Goal: Task Accomplishment & Management: Use online tool/utility

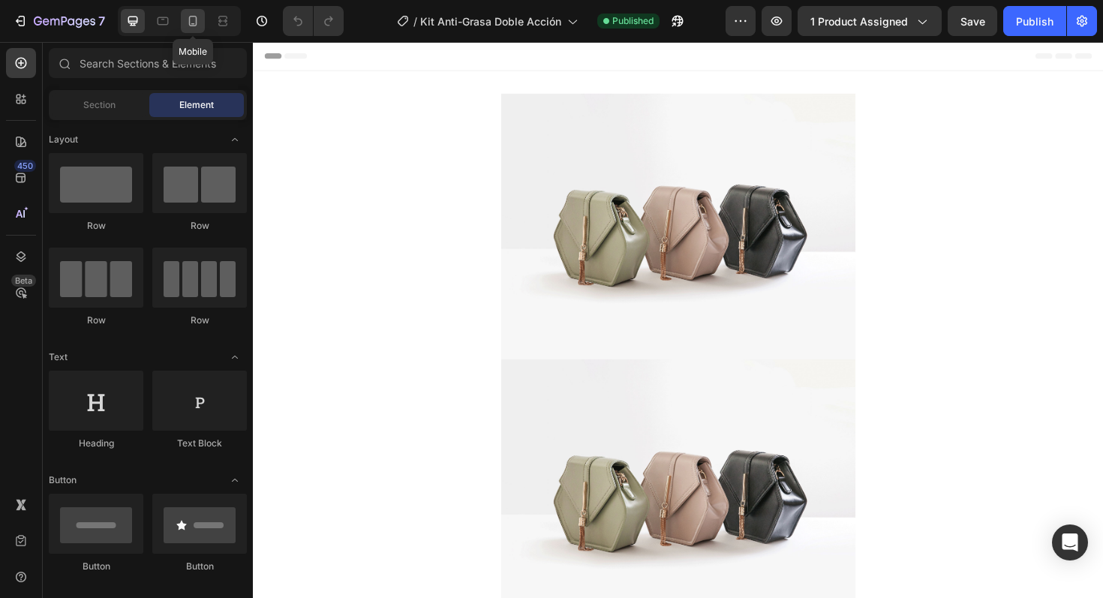
click at [194, 29] on div at bounding box center [193, 21] width 24 height 24
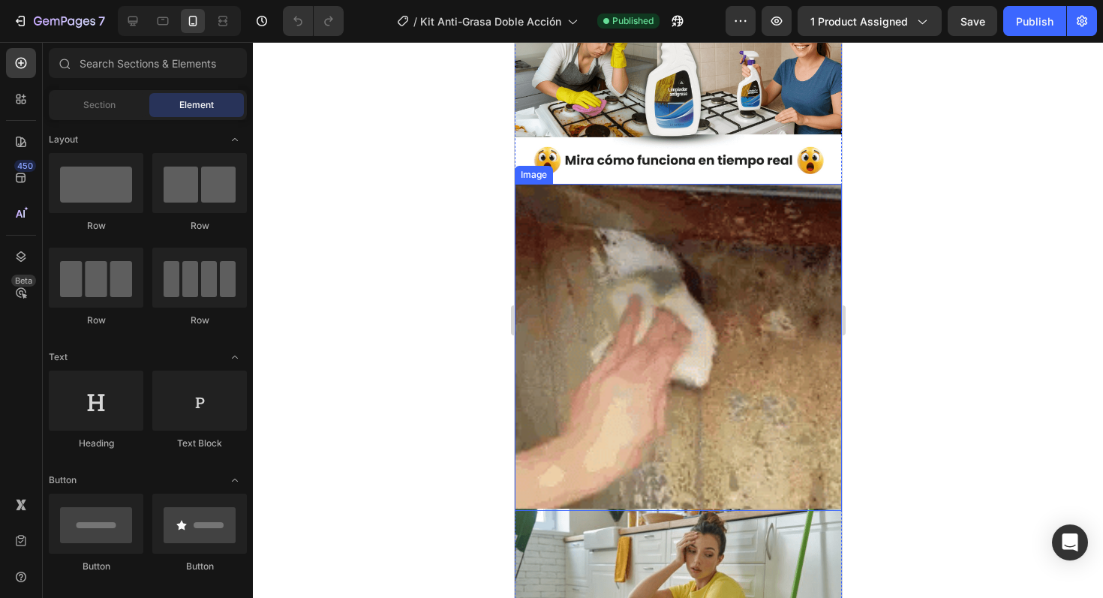
click at [580, 334] on img at bounding box center [677, 347] width 327 height 327
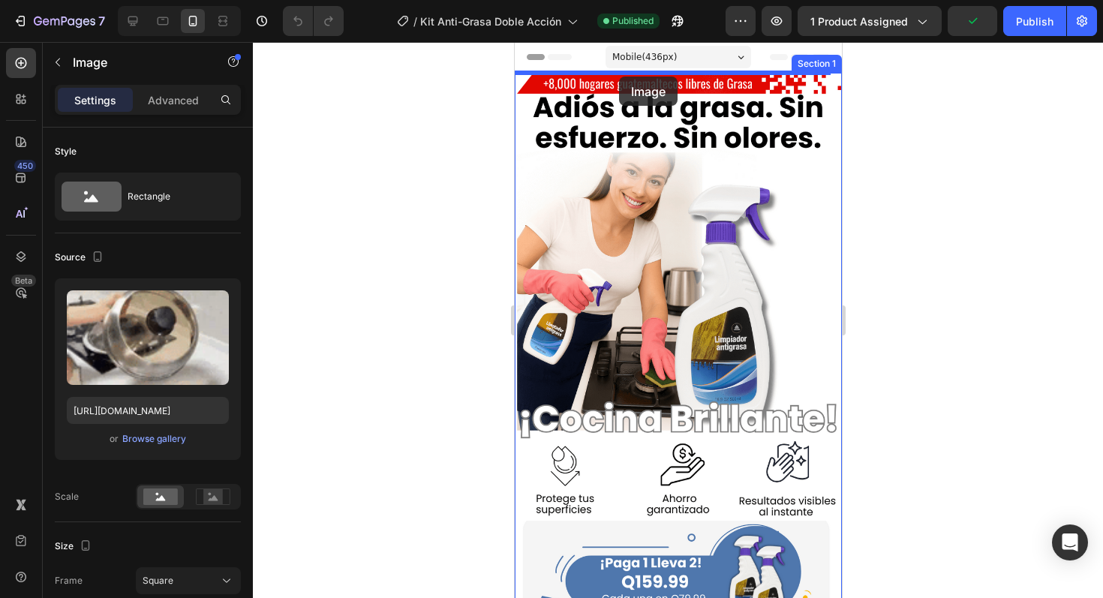
drag, startPoint x: 525, startPoint y: 245, endPoint x: 619, endPoint y: 77, distance: 192.6
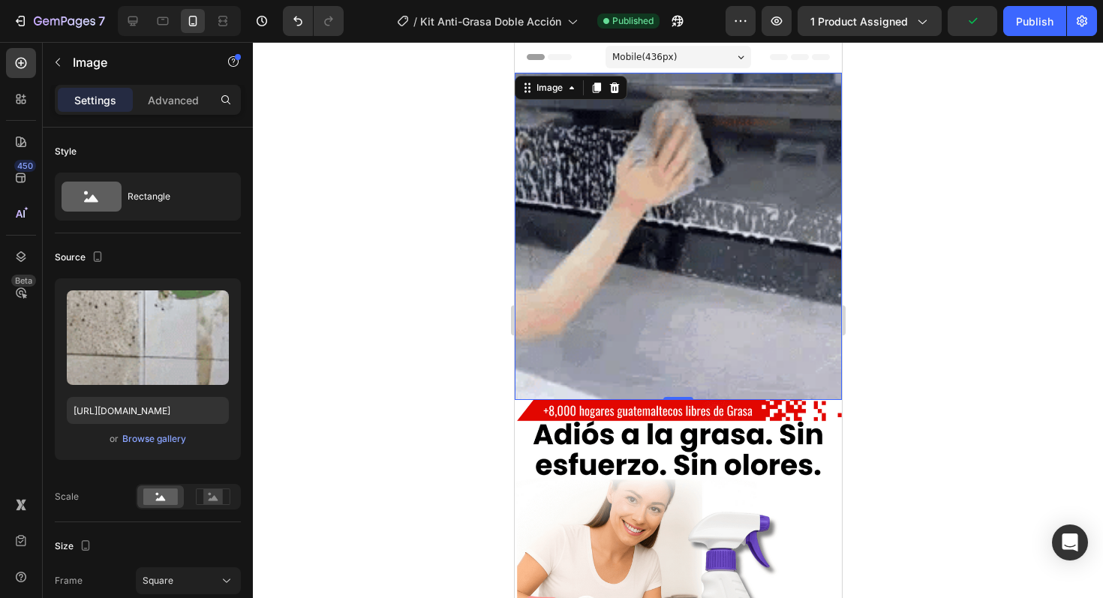
click at [376, 191] on div at bounding box center [678, 320] width 850 height 556
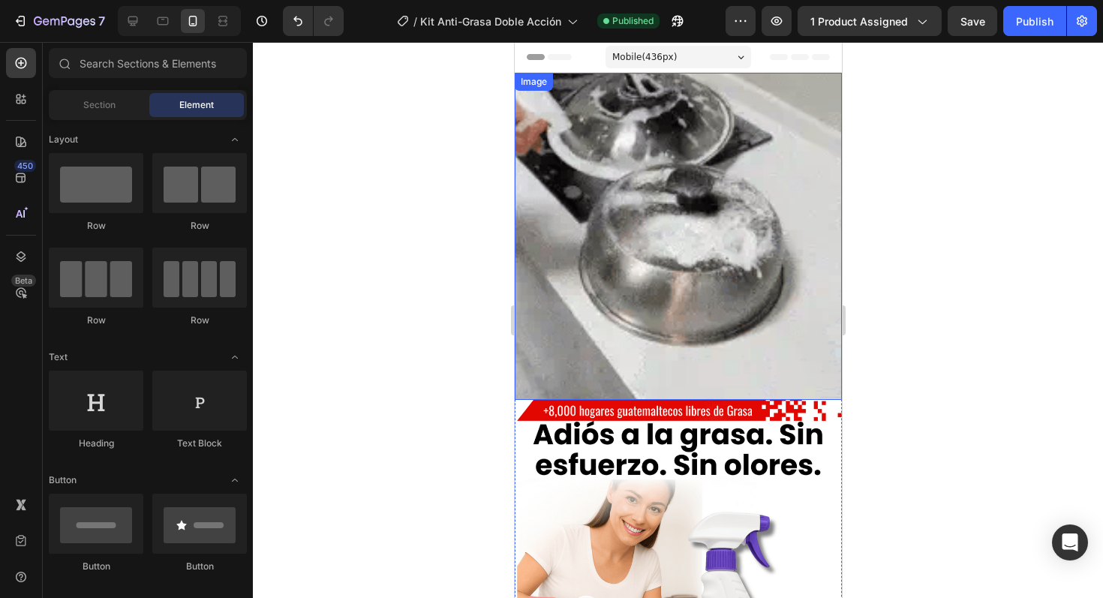
click at [626, 288] on img at bounding box center [677, 236] width 327 height 327
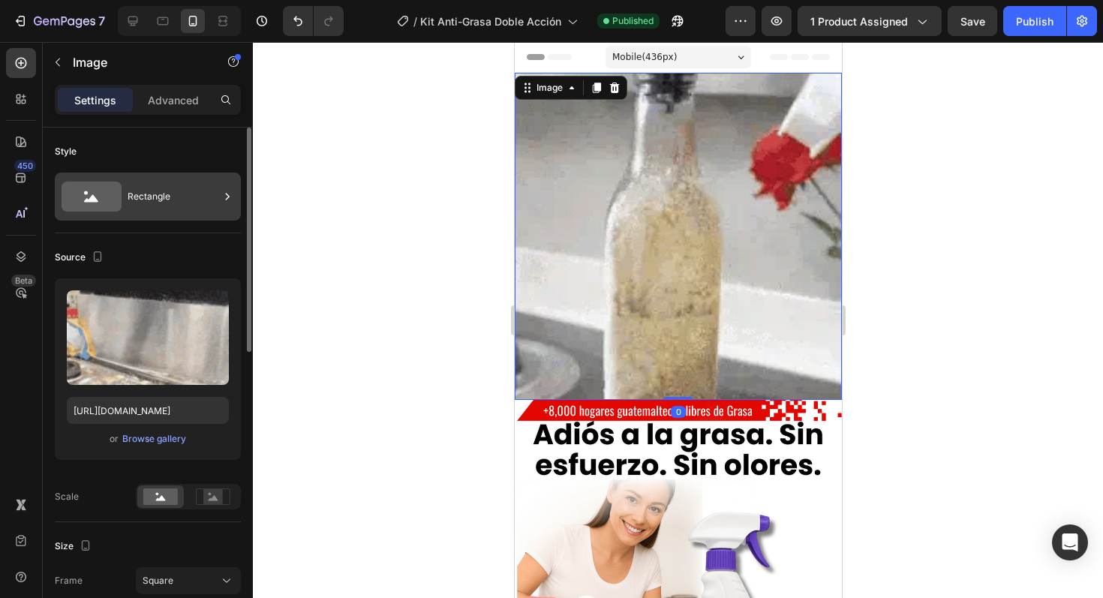
click at [125, 182] on div "Rectangle" at bounding box center [148, 197] width 186 height 48
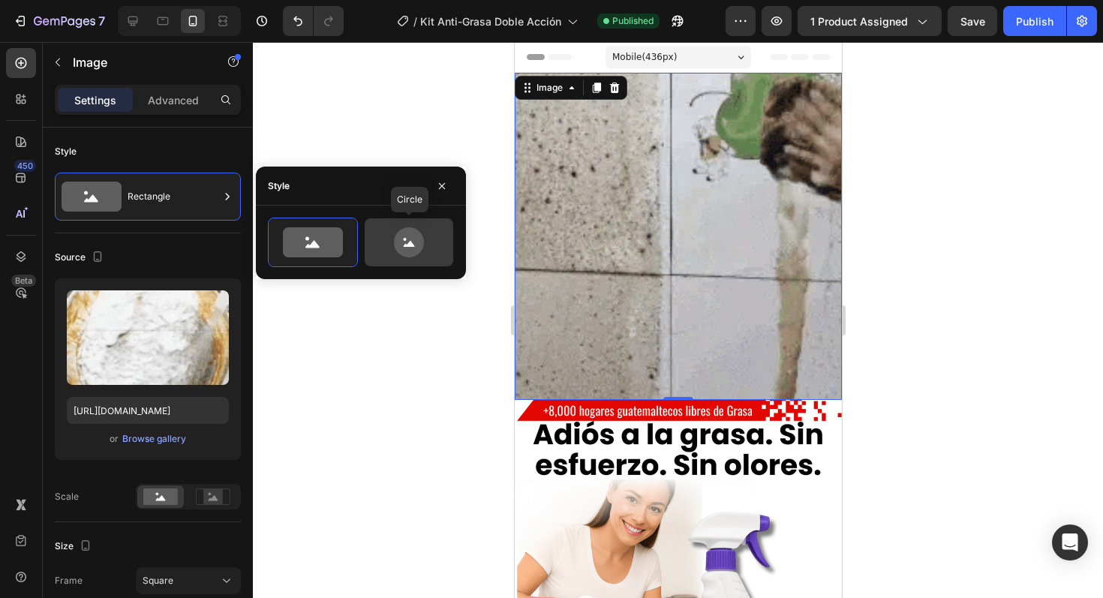
click at [374, 248] on icon at bounding box center [409, 242] width 71 height 30
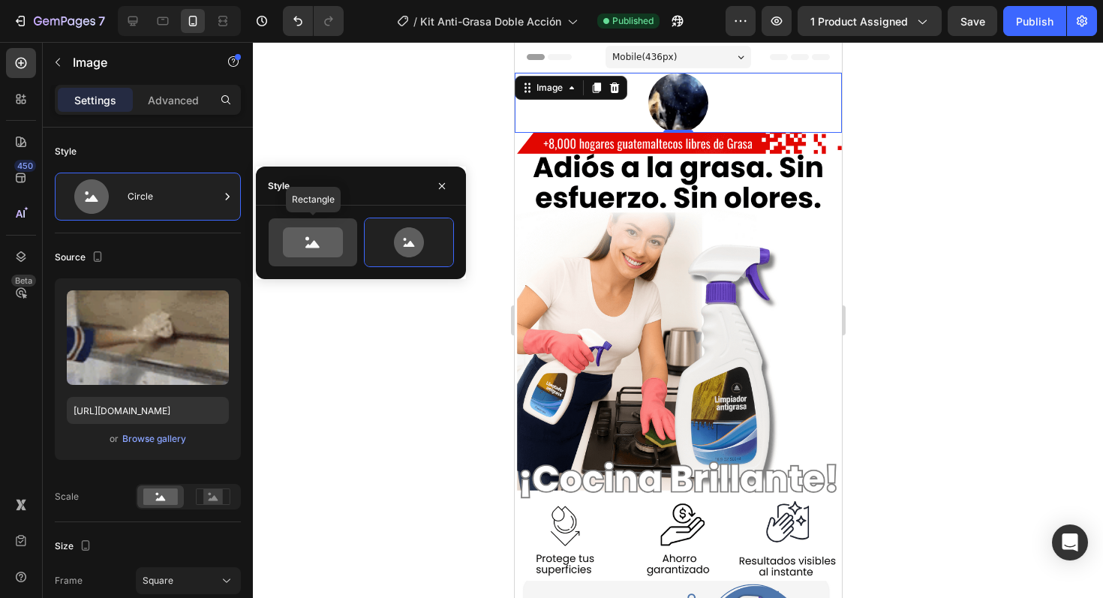
click at [324, 249] on icon at bounding box center [313, 242] width 60 height 30
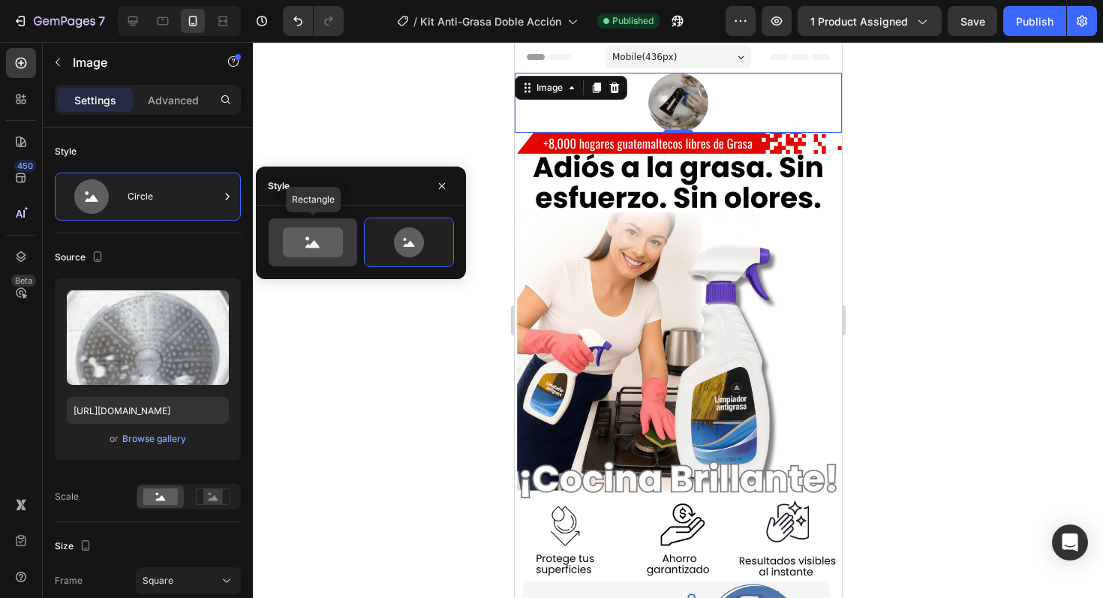
type input "100"
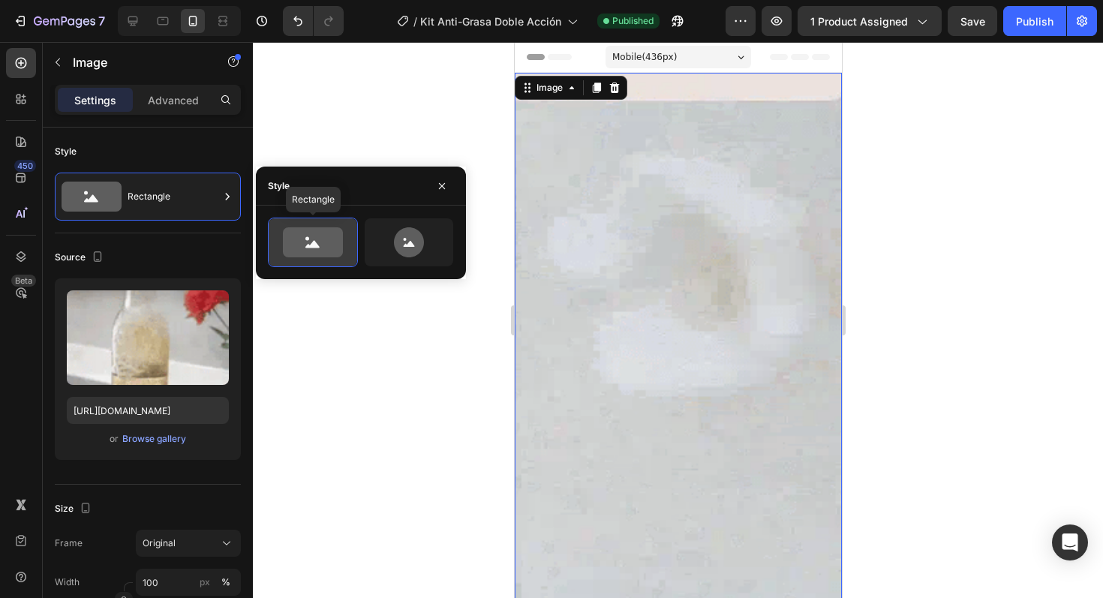
click at [306, 242] on icon at bounding box center [313, 242] width 60 height 30
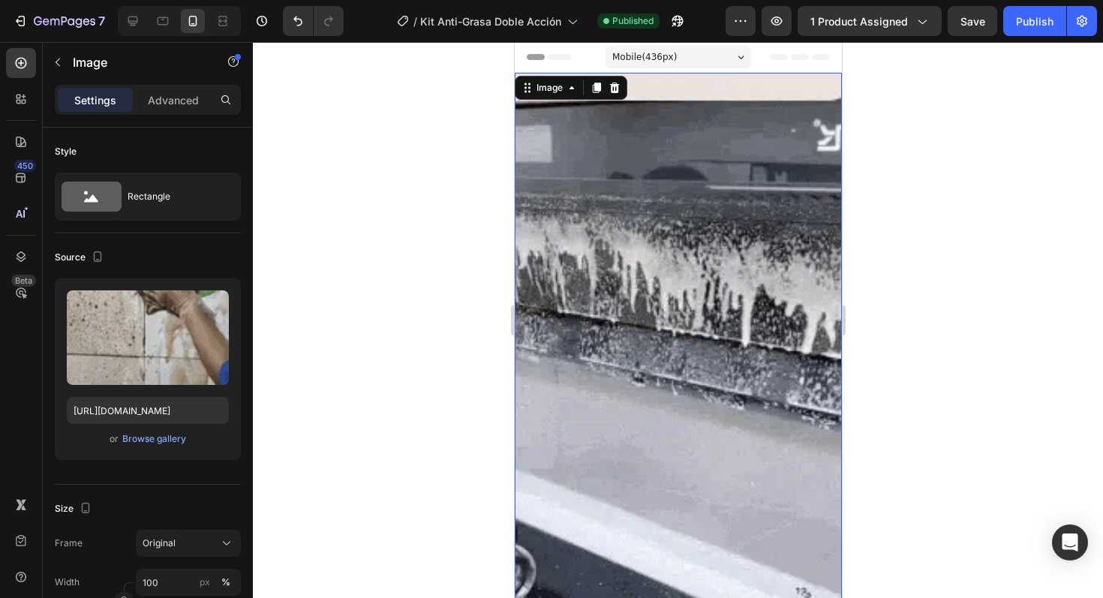
click at [432, 349] on div at bounding box center [678, 320] width 850 height 556
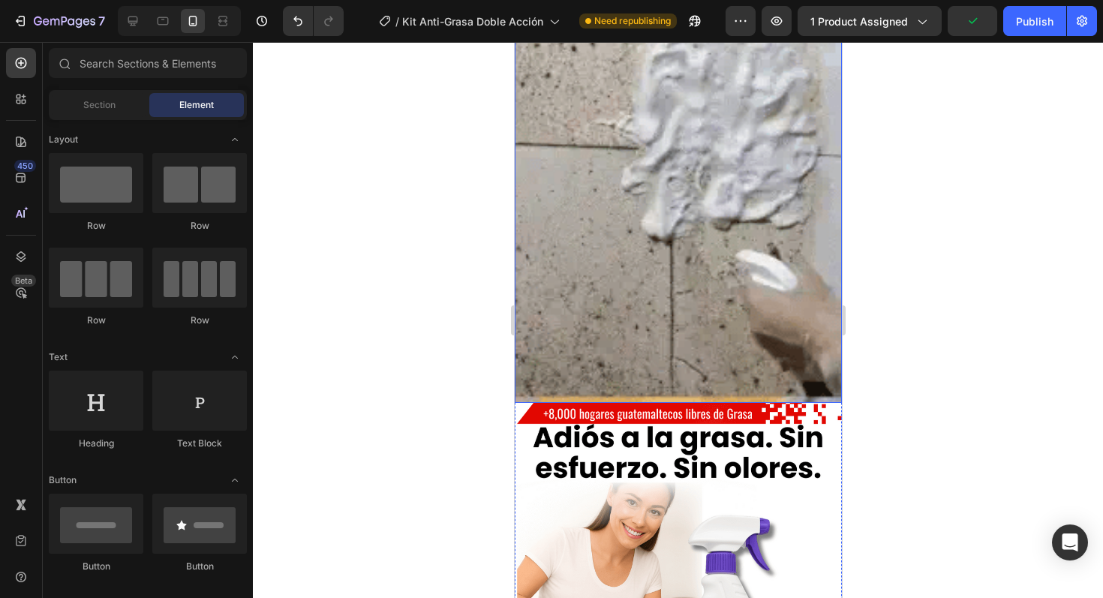
scroll to position [254, 0]
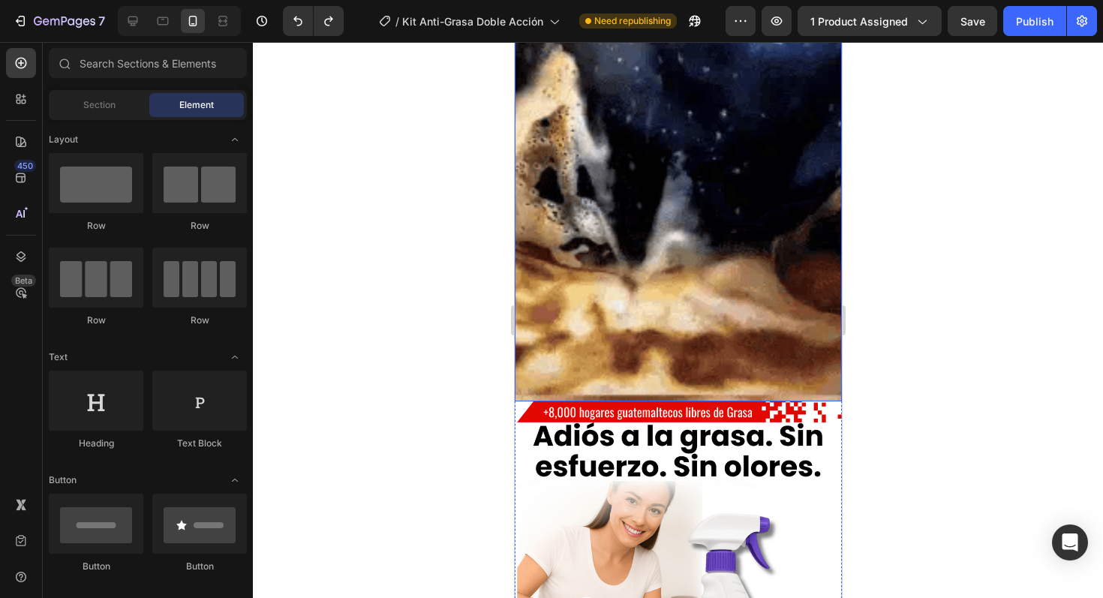
click at [417, 350] on div at bounding box center [678, 320] width 850 height 556
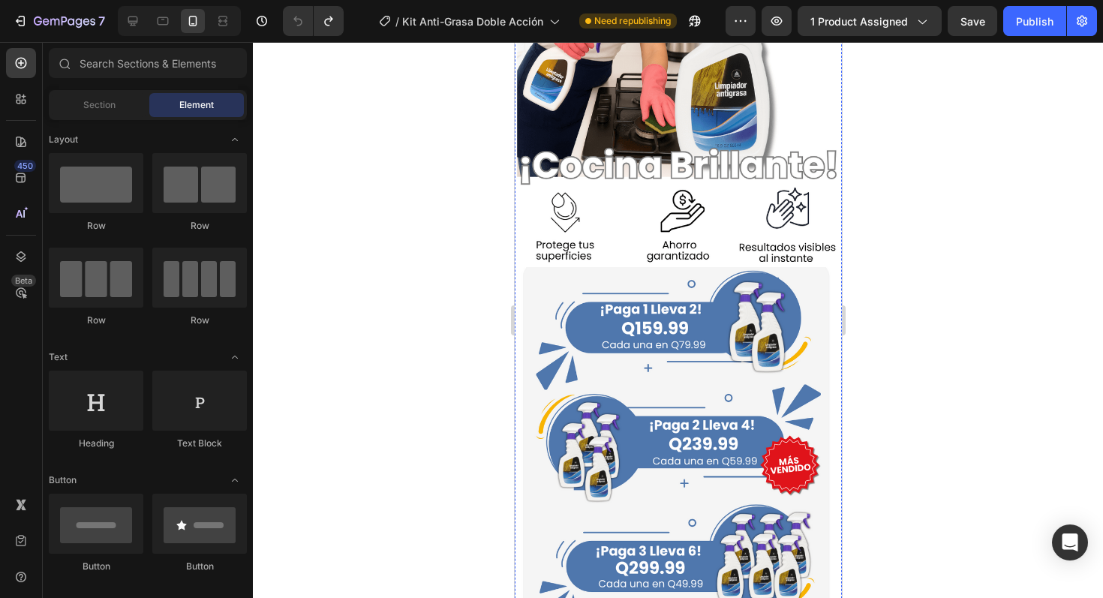
scroll to position [0, 0]
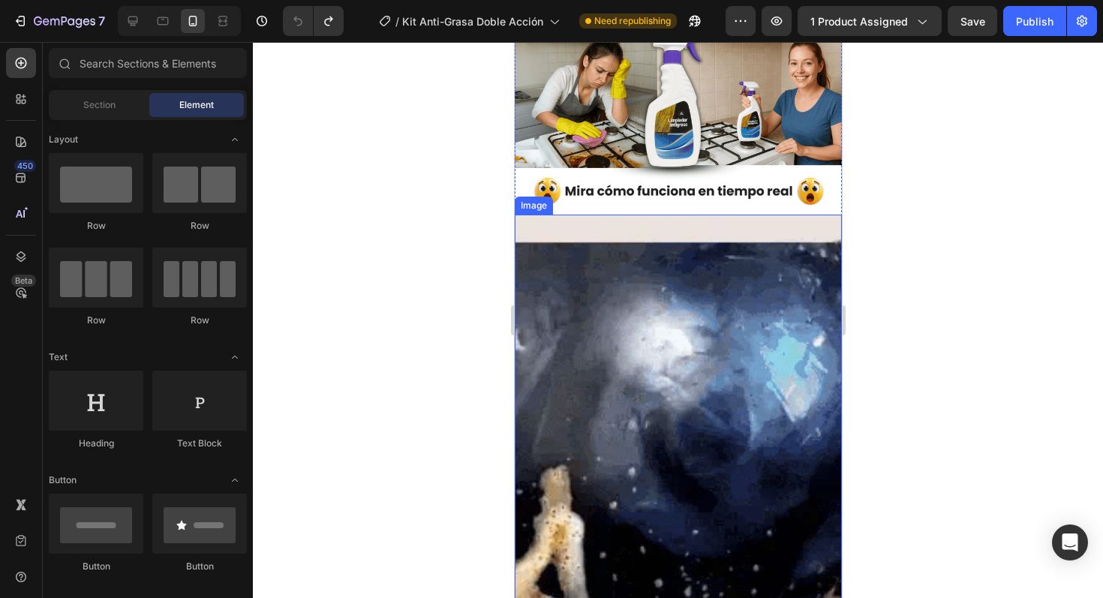
click at [651, 345] on img at bounding box center [677, 506] width 327 height 583
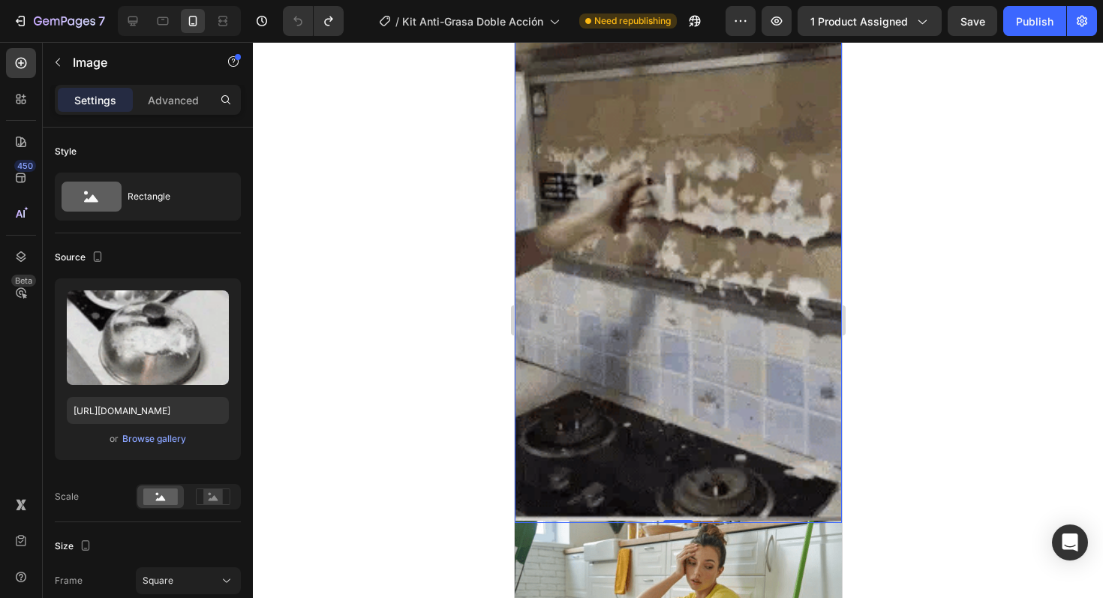
scroll to position [1531, 0]
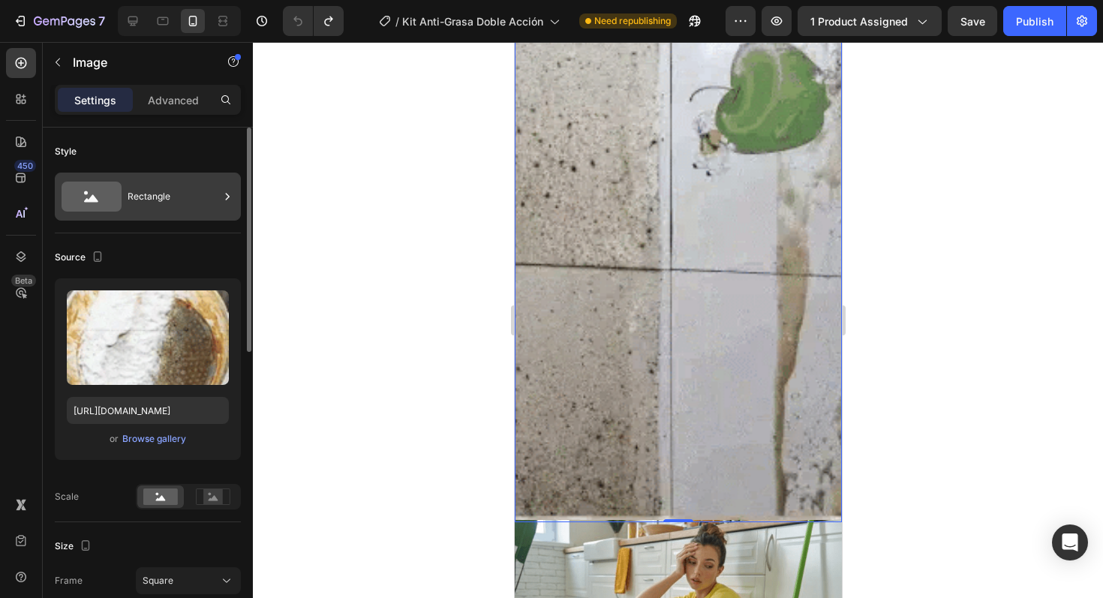
click at [138, 203] on div "Rectangle" at bounding box center [174, 196] width 92 height 35
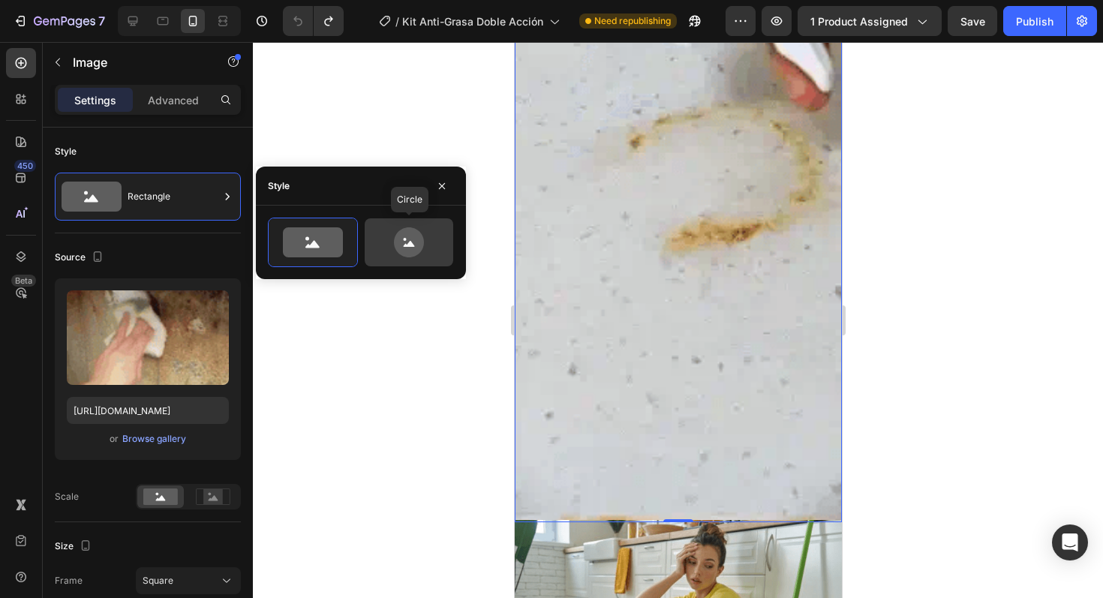
click at [393, 239] on icon at bounding box center [409, 242] width 71 height 30
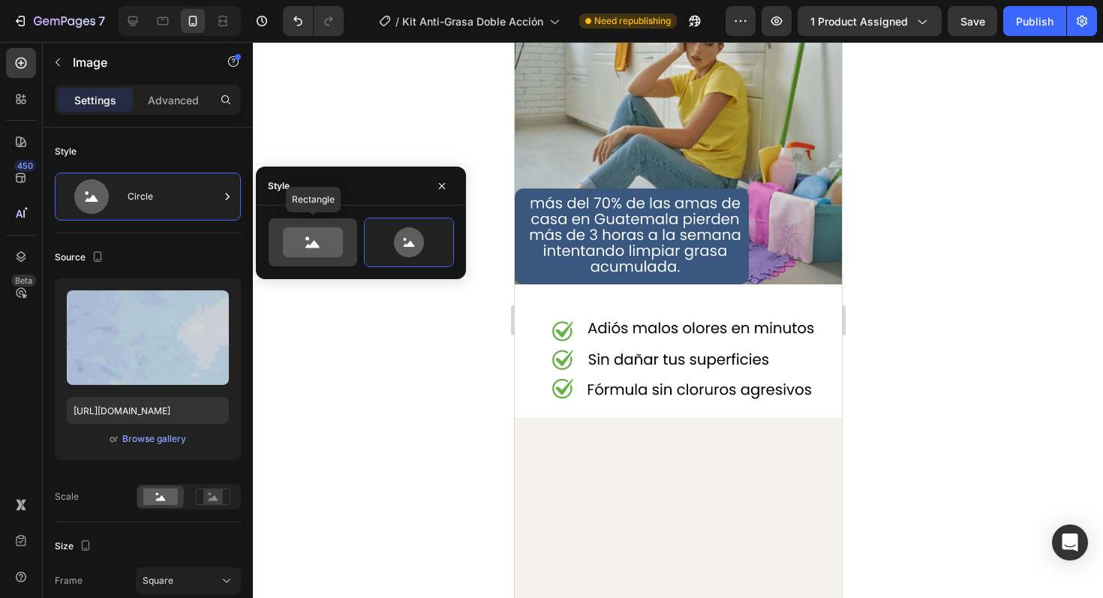
click at [336, 239] on icon at bounding box center [313, 242] width 60 height 30
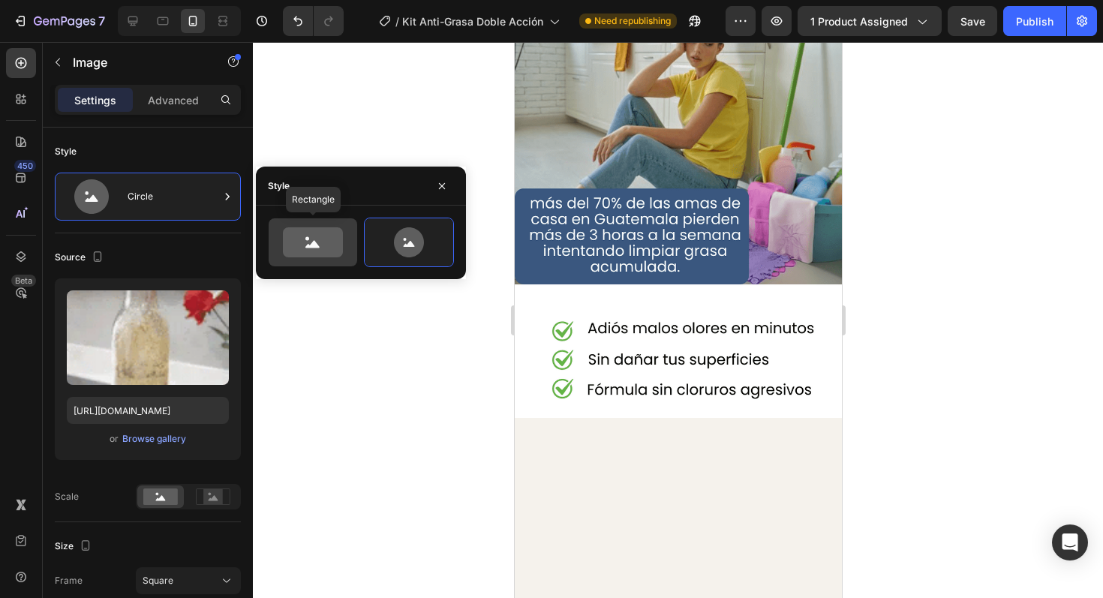
type input "100"
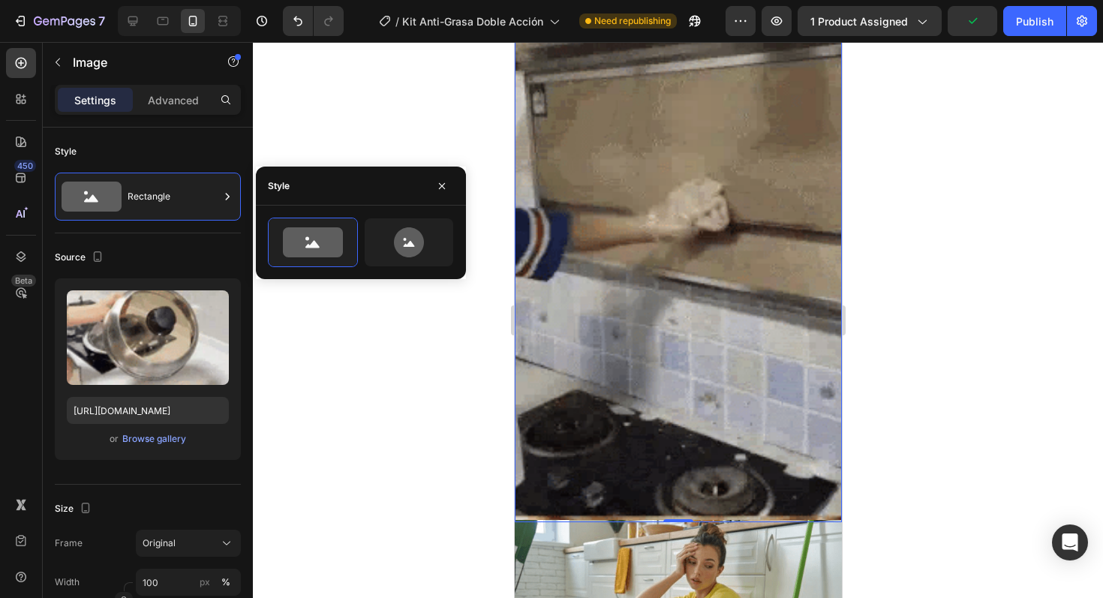
click at [158, 87] on div "Settings Advanced" at bounding box center [148, 100] width 186 height 30
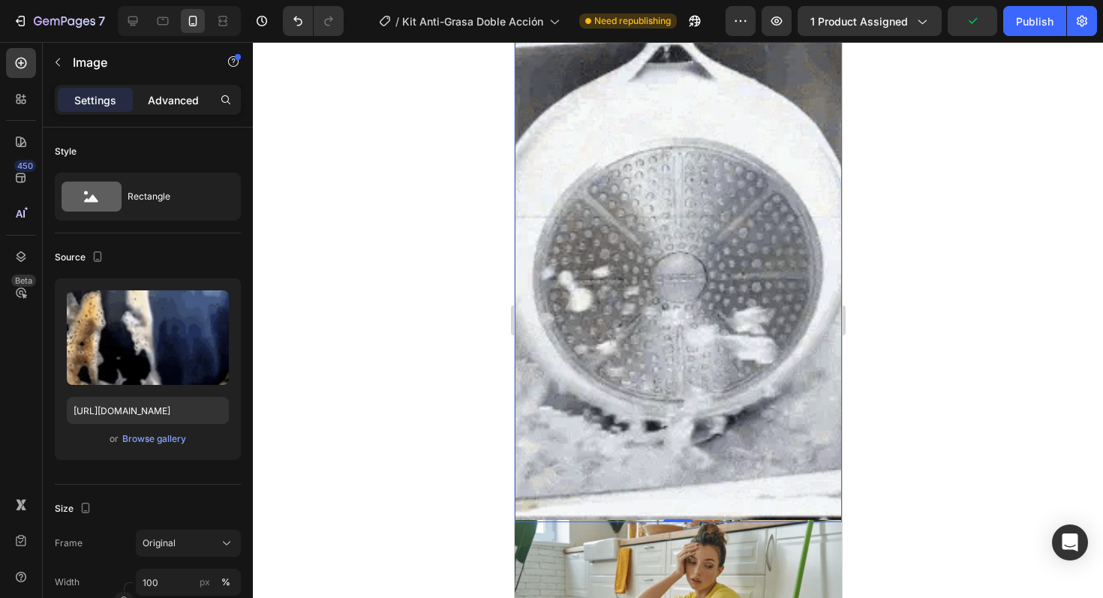
click at [158, 95] on p "Advanced" at bounding box center [173, 100] width 51 height 16
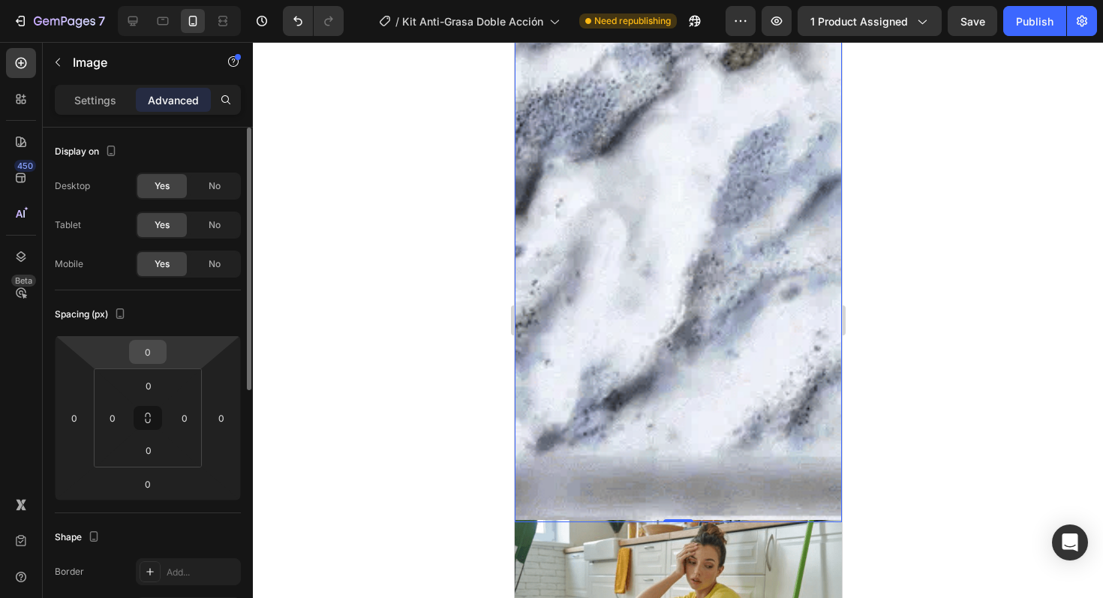
click at [141, 357] on input "0" at bounding box center [148, 352] width 30 height 23
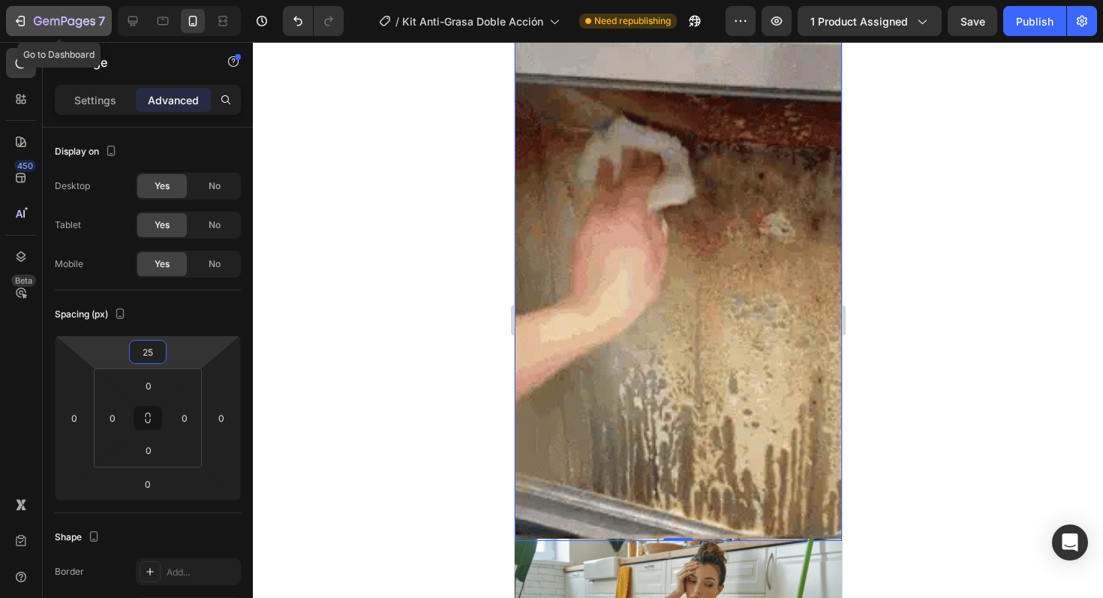
type input "25"
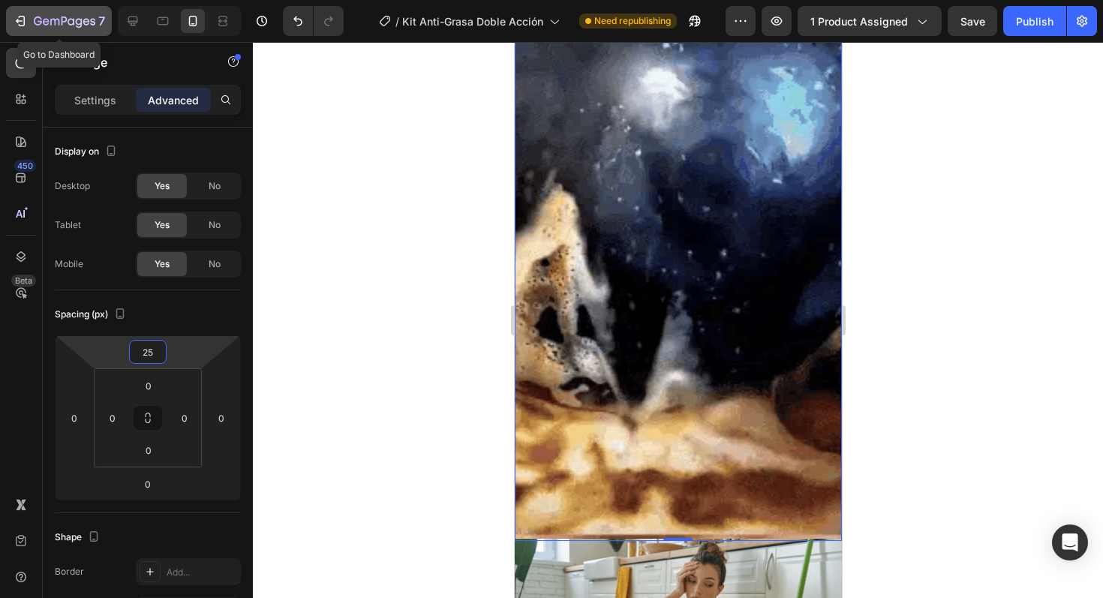
click at [33, 21] on div "7" at bounding box center [59, 21] width 92 height 18
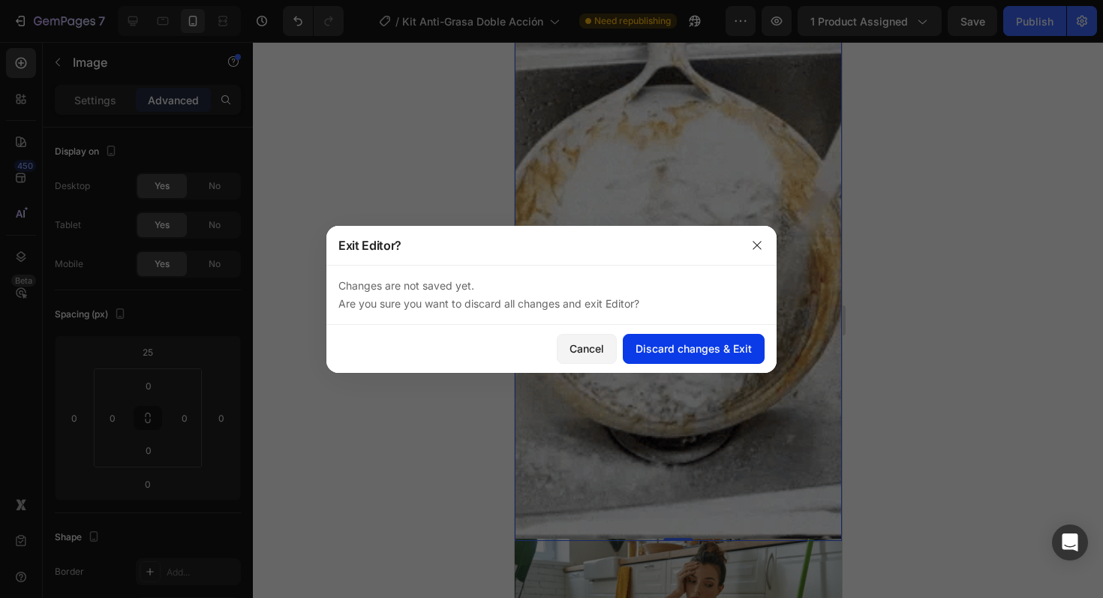
click at [676, 355] on div "Discard changes & Exit" at bounding box center [694, 349] width 116 height 16
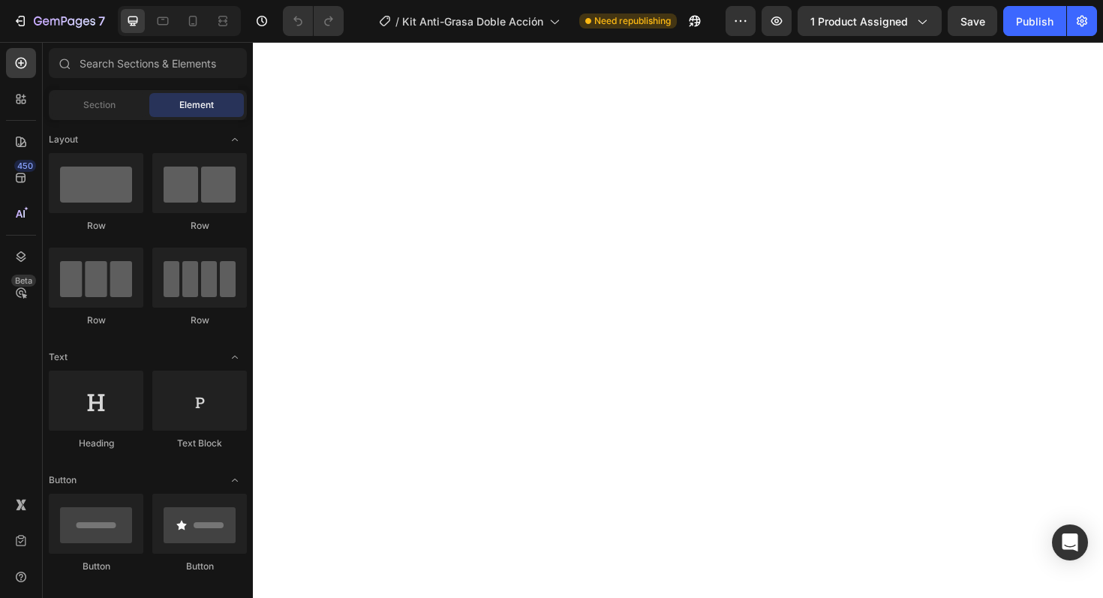
scroll to position [486, 0]
click at [185, 30] on div at bounding box center [193, 21] width 24 height 24
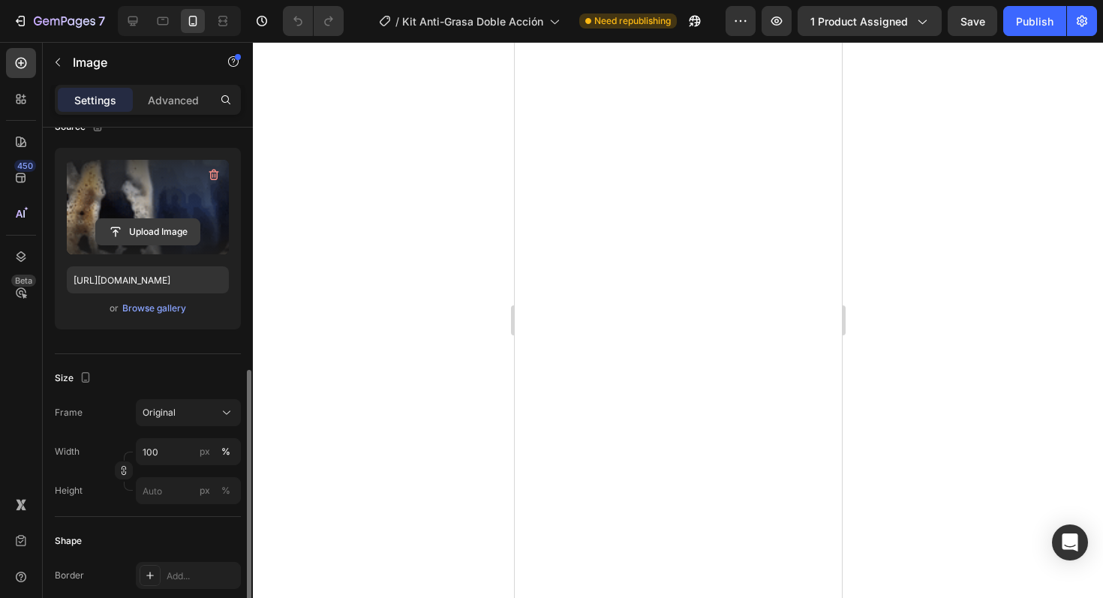
scroll to position [257, 0]
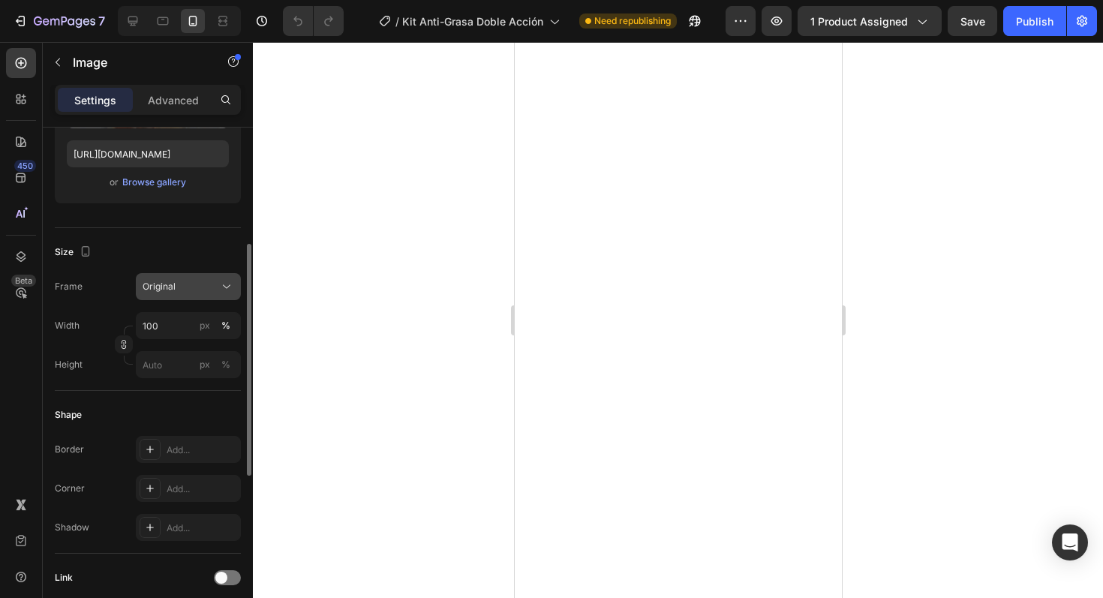
click at [168, 288] on span "Original" at bounding box center [159, 287] width 33 height 14
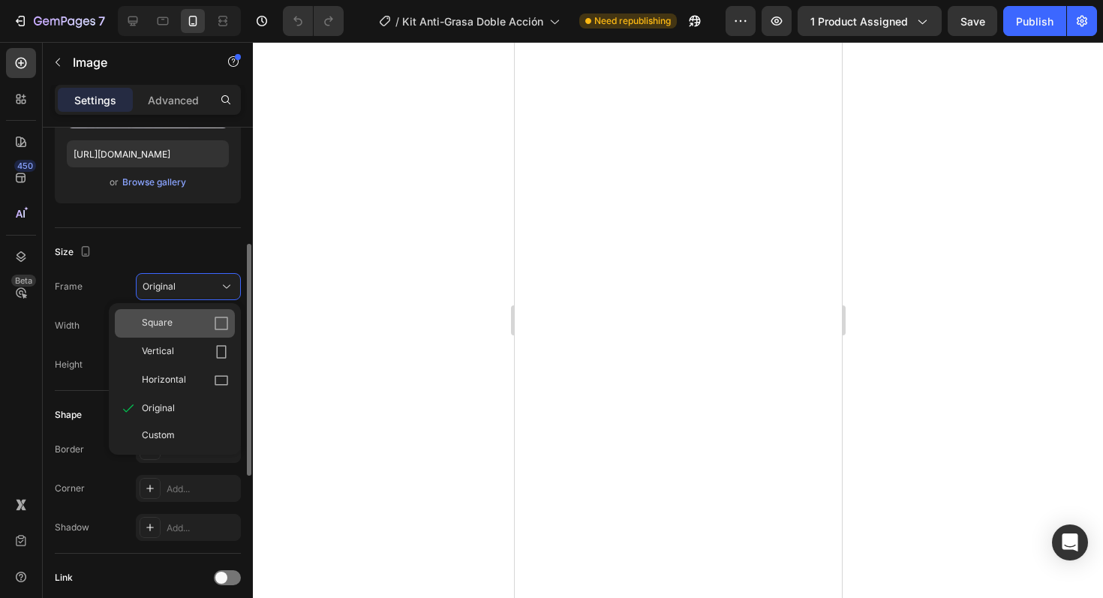
click at [178, 331] on div "Square" at bounding box center [175, 323] width 120 height 29
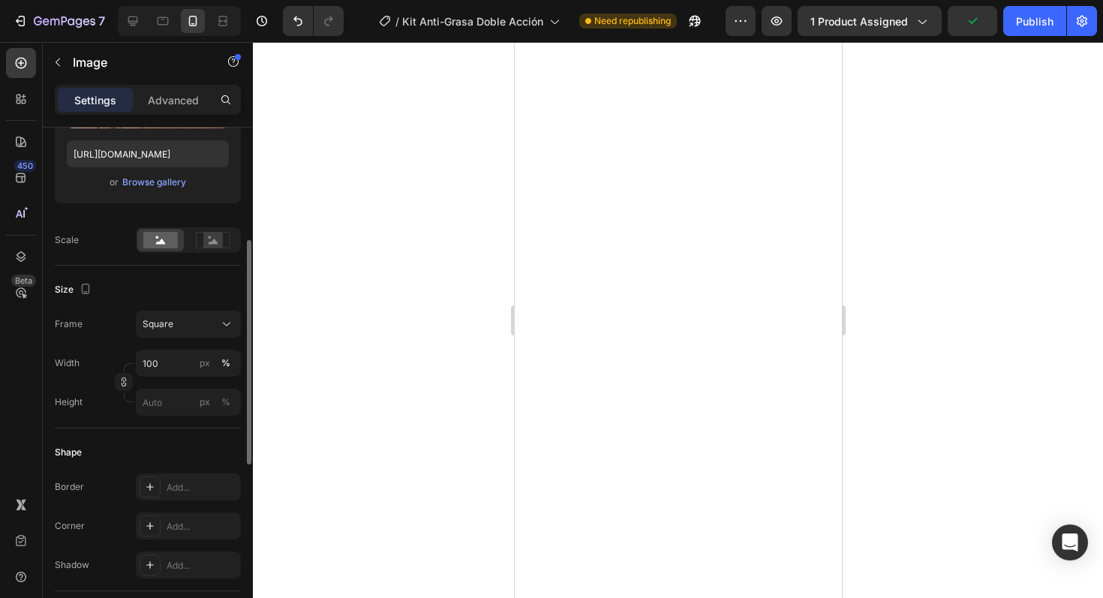
scroll to position [1237, 0]
click at [194, 325] on div "Square" at bounding box center [180, 325] width 74 height 14
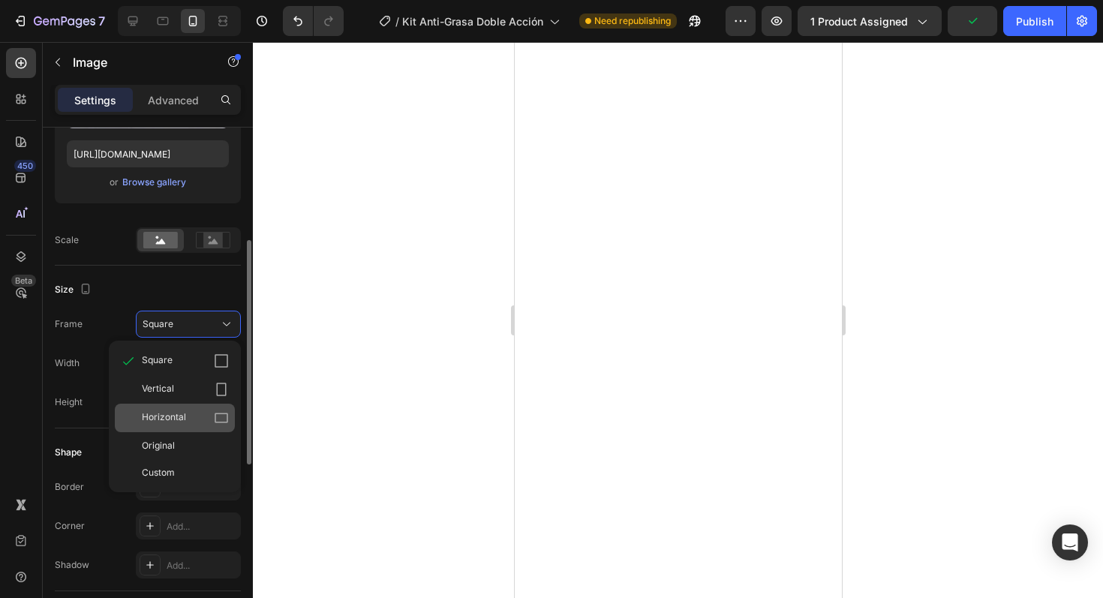
click at [193, 420] on div "Horizontal" at bounding box center [185, 418] width 87 height 15
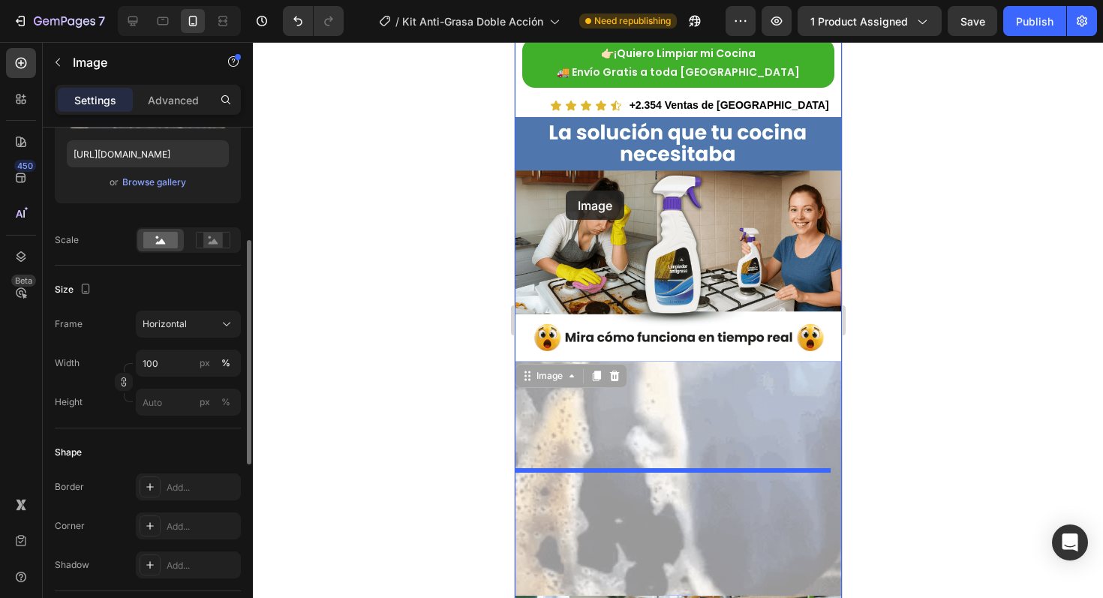
scroll to position [0, 0]
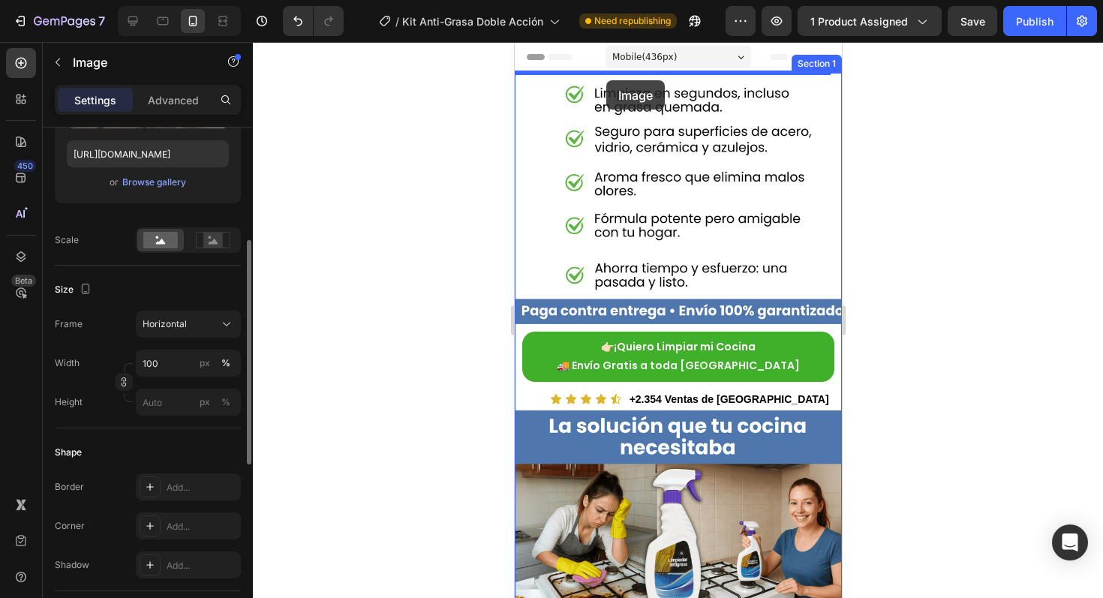
drag, startPoint x: 527, startPoint y: 207, endPoint x: 606, endPoint y: 80, distance: 149.4
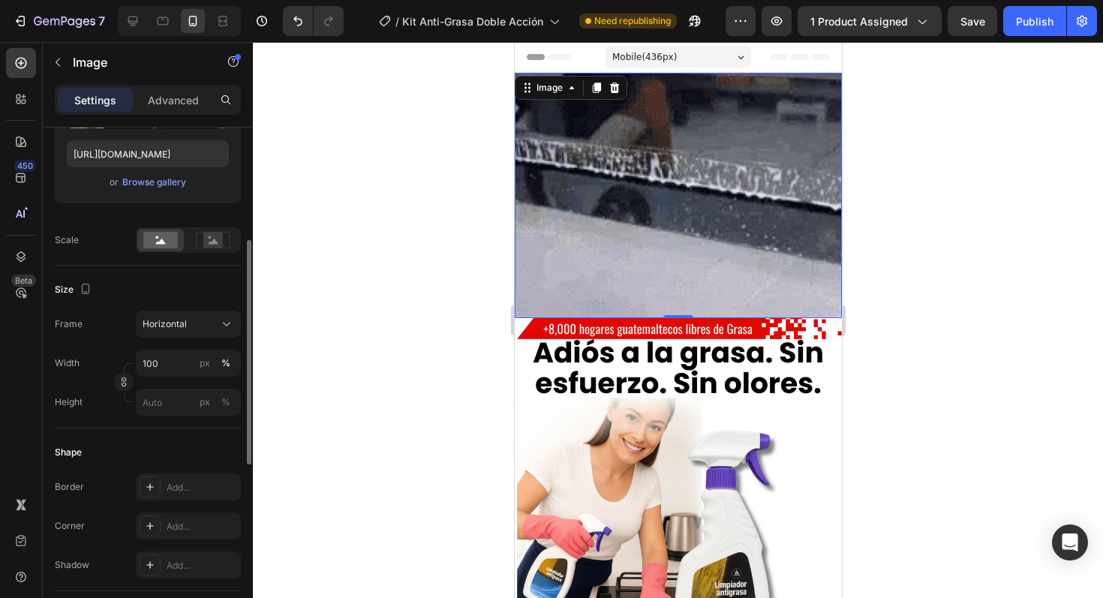
click at [332, 197] on div at bounding box center [678, 320] width 850 height 556
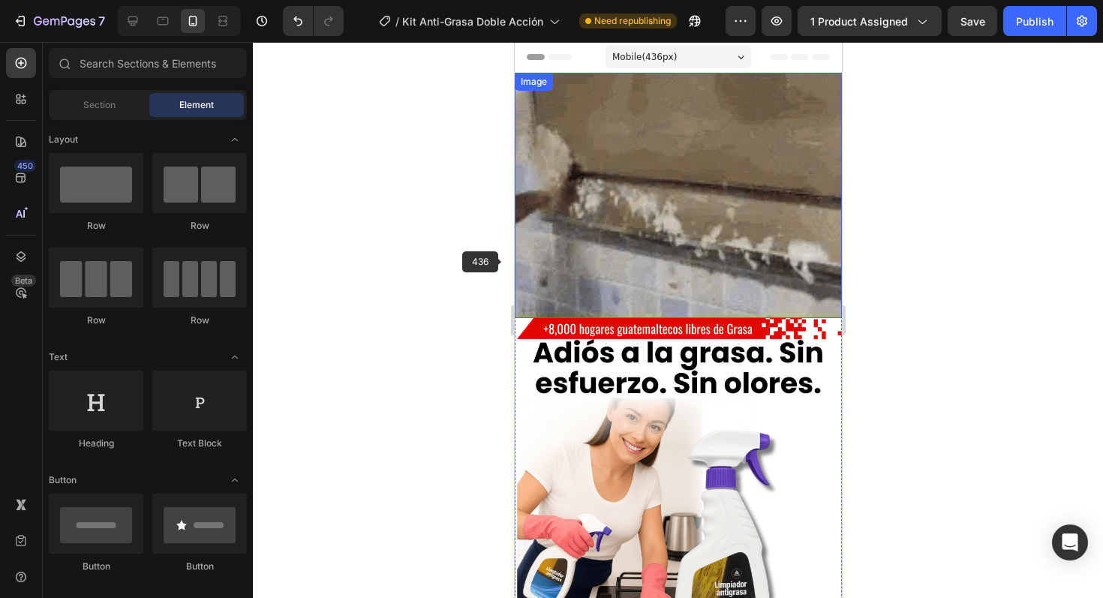
click at [531, 245] on img at bounding box center [677, 195] width 327 height 245
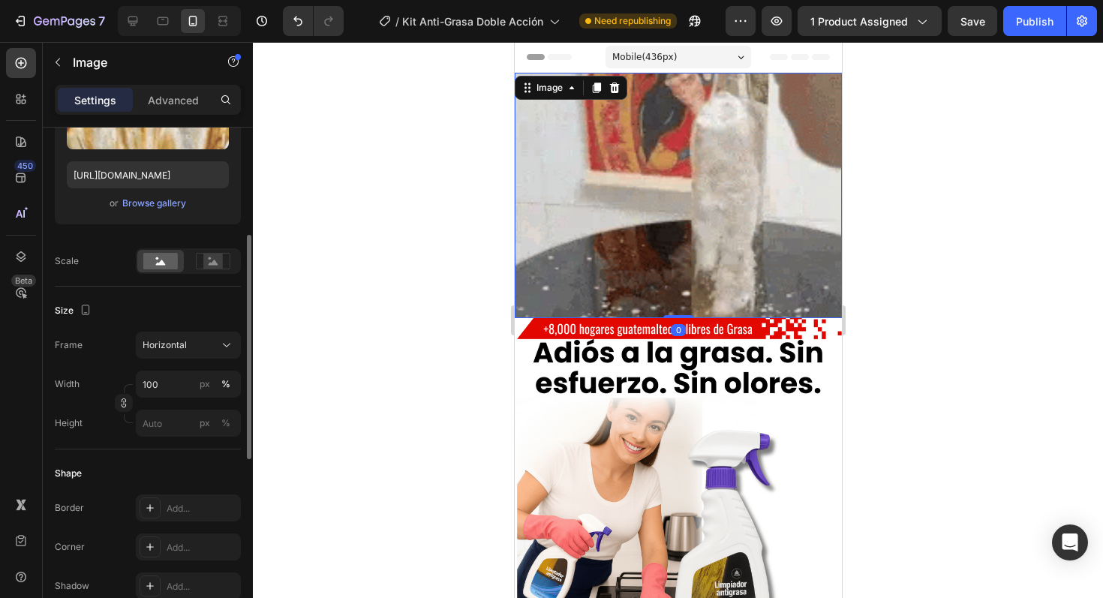
scroll to position [229, 0]
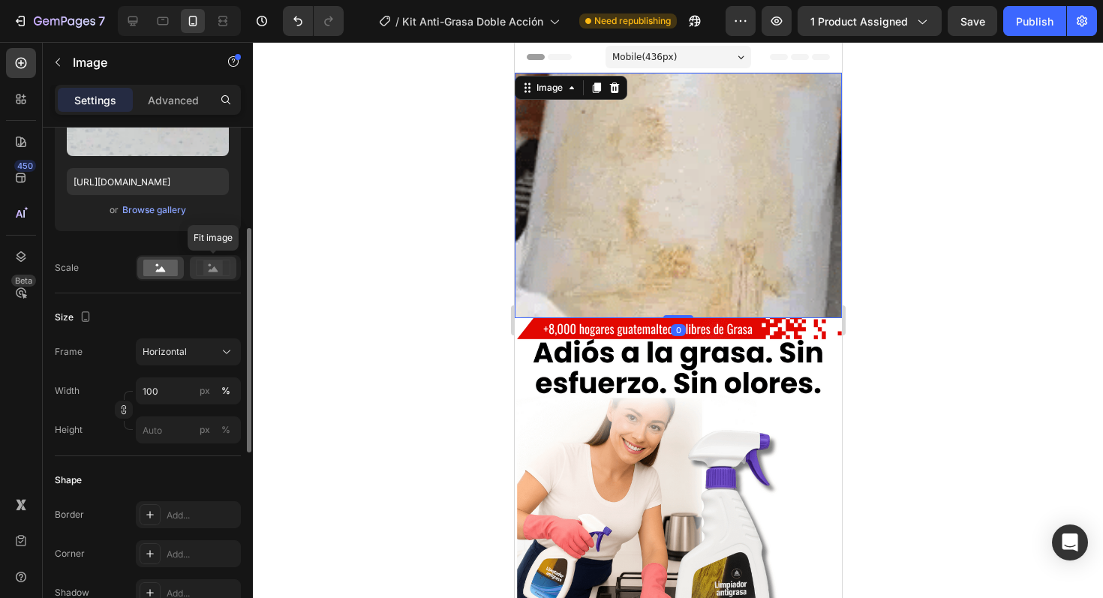
click at [209, 275] on rect at bounding box center [213, 267] width 20 height 15
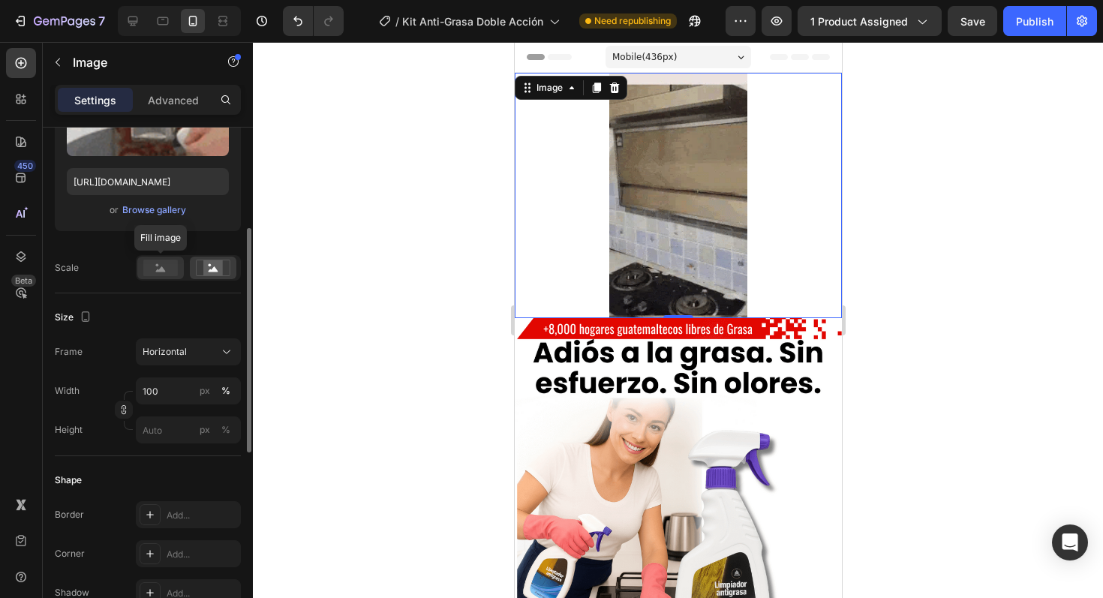
click at [157, 269] on rect at bounding box center [160, 268] width 35 height 17
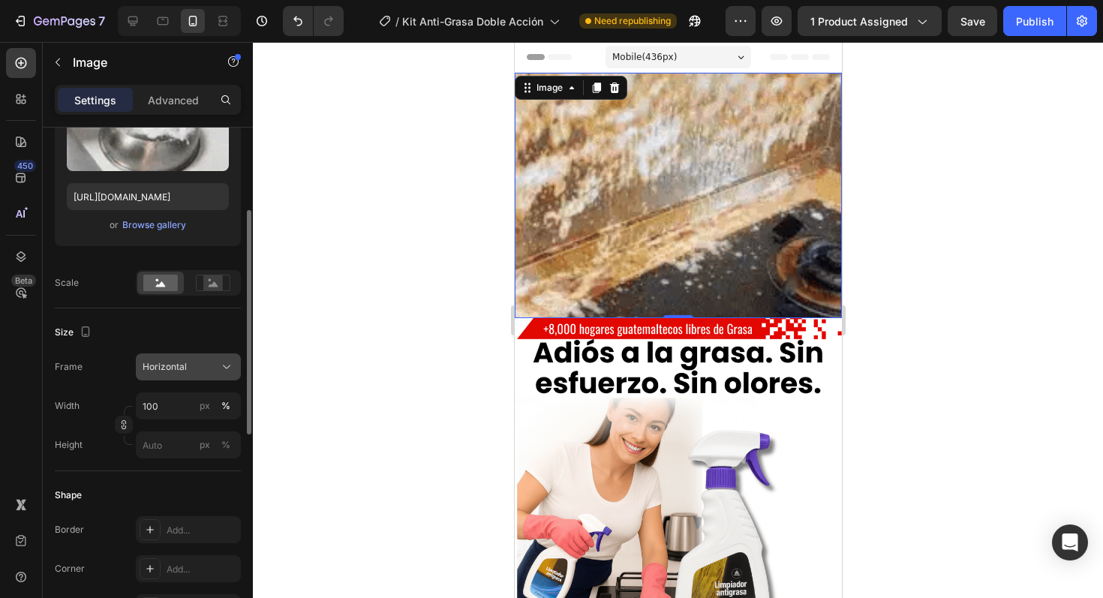
scroll to position [215, 0]
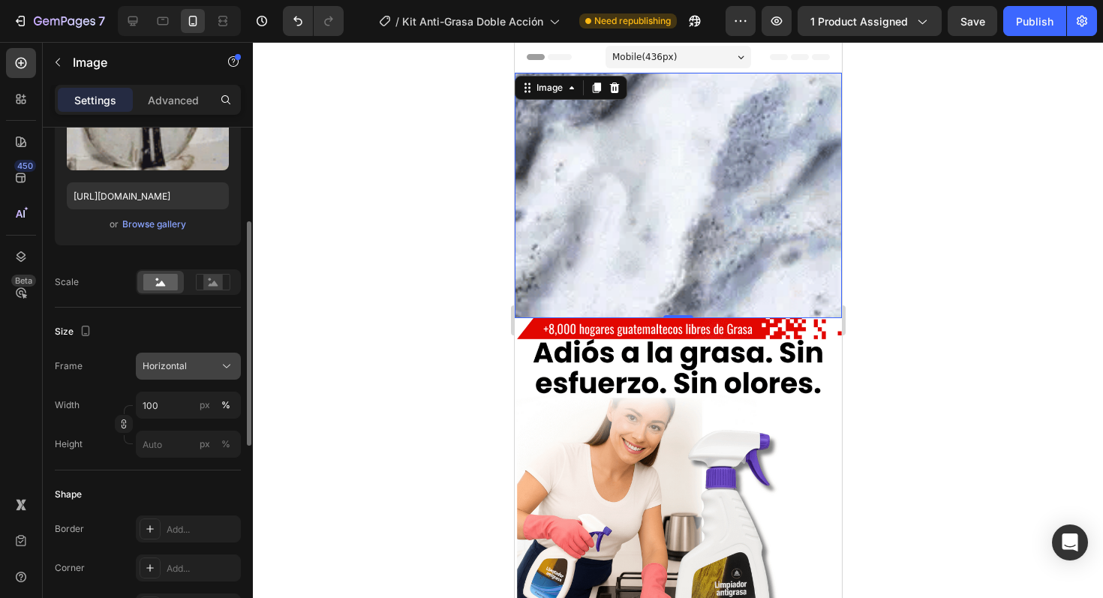
click at [177, 360] on span "Horizontal" at bounding box center [165, 367] width 44 height 14
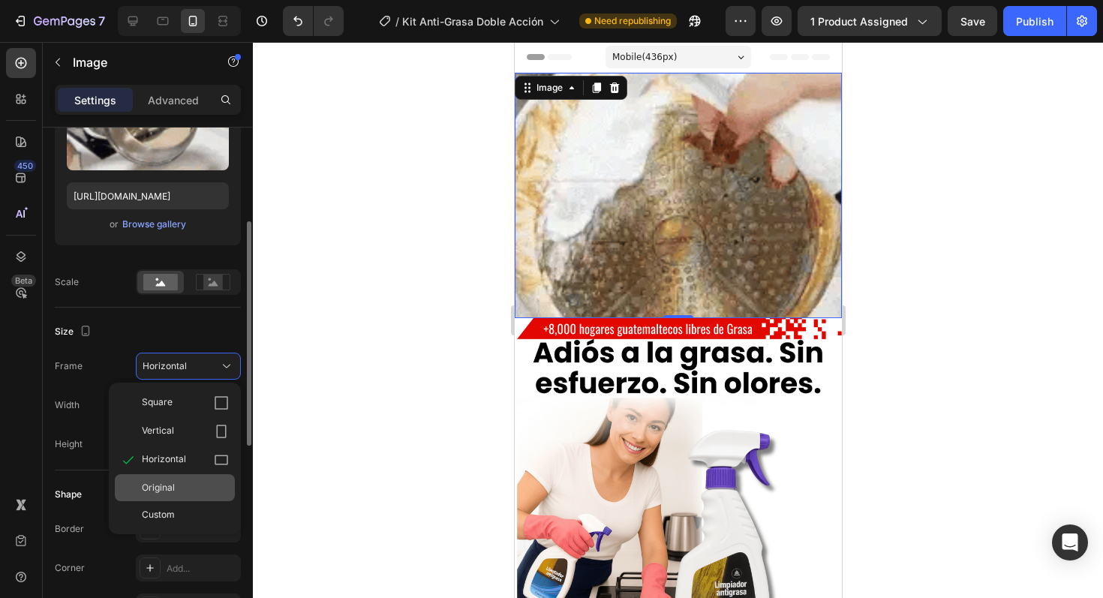
click at [191, 495] on div "Original" at bounding box center [185, 488] width 87 height 14
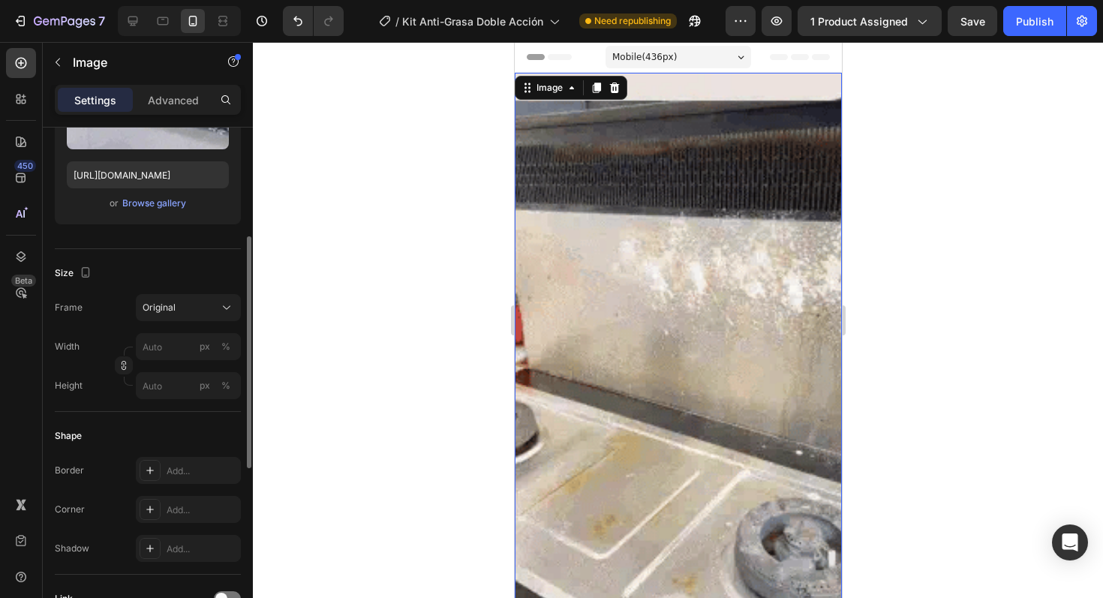
scroll to position [237, 0]
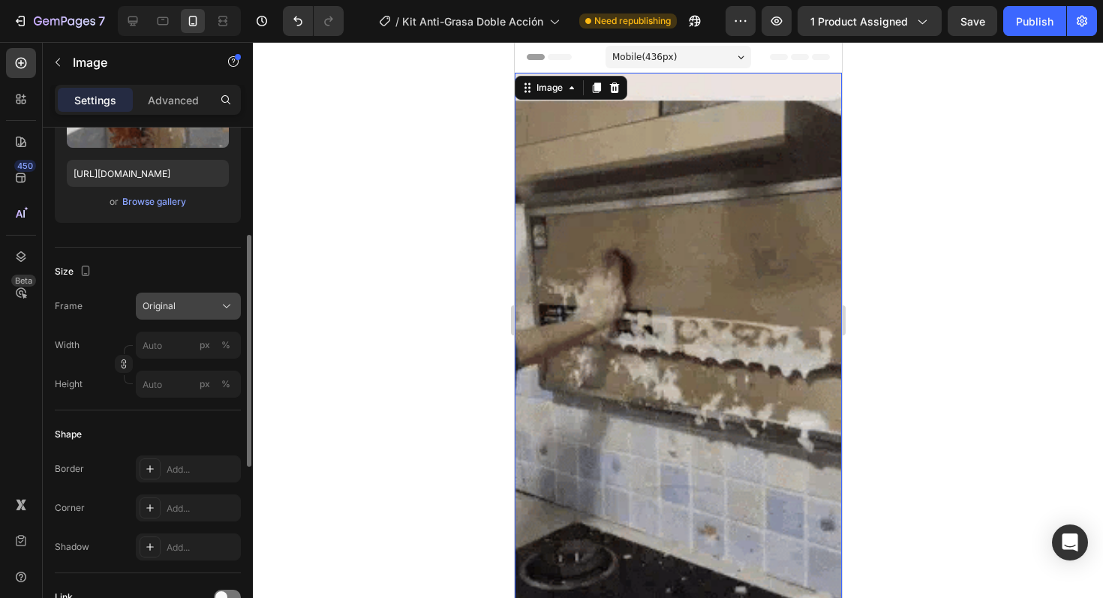
click at [176, 310] on div "Original" at bounding box center [180, 307] width 74 height 14
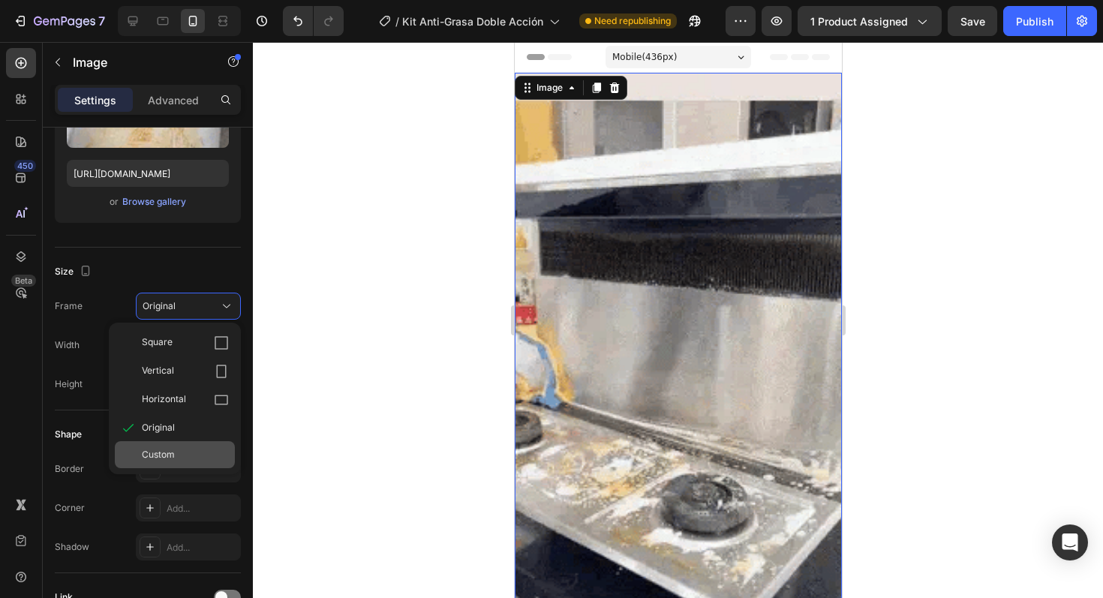
click at [169, 456] on span "Custom" at bounding box center [158, 455] width 33 height 14
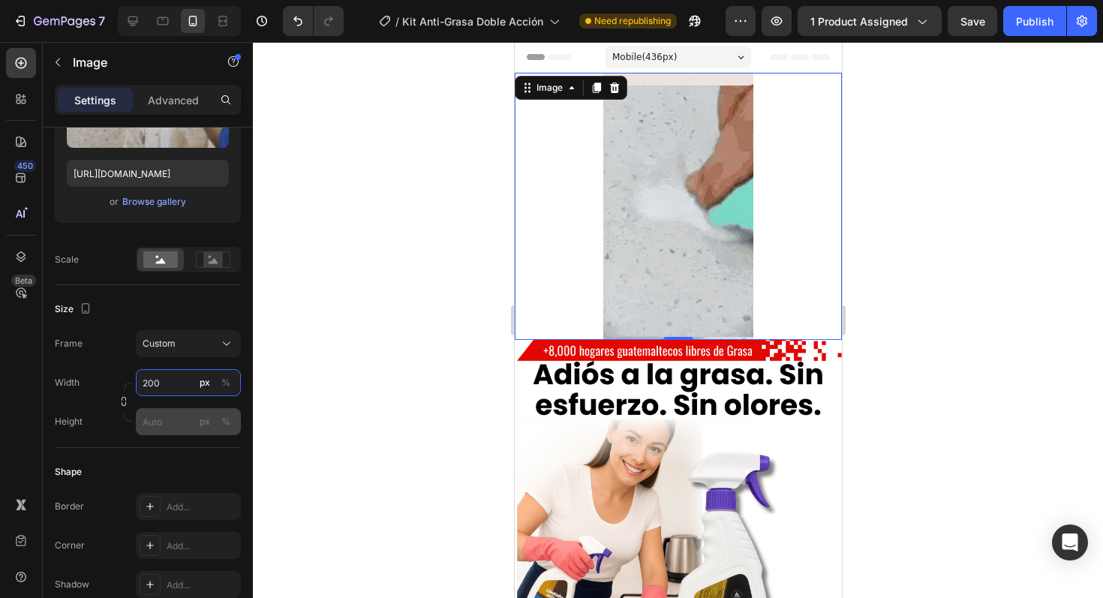
type input "200"
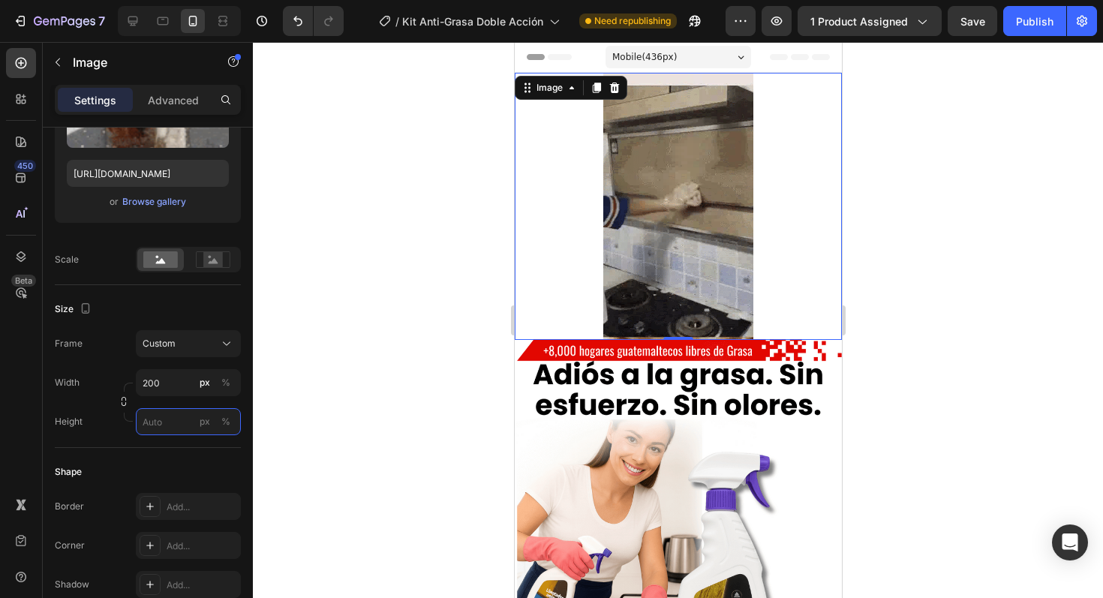
click at [177, 421] on input "px %" at bounding box center [188, 421] width 105 height 27
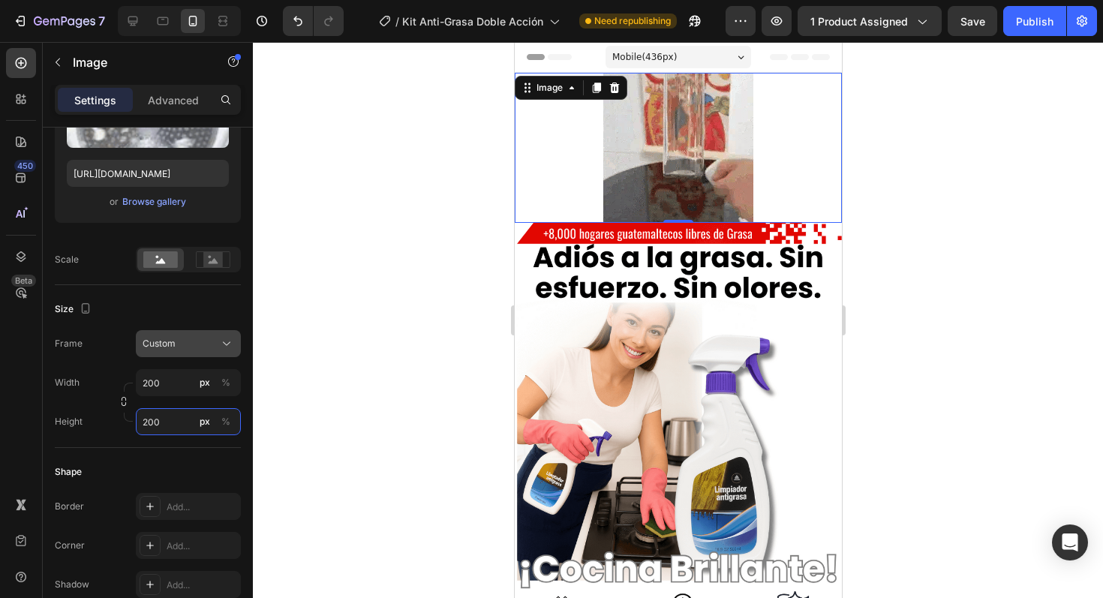
type input "200"
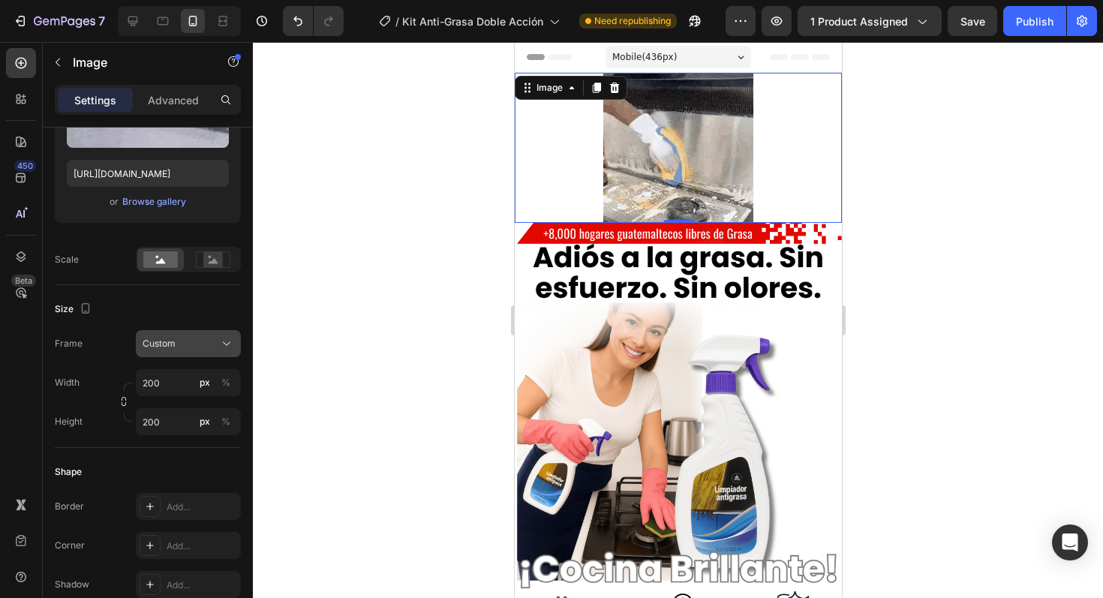
click at [167, 350] on span "Custom" at bounding box center [159, 344] width 33 height 14
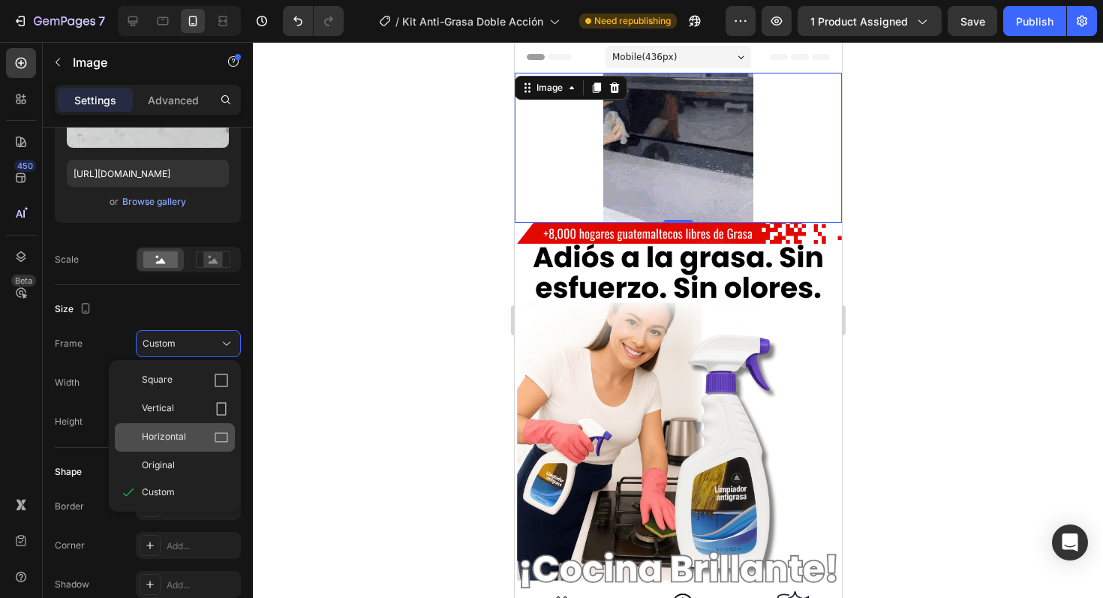
click at [172, 430] on span "Horizontal" at bounding box center [164, 437] width 44 height 15
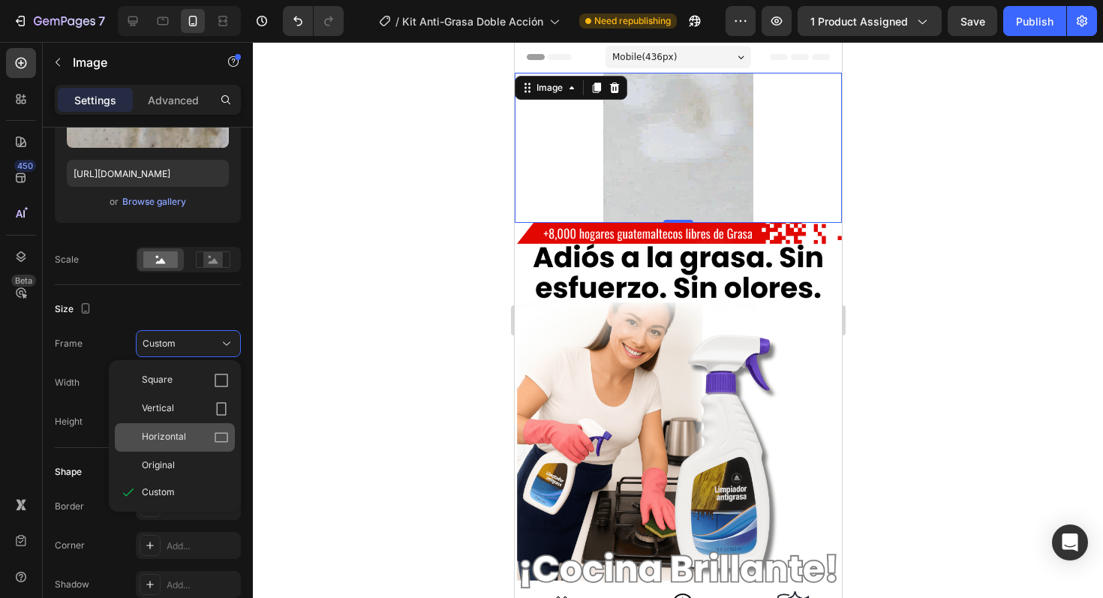
type input "267"
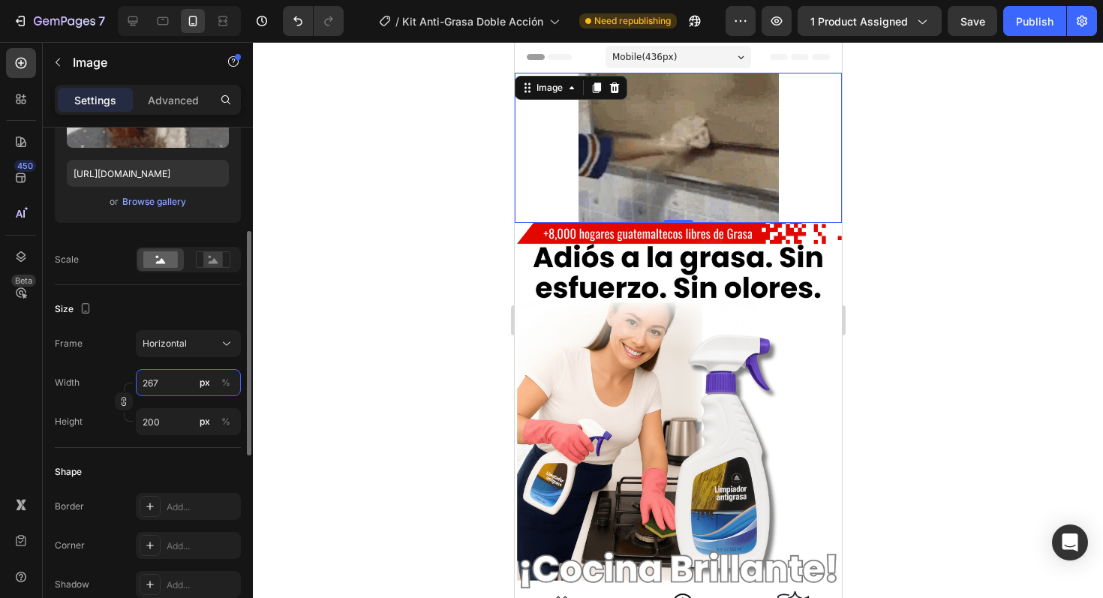
click at [173, 371] on input "267" at bounding box center [188, 382] width 105 height 27
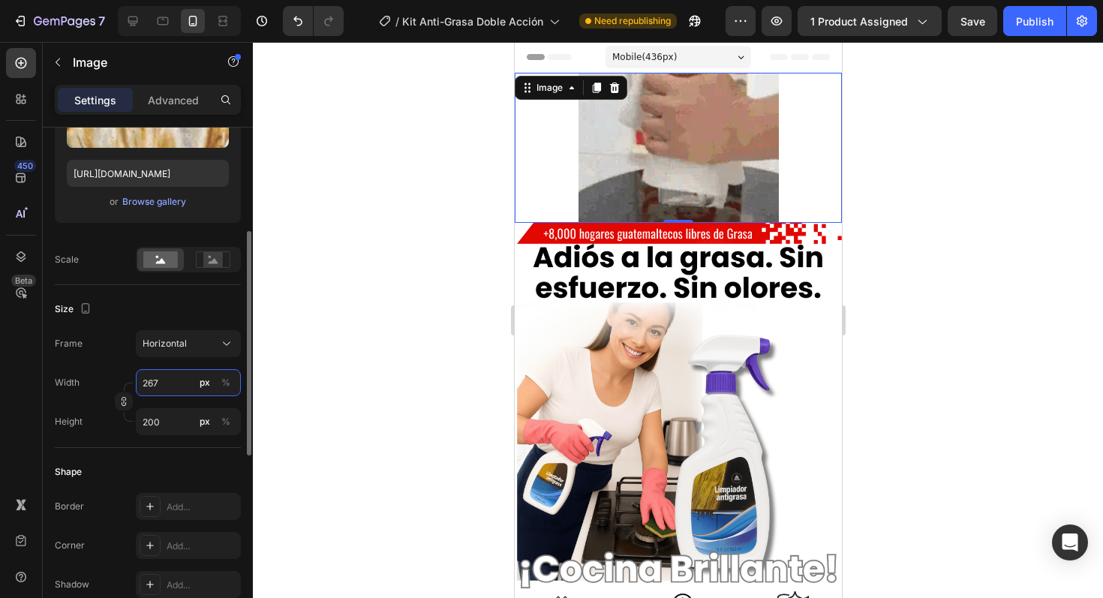
click at [173, 371] on input "267" at bounding box center [188, 382] width 105 height 27
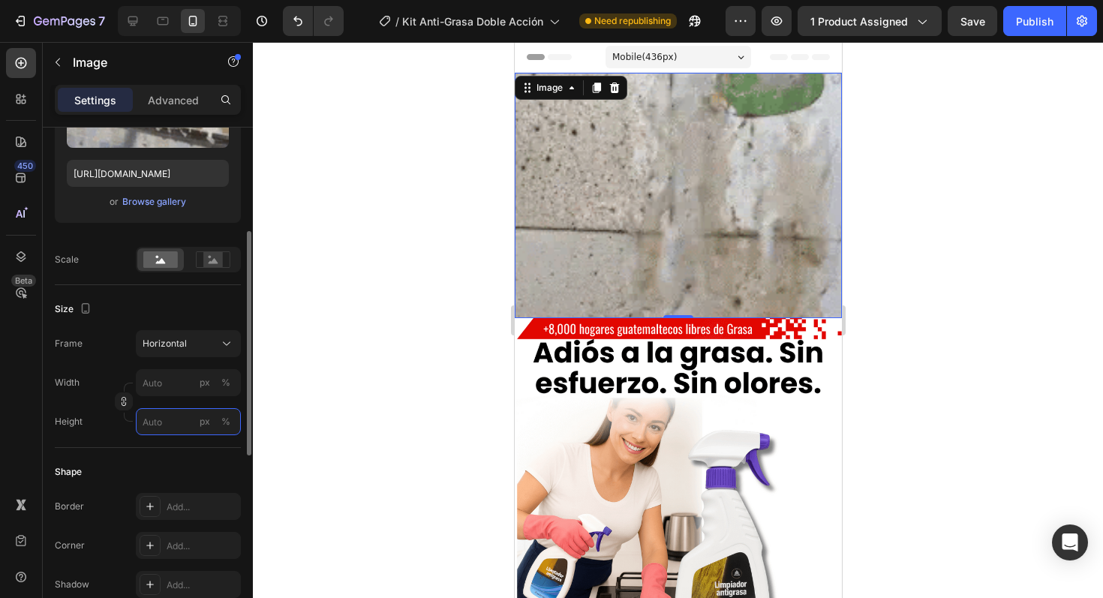
click at [167, 420] on input "px %" at bounding box center [188, 421] width 105 height 27
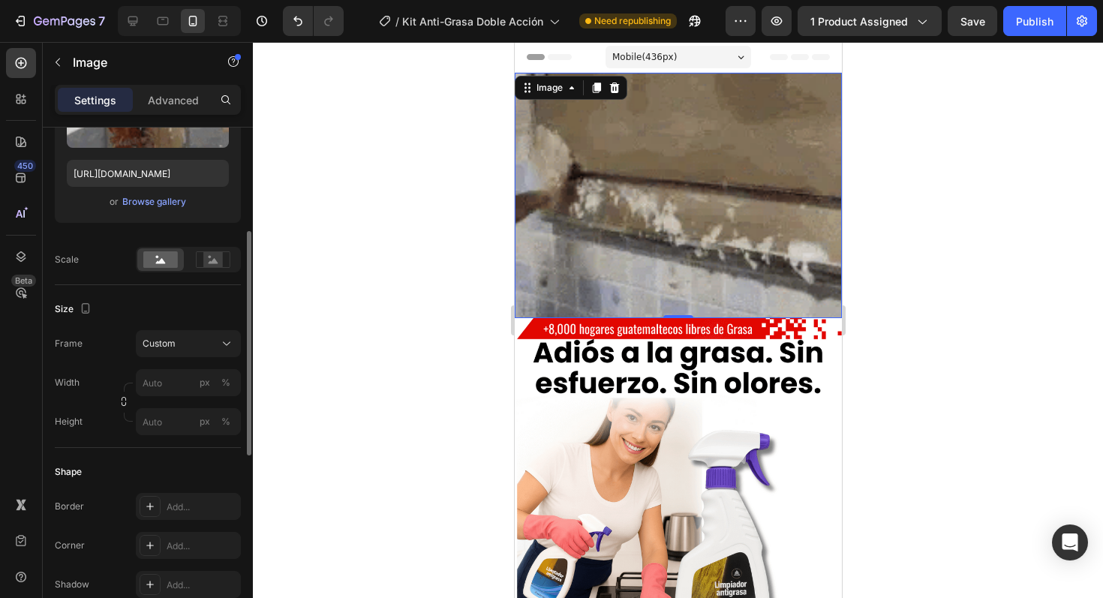
click at [145, 313] on div "Size" at bounding box center [148, 309] width 186 height 24
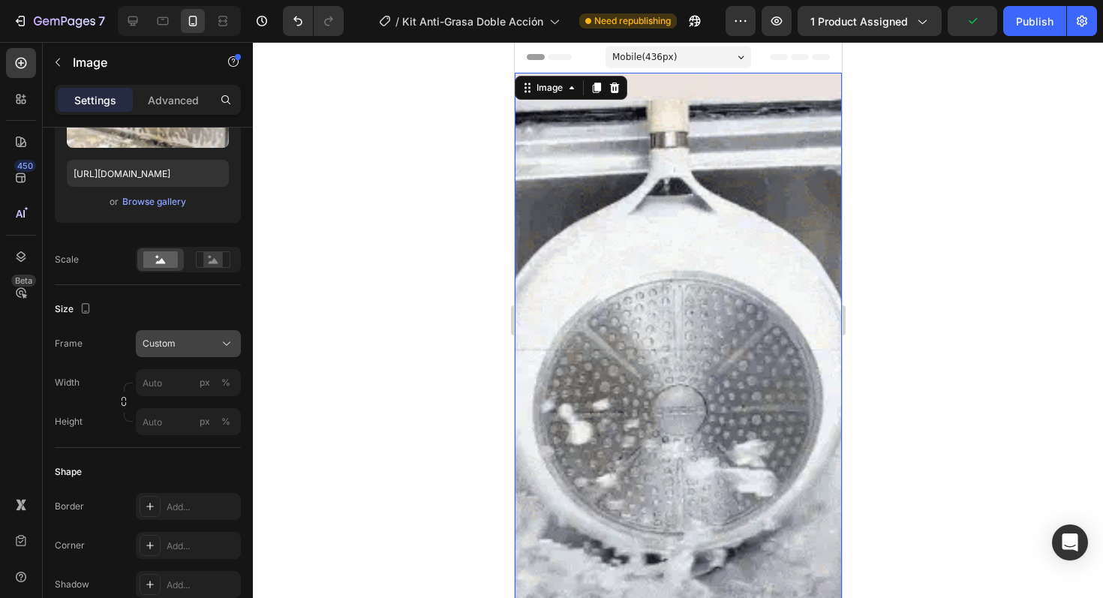
click at [173, 350] on span "Custom" at bounding box center [159, 344] width 33 height 14
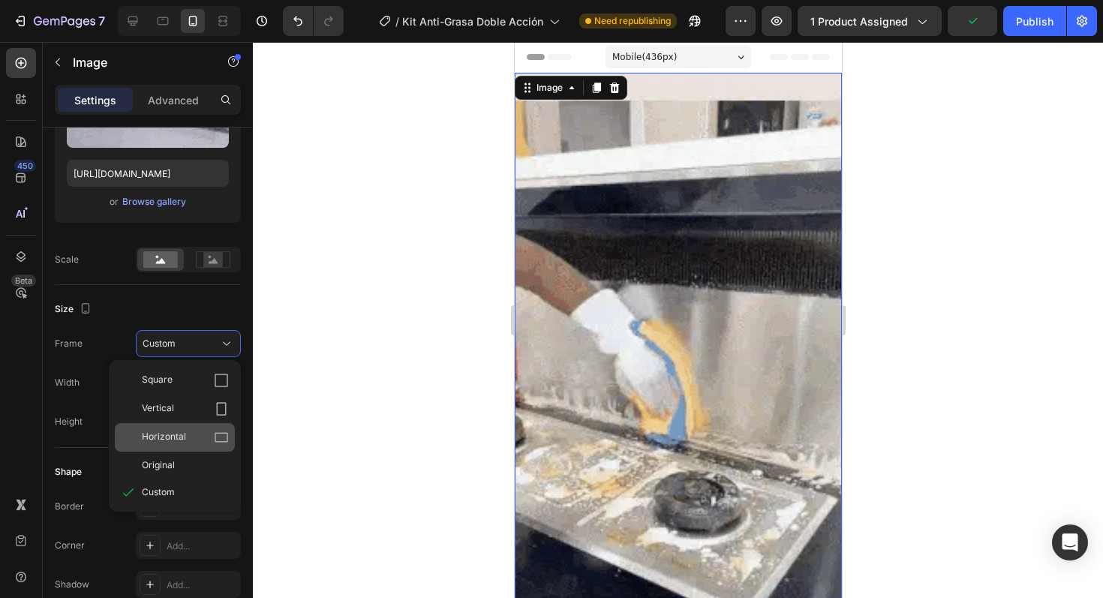
click at [182, 432] on span "Horizontal" at bounding box center [164, 437] width 44 height 15
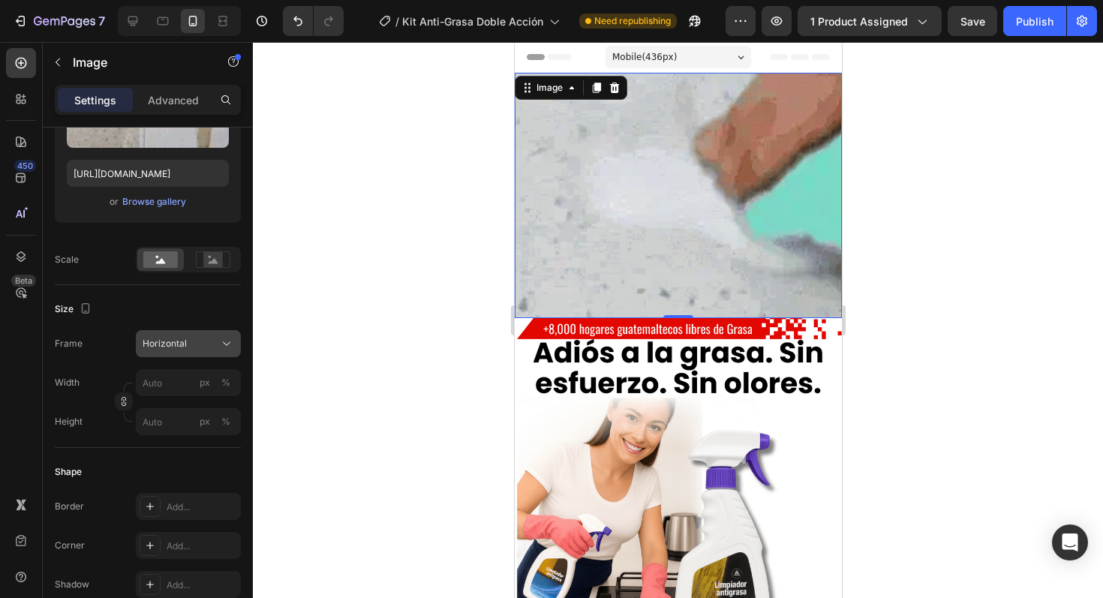
click at [191, 345] on div "Horizontal" at bounding box center [180, 344] width 74 height 14
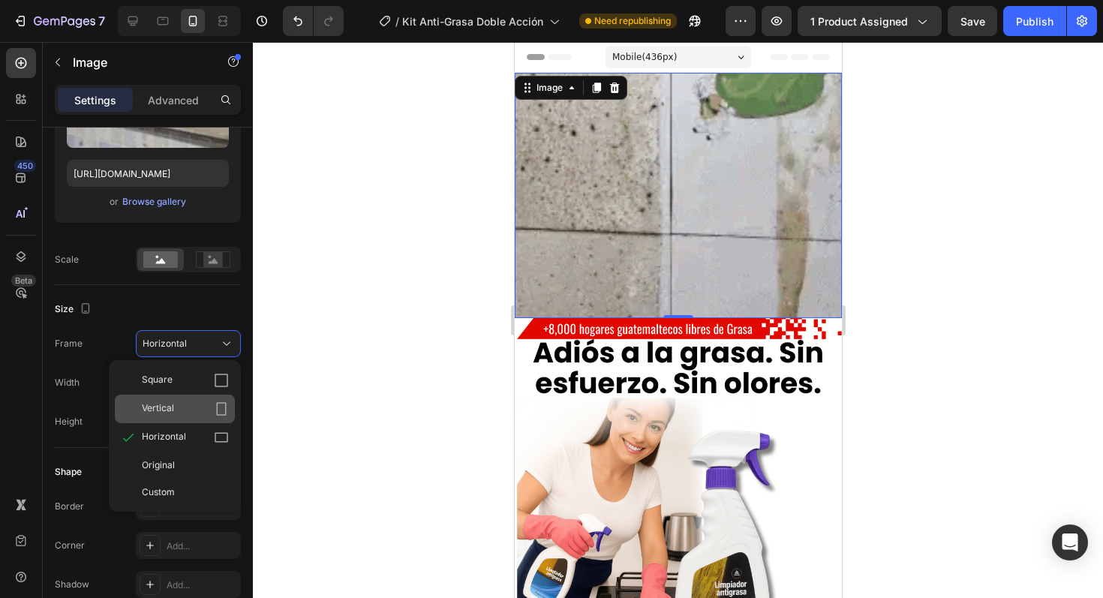
click at [200, 420] on div "Vertical" at bounding box center [175, 409] width 120 height 29
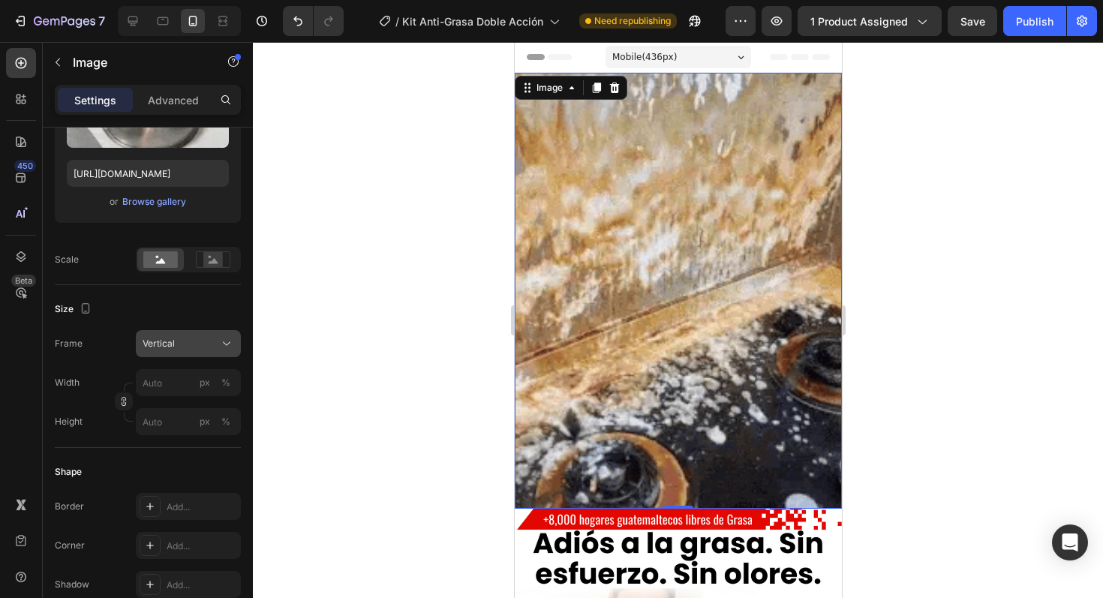
click at [194, 353] on button "Vertical" at bounding box center [188, 343] width 105 height 27
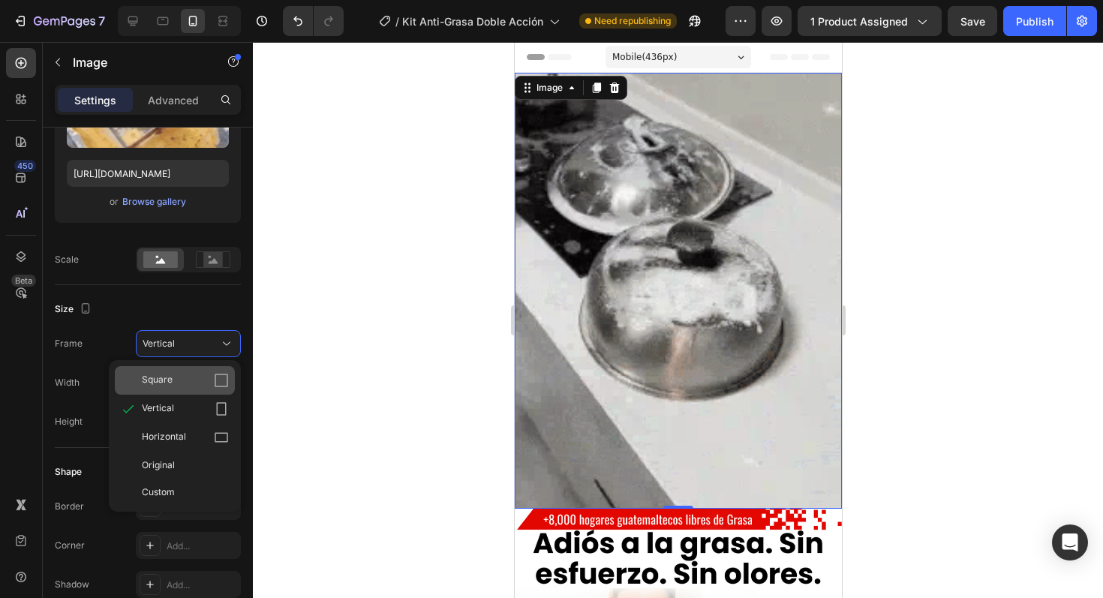
click at [191, 376] on div "Square" at bounding box center [185, 380] width 87 height 15
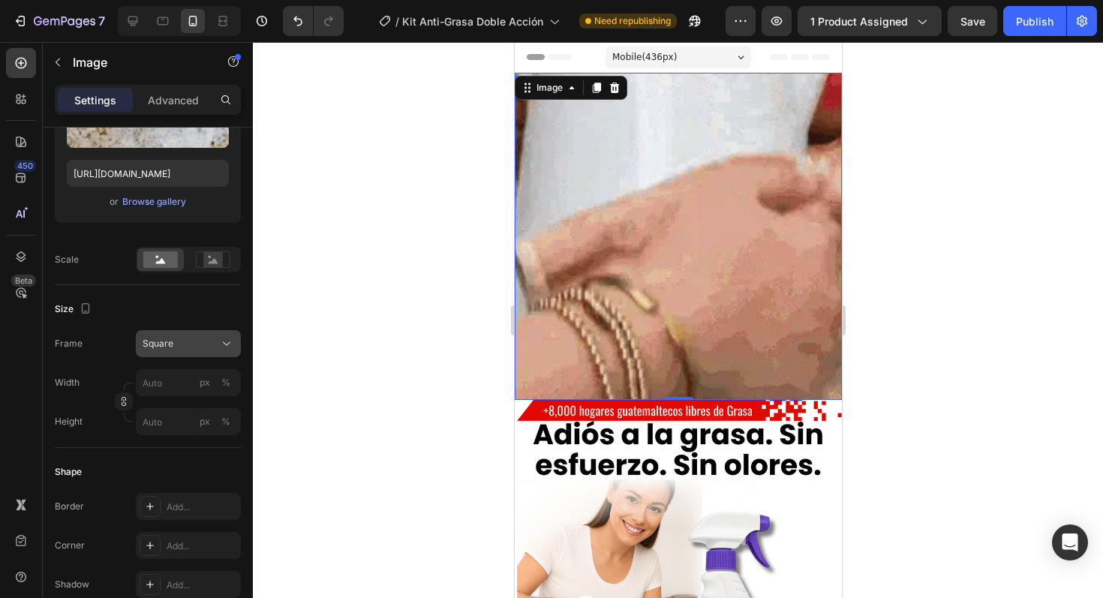
click at [194, 345] on div "Square" at bounding box center [180, 344] width 74 height 14
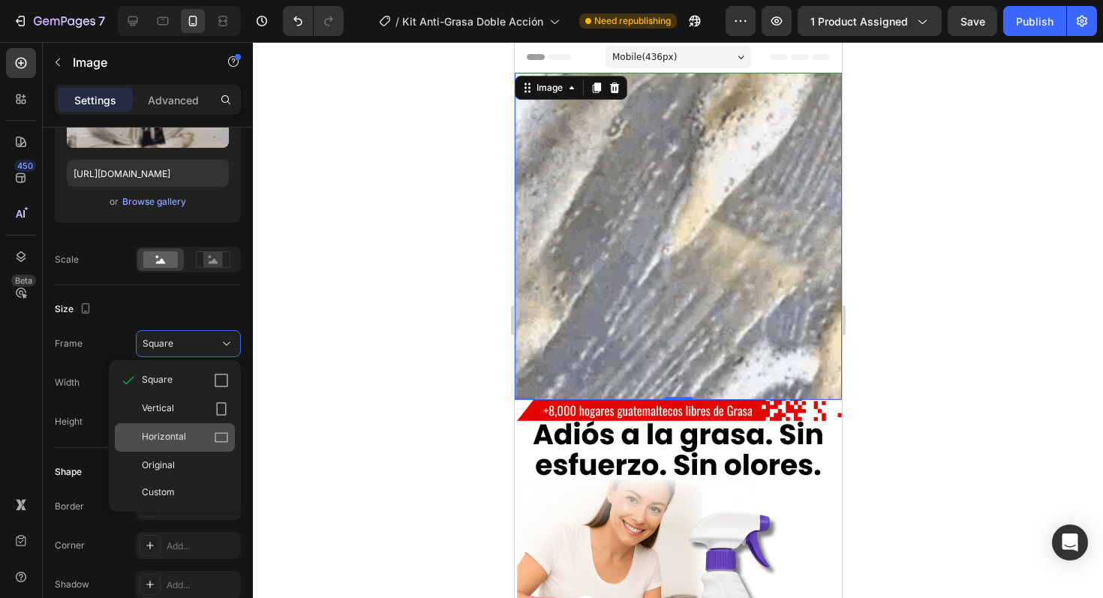
click at [182, 432] on span "Horizontal" at bounding box center [164, 437] width 44 height 15
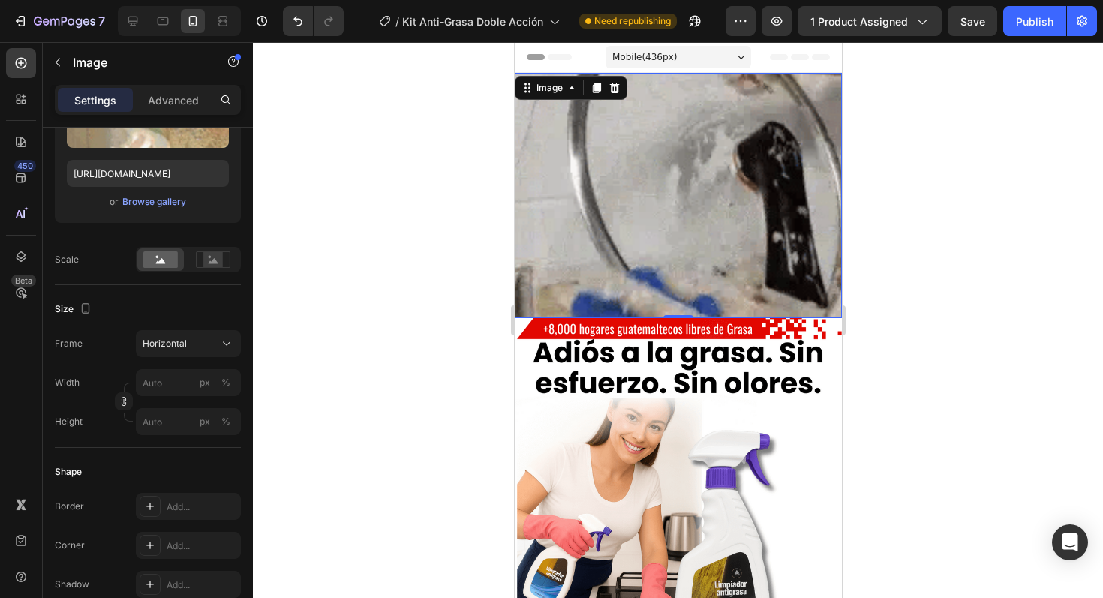
click at [398, 405] on div at bounding box center [678, 320] width 850 height 556
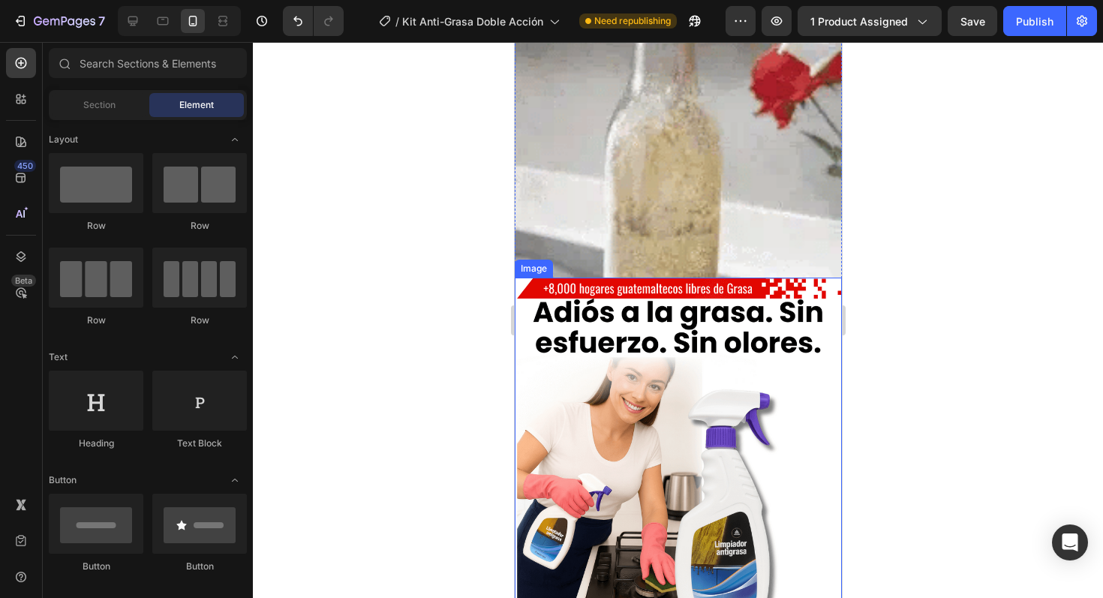
scroll to position [0, 0]
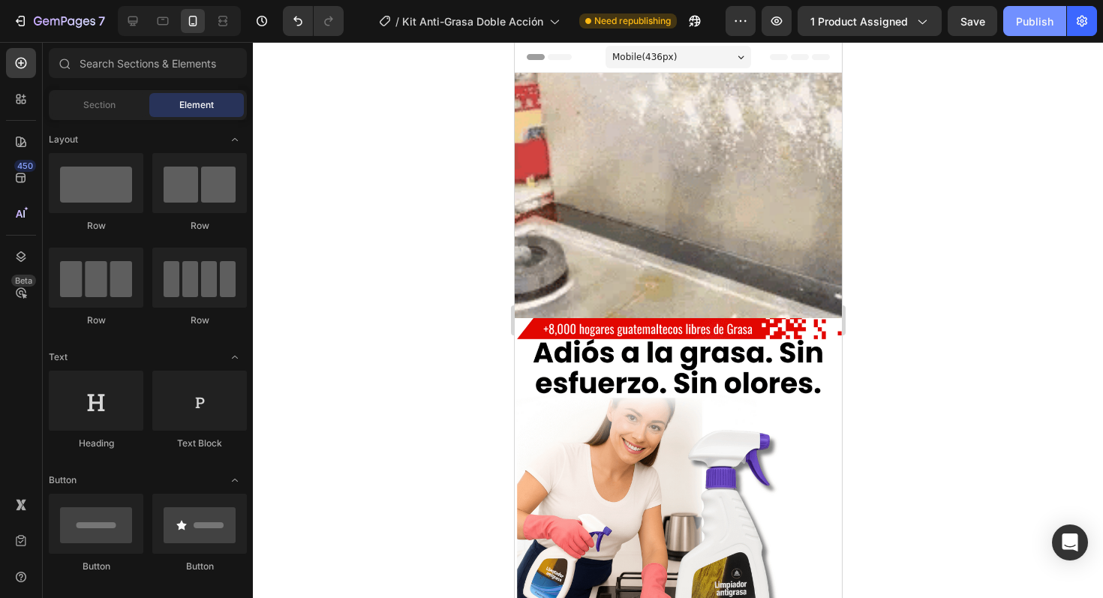
click at [1031, 35] on button "Publish" at bounding box center [1035, 21] width 63 height 30
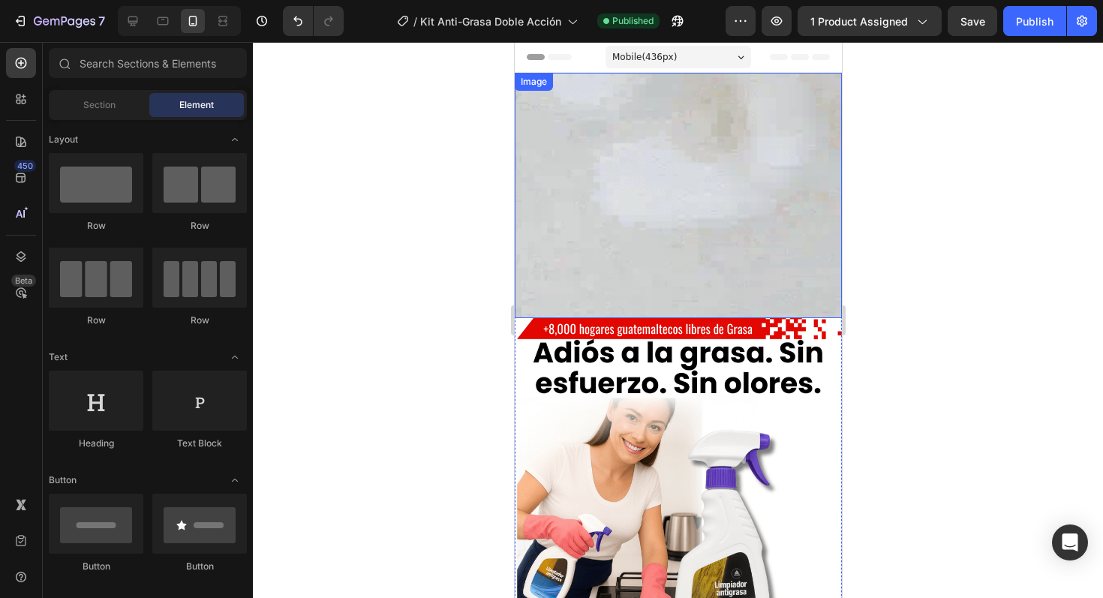
click at [625, 197] on img at bounding box center [677, 195] width 327 height 245
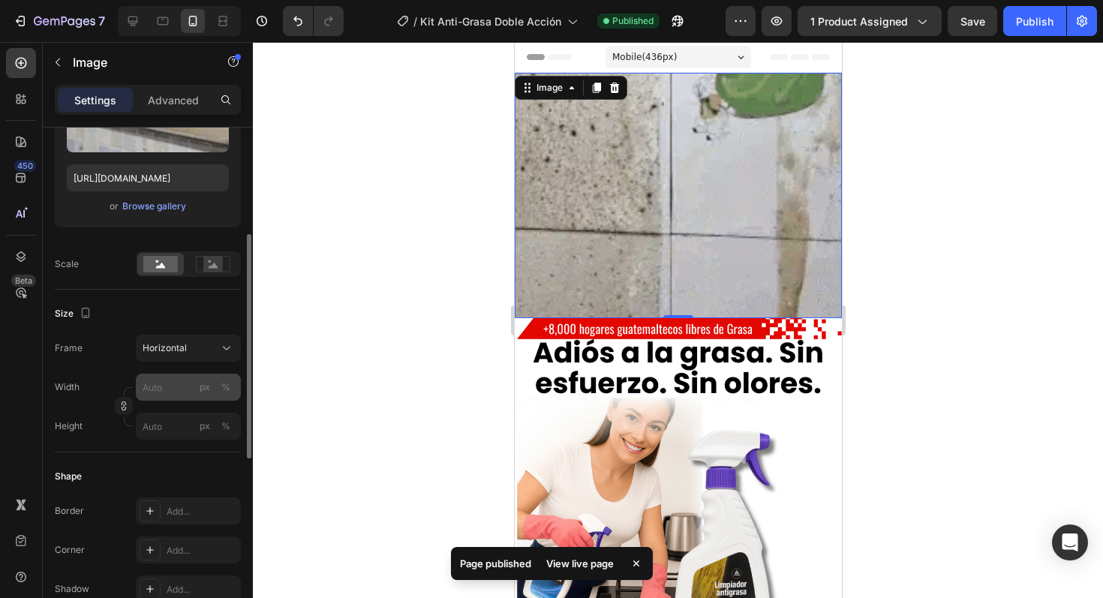
scroll to position [236, 0]
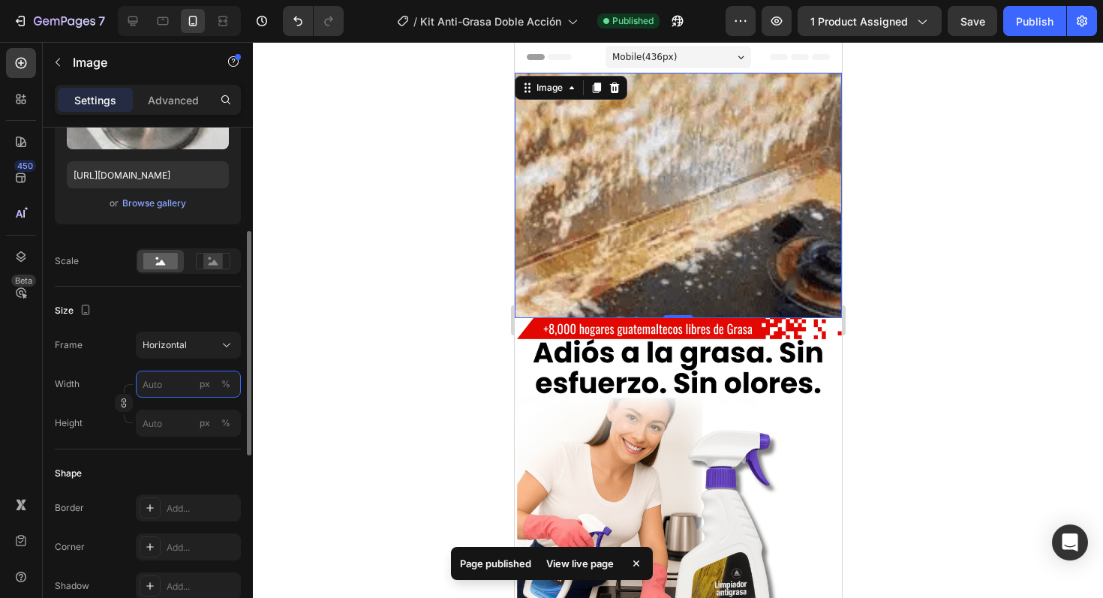
click at [164, 378] on input "px %" at bounding box center [188, 384] width 105 height 27
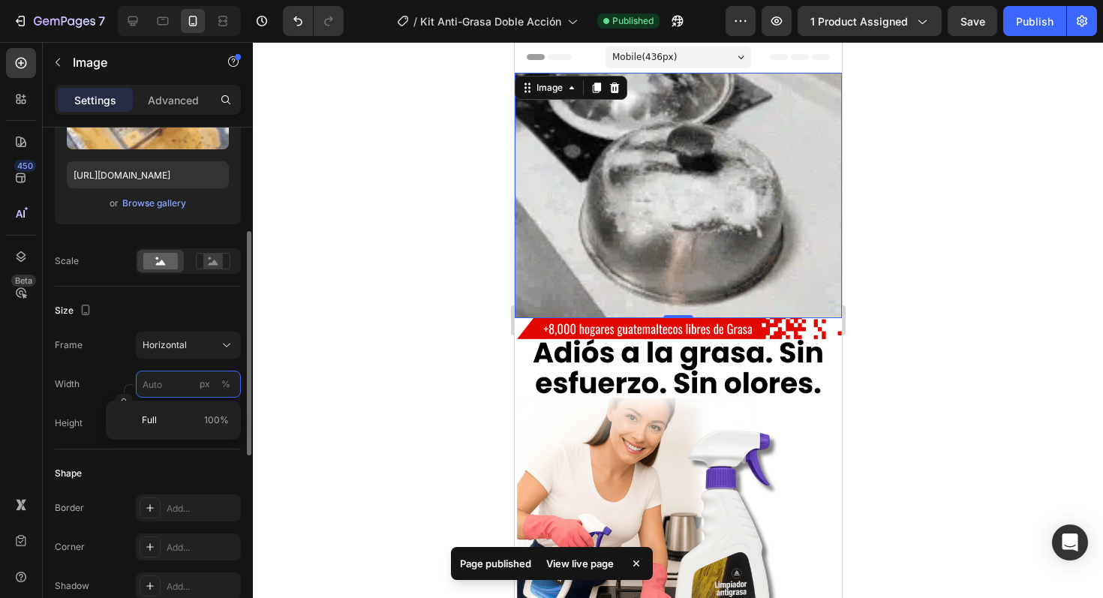
type input "1"
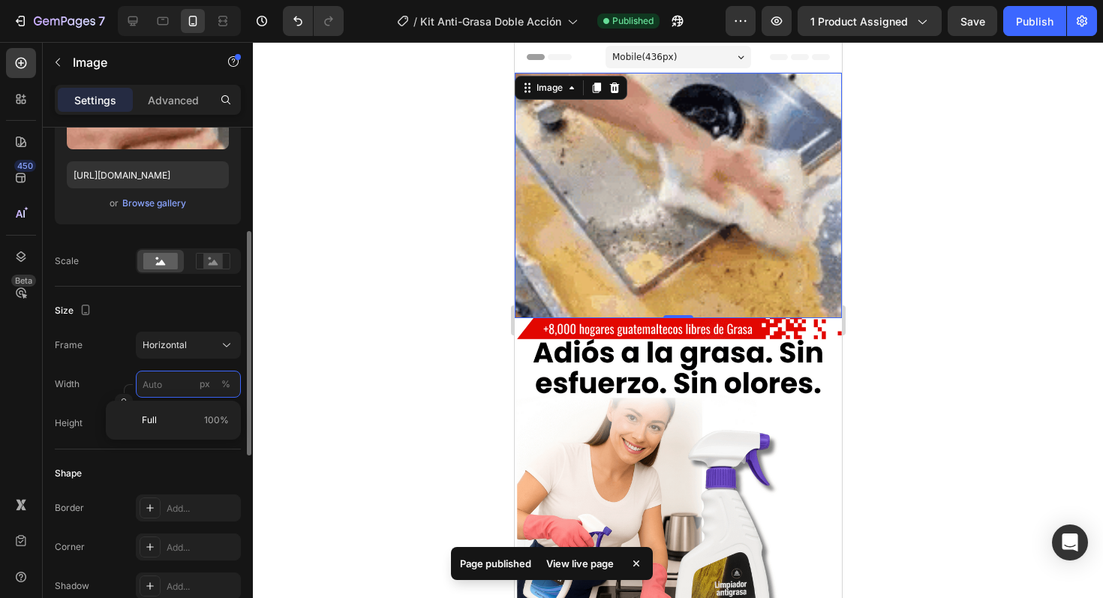
type input "1"
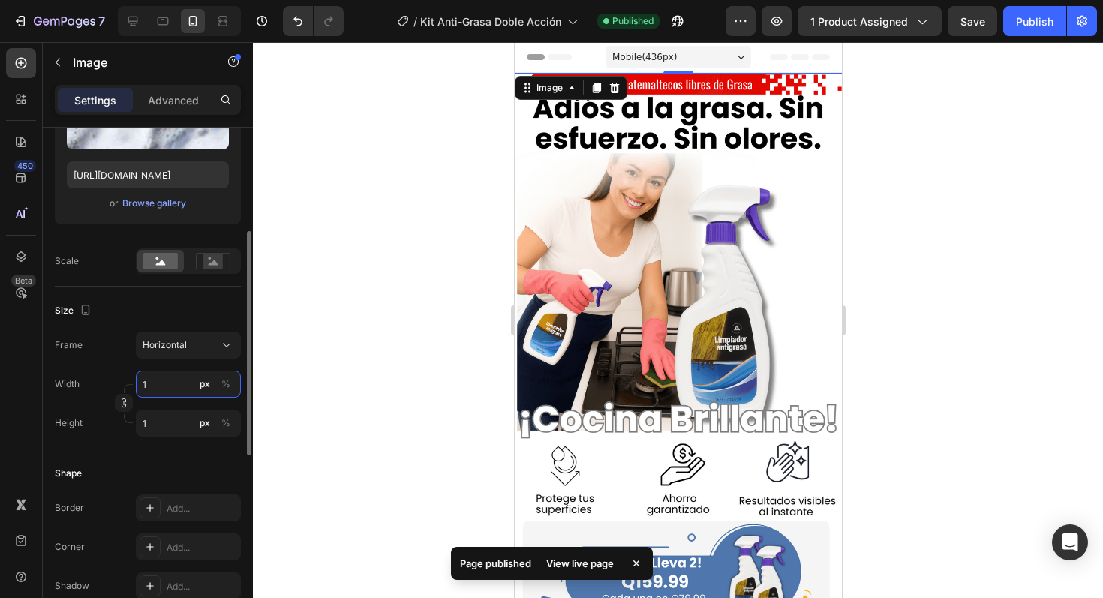
type input "10"
type input "8"
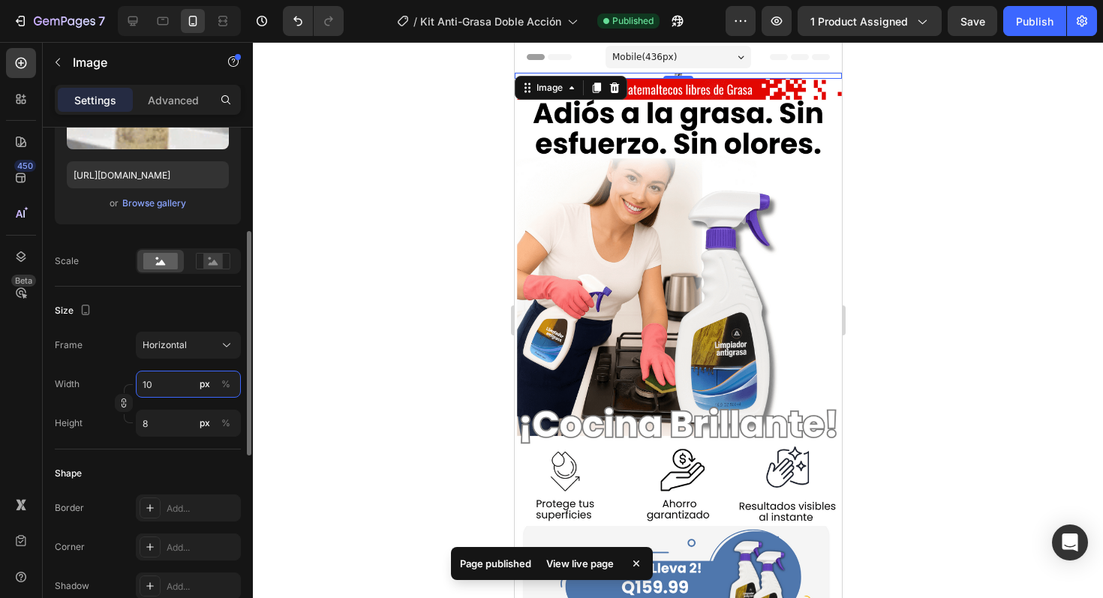
type input "100"
type input "75"
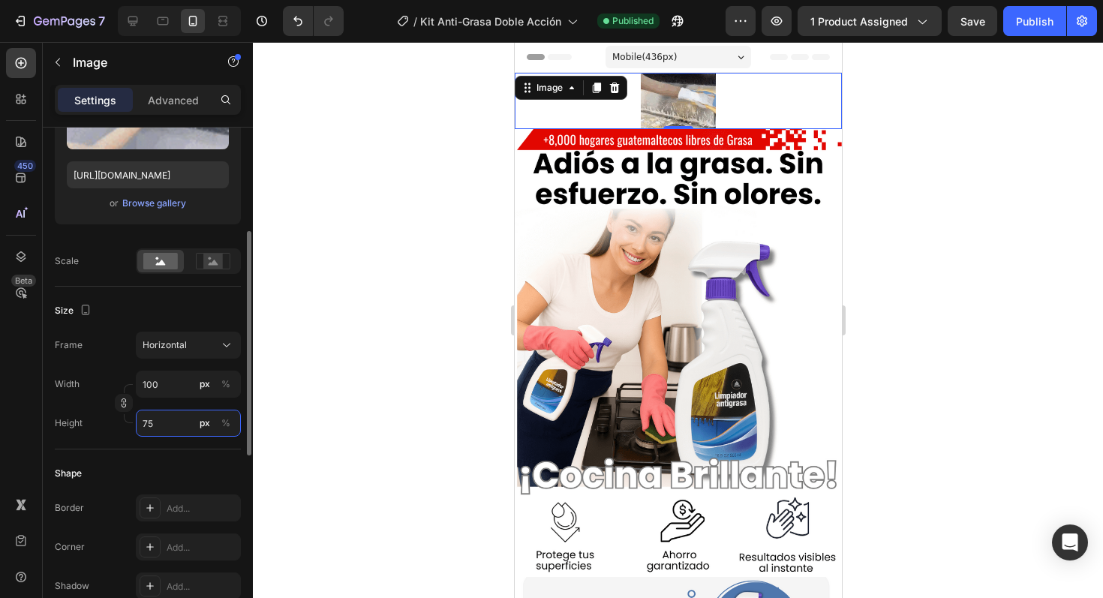
click at [181, 418] on input "75" at bounding box center [188, 423] width 105 height 27
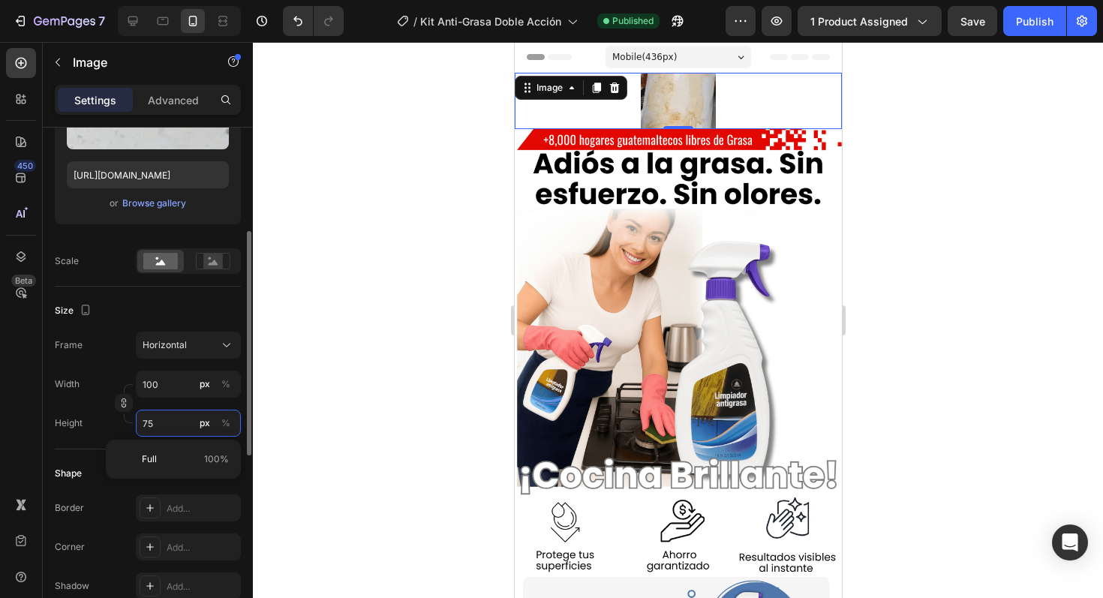
type input "1"
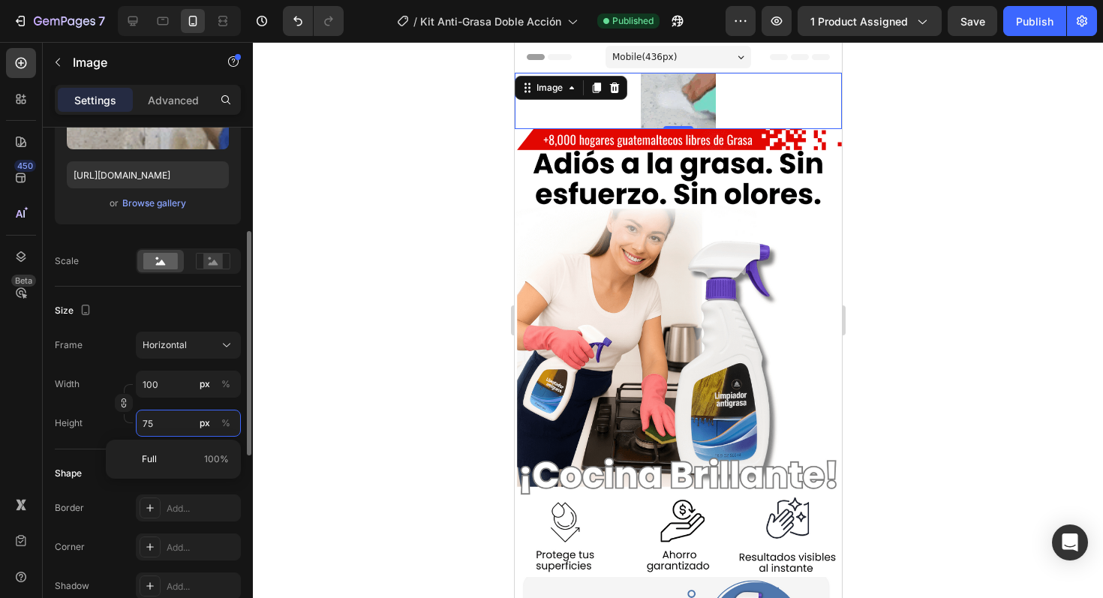
type input "1"
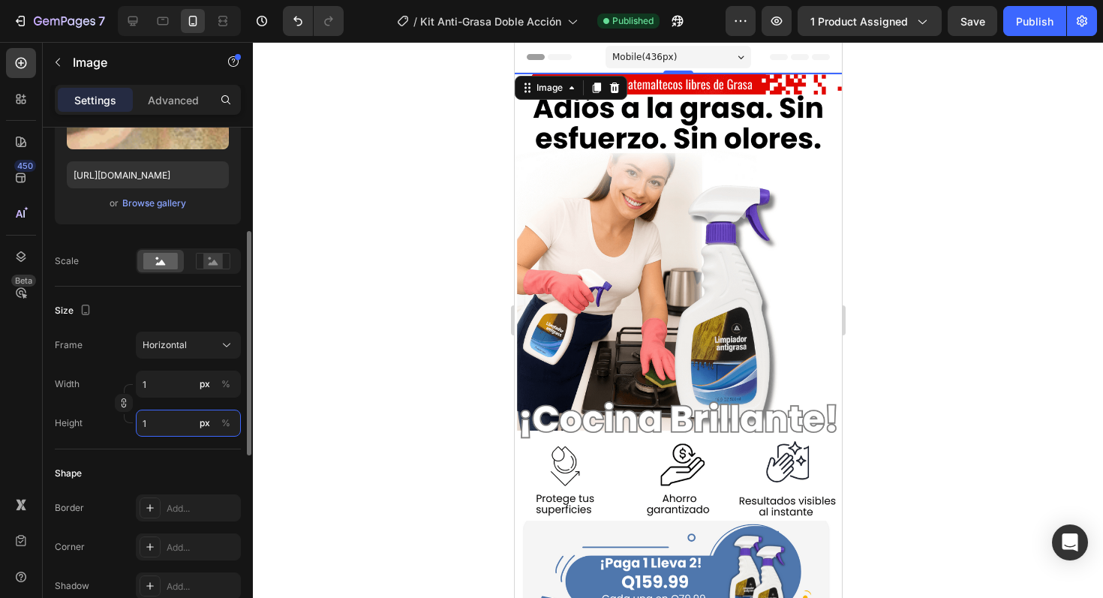
type input "13"
type input "10"
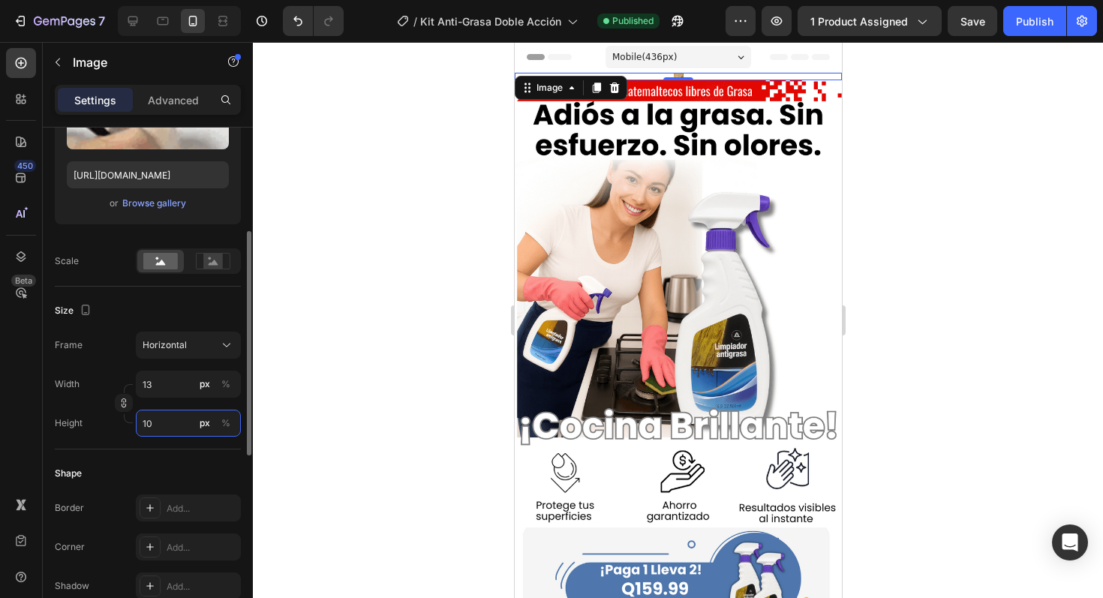
type input "133"
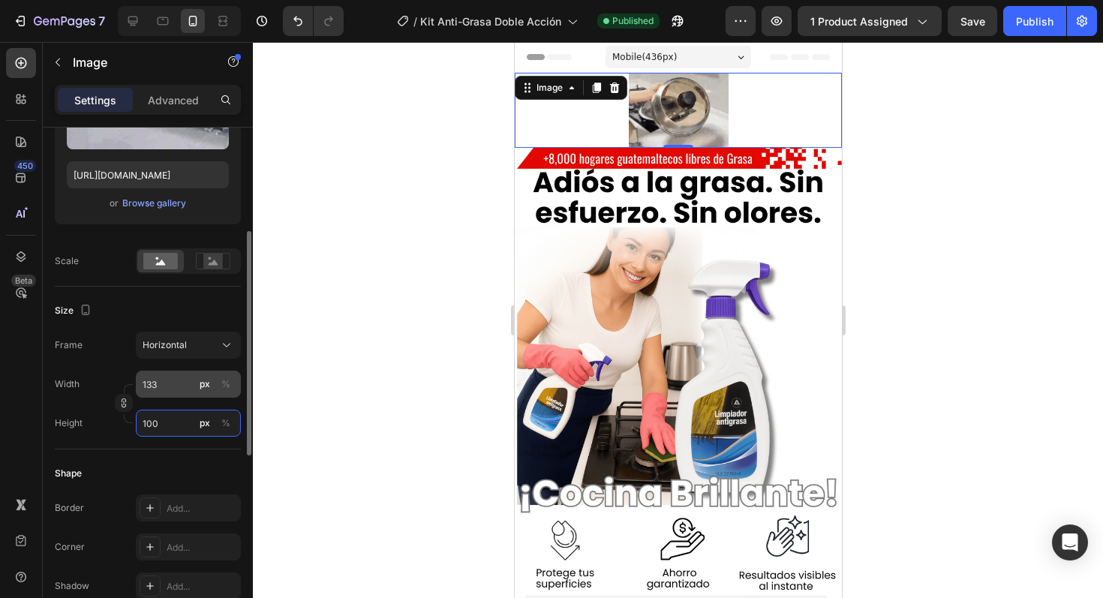
type input "100"
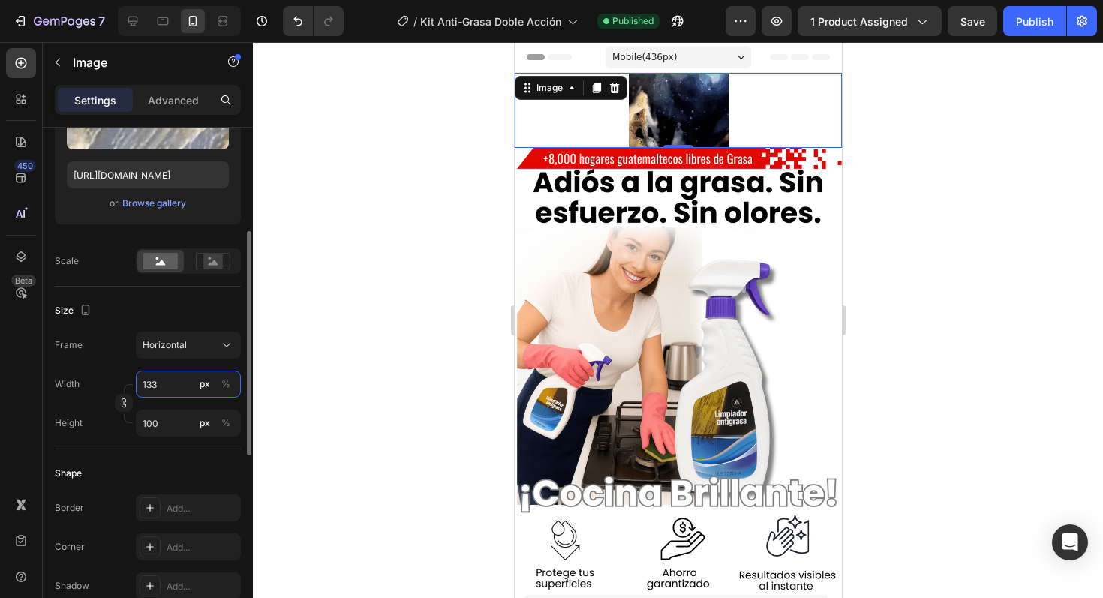
click at [161, 381] on input "133" at bounding box center [188, 384] width 105 height 27
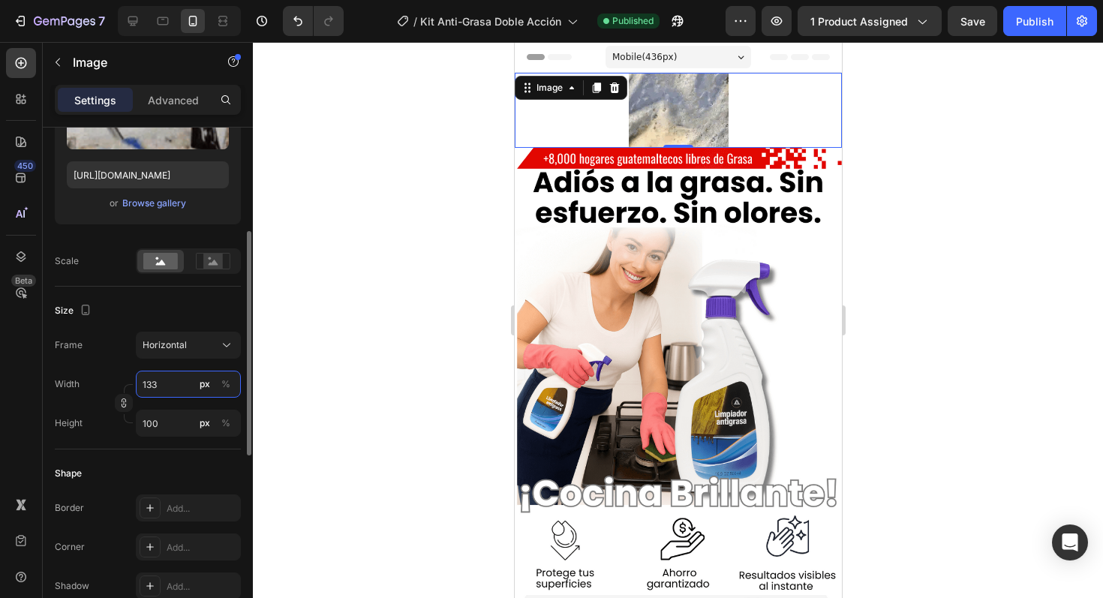
click at [161, 381] on input "133" at bounding box center [188, 384] width 105 height 27
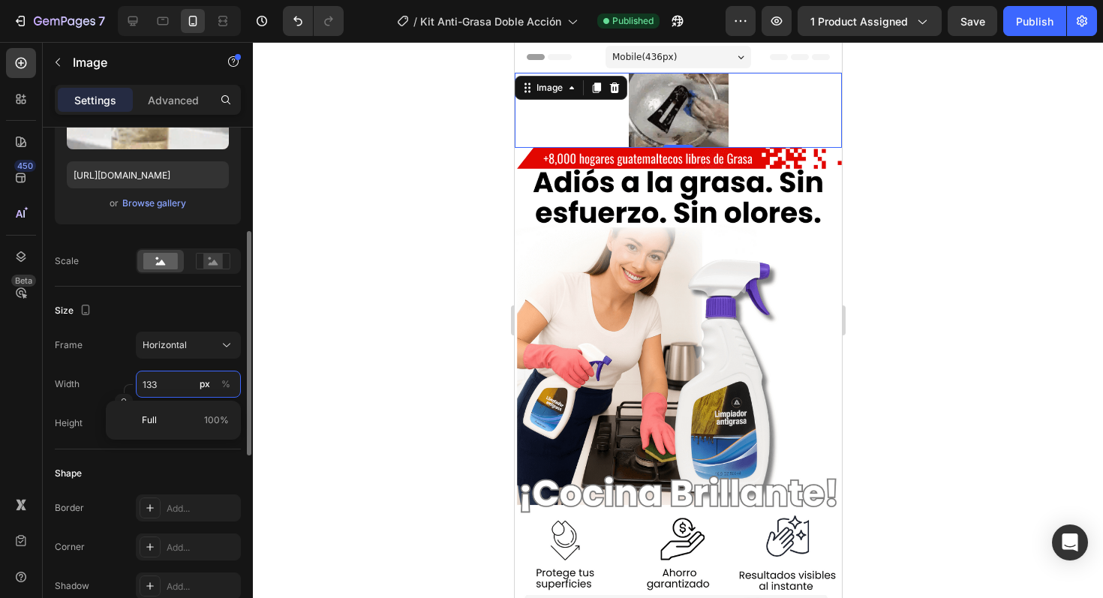
type input "4"
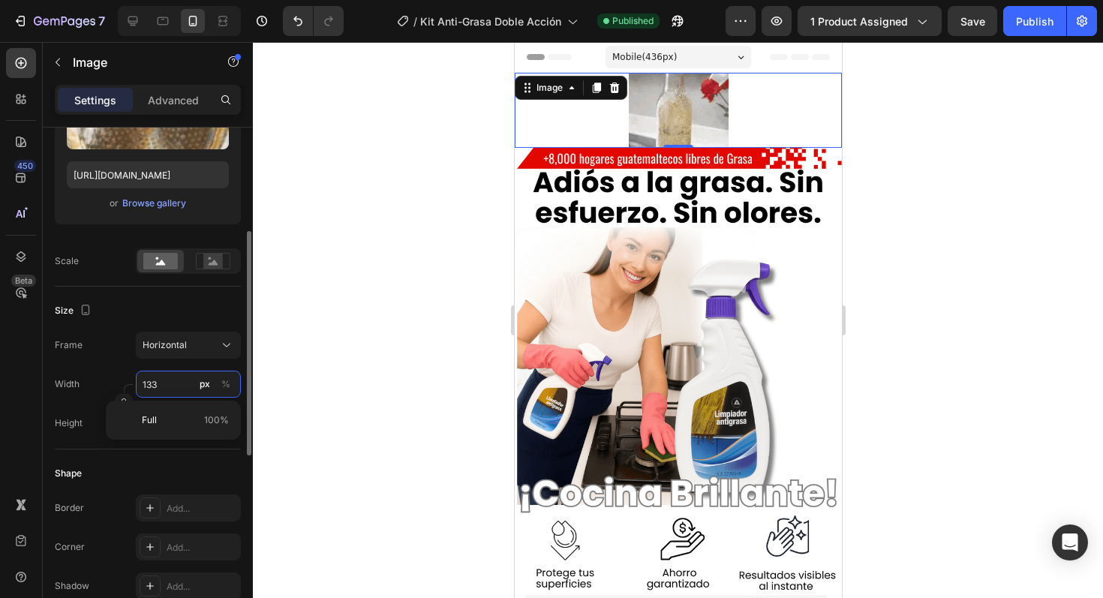
type input "3"
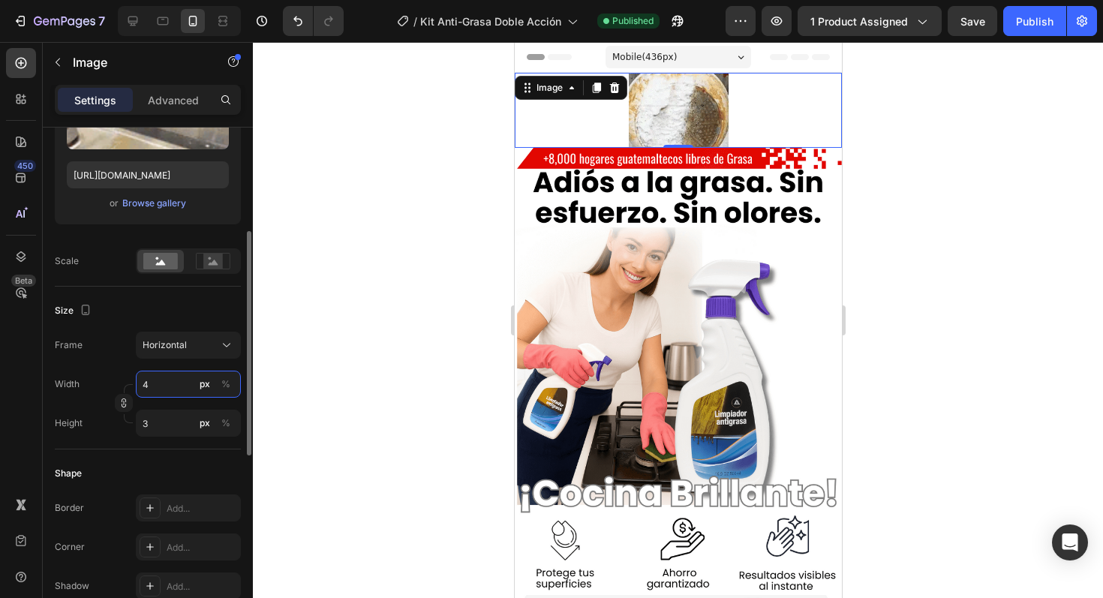
type input "40"
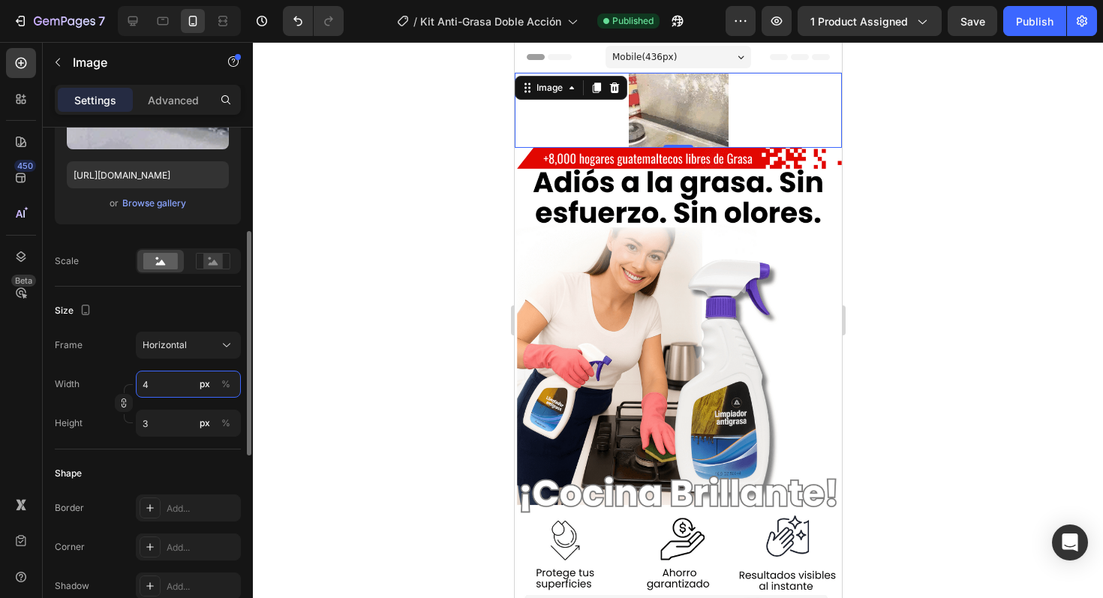
type input "30"
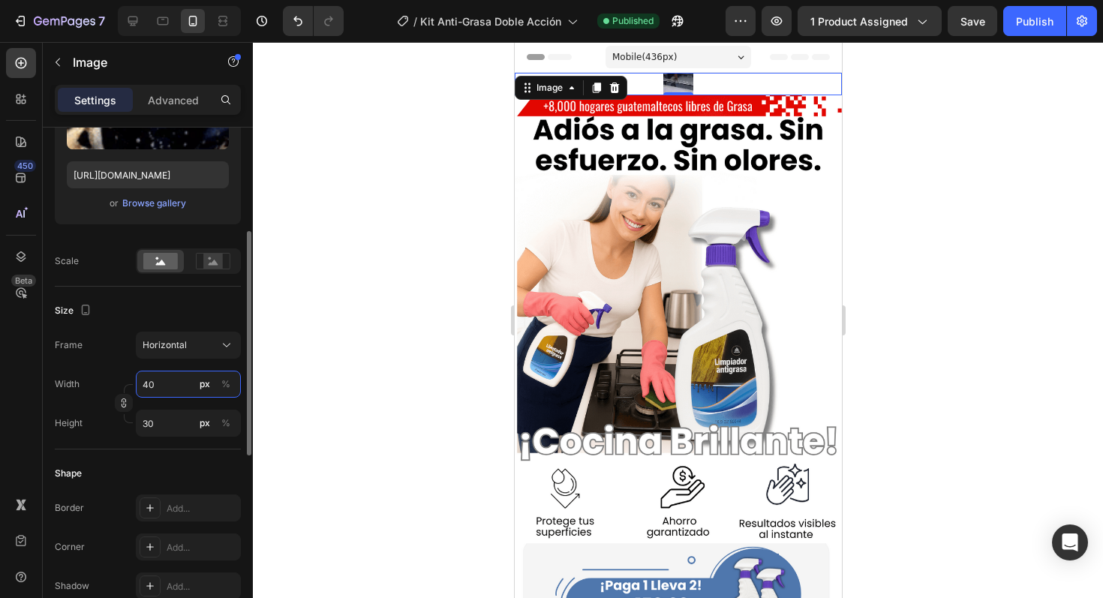
type input "400"
type input "300"
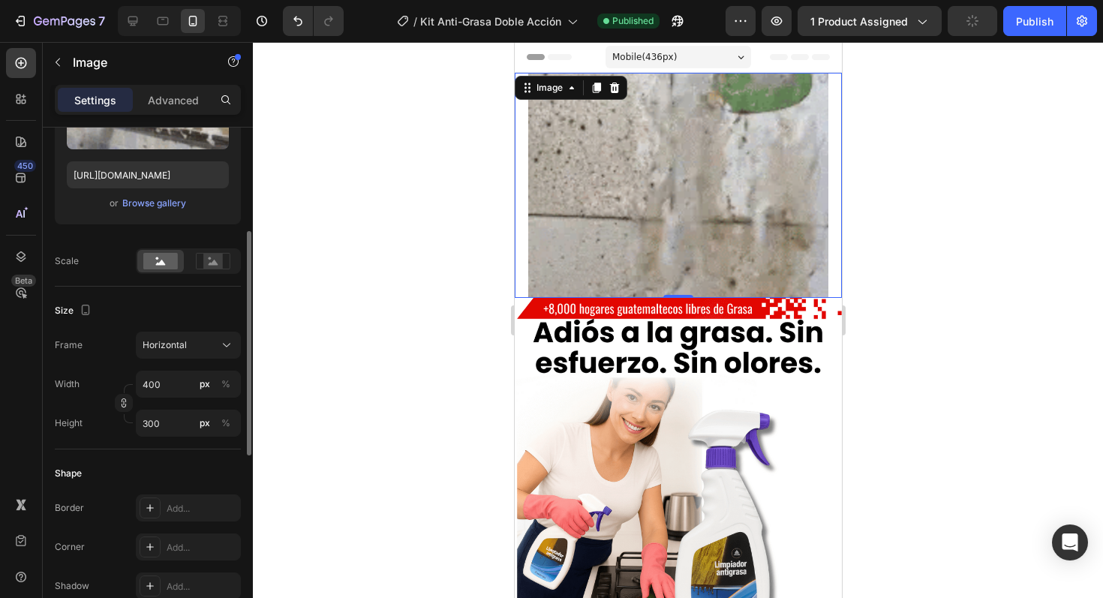
click at [192, 310] on div "Size" at bounding box center [148, 311] width 186 height 24
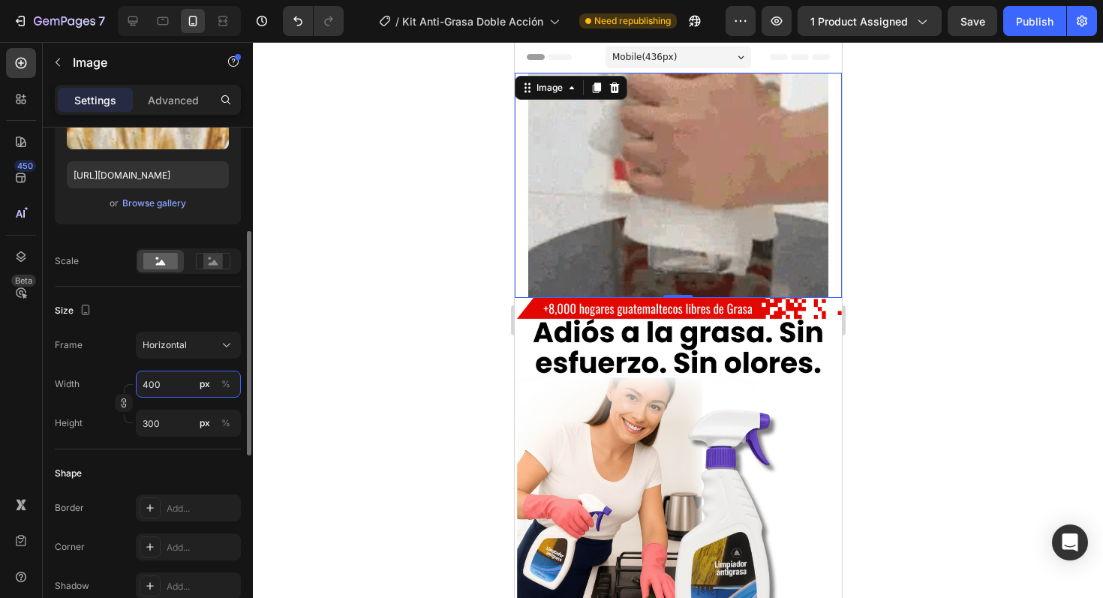
click at [179, 386] on input "400" at bounding box center [188, 384] width 105 height 27
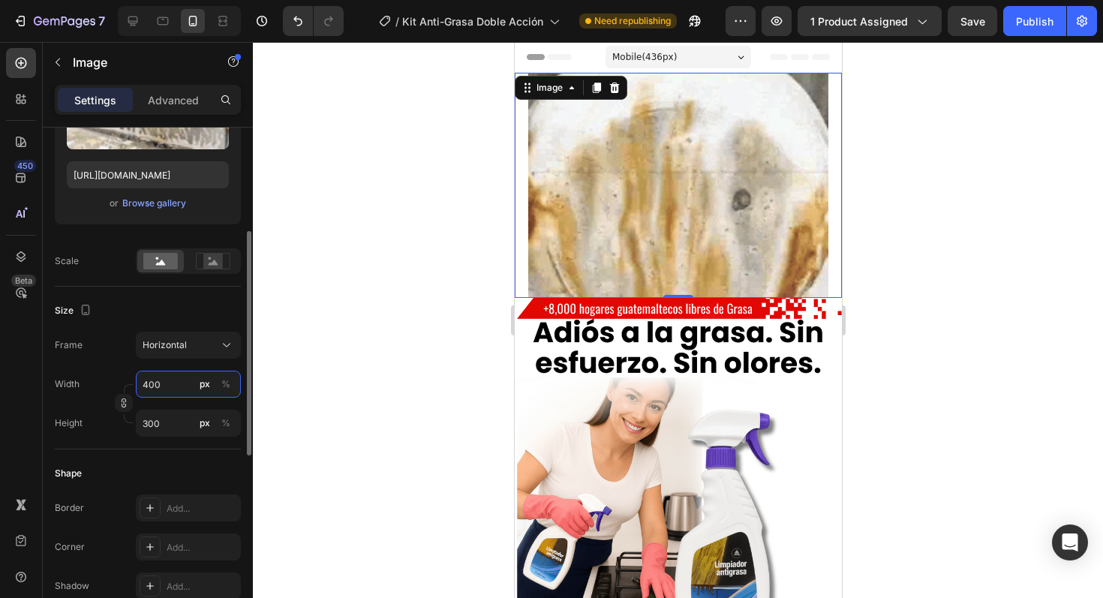
click at [146, 382] on input "400" at bounding box center [188, 384] width 105 height 27
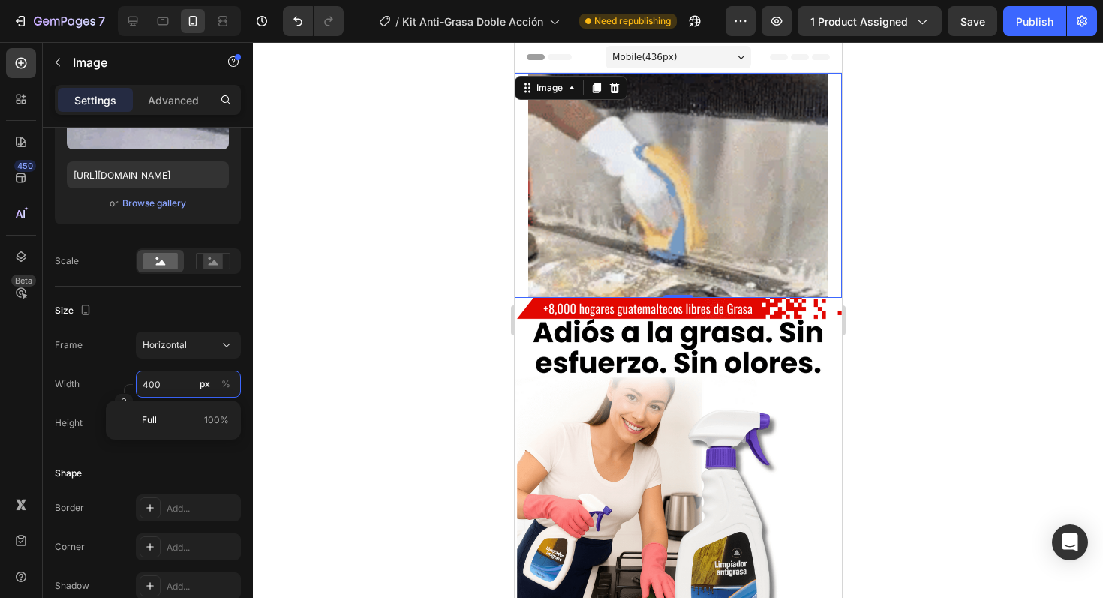
type input "0"
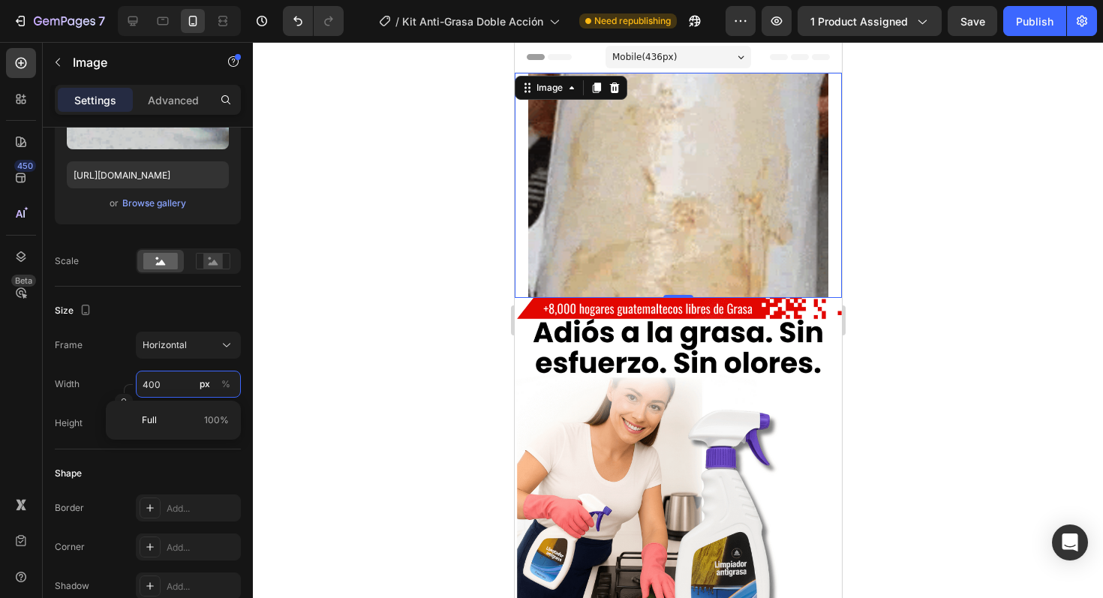
type input "0"
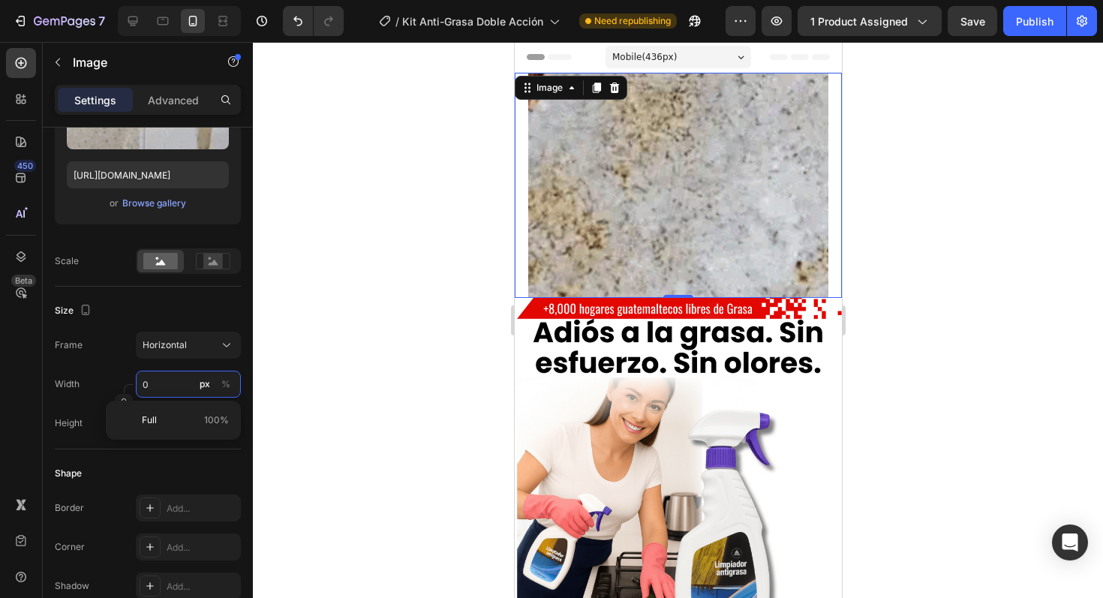
type input "3"
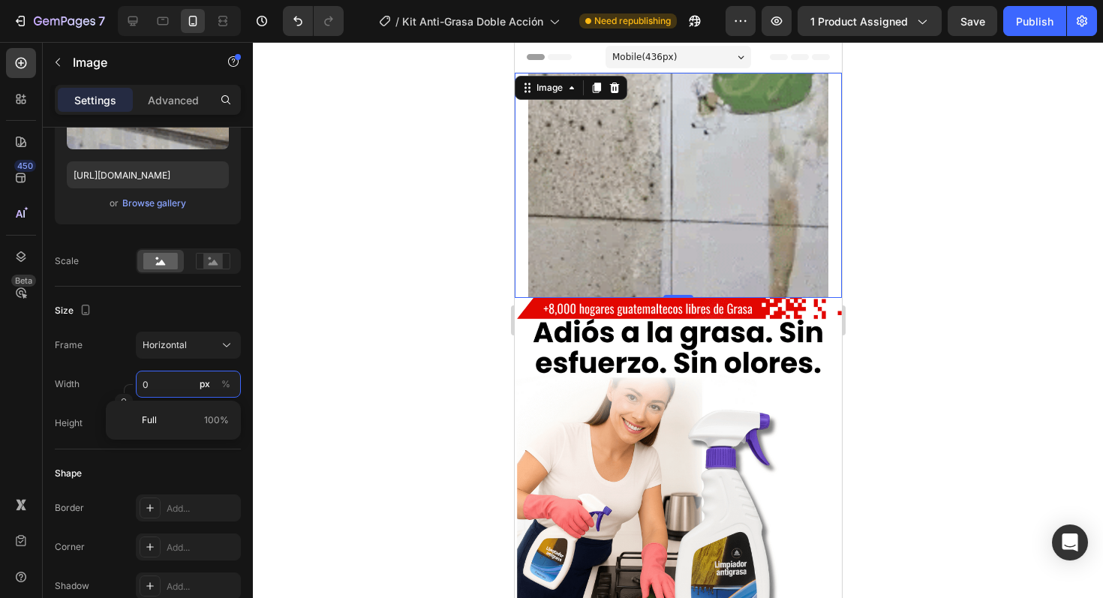
type input "2"
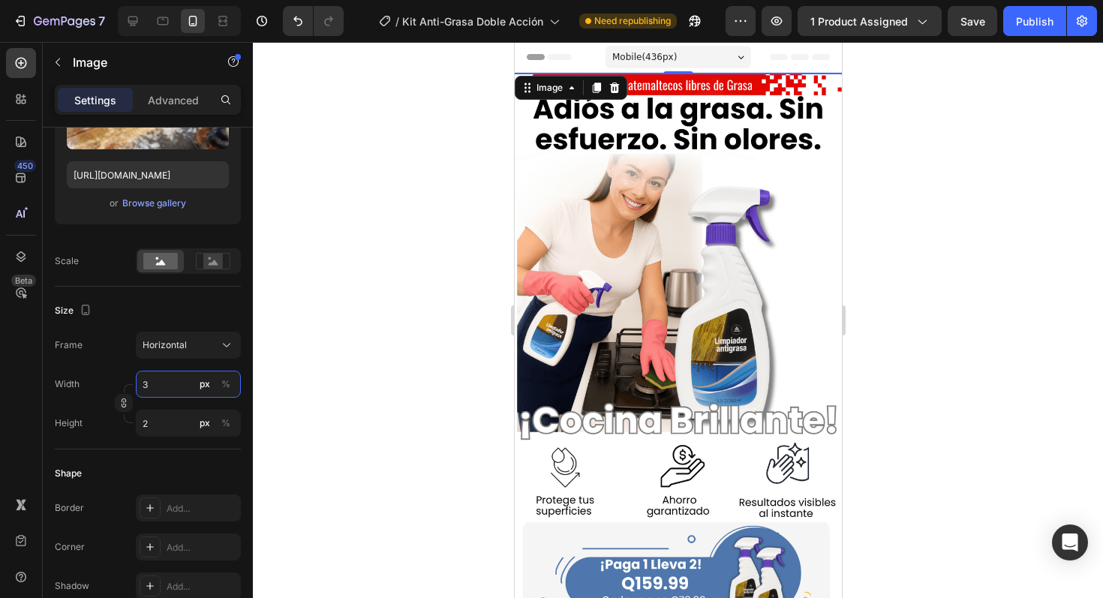
type input "30"
type input "23"
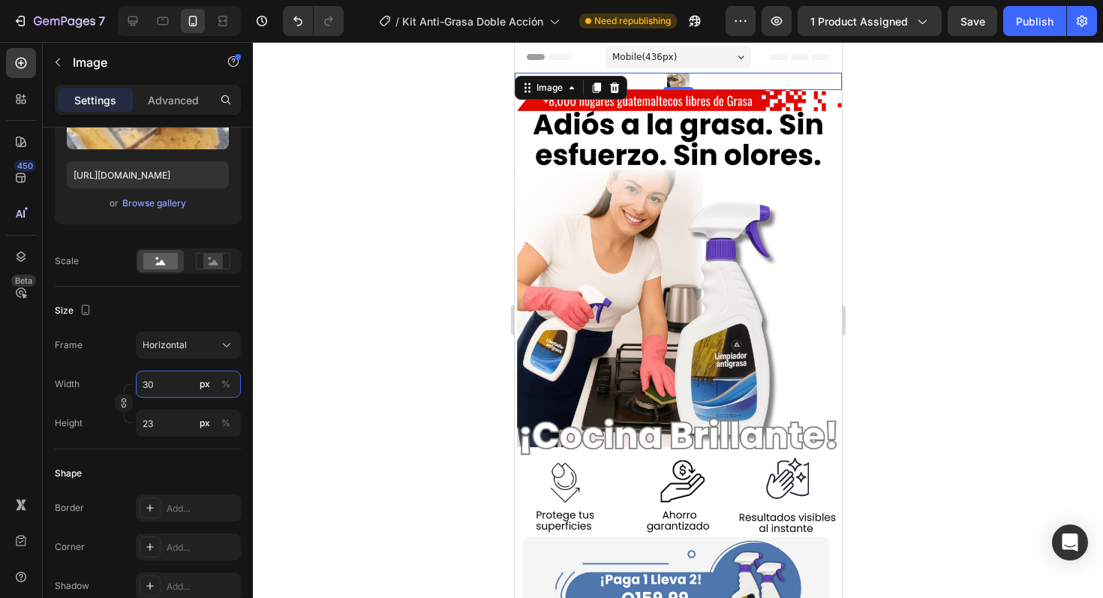
type input "300"
type input "225"
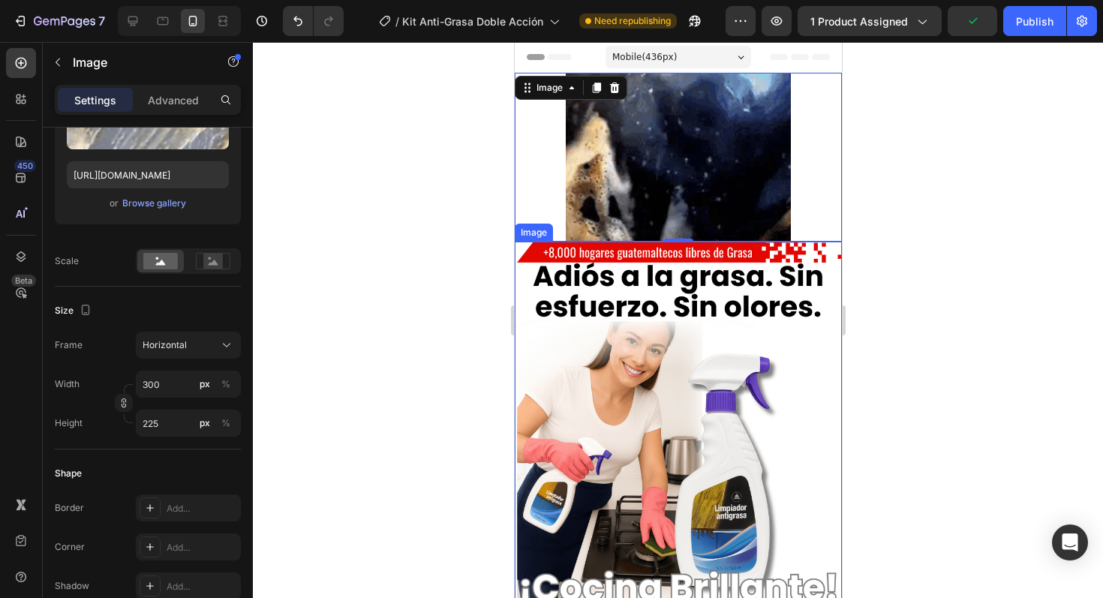
click at [369, 256] on div at bounding box center [678, 320] width 850 height 556
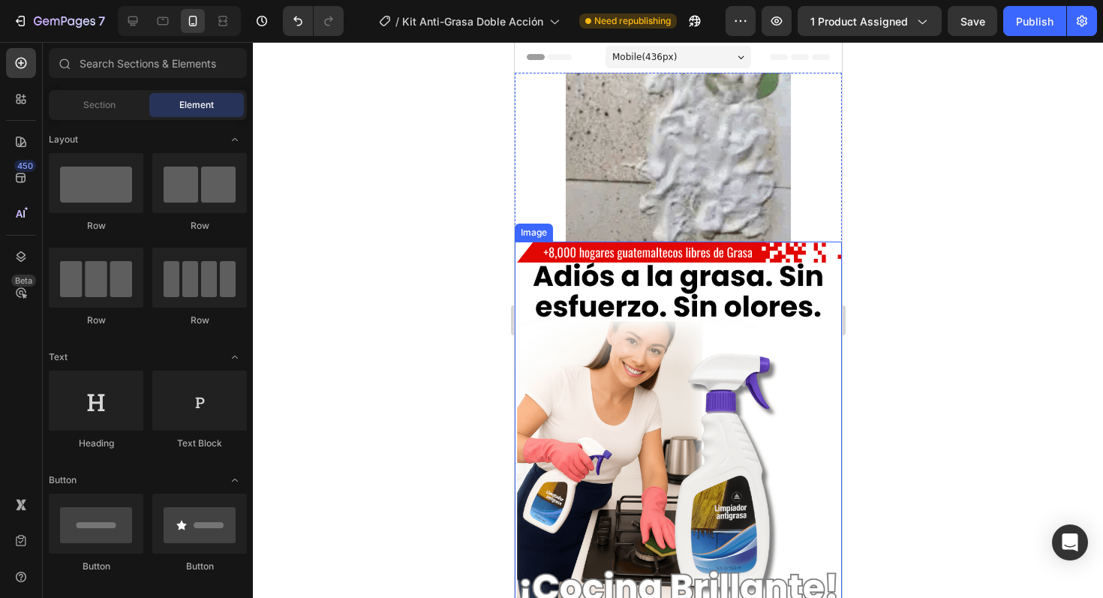
click at [550, 322] on img at bounding box center [677, 466] width 327 height 448
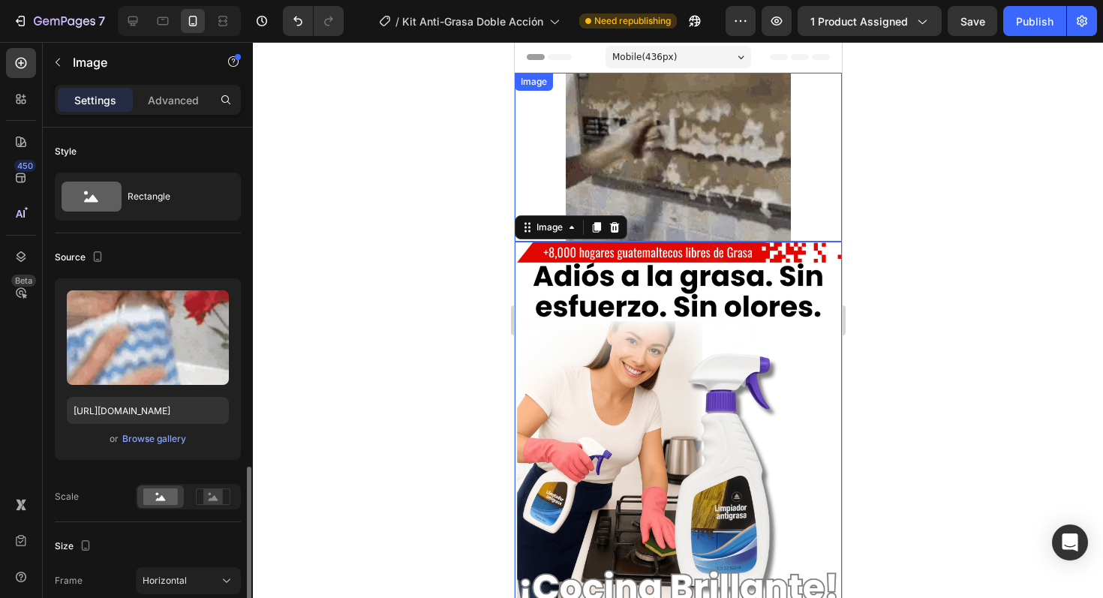
click at [780, 194] on img at bounding box center [677, 157] width 225 height 169
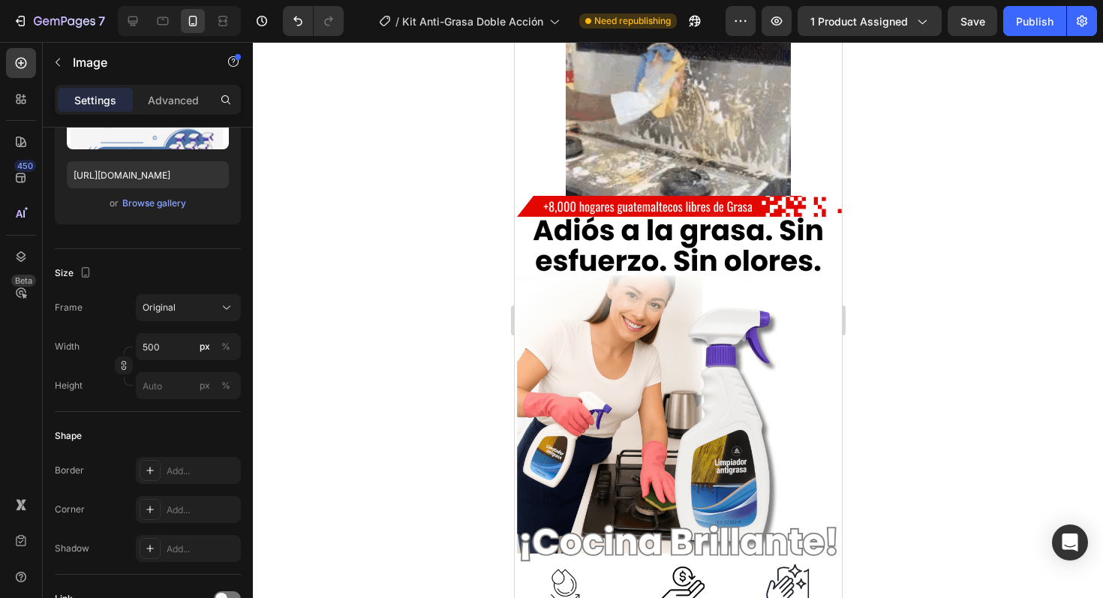
scroll to position [0, 0]
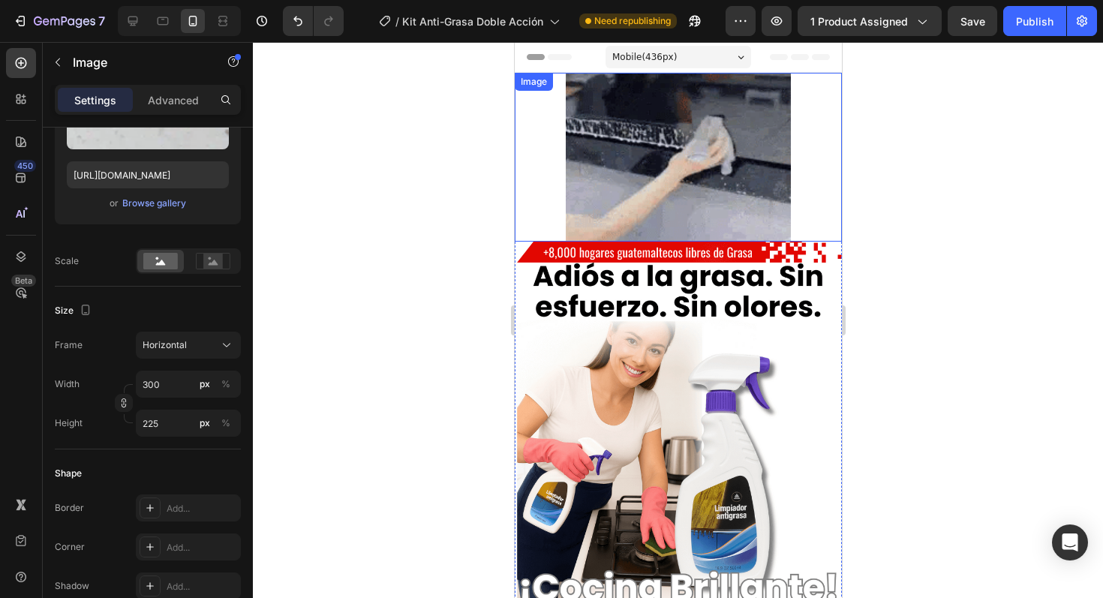
click at [579, 167] on img at bounding box center [677, 157] width 225 height 169
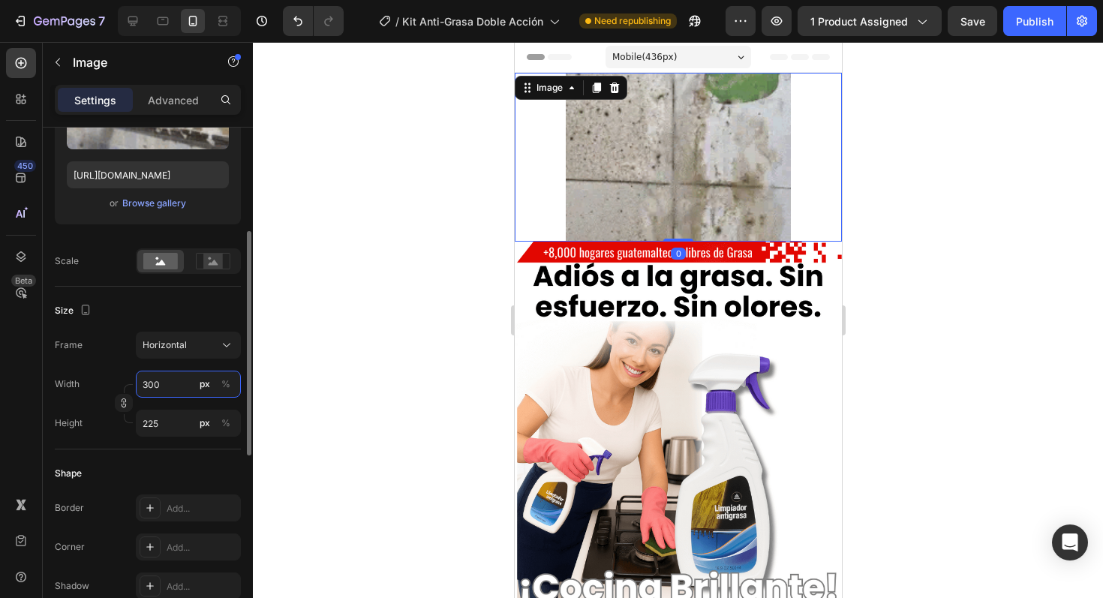
click at [155, 381] on input "300" at bounding box center [188, 384] width 105 height 27
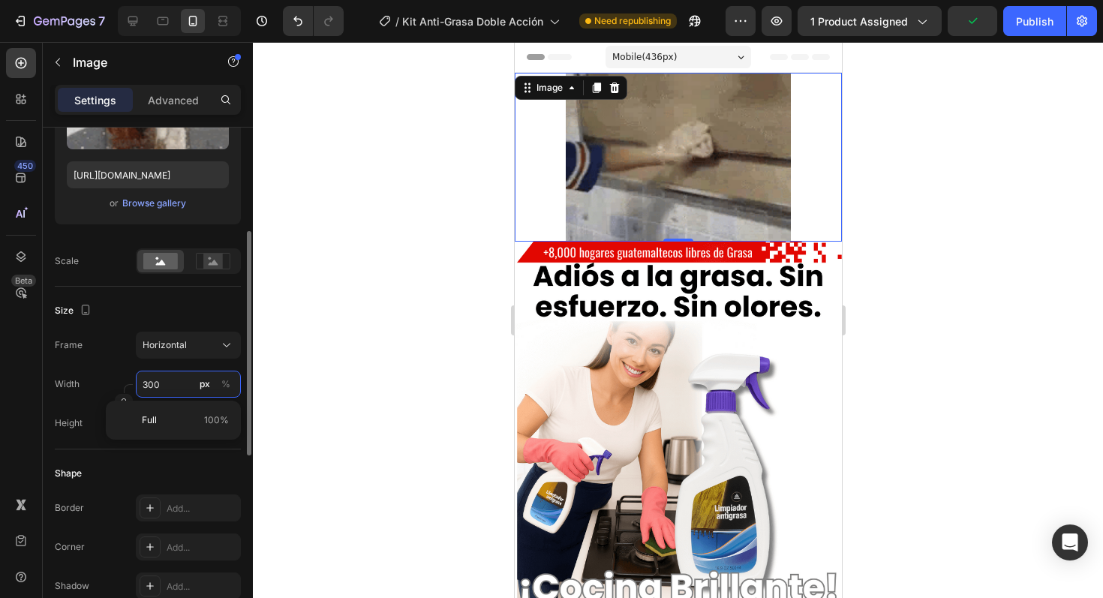
click at [154, 384] on input "300" at bounding box center [188, 384] width 105 height 27
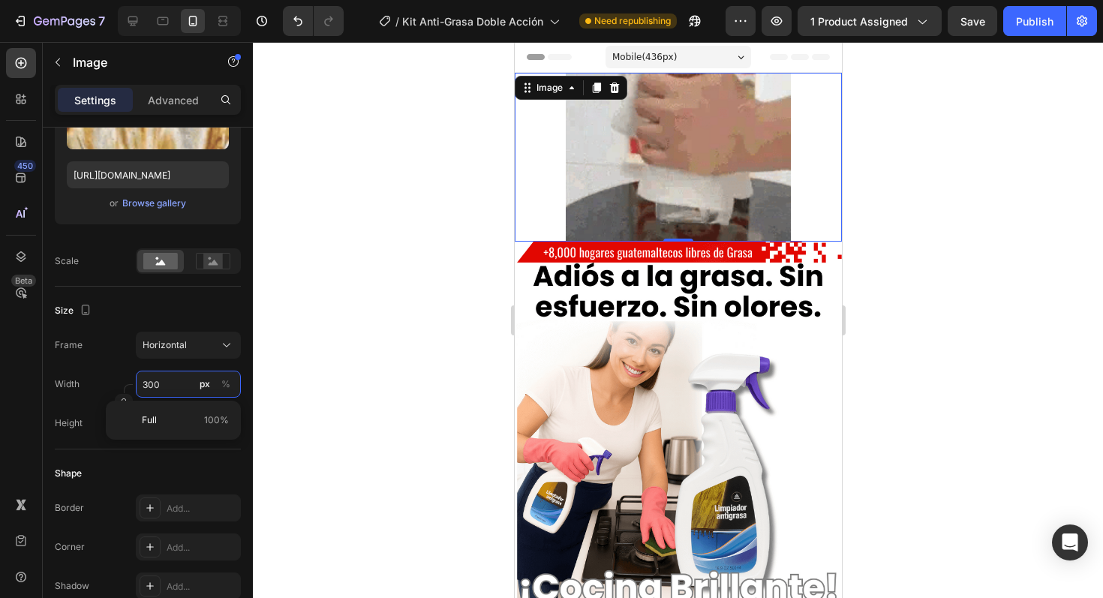
type input "30"
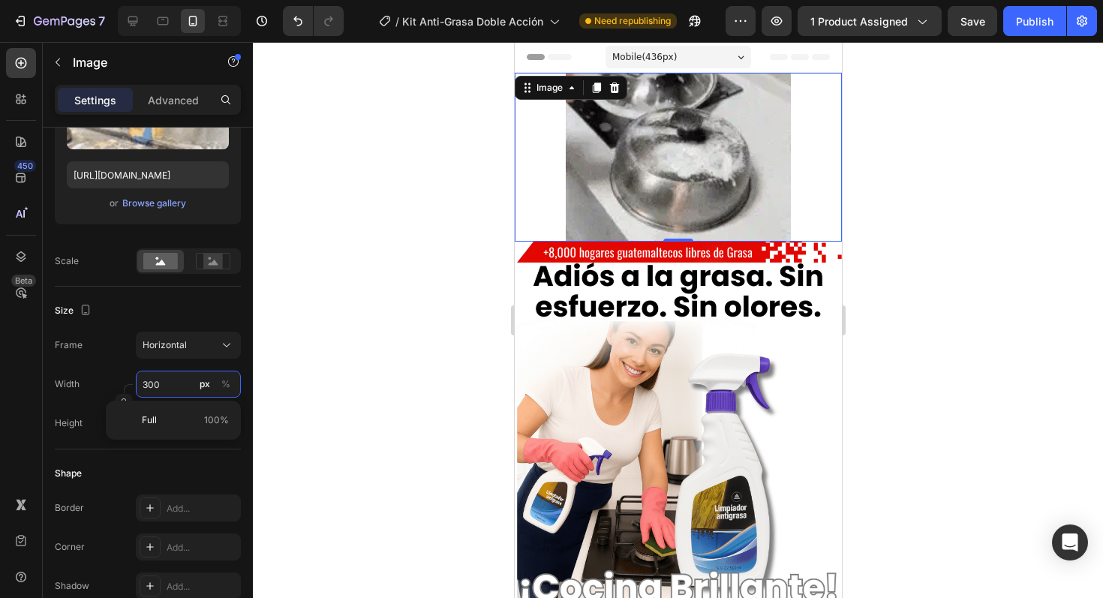
type input "23"
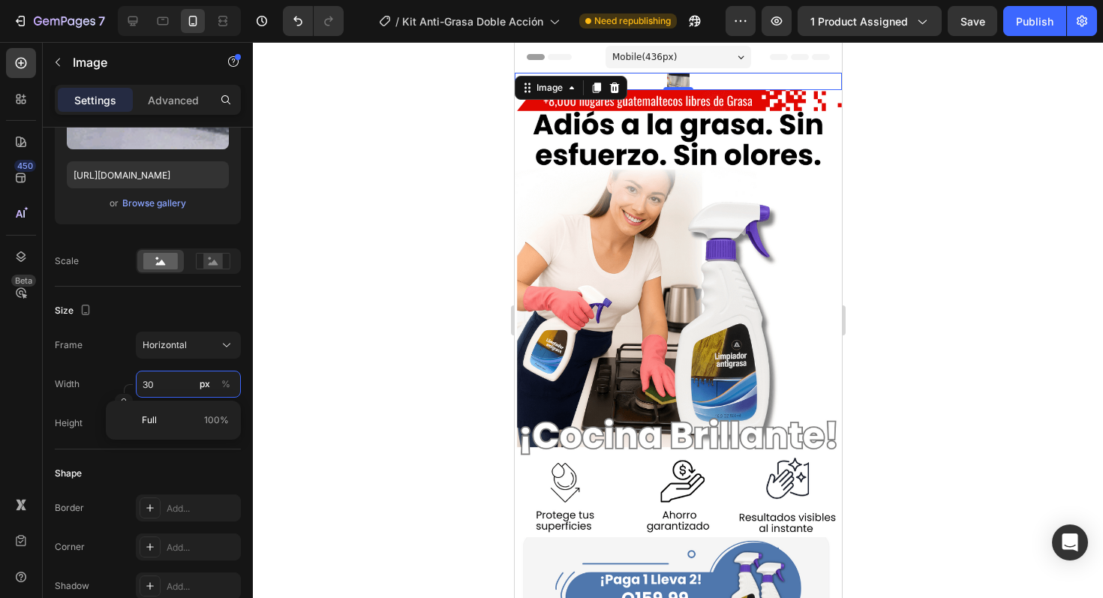
type input "350"
type input "263"
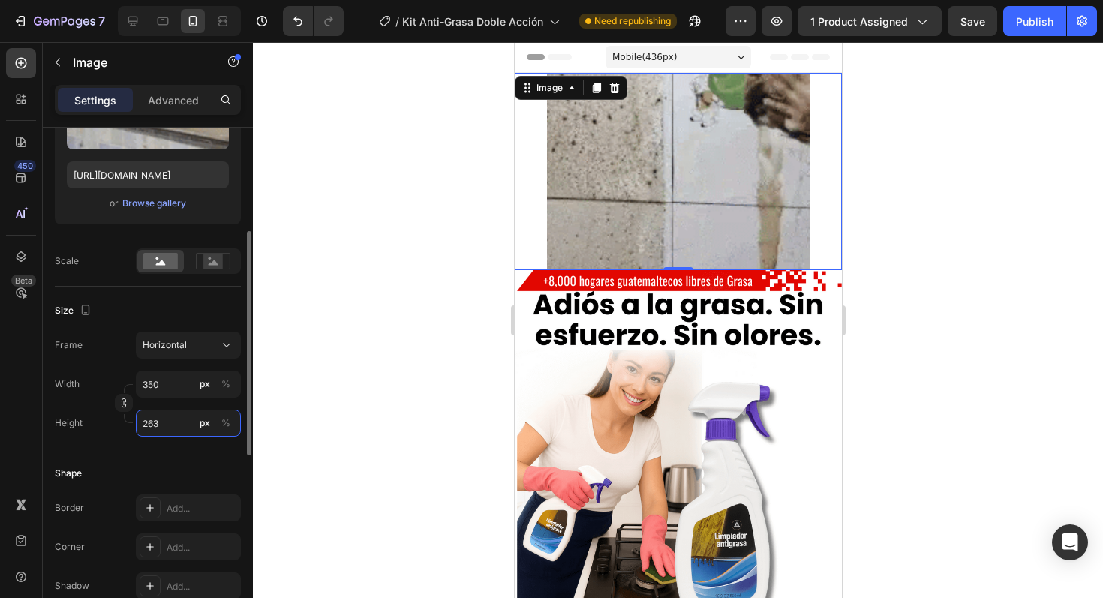
click at [158, 426] on input "263" at bounding box center [188, 423] width 105 height 27
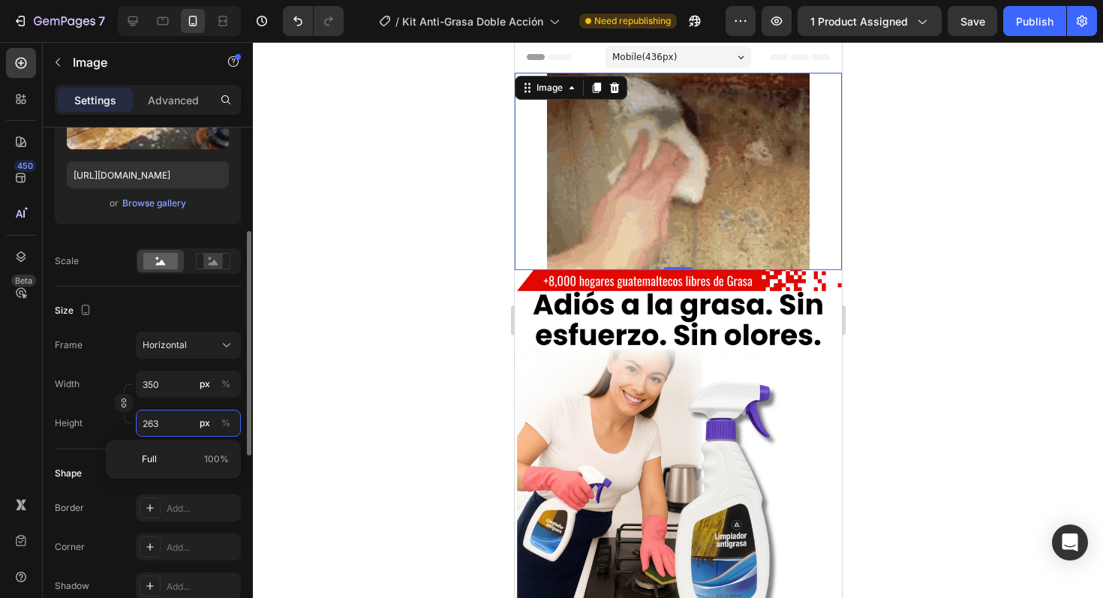
type input "3"
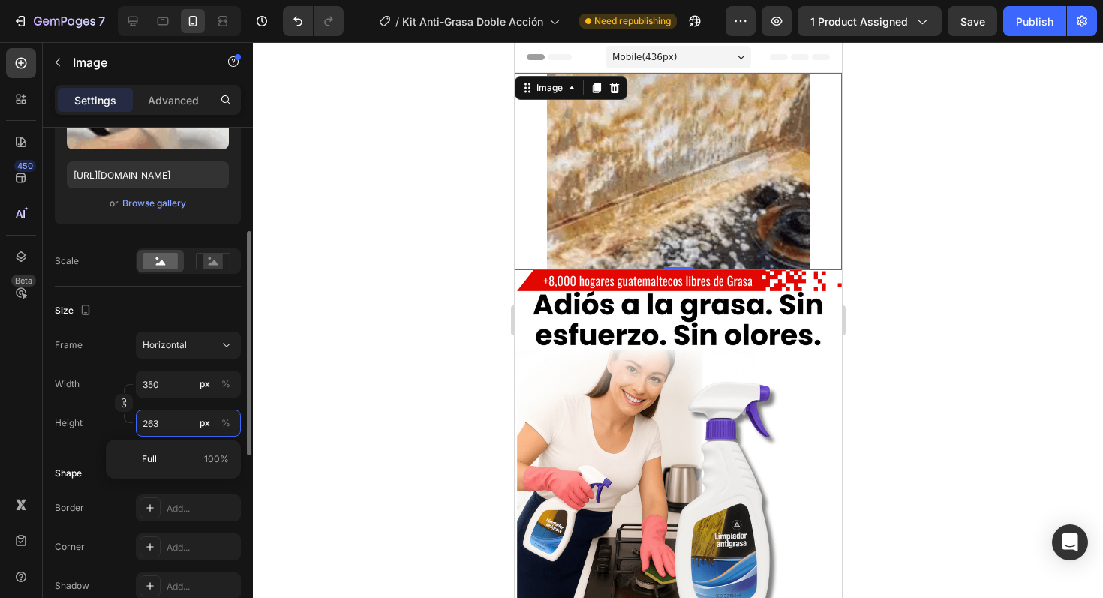
type input "2"
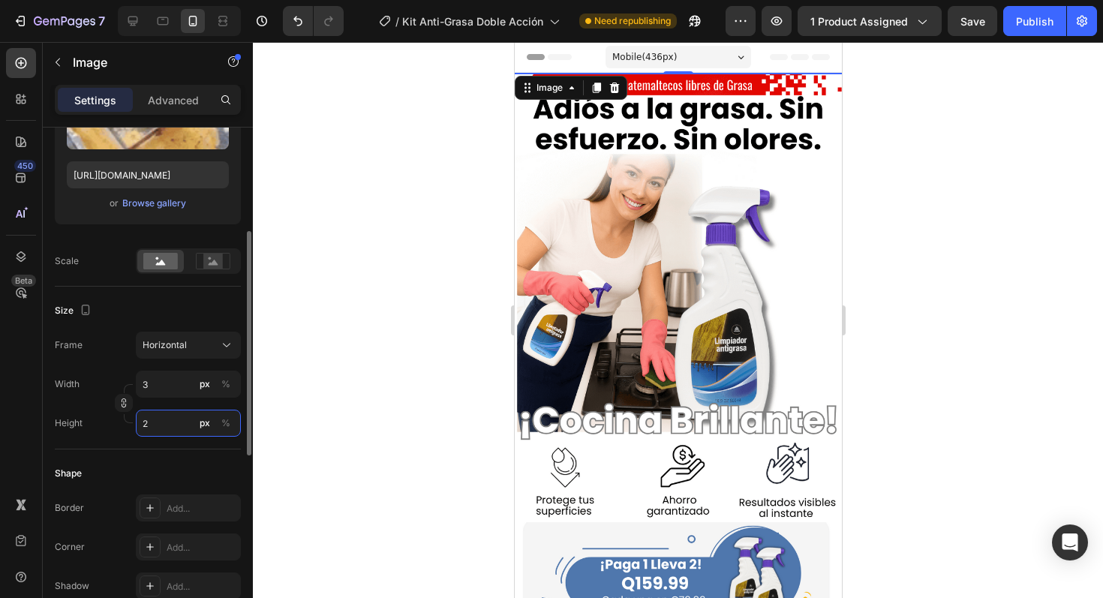
type input "33"
type input "25"
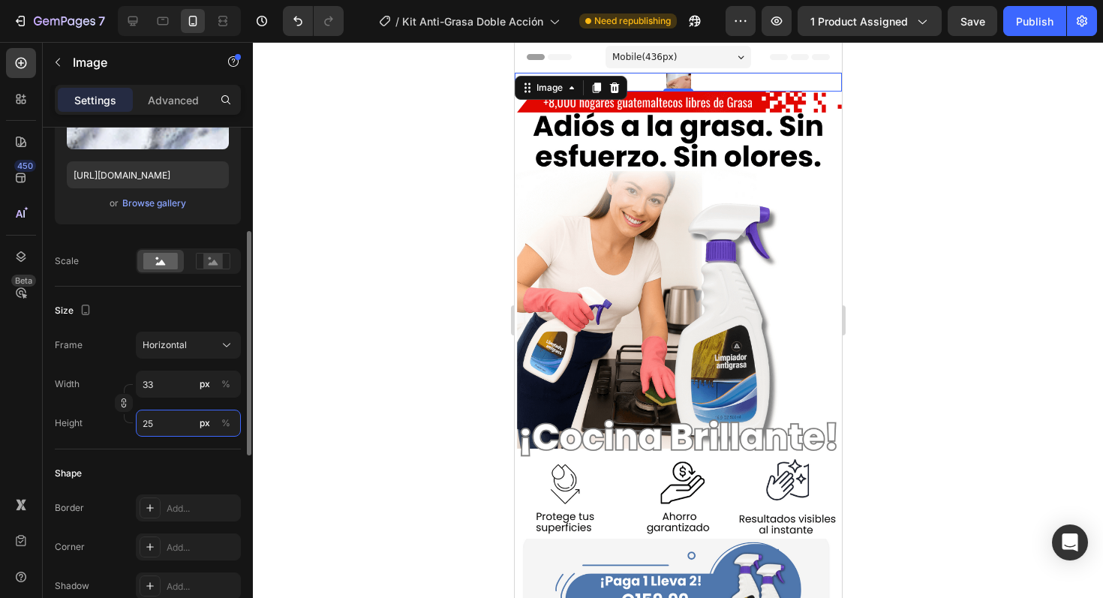
type input "333"
type input "250"
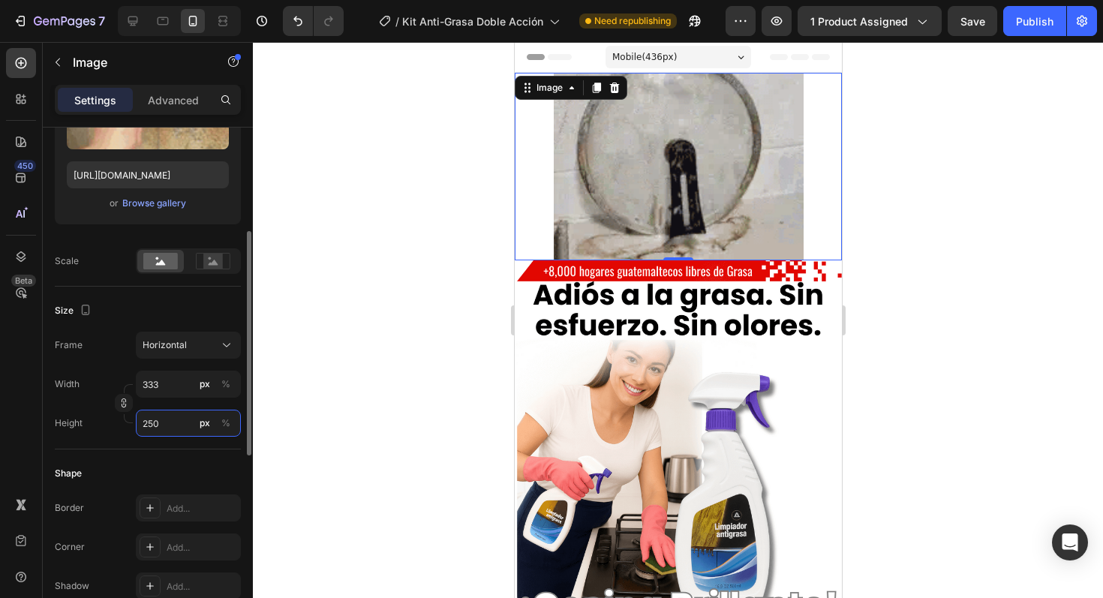
type input "33"
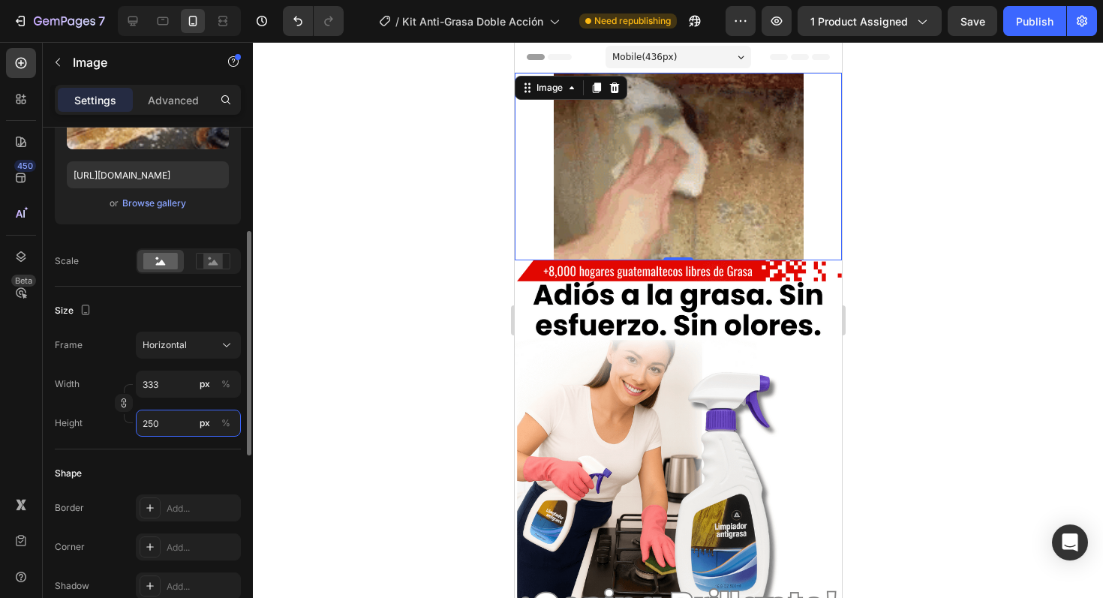
type input "25"
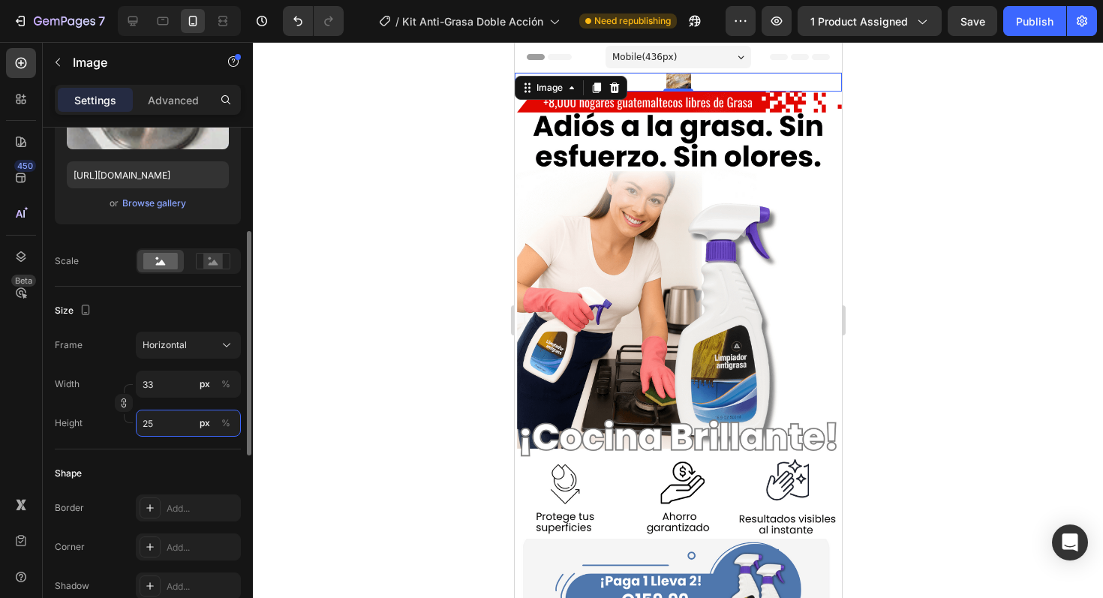
type input "3"
type input "2"
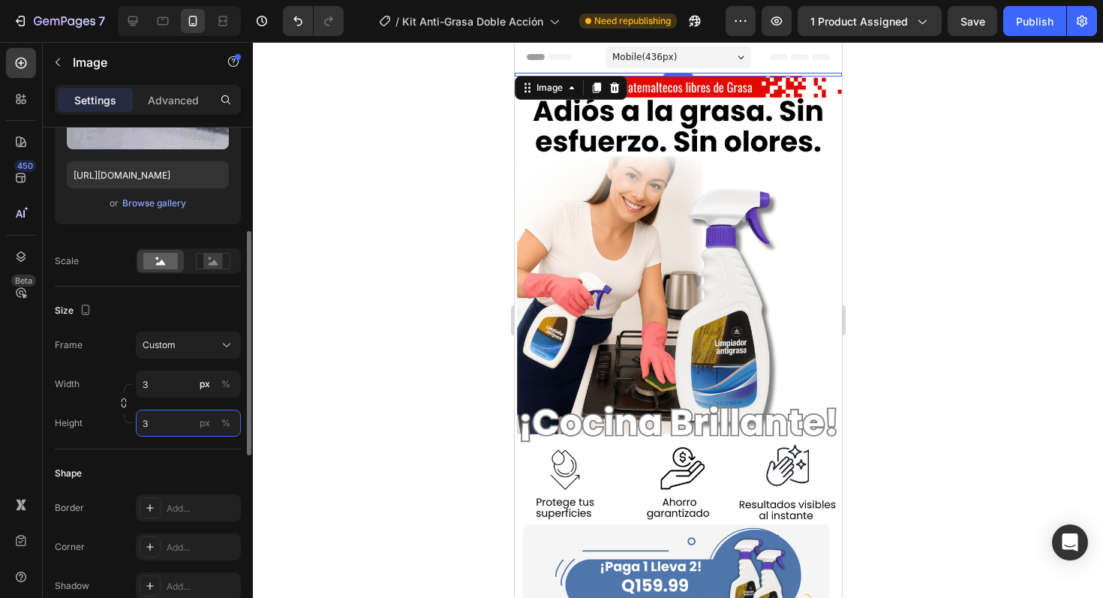
type input "2"
type input "27"
type input "20"
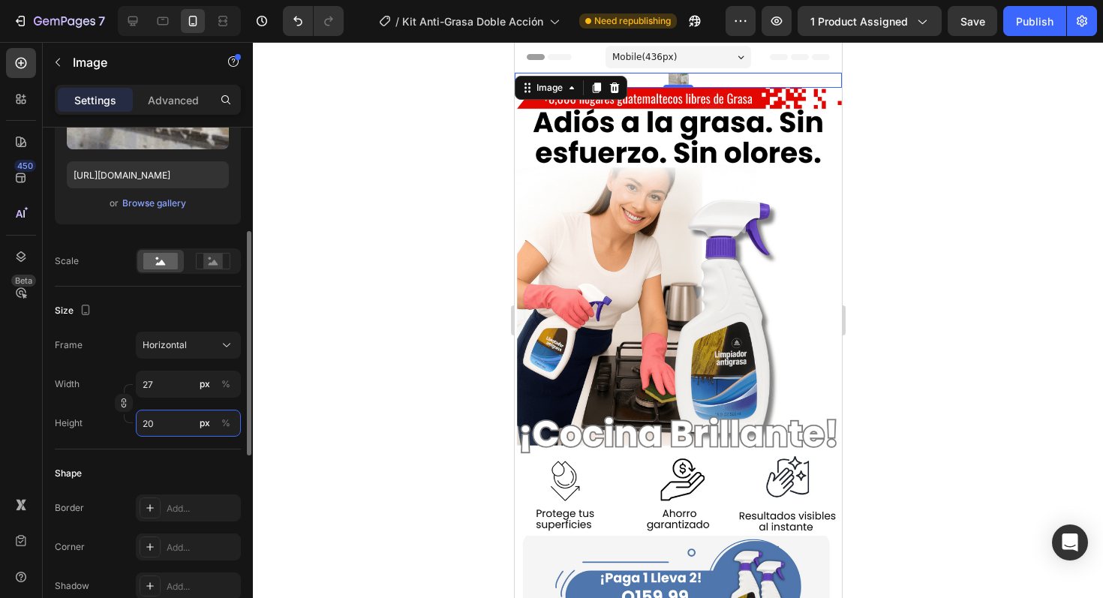
type input "267"
type input "200"
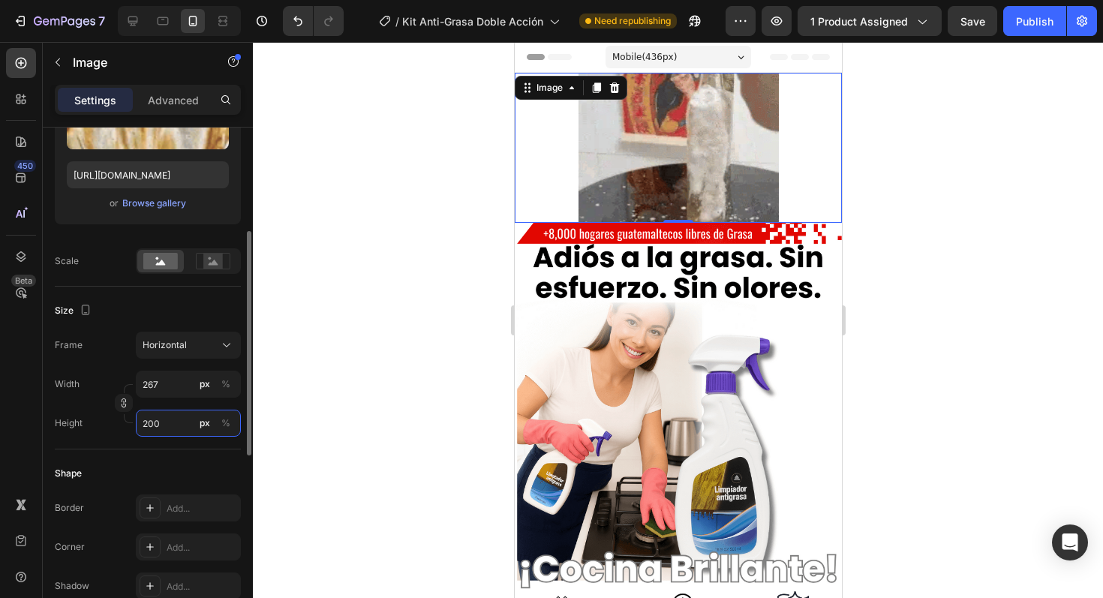
type input "27"
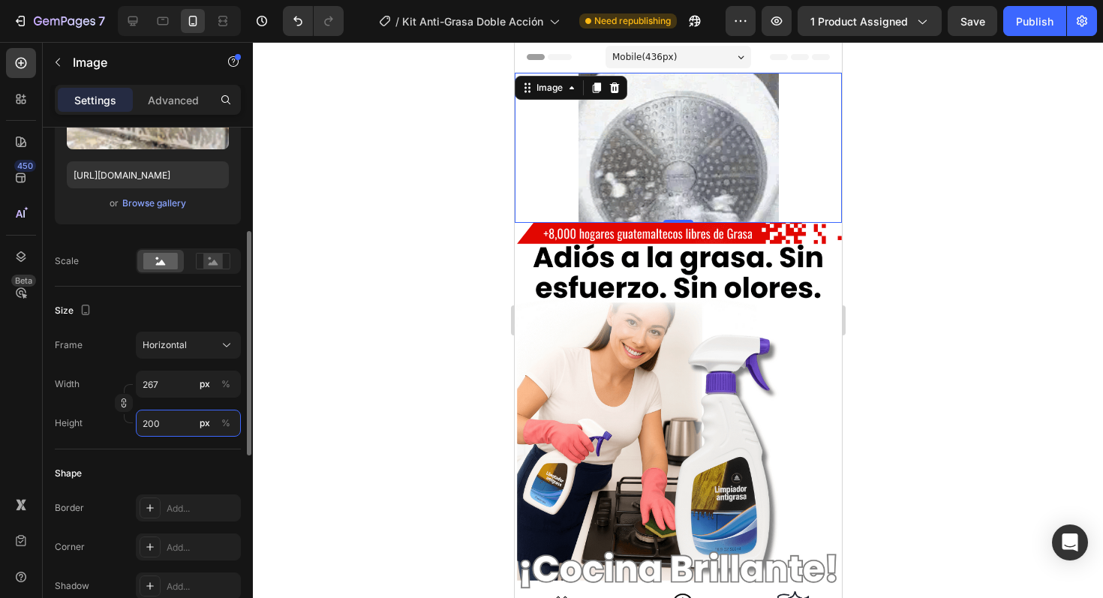
type input "20"
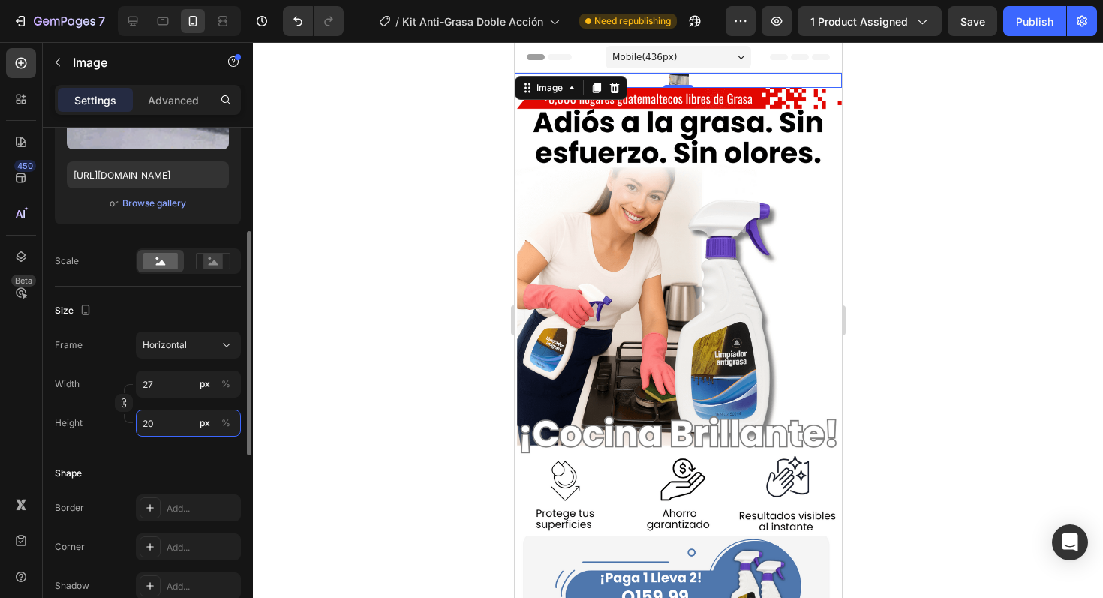
type input "3"
type input "2"
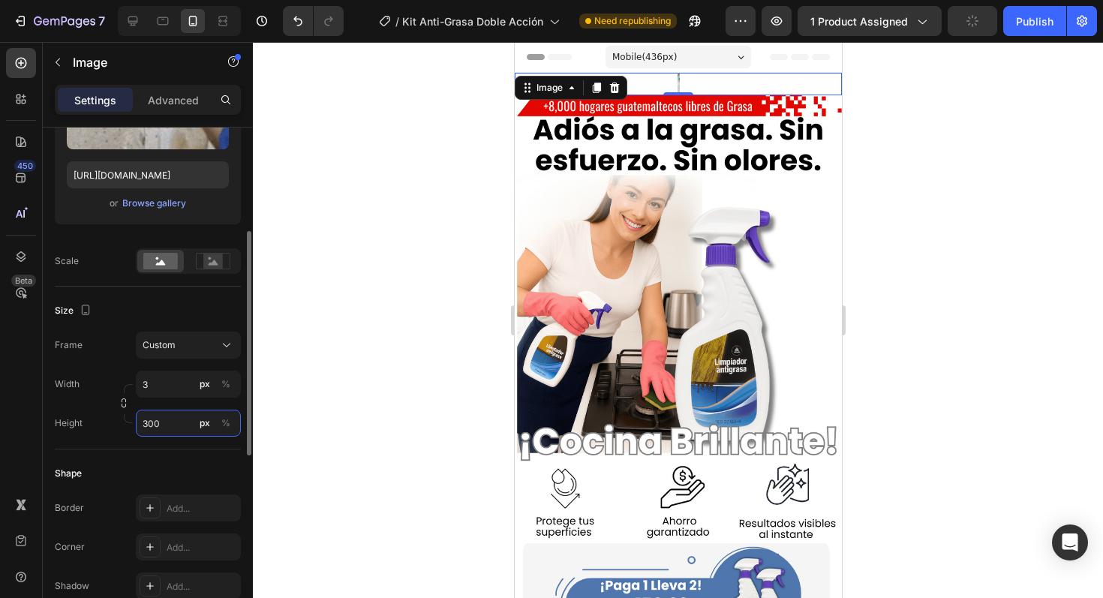
type input "2"
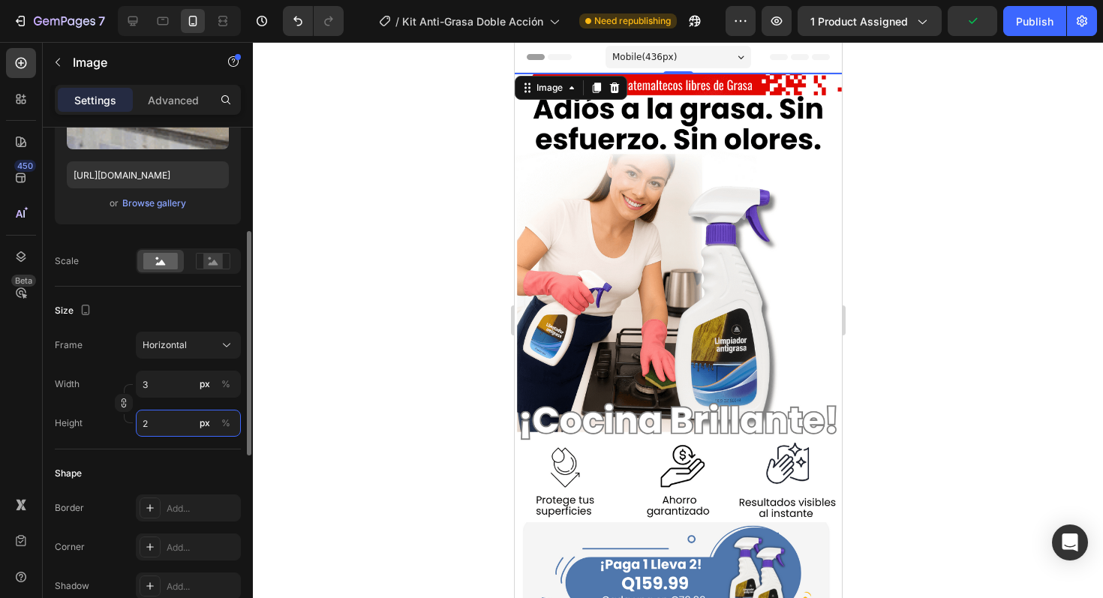
type input "31"
type input "23"
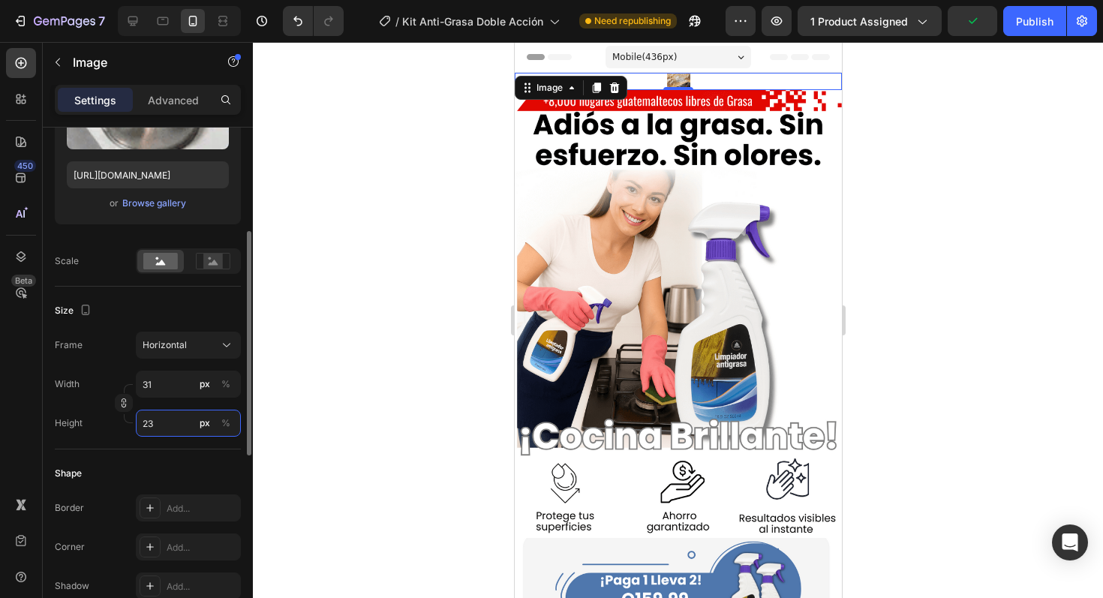
type input "307"
type input "230"
type input "3067"
type input "2300"
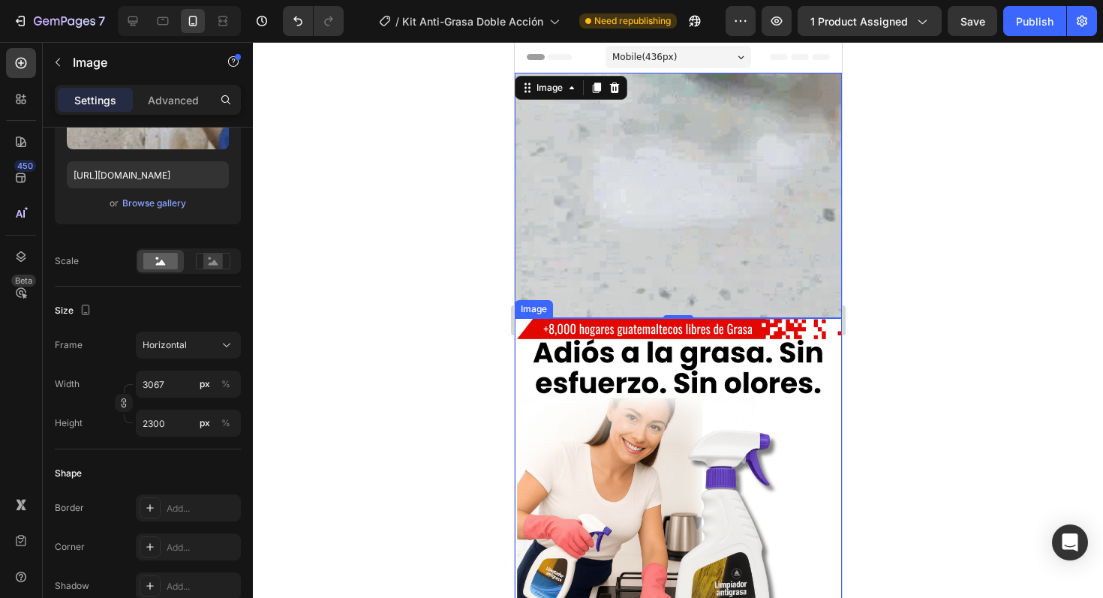
click at [685, 412] on img at bounding box center [677, 542] width 327 height 448
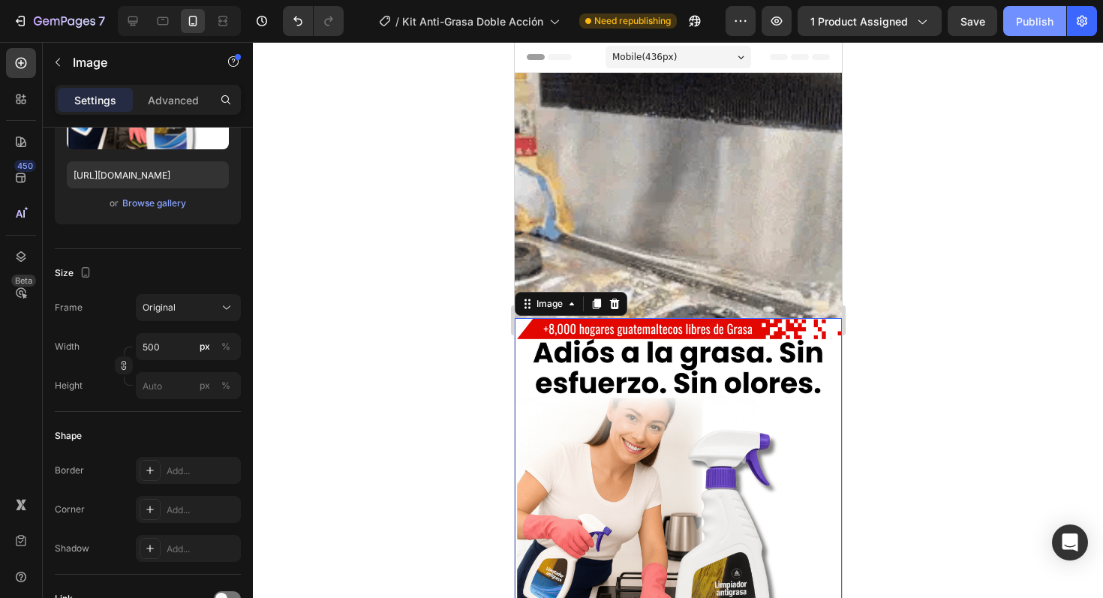
click at [1017, 32] on button "Publish" at bounding box center [1035, 21] width 63 height 30
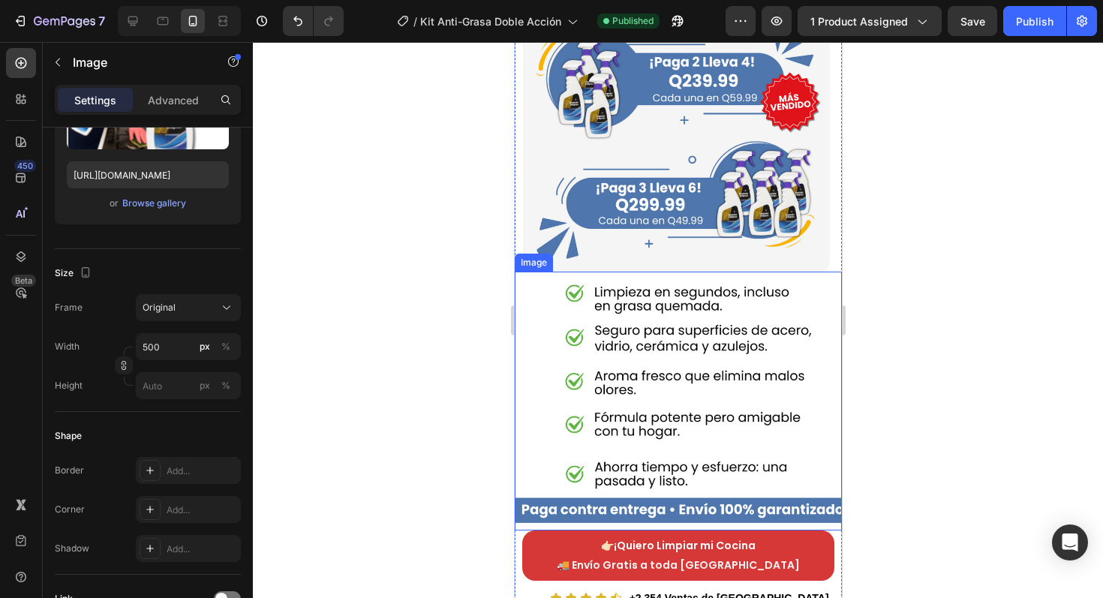
scroll to position [945, 0]
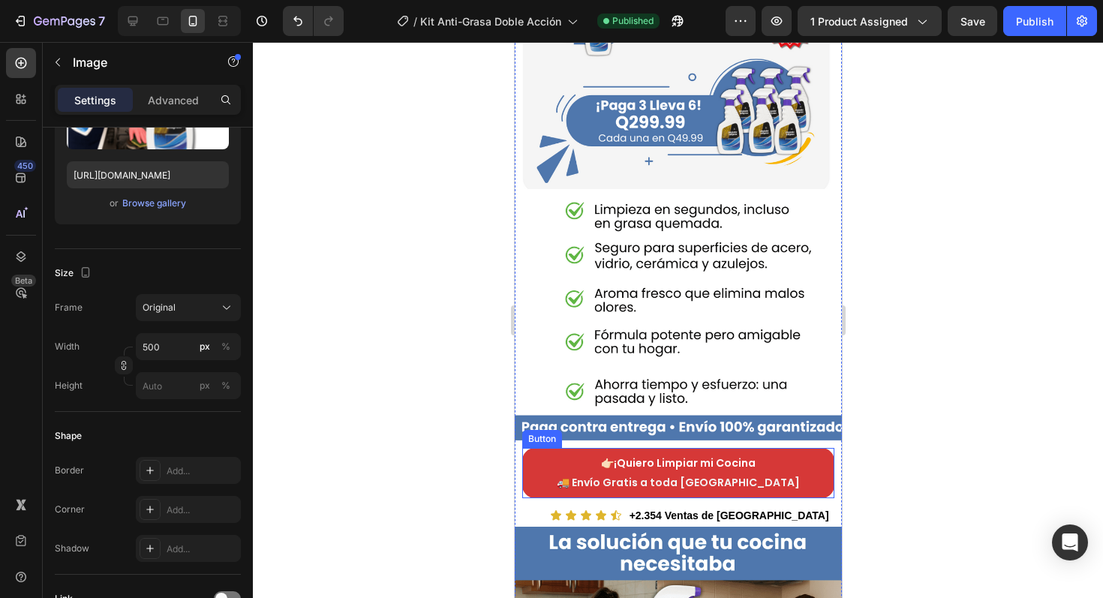
click at [522, 448] on link "👉🏻 ¡Quiero Limpiar mi Cocina 🚚 Envío Gratis a toda [GEOGRAPHIC_DATA]" at bounding box center [678, 473] width 312 height 50
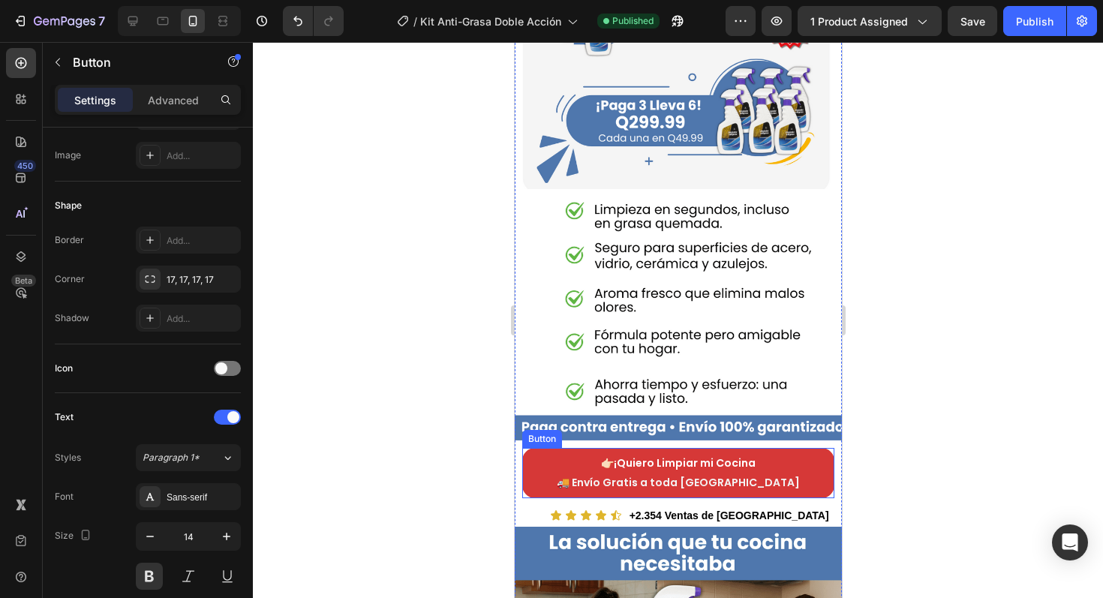
scroll to position [0, 0]
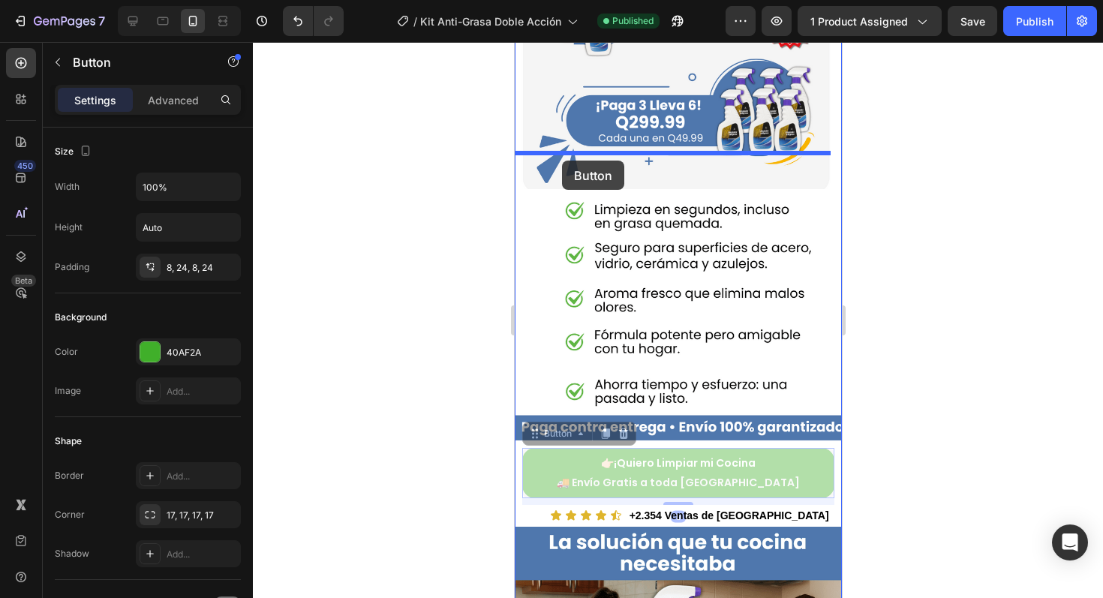
drag, startPoint x: 537, startPoint y: 396, endPoint x: 561, endPoint y: 161, distance: 236.2
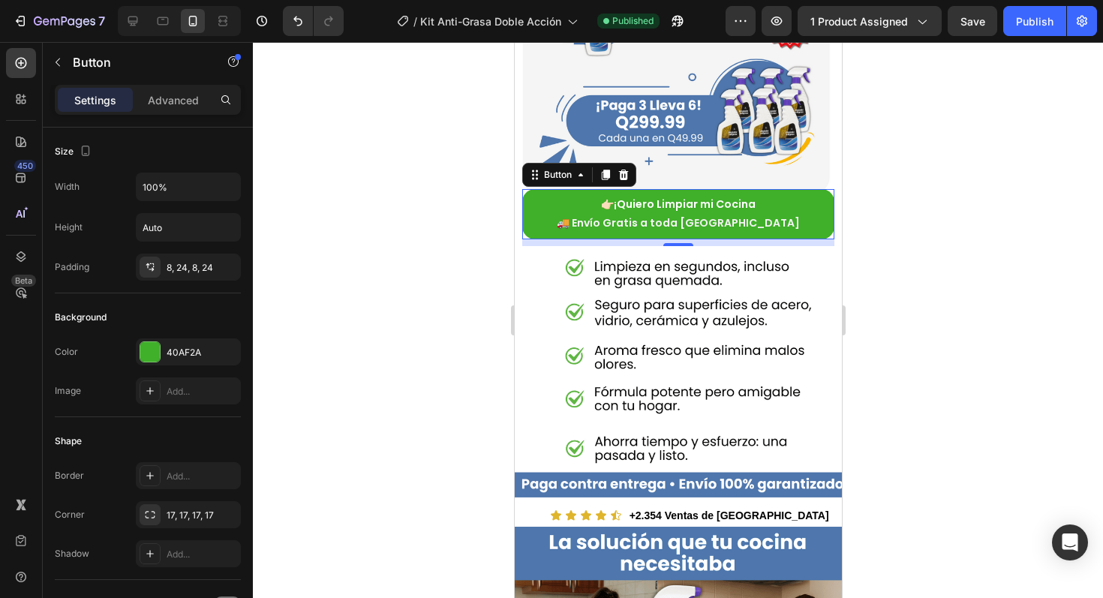
click at [430, 248] on div at bounding box center [678, 320] width 850 height 556
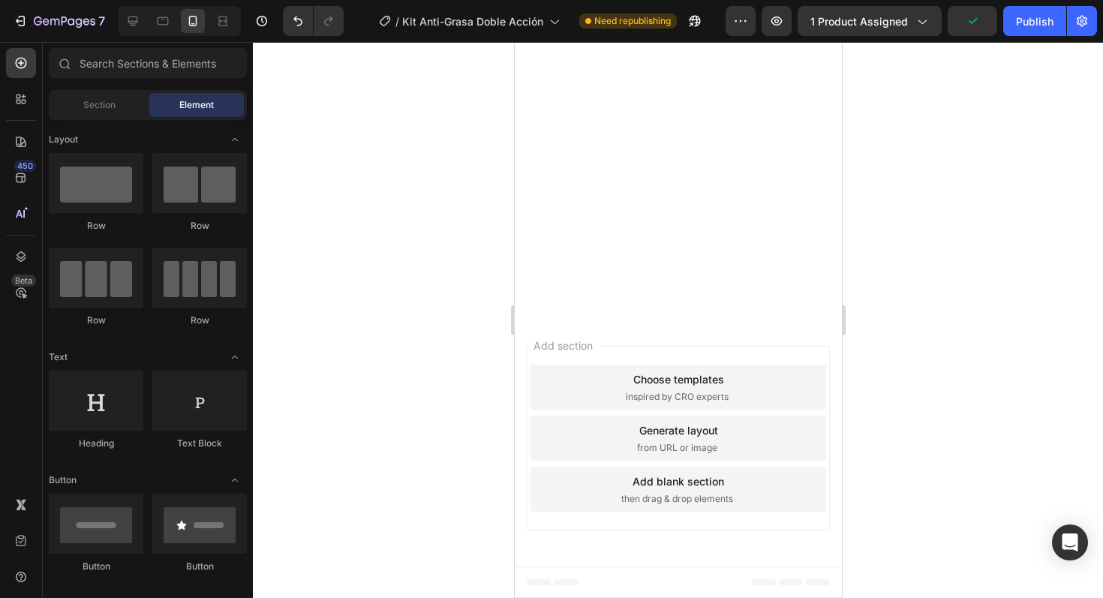
scroll to position [3105, 0]
click at [1037, 21] on div "Publish" at bounding box center [1035, 22] width 38 height 16
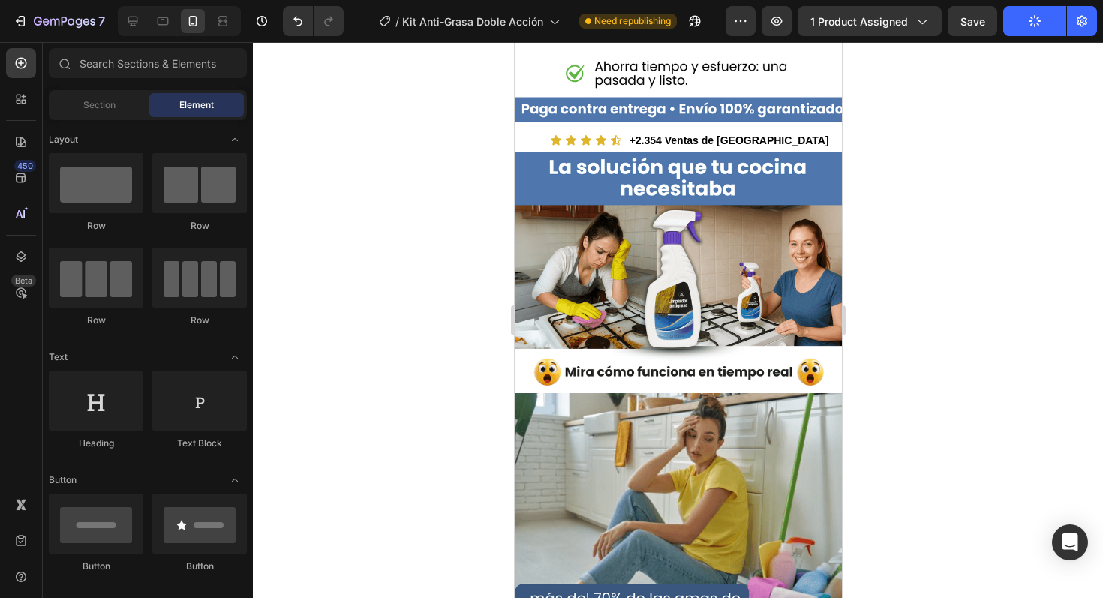
scroll to position [1844, 0]
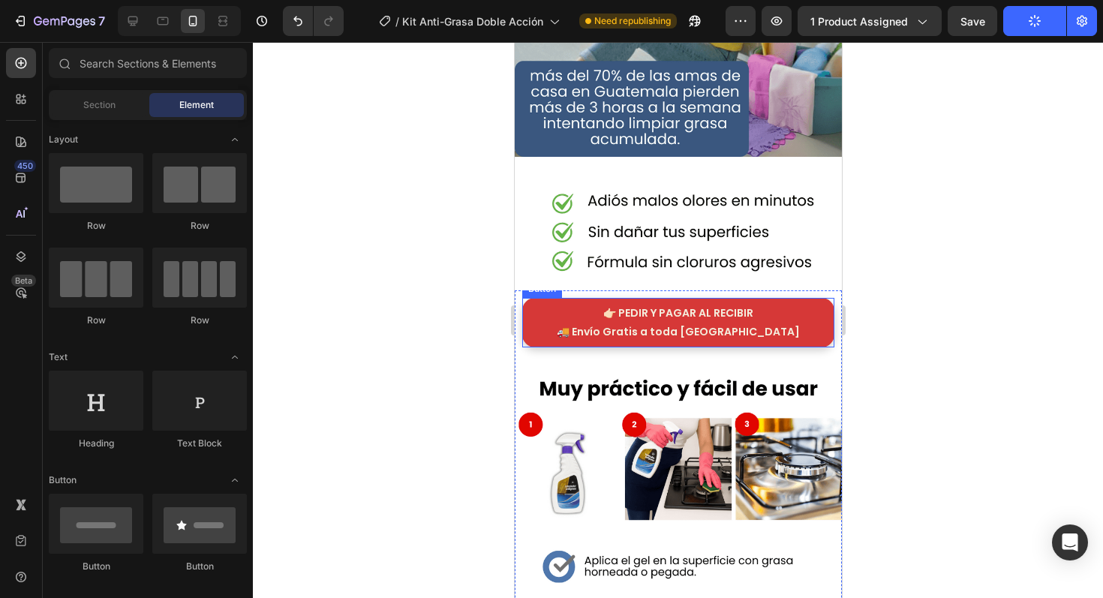
click at [774, 298] on link "👉🏻 PEDIR Y PAGAR AL RECIBIR 🚚 Envío Gratis a toda [GEOGRAPHIC_DATA]" at bounding box center [678, 323] width 312 height 50
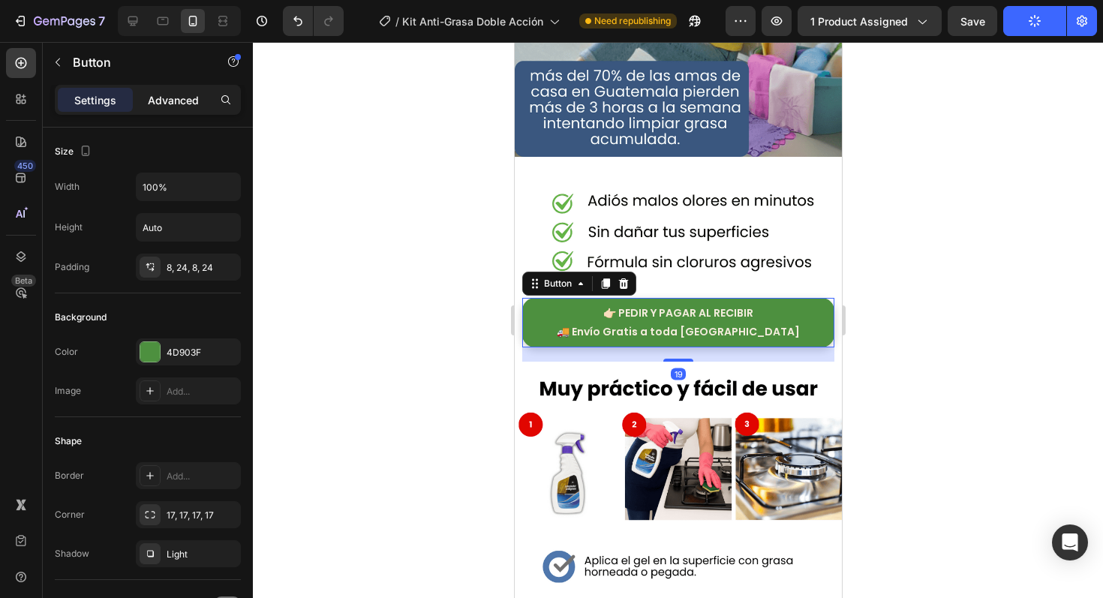
click at [183, 101] on p "Advanced" at bounding box center [173, 100] width 51 height 16
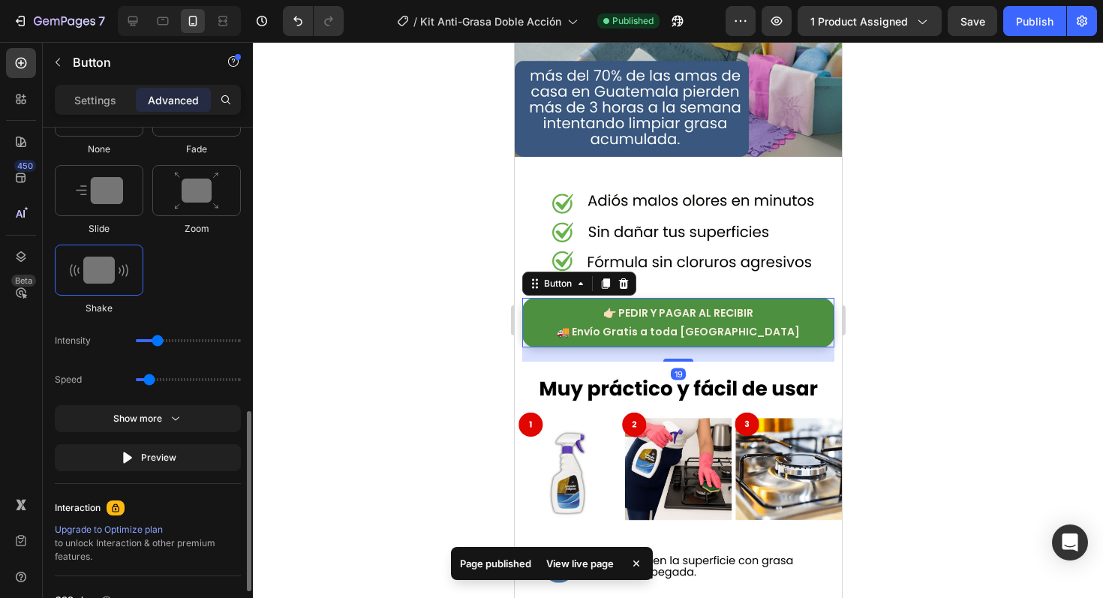
scroll to position [835, 0]
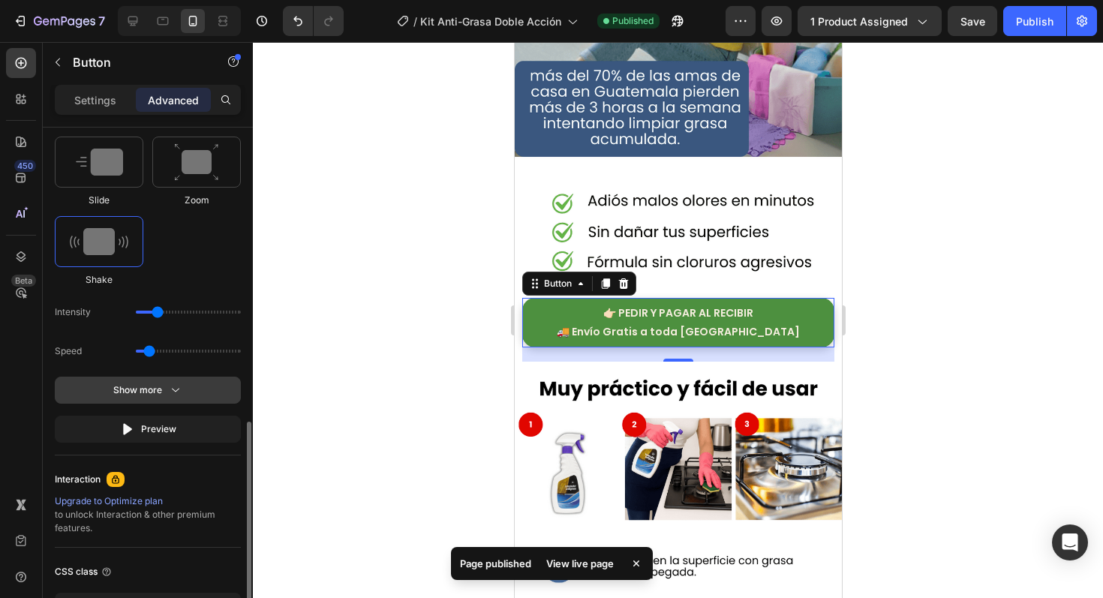
click at [168, 379] on button "Show more" at bounding box center [148, 390] width 186 height 27
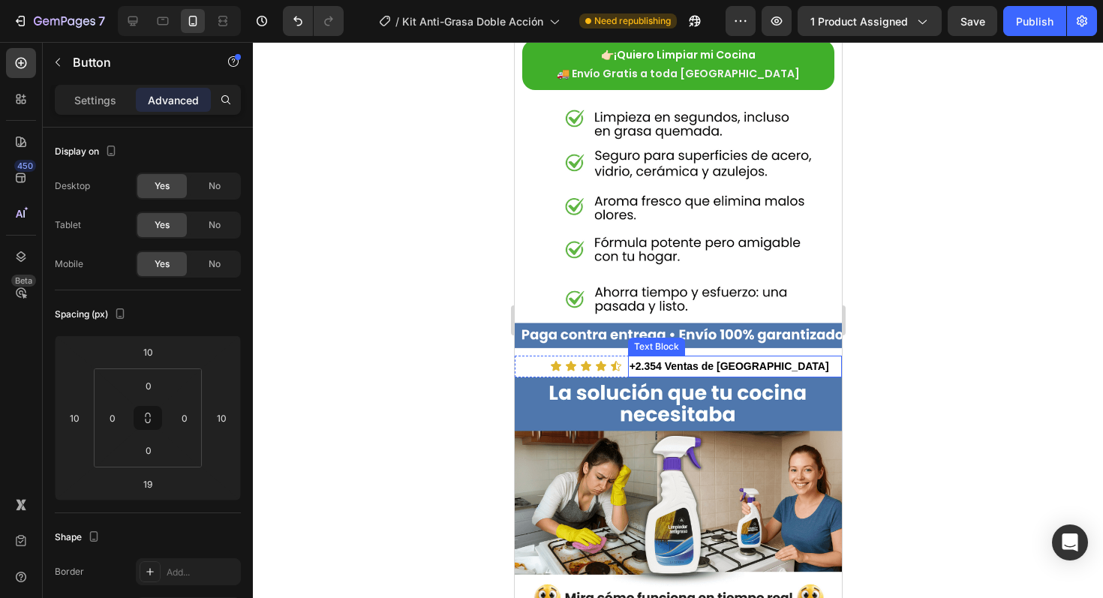
scroll to position [1094, 0]
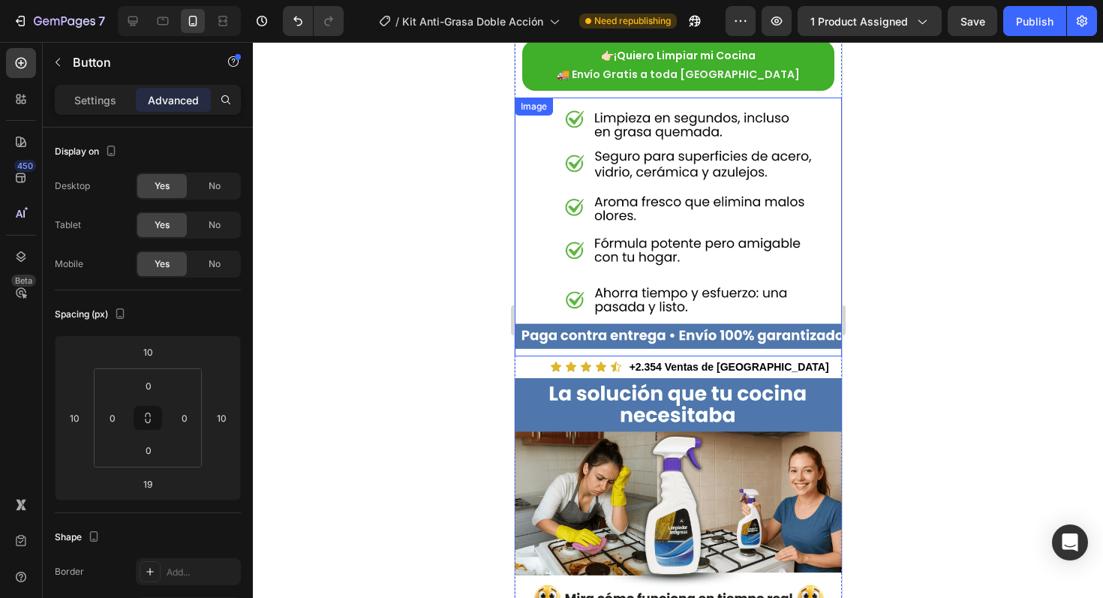
click at [625, 284] on img at bounding box center [677, 227] width 327 height 259
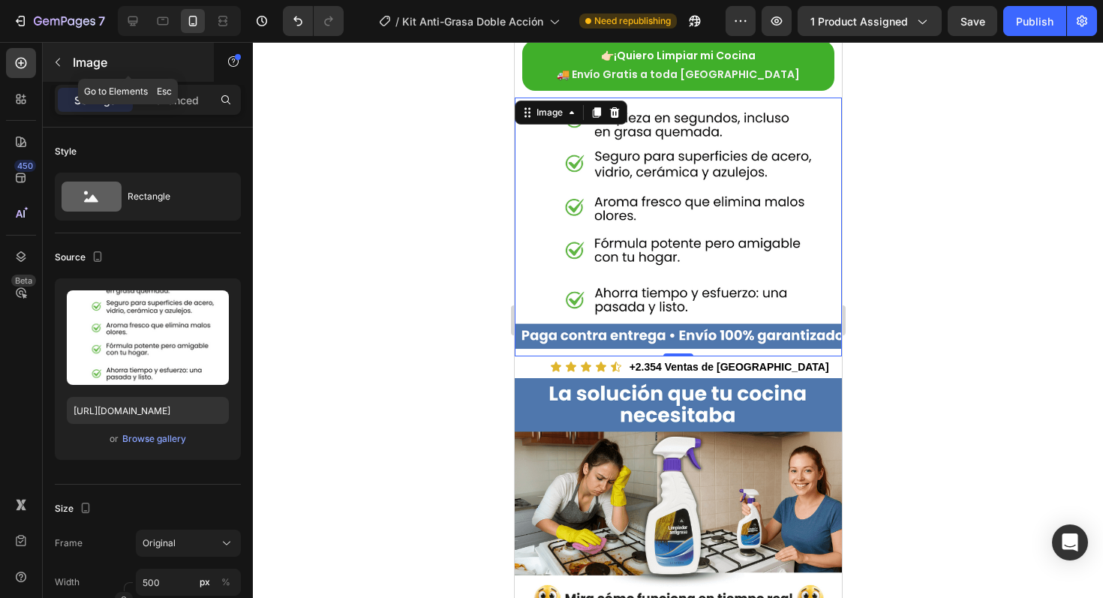
click at [62, 67] on icon "button" at bounding box center [58, 62] width 12 height 12
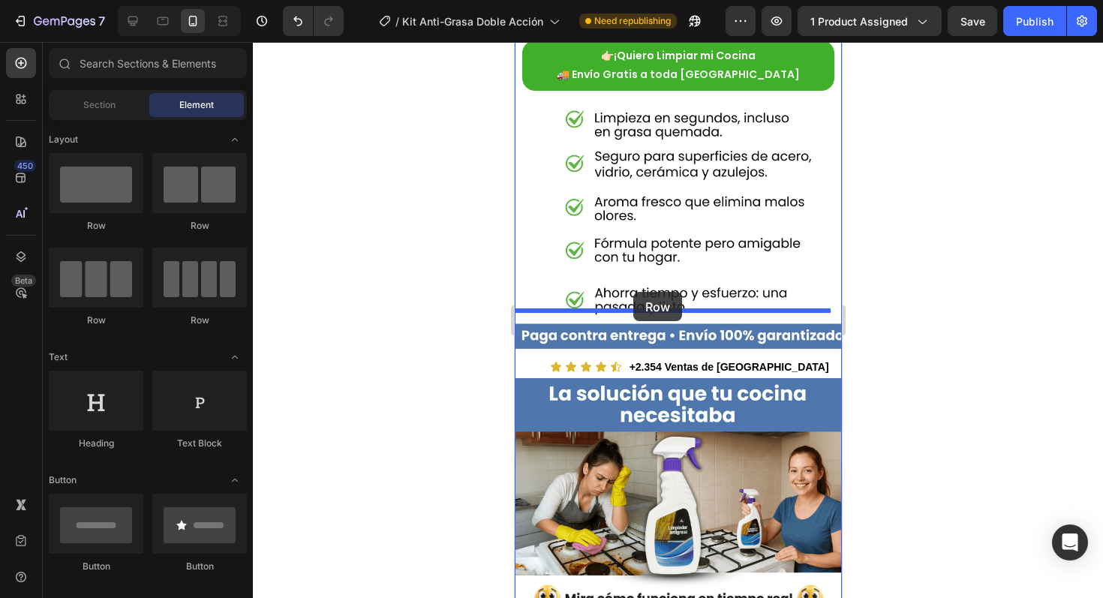
drag, startPoint x: 631, startPoint y: 243, endPoint x: 633, endPoint y: 292, distance: 48.8
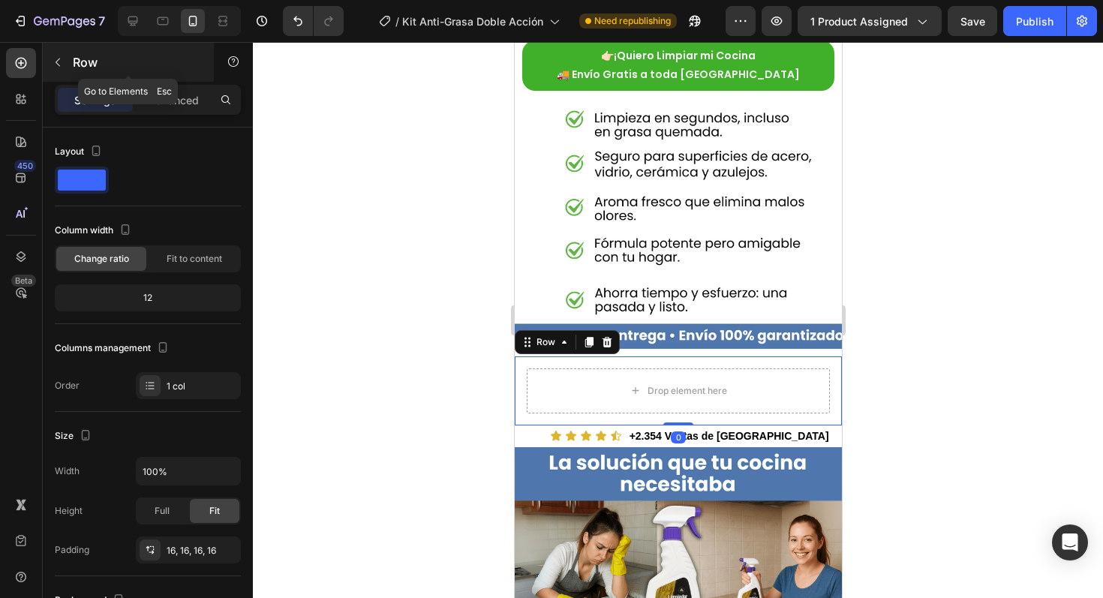
click at [65, 65] on button "button" at bounding box center [58, 62] width 24 height 24
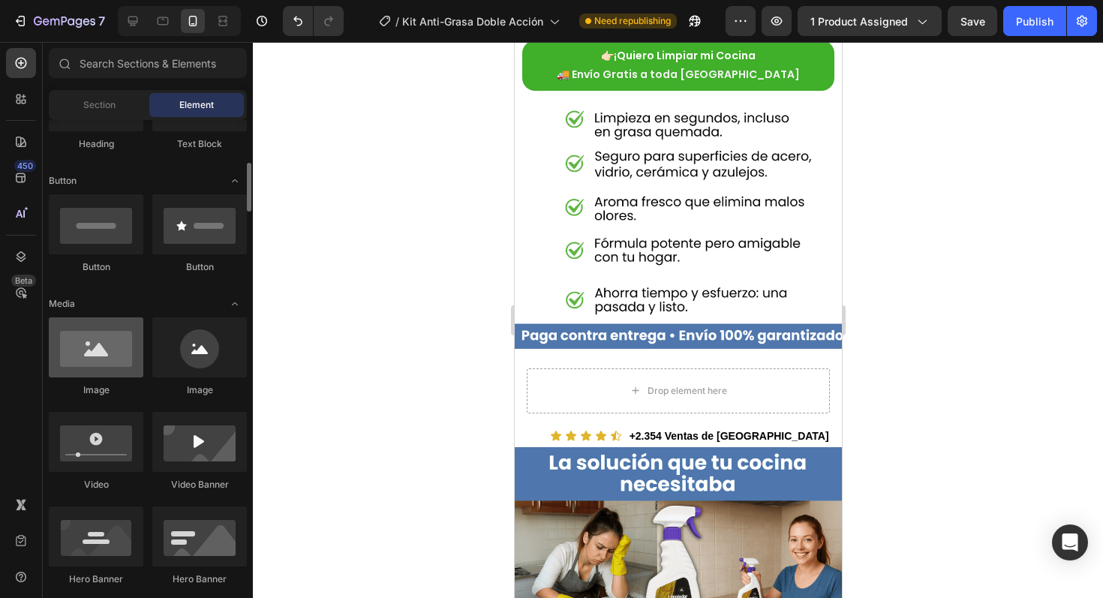
scroll to position [310, 0]
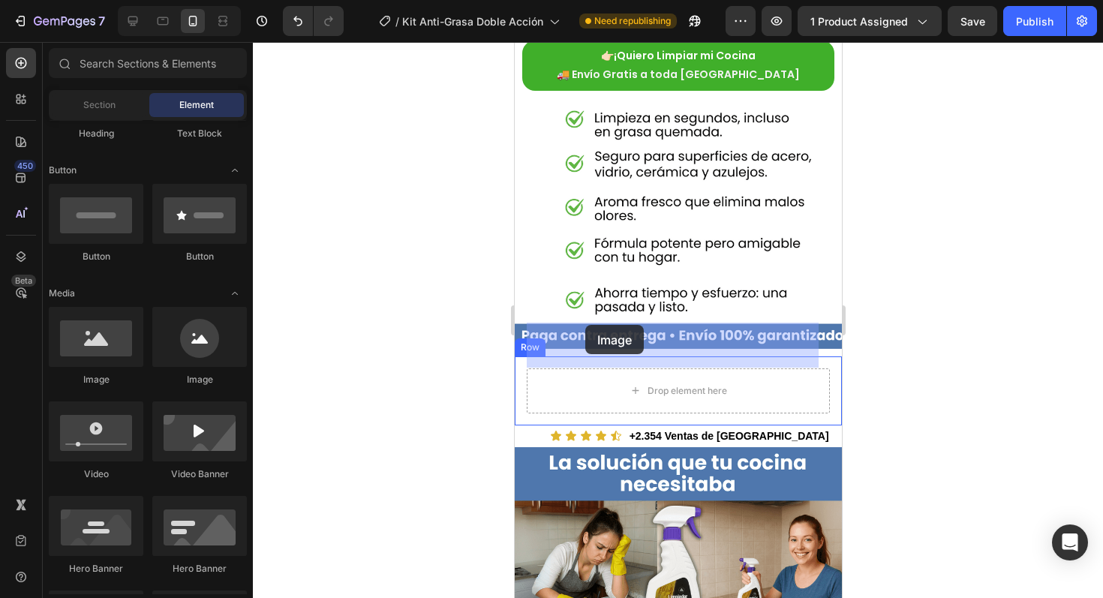
drag, startPoint x: 618, startPoint y: 379, endPoint x: 528, endPoint y: 327, distance: 103.6
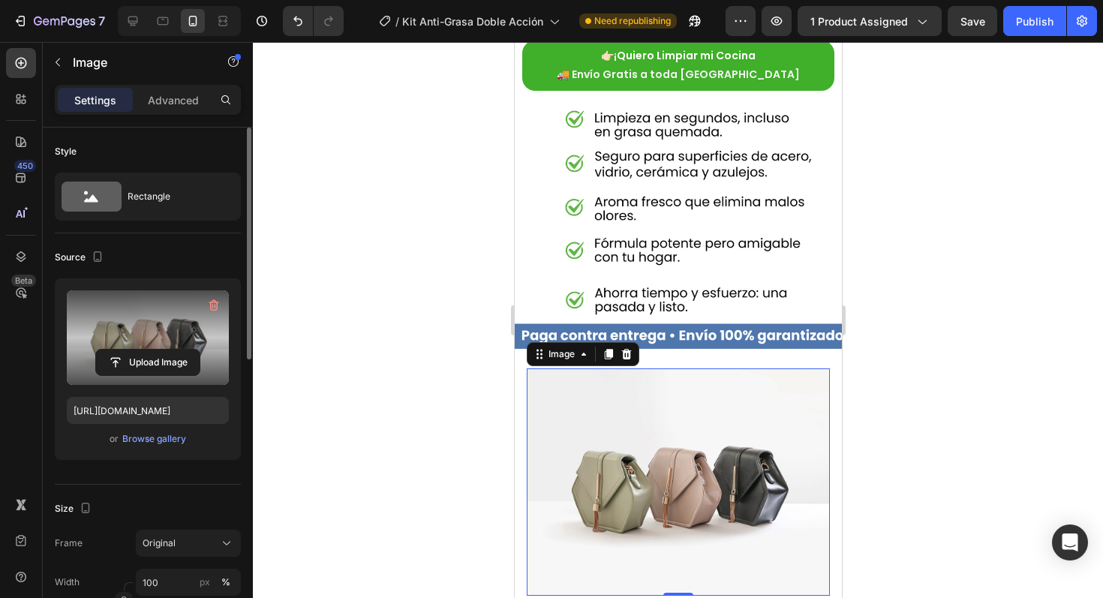
click at [202, 318] on label at bounding box center [148, 338] width 162 height 95
click at [200, 350] on input "file" at bounding box center [148, 363] width 104 height 26
click at [211, 305] on icon "button" at bounding box center [213, 305] width 15 height 15
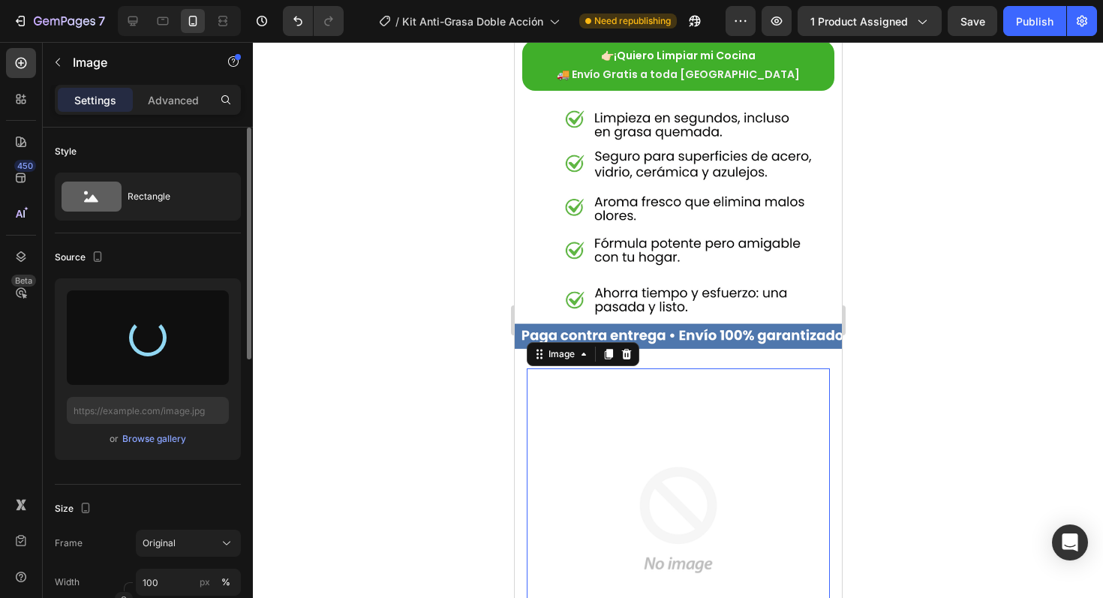
type input "[URL][DOMAIN_NAME]"
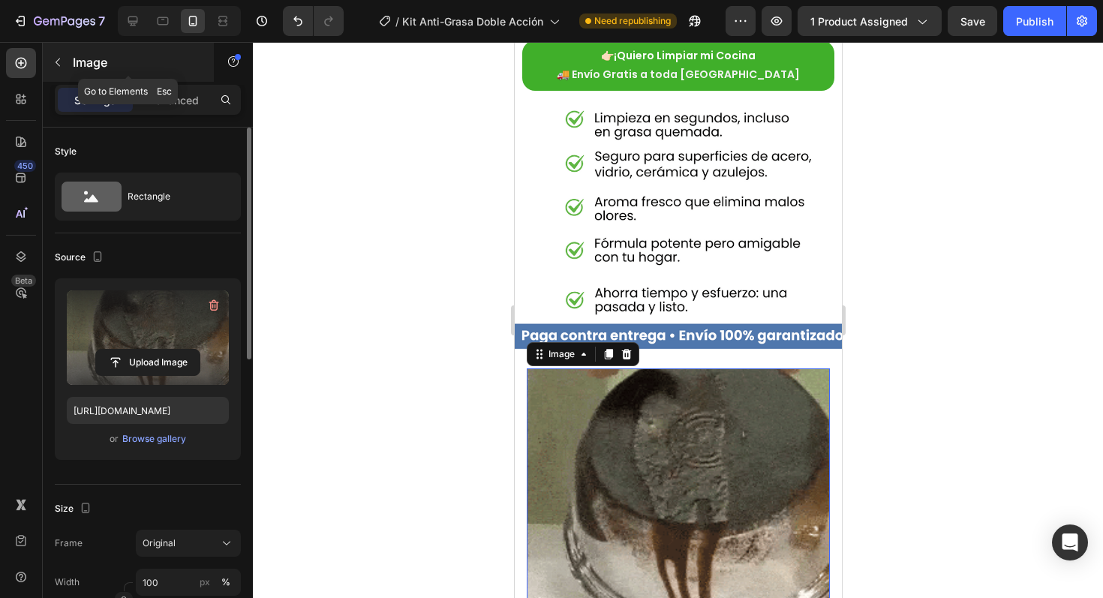
click at [59, 60] on icon "button" at bounding box center [58, 62] width 12 height 12
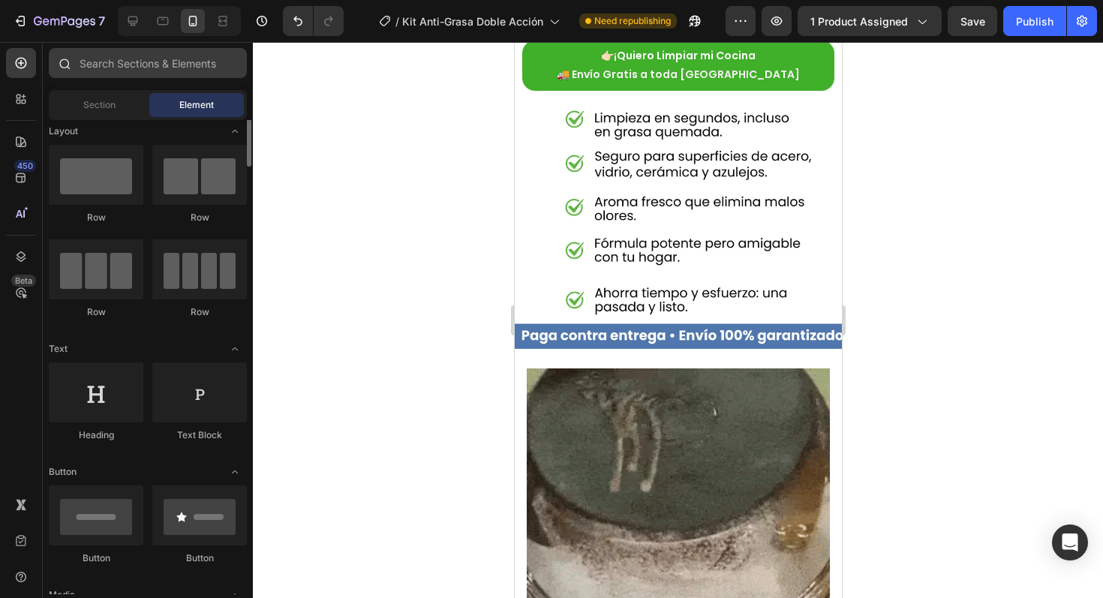
scroll to position [0, 0]
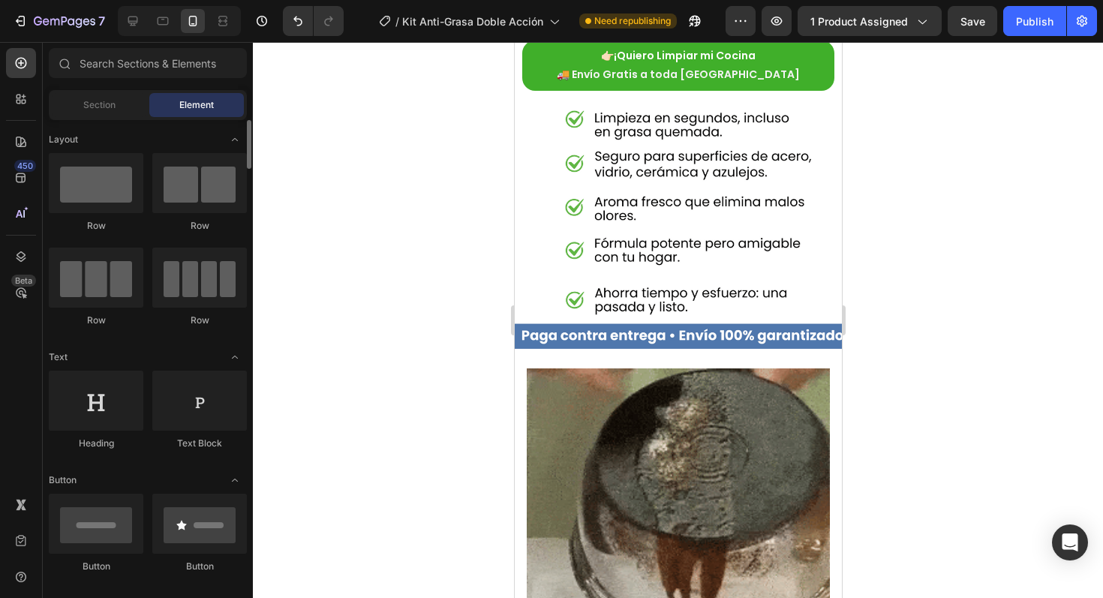
click at [525, 400] on div "Image Row" at bounding box center [677, 501] width 327 height 288
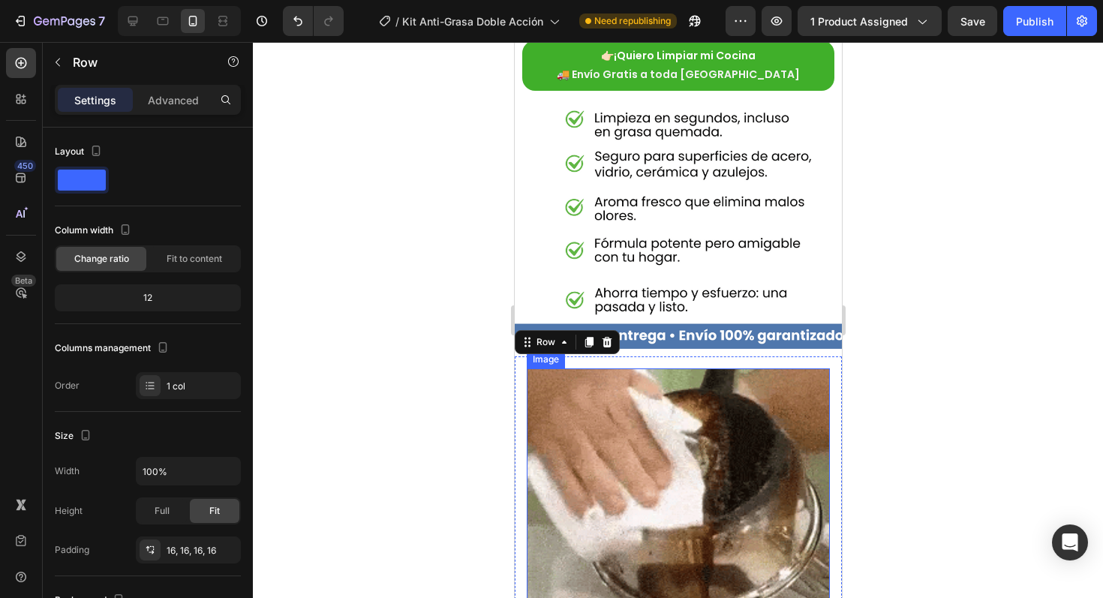
click at [592, 412] on img at bounding box center [677, 501] width 303 height 264
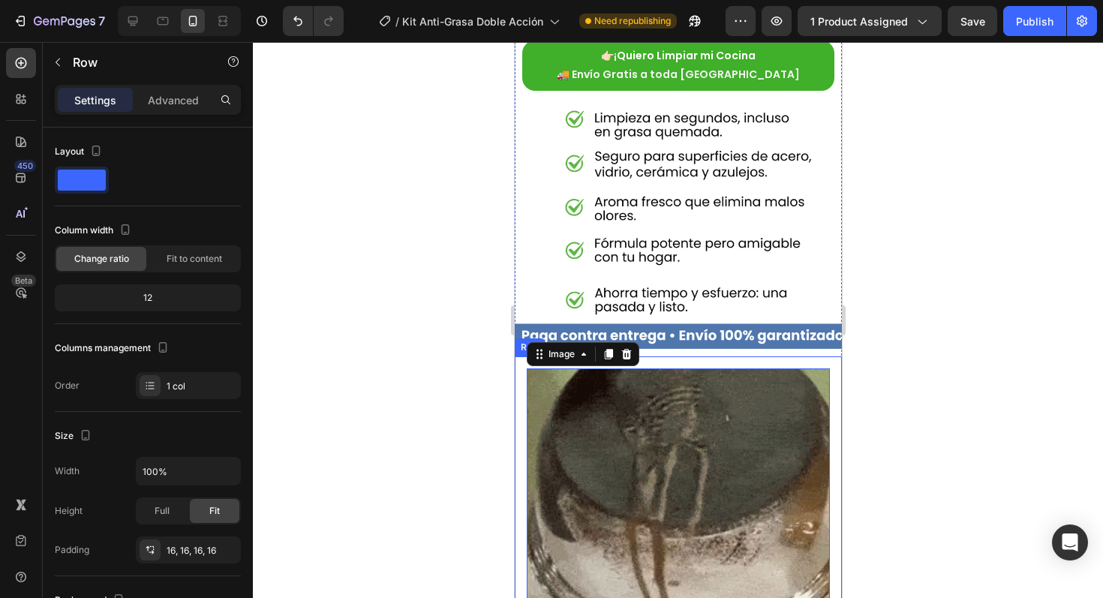
click at [518, 387] on div "Image 0 Row" at bounding box center [677, 501] width 327 height 288
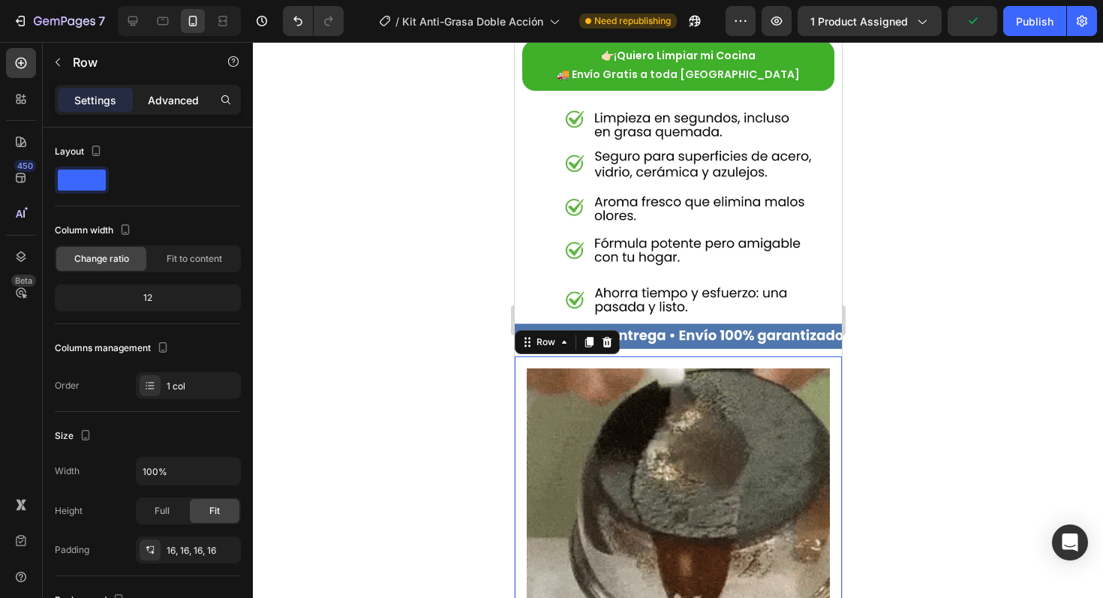
click at [173, 103] on p "Advanced" at bounding box center [173, 100] width 51 height 16
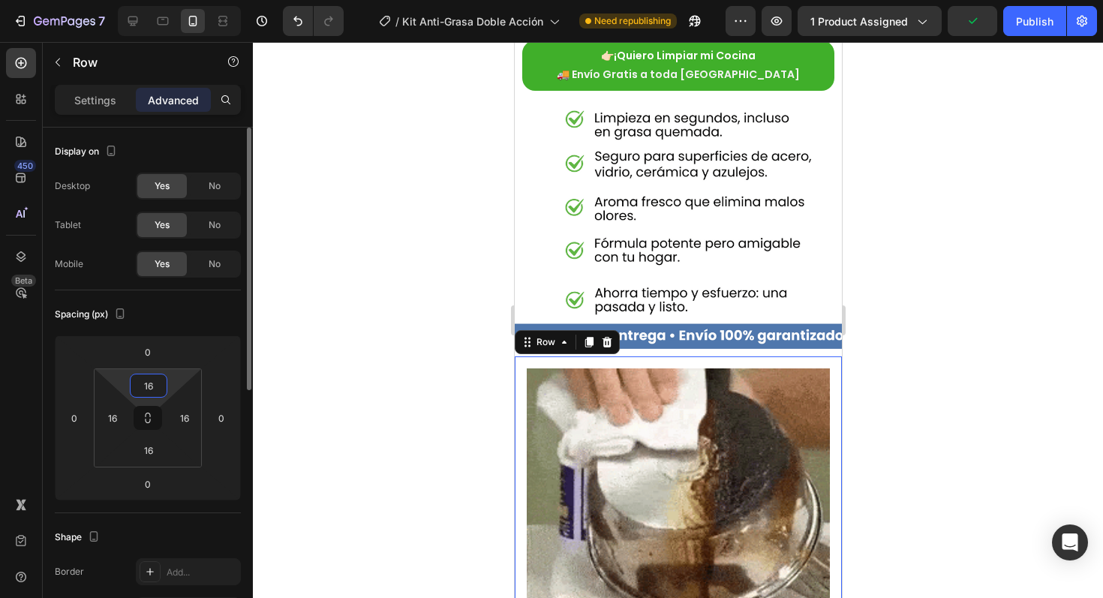
click at [152, 394] on input "16" at bounding box center [149, 386] width 30 height 23
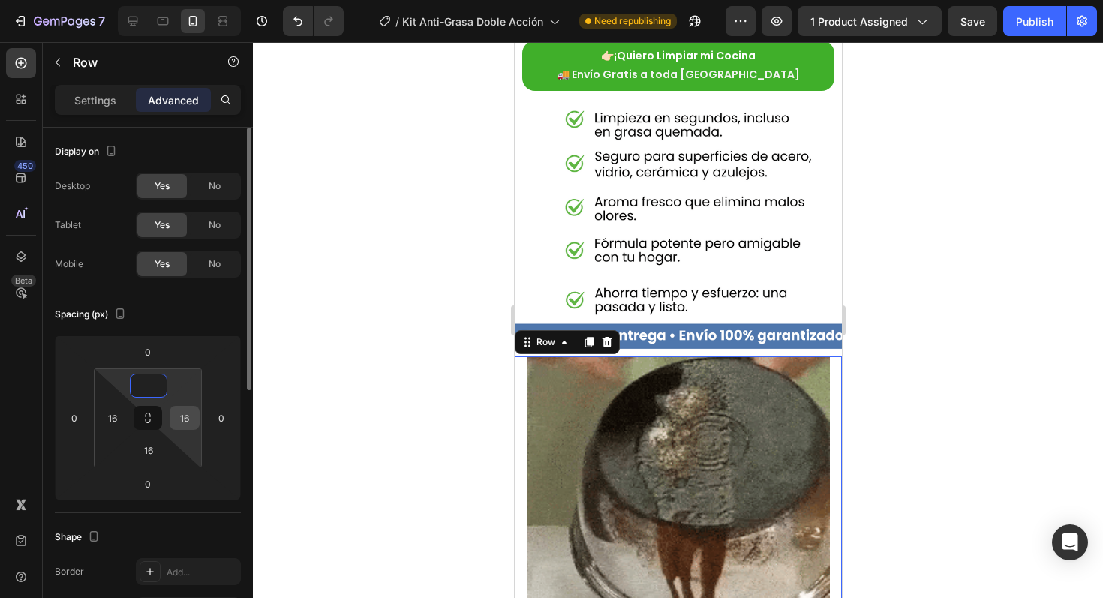
type input "0"
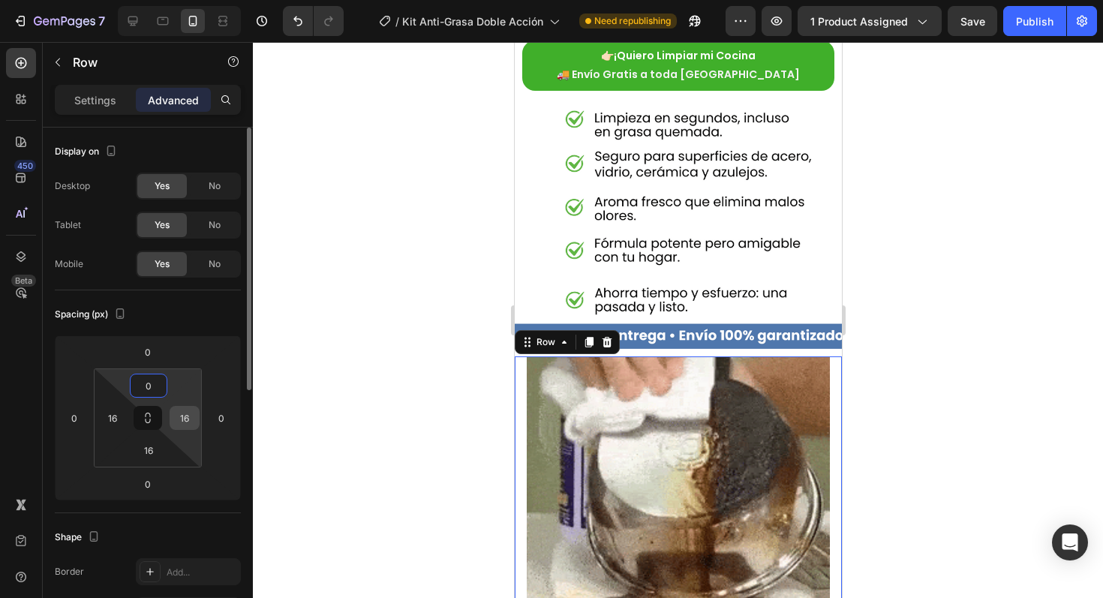
click at [182, 416] on input "16" at bounding box center [184, 418] width 23 height 23
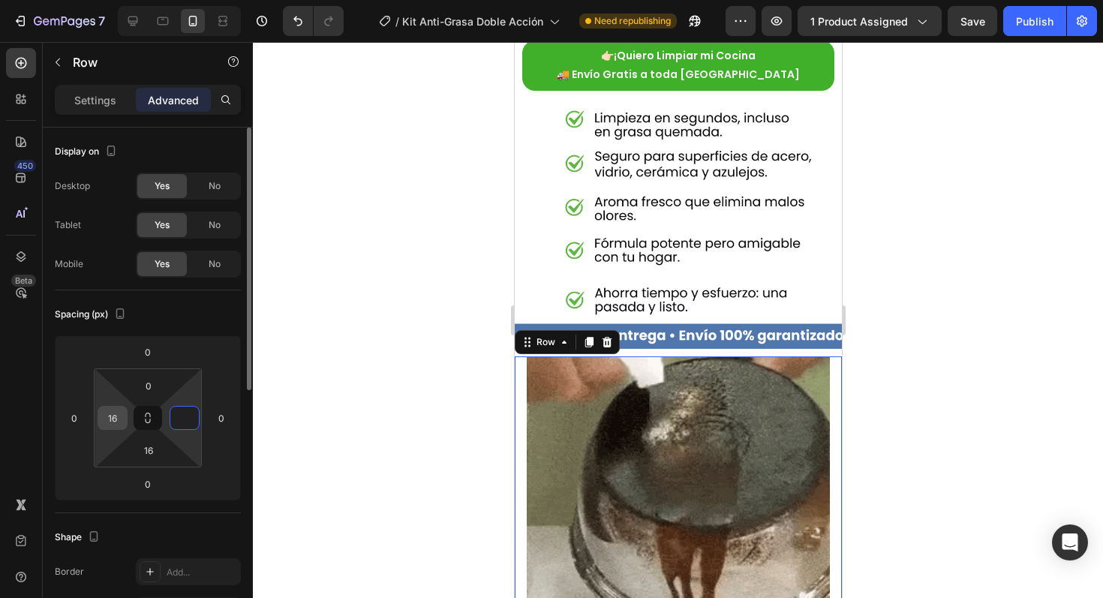
type input "0"
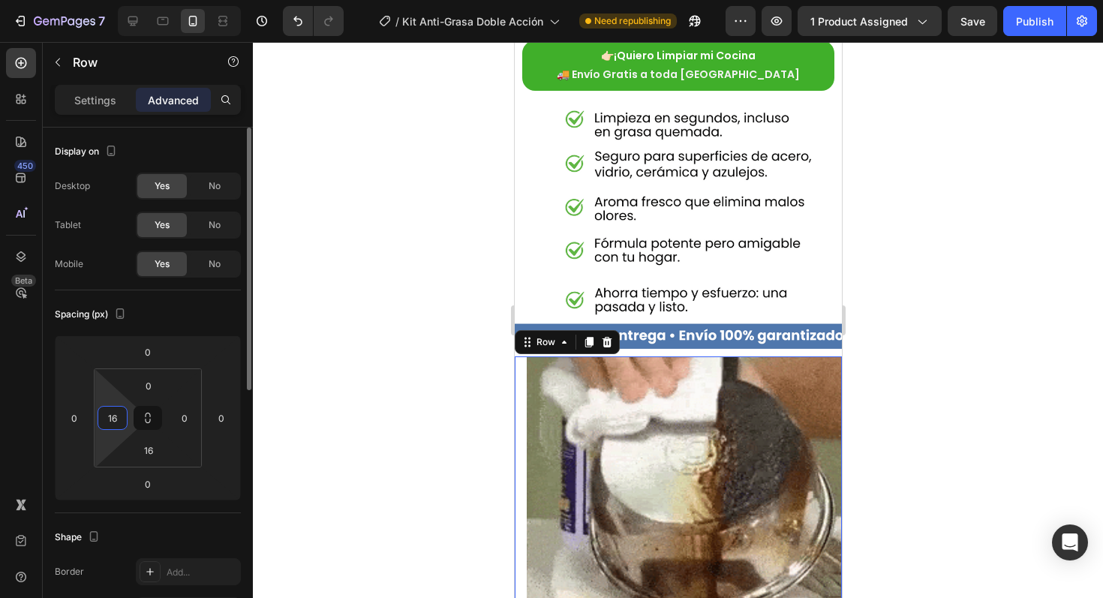
click at [115, 422] on input "16" at bounding box center [112, 418] width 23 height 23
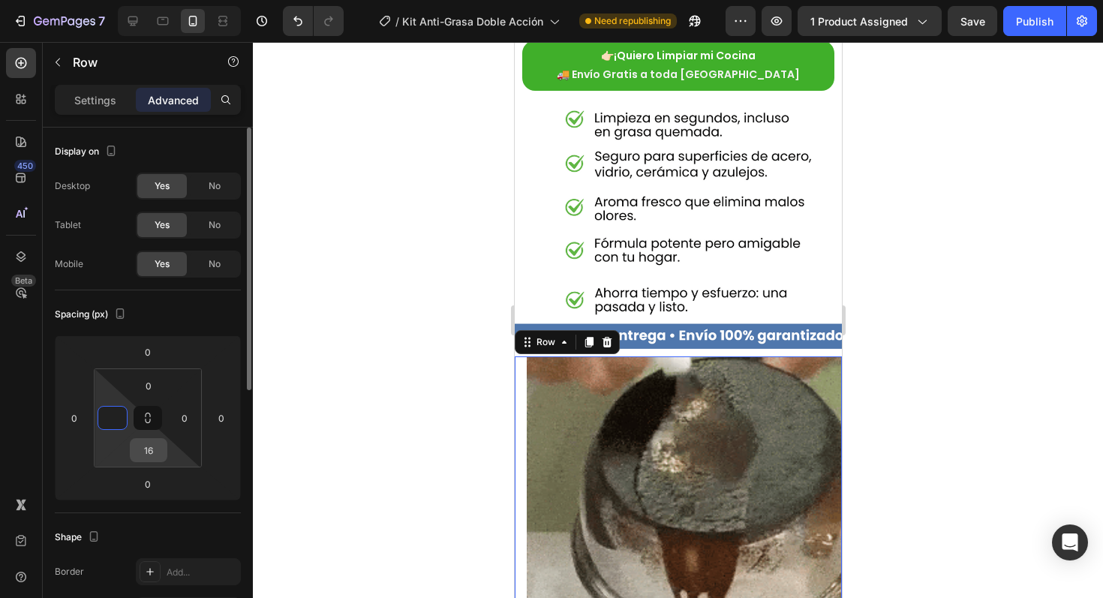
type input "0"
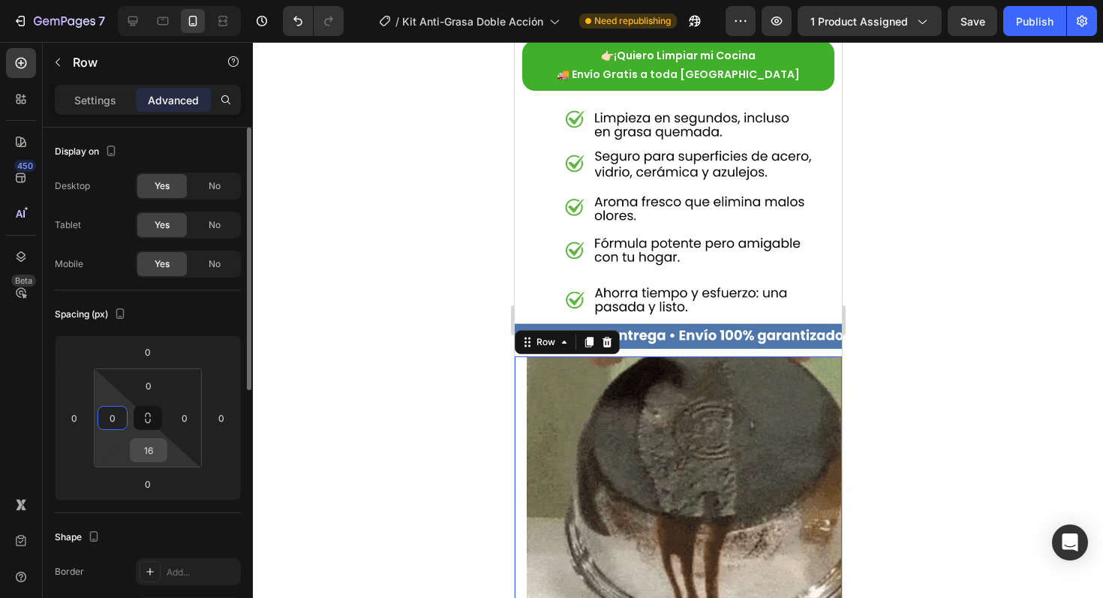
click at [149, 447] on input "16" at bounding box center [149, 450] width 30 height 23
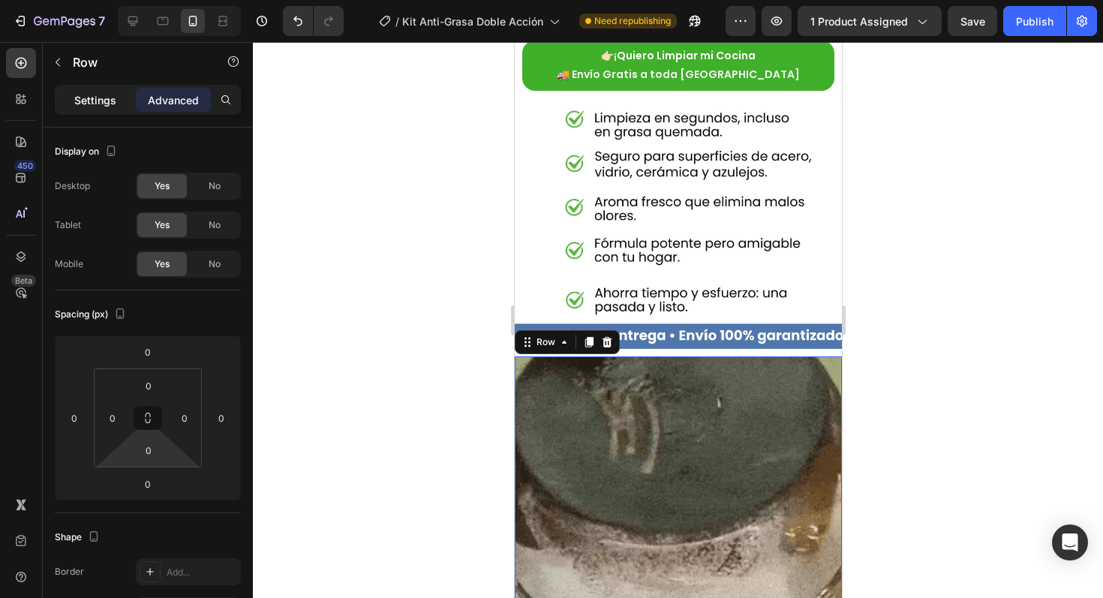
click at [87, 95] on p "Settings" at bounding box center [95, 100] width 42 height 16
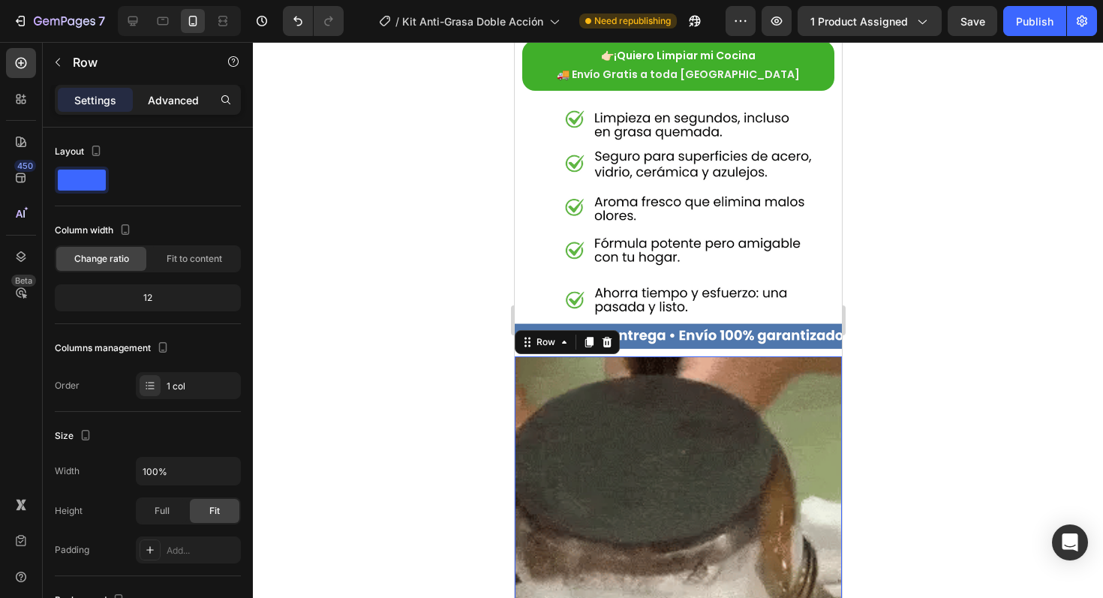
click at [153, 107] on p "Advanced" at bounding box center [173, 100] width 51 height 16
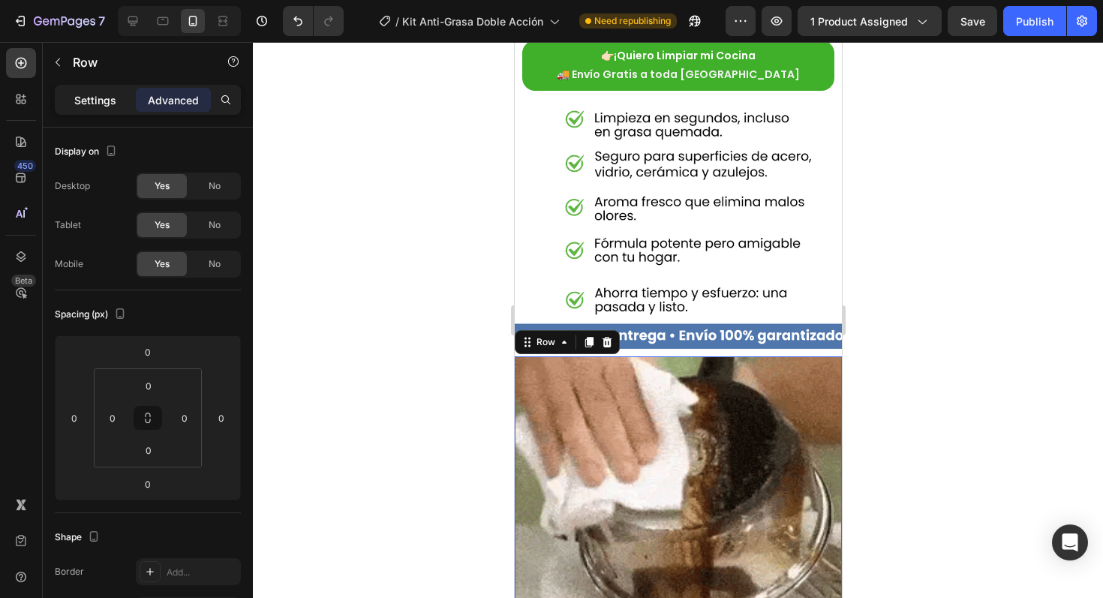
click at [106, 97] on p "Settings" at bounding box center [95, 100] width 42 height 16
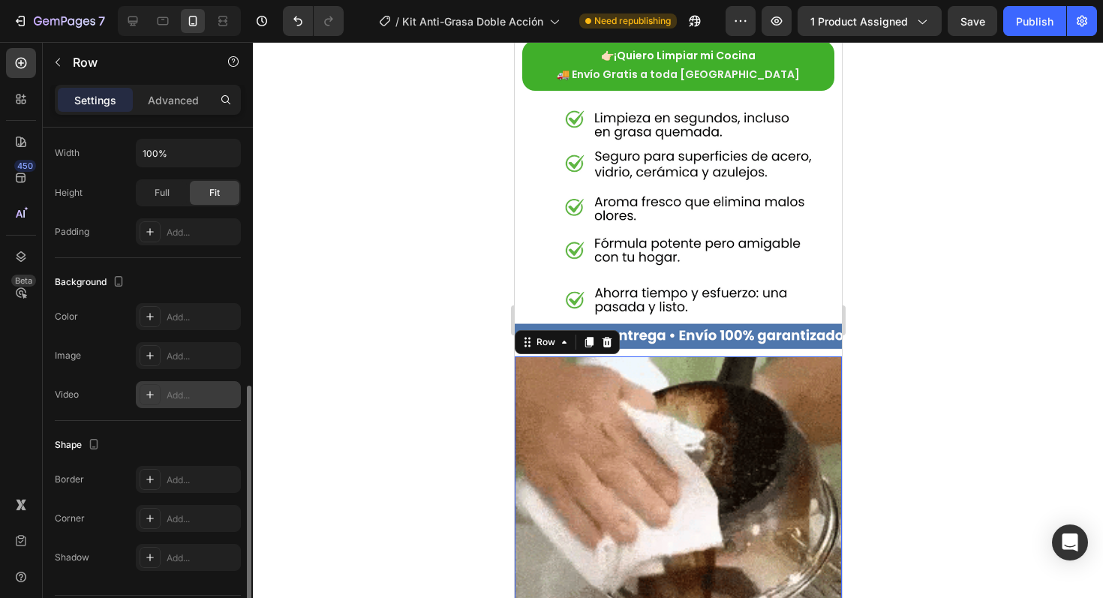
scroll to position [363, 0]
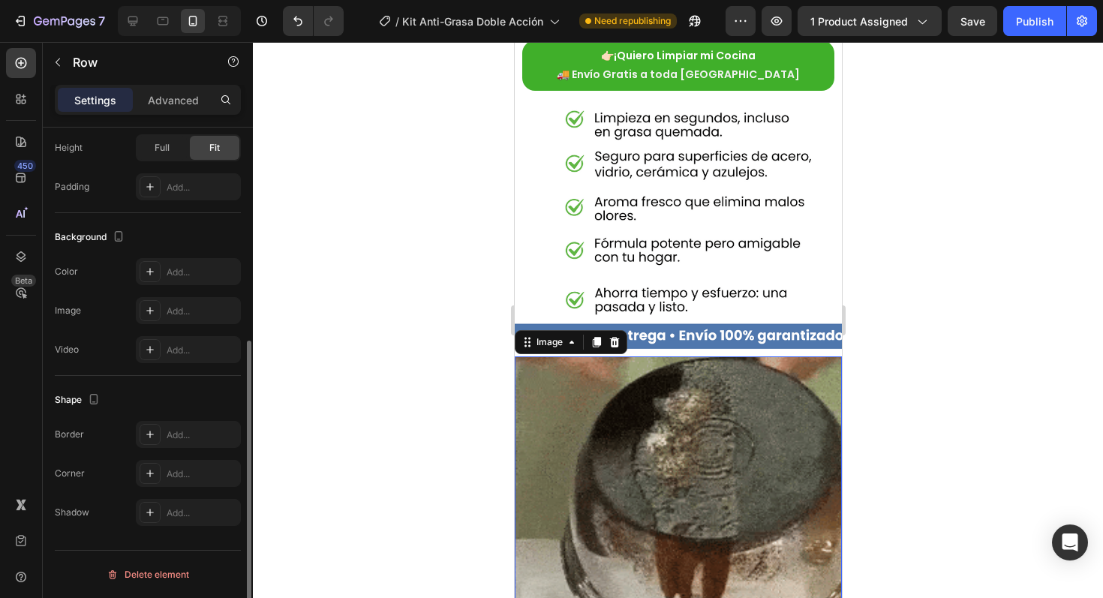
click at [679, 392] on img at bounding box center [677, 499] width 327 height 285
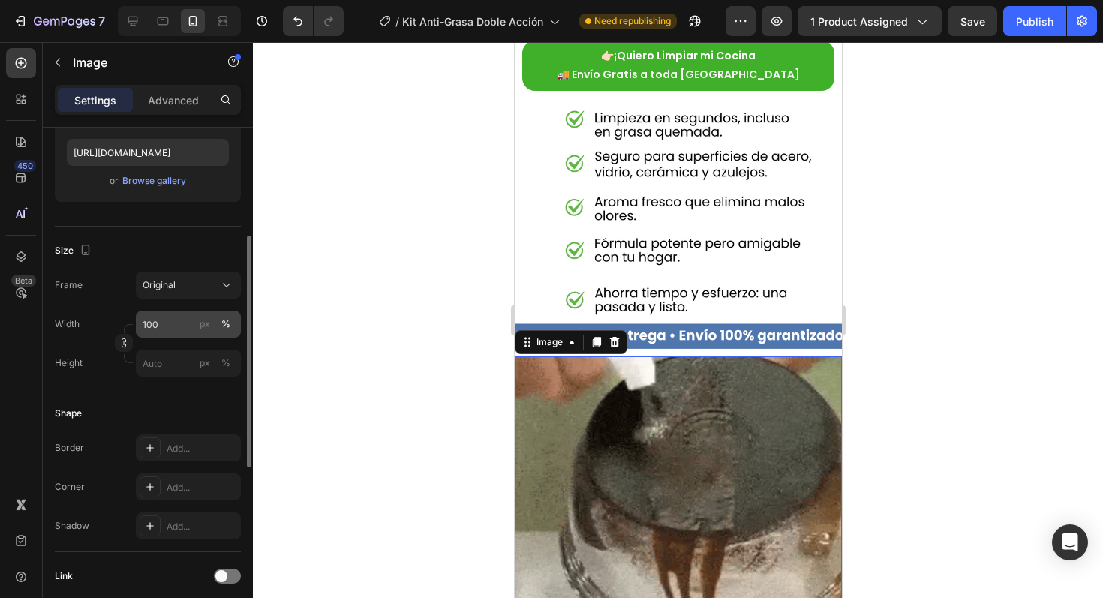
scroll to position [251, 0]
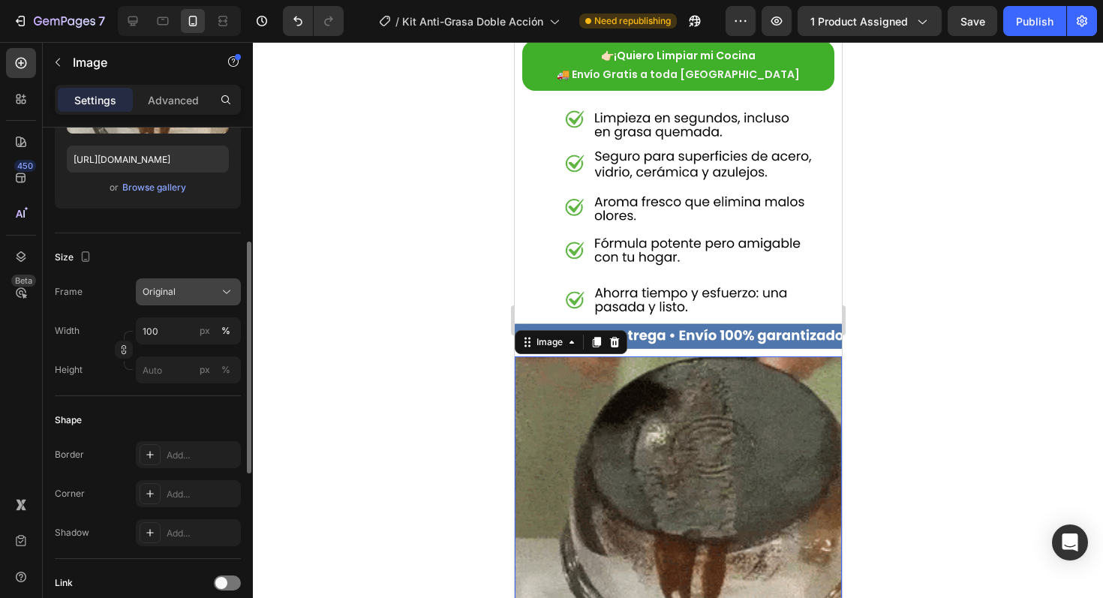
click at [158, 301] on button "Original" at bounding box center [188, 291] width 105 height 27
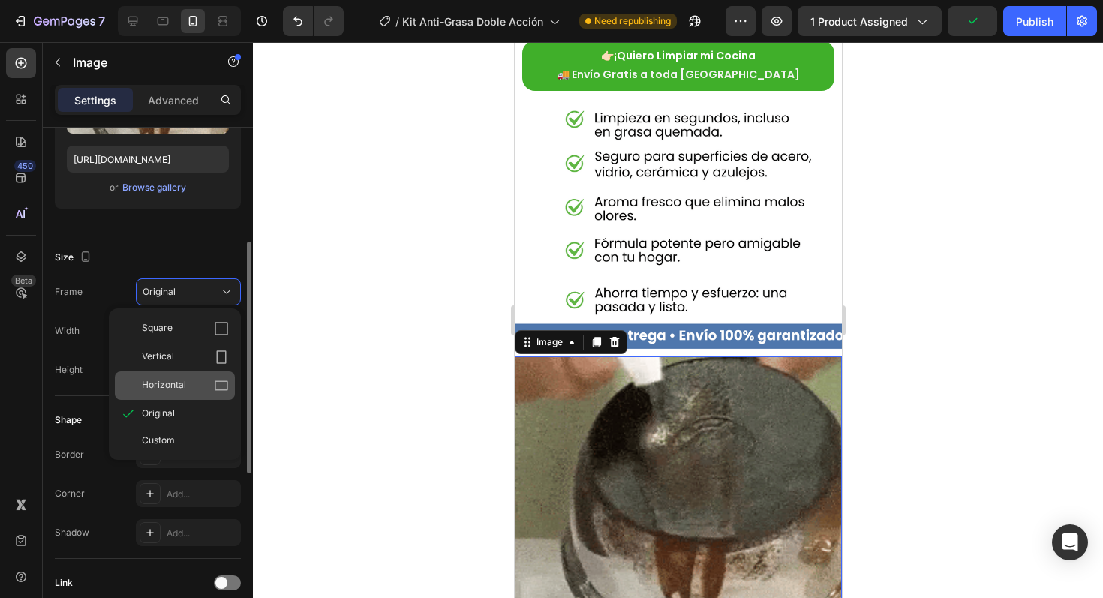
click at [173, 378] on div "Horizontal" at bounding box center [175, 386] width 120 height 29
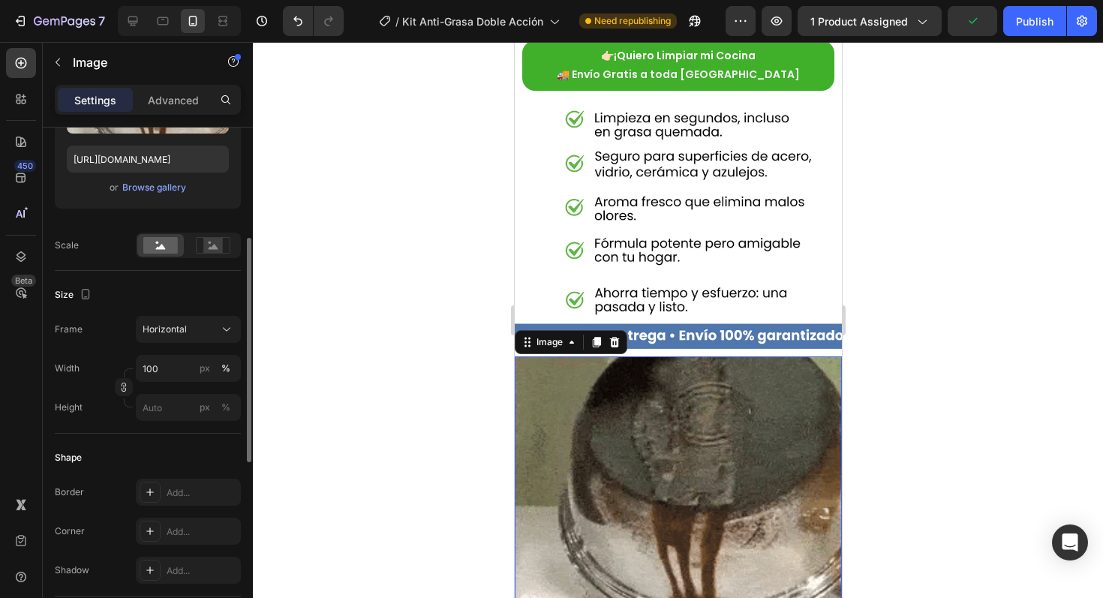
click at [432, 396] on div at bounding box center [678, 320] width 850 height 556
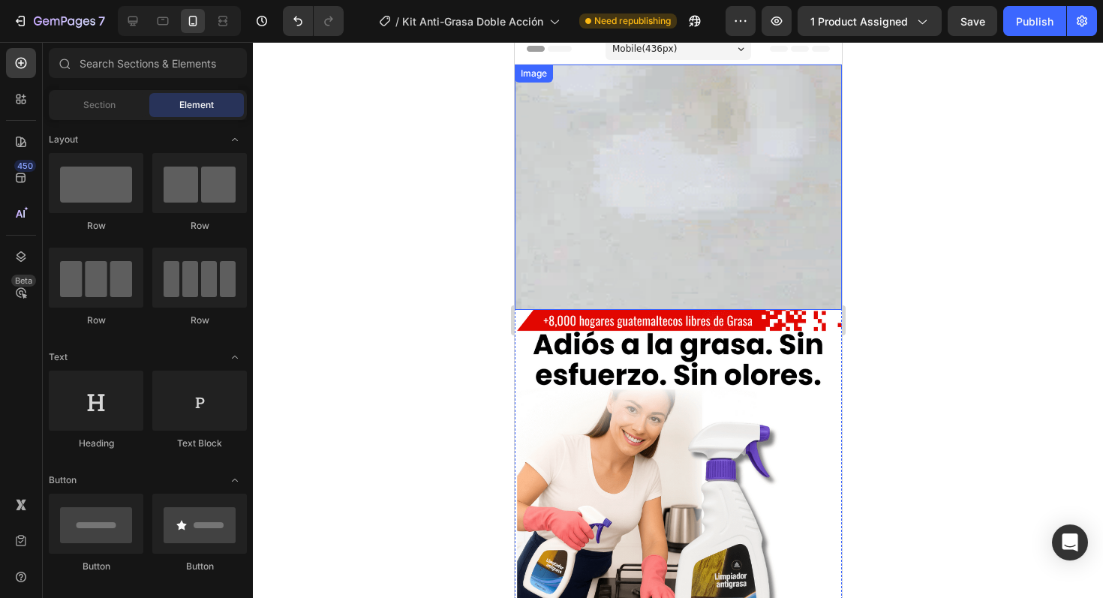
scroll to position [7, 0]
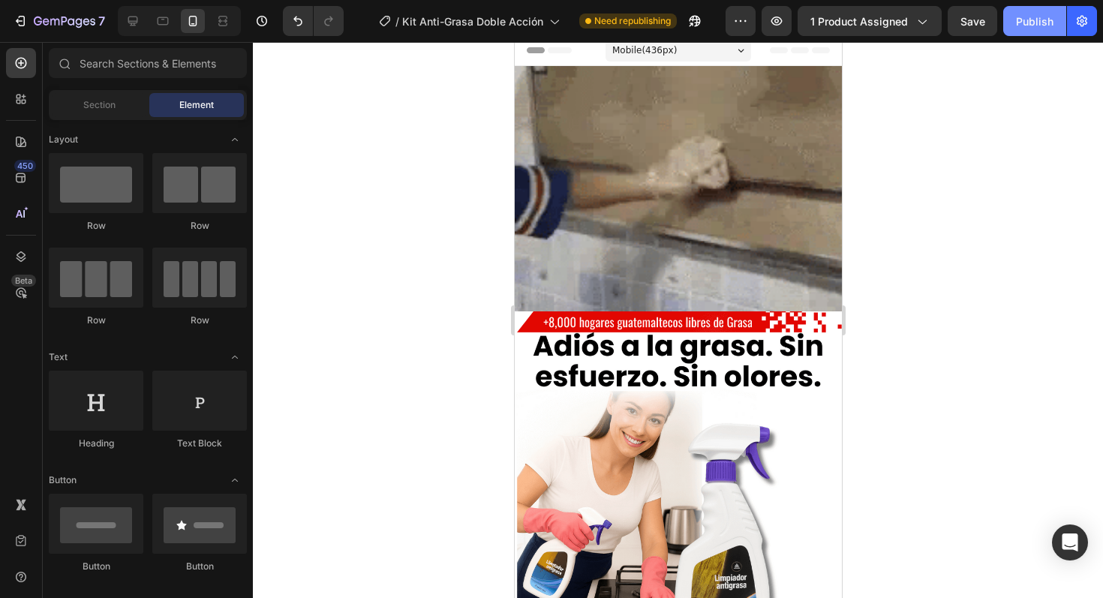
click at [1037, 24] on div "Publish" at bounding box center [1035, 22] width 38 height 16
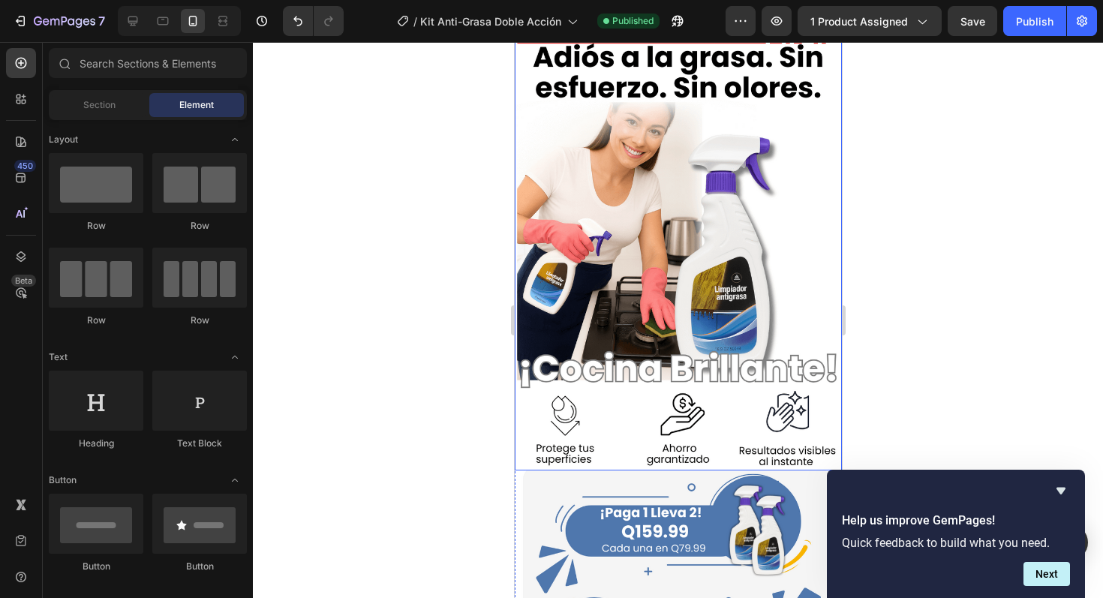
scroll to position [272, 0]
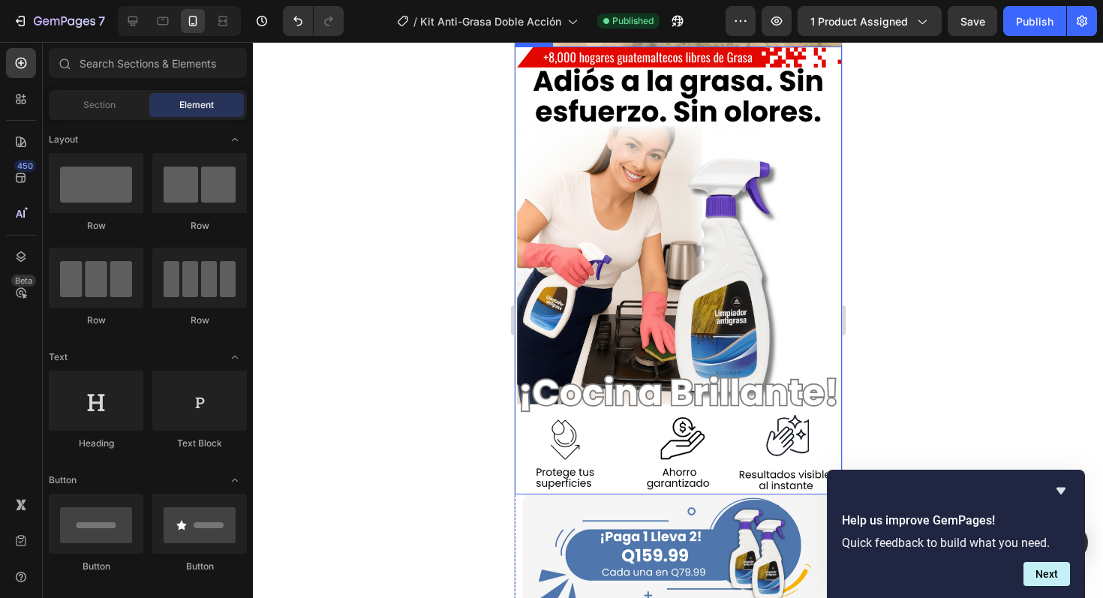
click at [685, 328] on img at bounding box center [677, 271] width 327 height 448
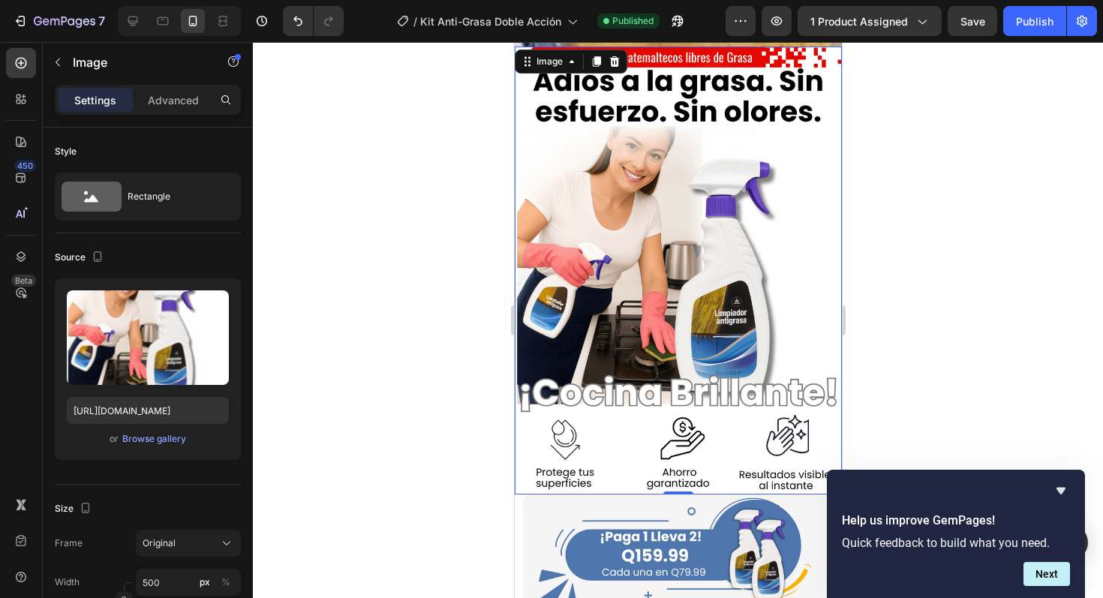
click at [613, 287] on img at bounding box center [677, 271] width 327 height 448
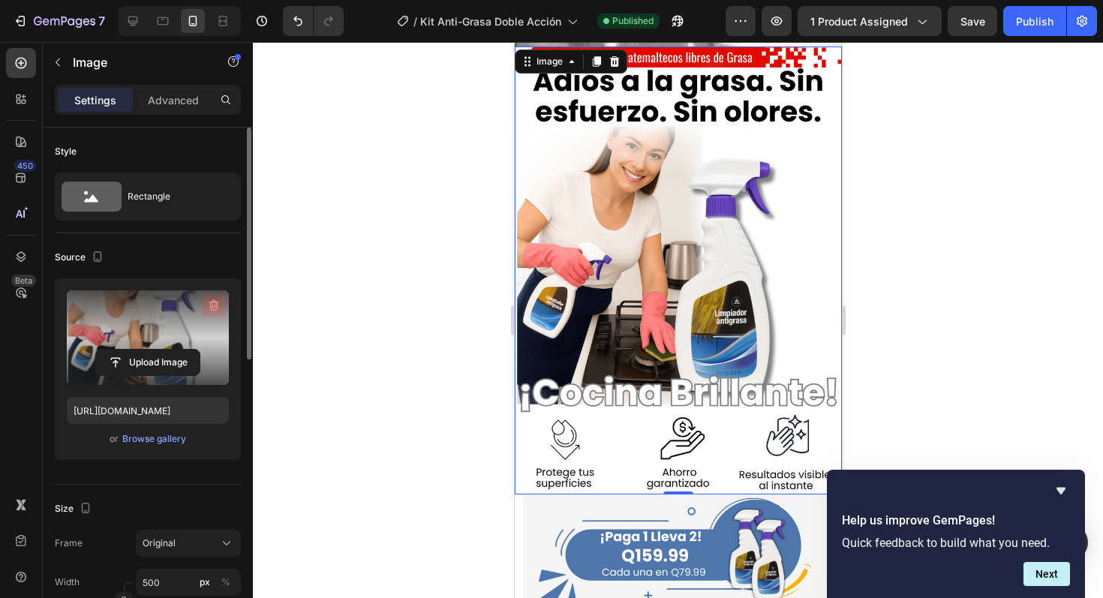
click at [211, 303] on icon "button" at bounding box center [213, 305] width 15 height 15
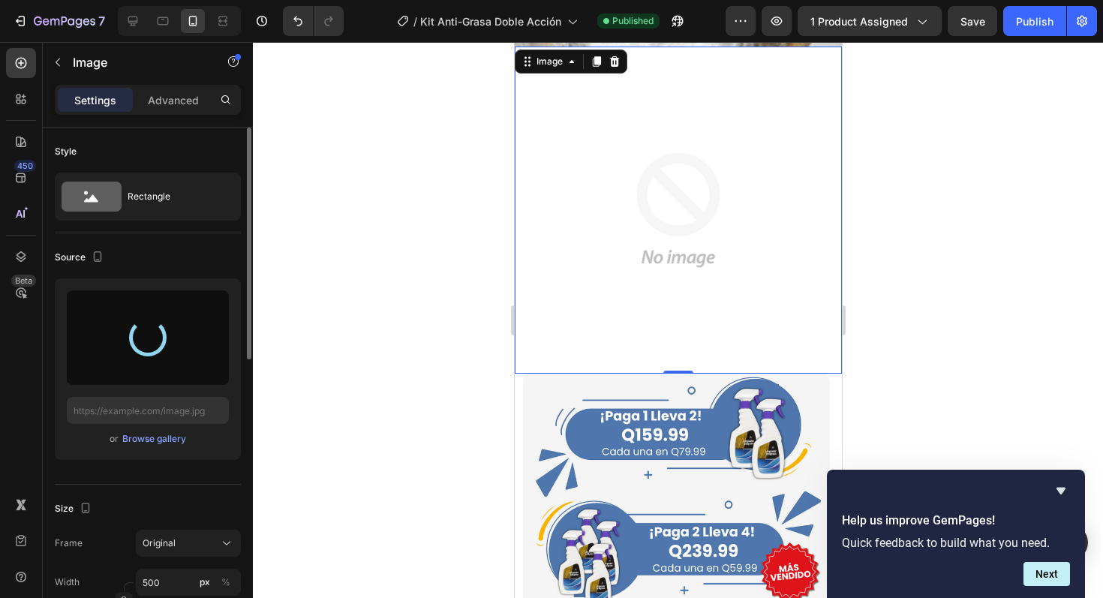
type input "[URL][DOMAIN_NAME]"
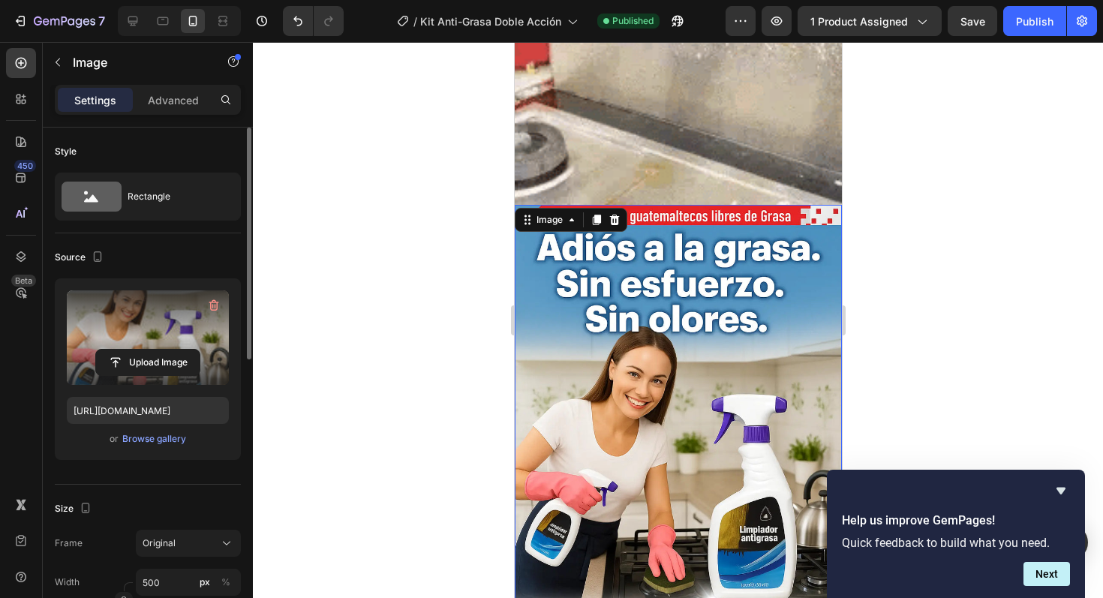
scroll to position [0, 0]
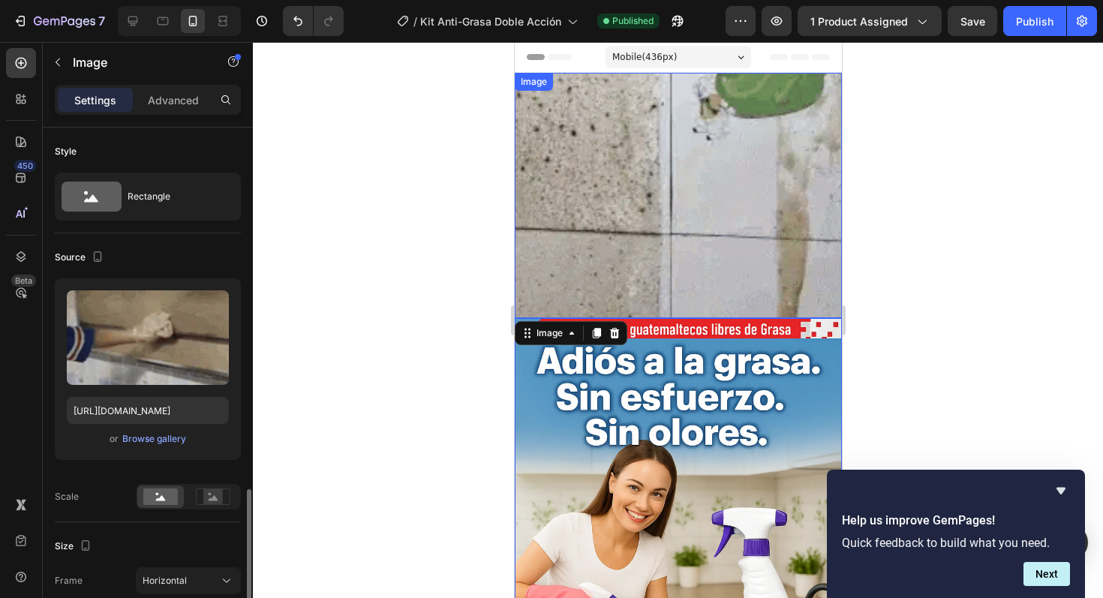
click at [692, 153] on img at bounding box center [677, 195] width 327 height 245
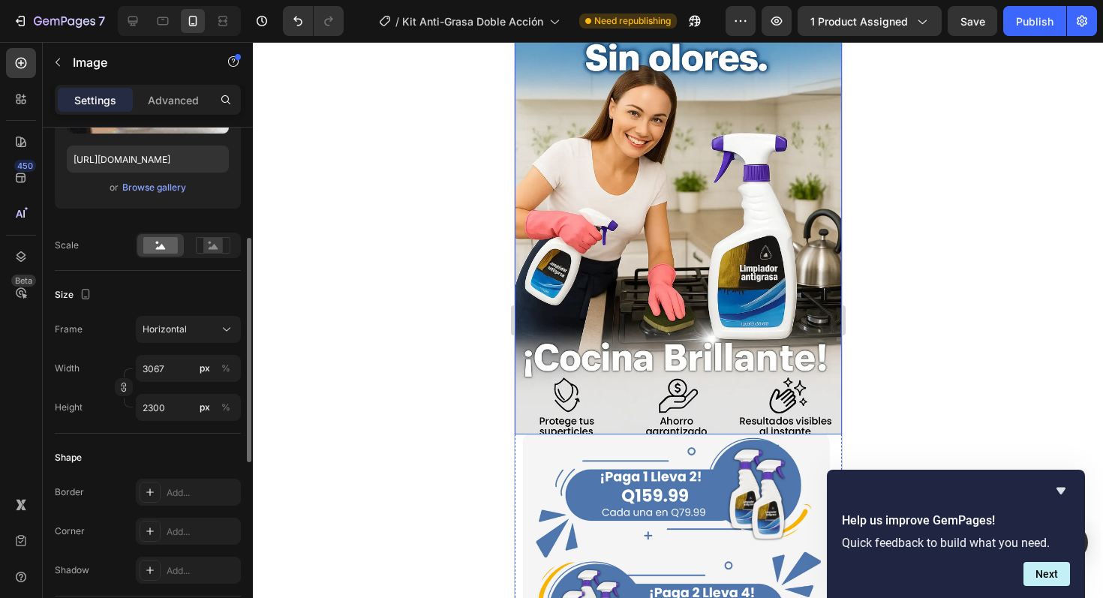
scroll to position [377, 0]
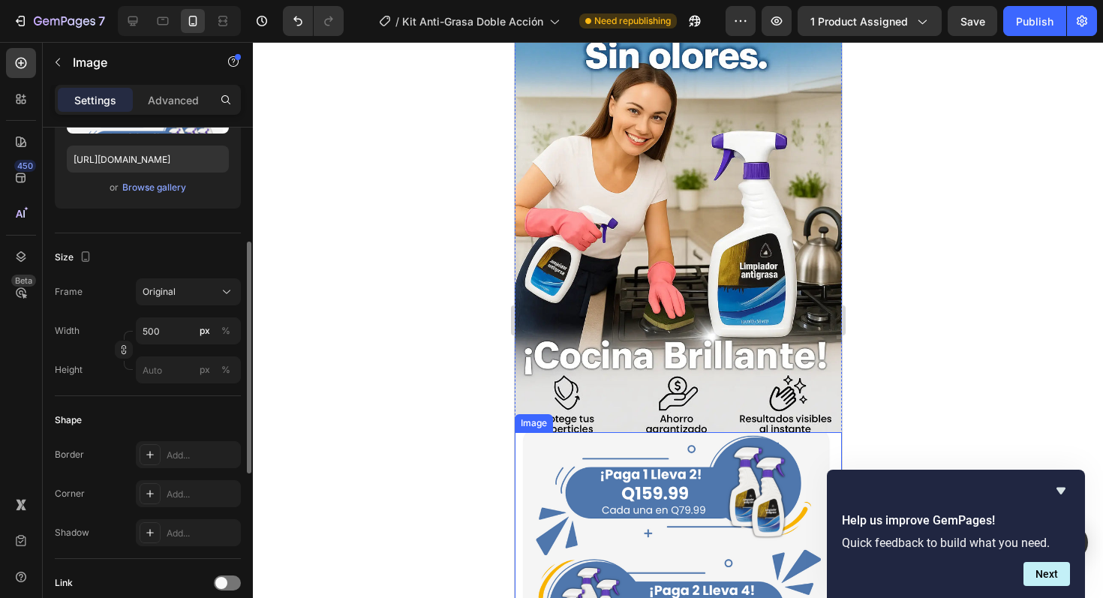
click at [730, 321] on img at bounding box center [677, 186] width 327 height 491
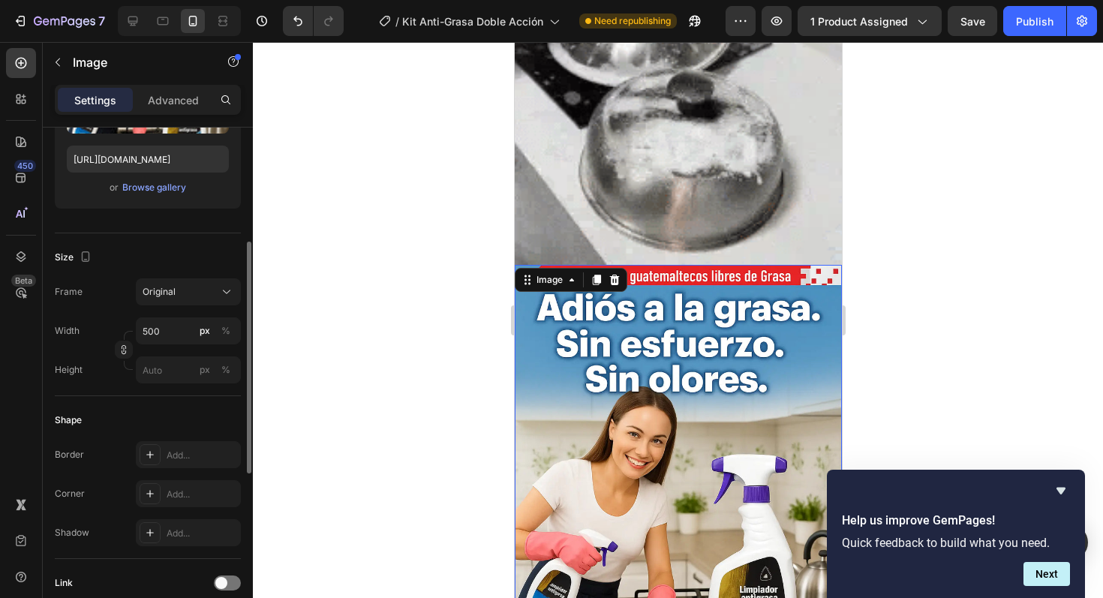
scroll to position [45, 0]
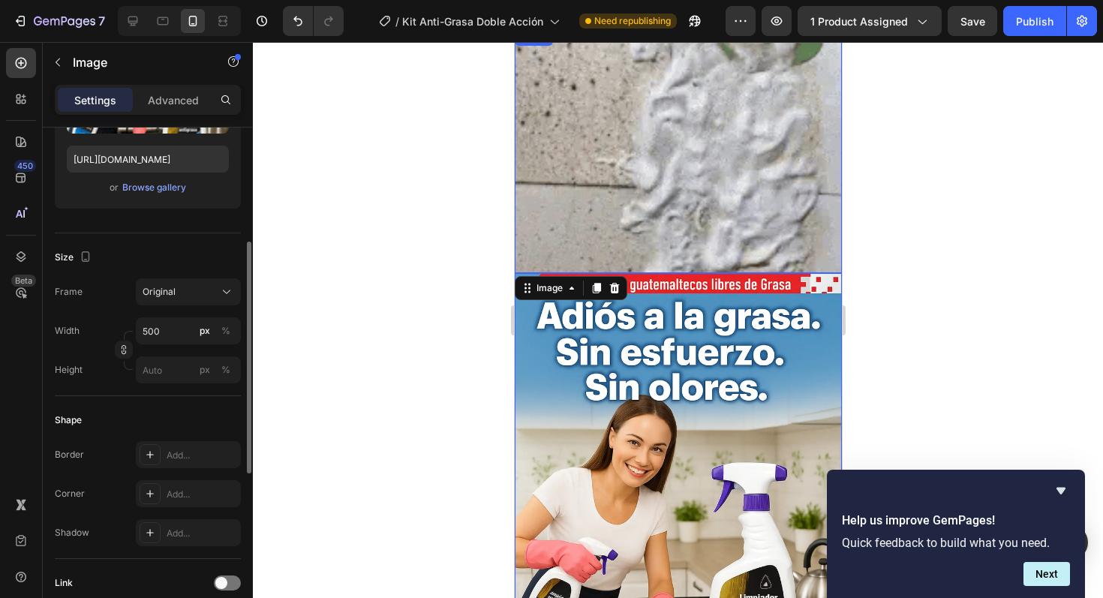
click at [727, 216] on img at bounding box center [677, 150] width 327 height 245
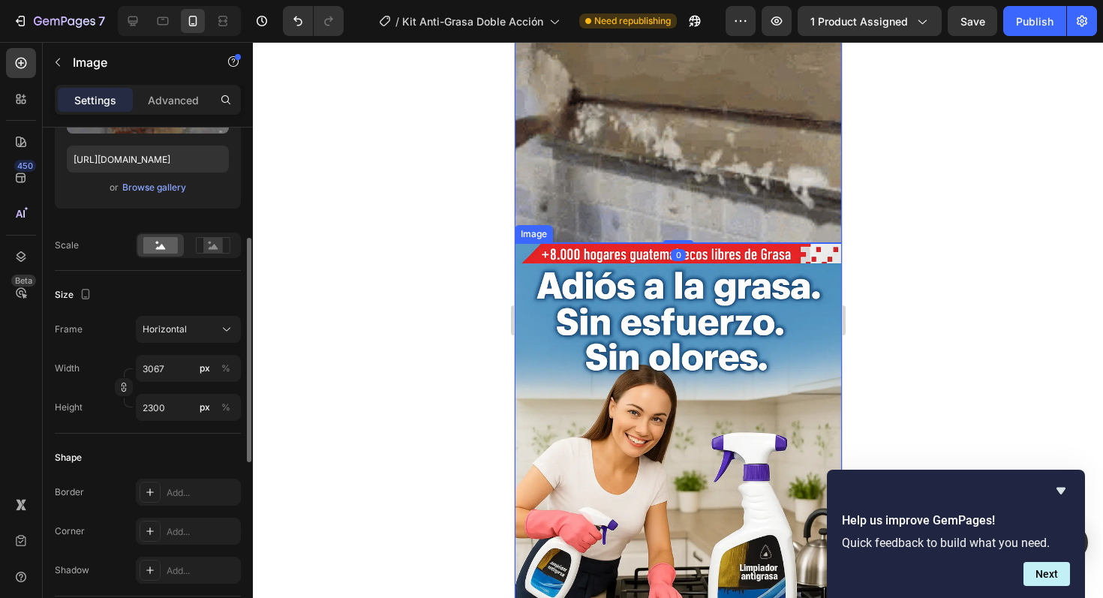
scroll to position [77, 0]
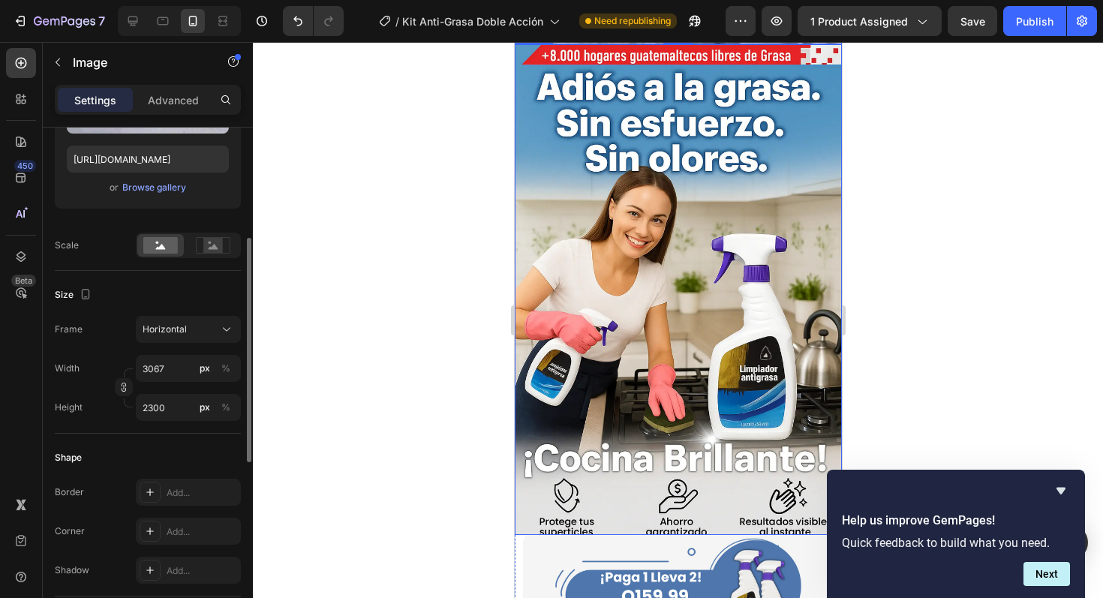
click at [662, 280] on img at bounding box center [677, 289] width 327 height 491
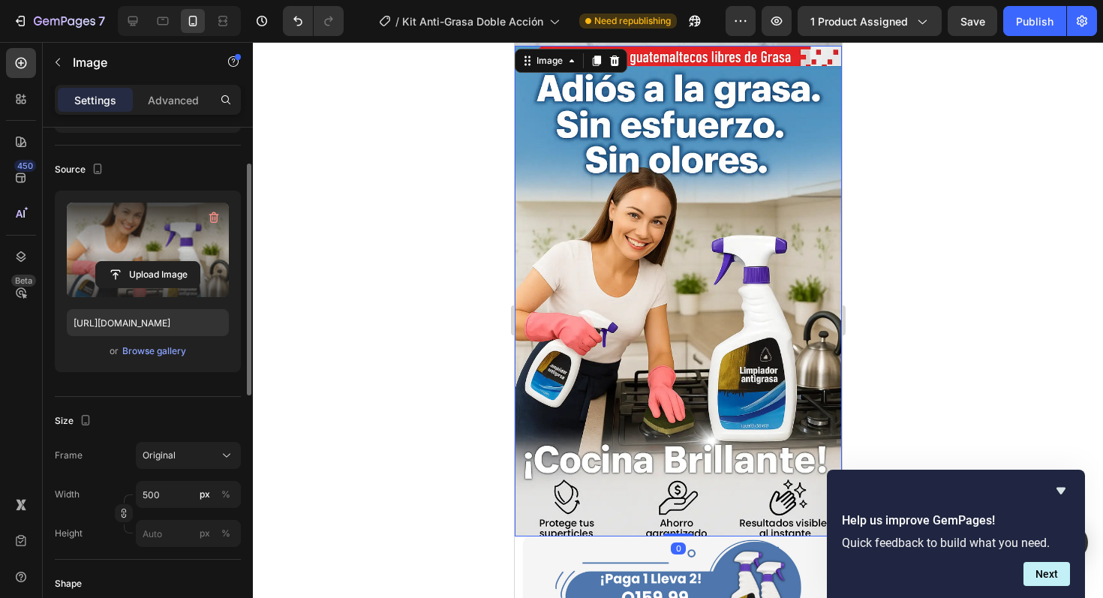
scroll to position [86, 0]
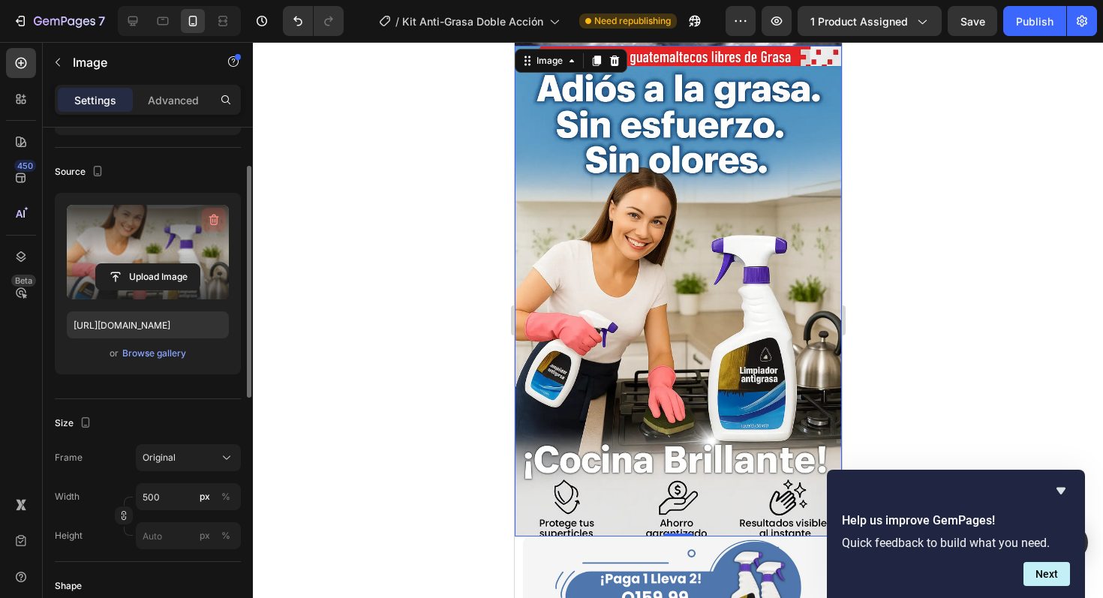
click at [215, 223] on icon "button" at bounding box center [213, 219] width 15 height 15
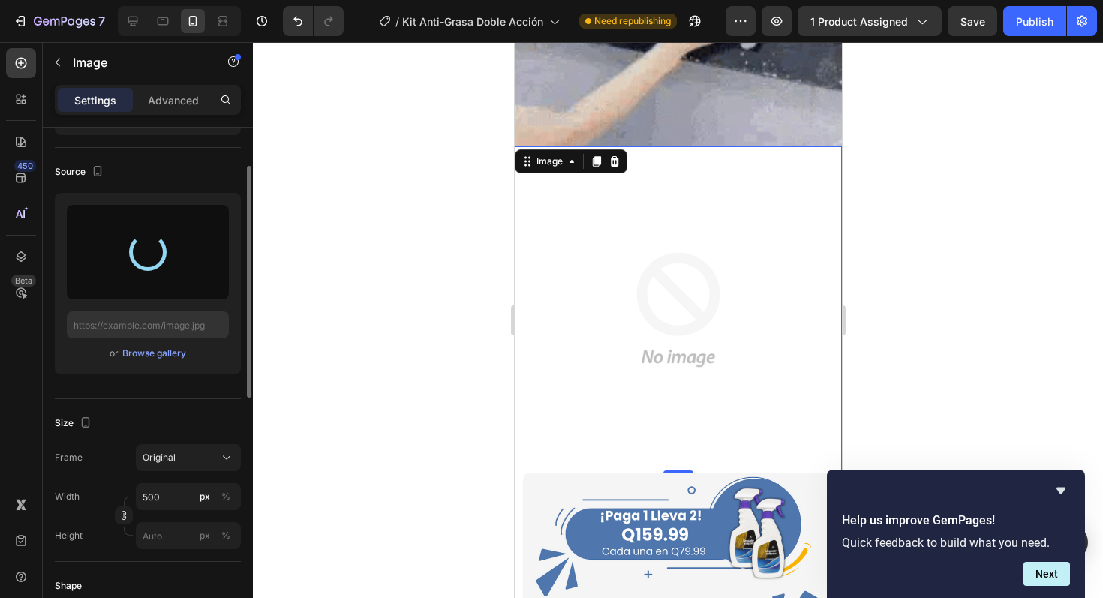
scroll to position [170, 0]
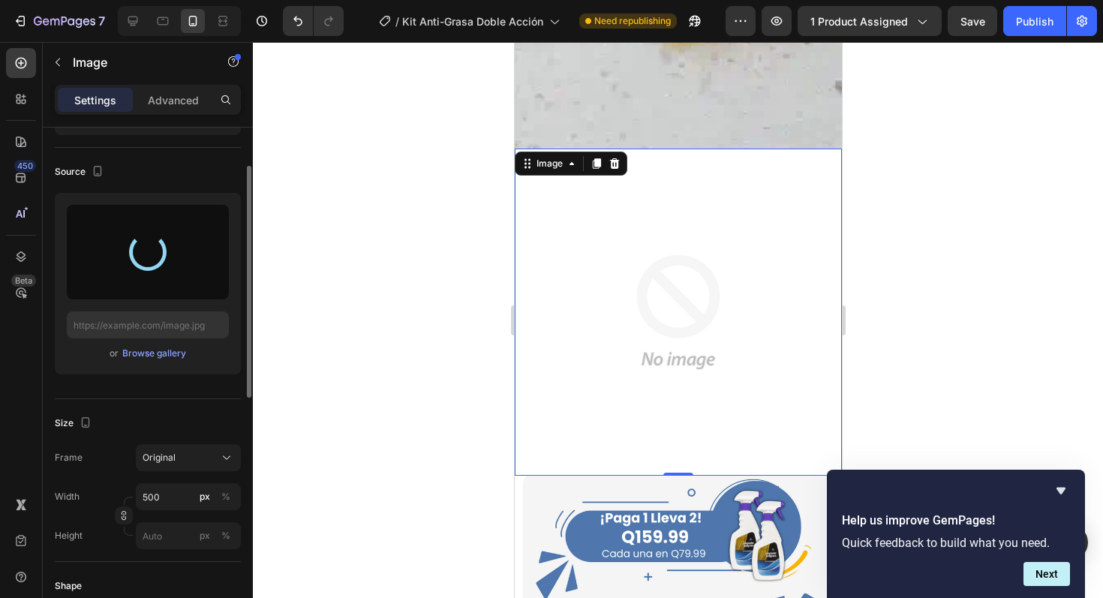
type input "[URL][DOMAIN_NAME]"
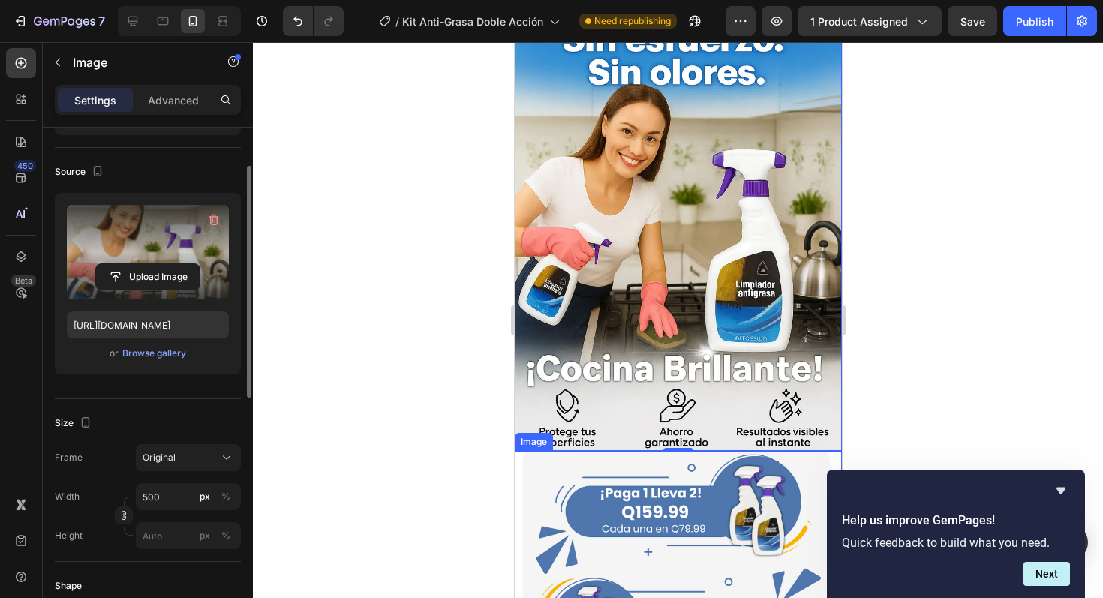
scroll to position [360, 0]
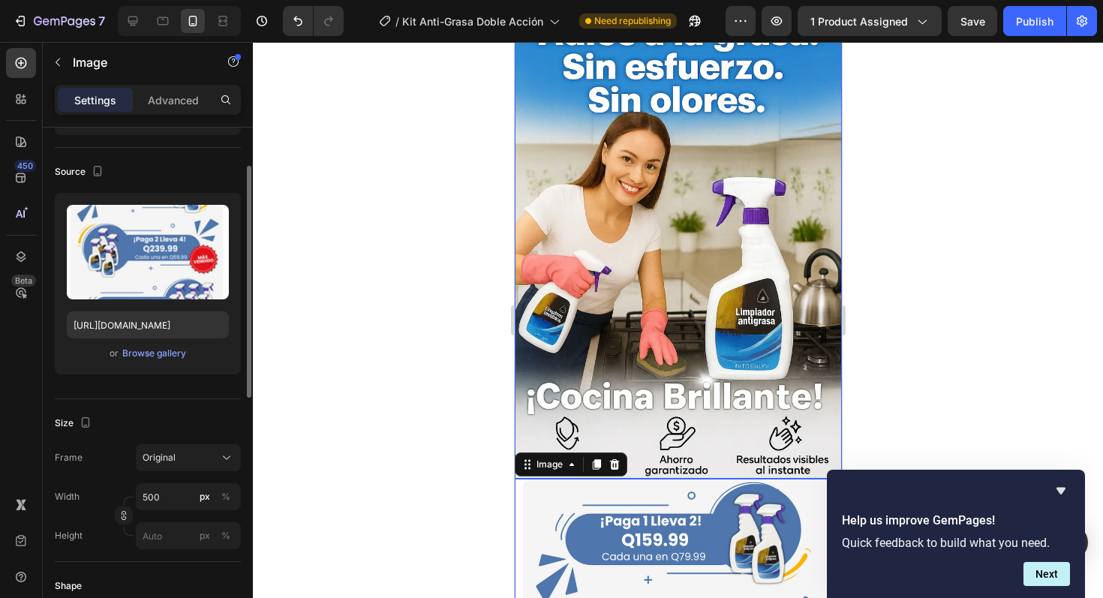
scroll to position [342, 0]
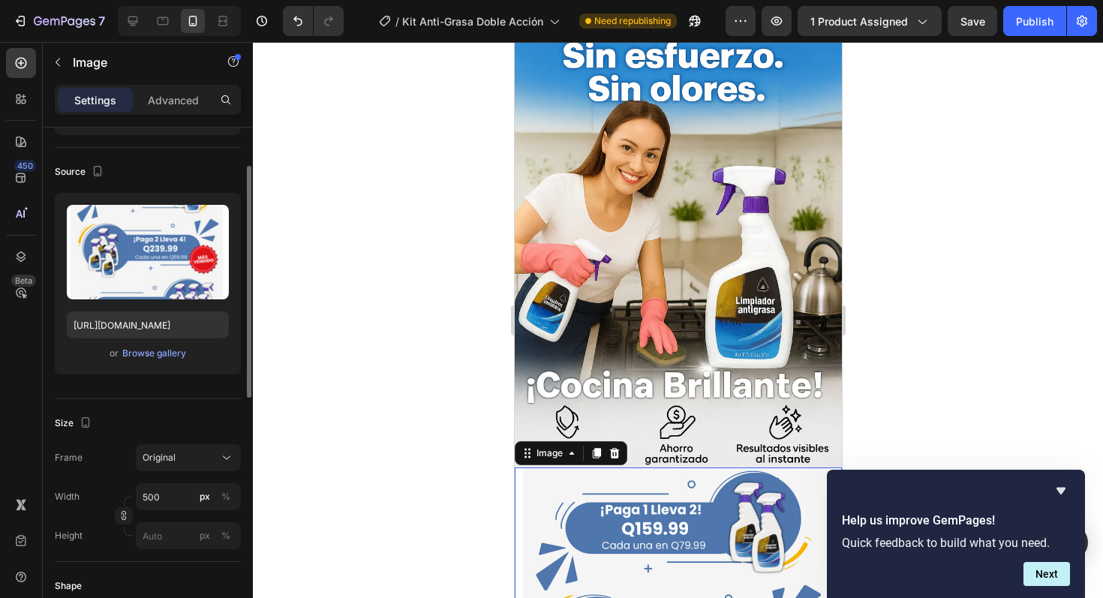
click at [673, 289] on img at bounding box center [677, 222] width 327 height 491
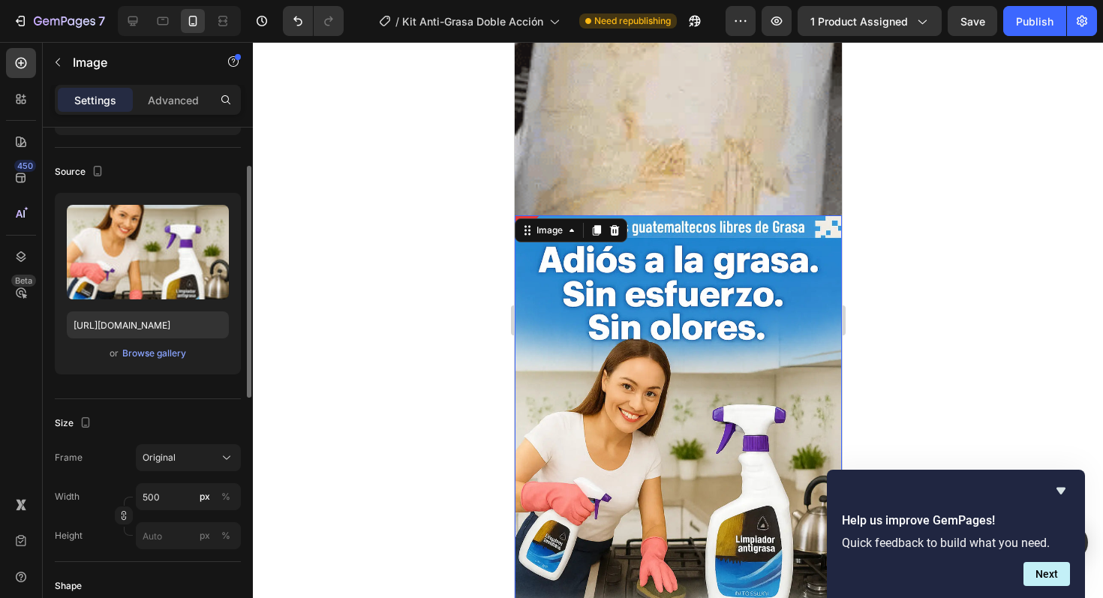
scroll to position [0, 0]
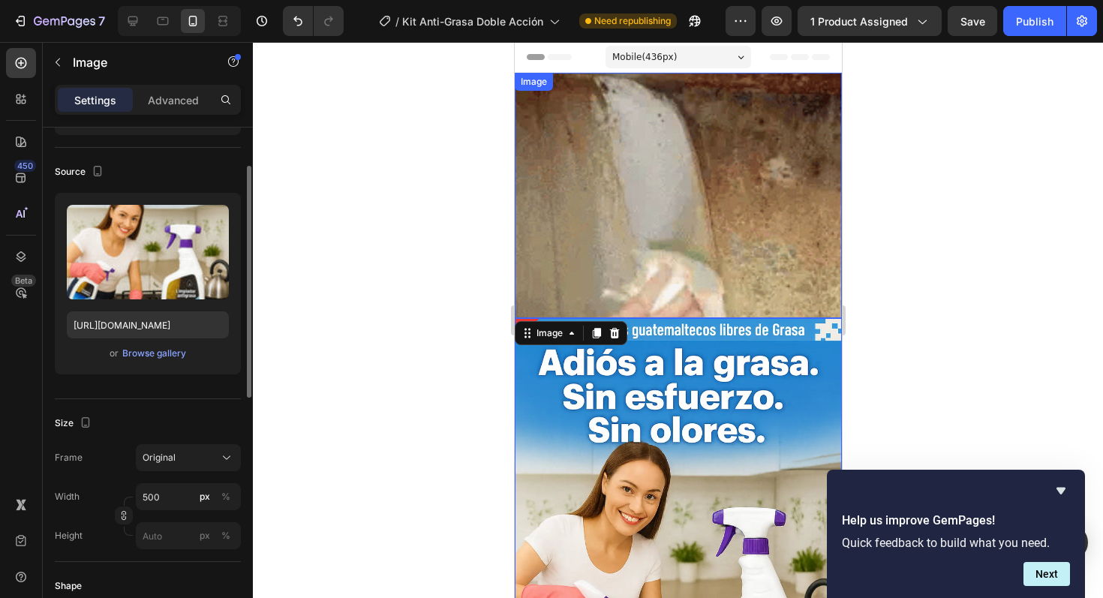
click at [640, 143] on img at bounding box center [677, 195] width 327 height 245
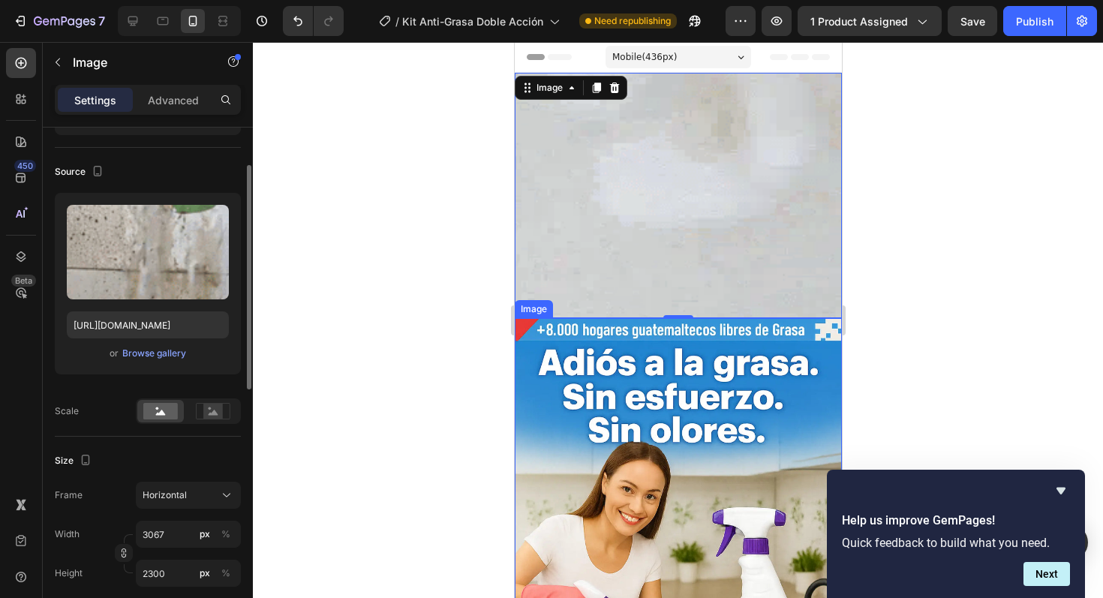
click at [639, 200] on img at bounding box center [677, 195] width 327 height 245
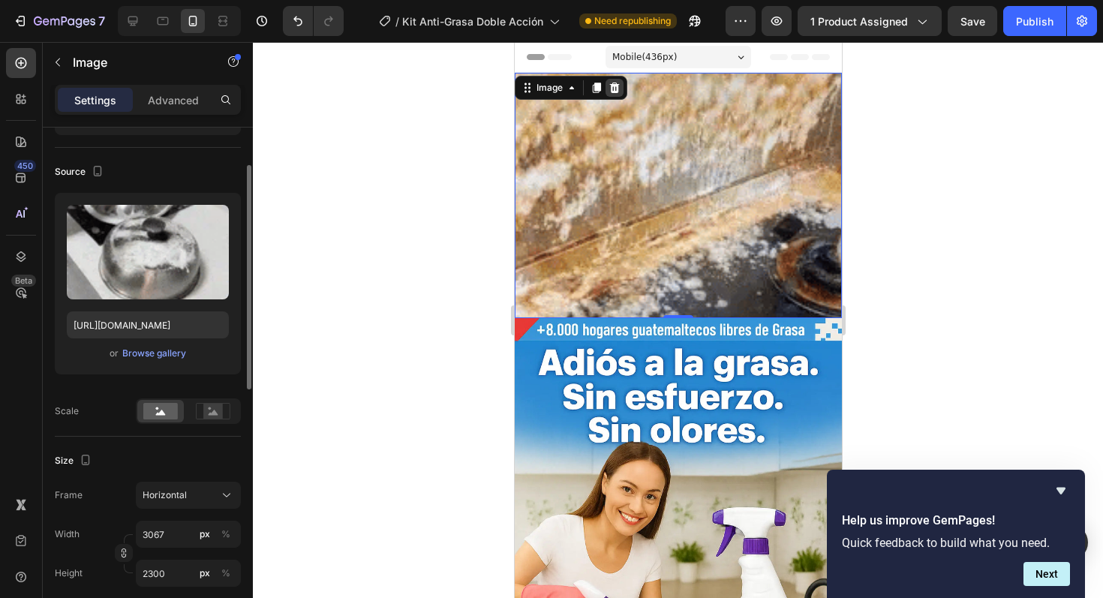
click at [616, 89] on icon at bounding box center [614, 88] width 12 height 12
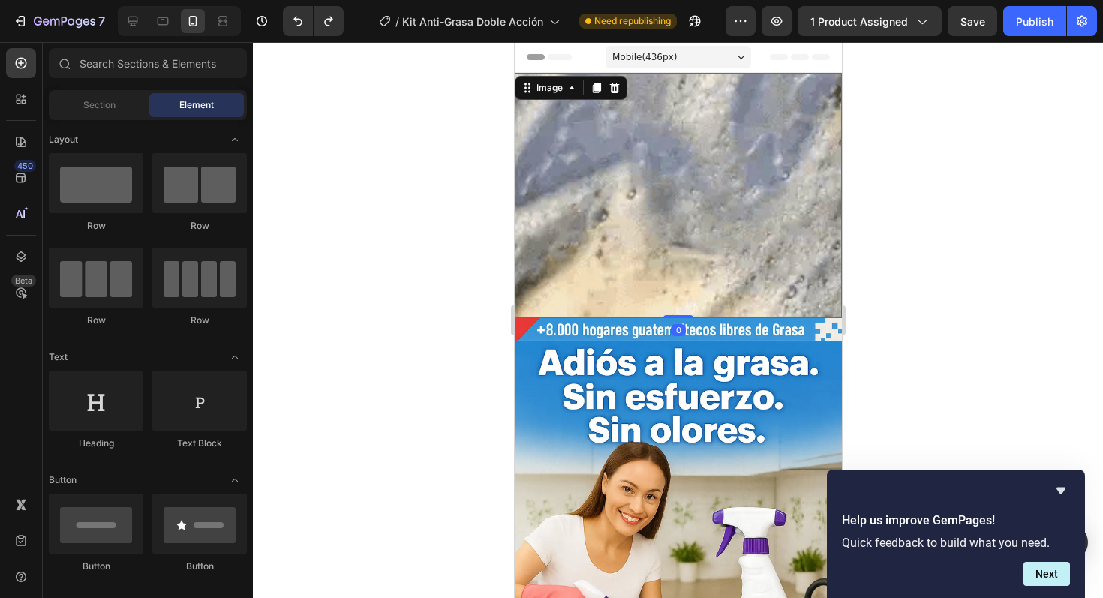
click at [663, 194] on img at bounding box center [677, 195] width 327 height 245
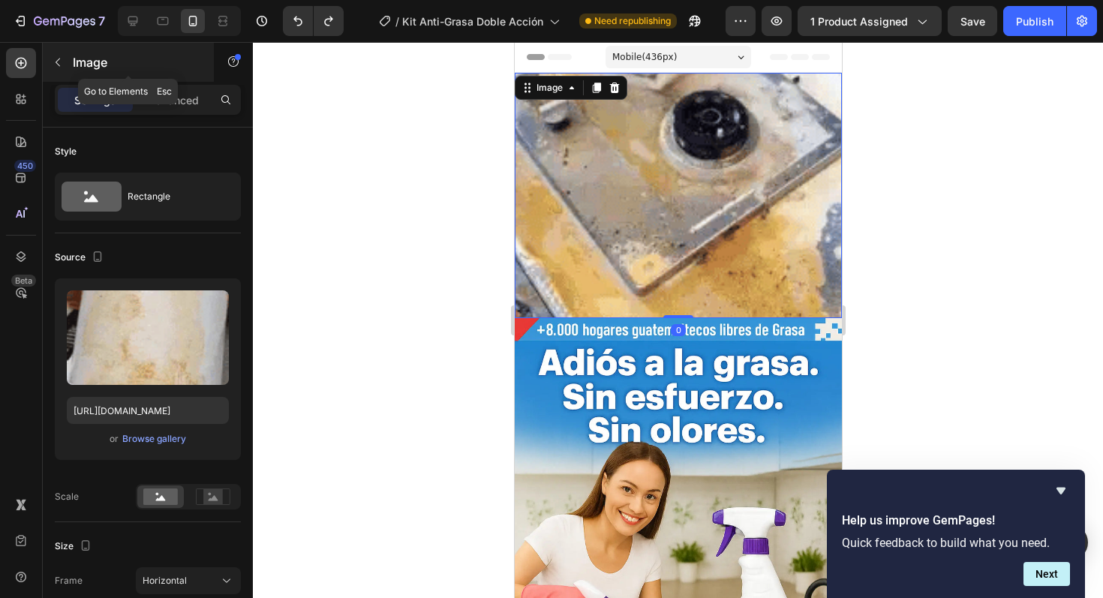
click at [55, 69] on button "button" at bounding box center [58, 62] width 24 height 24
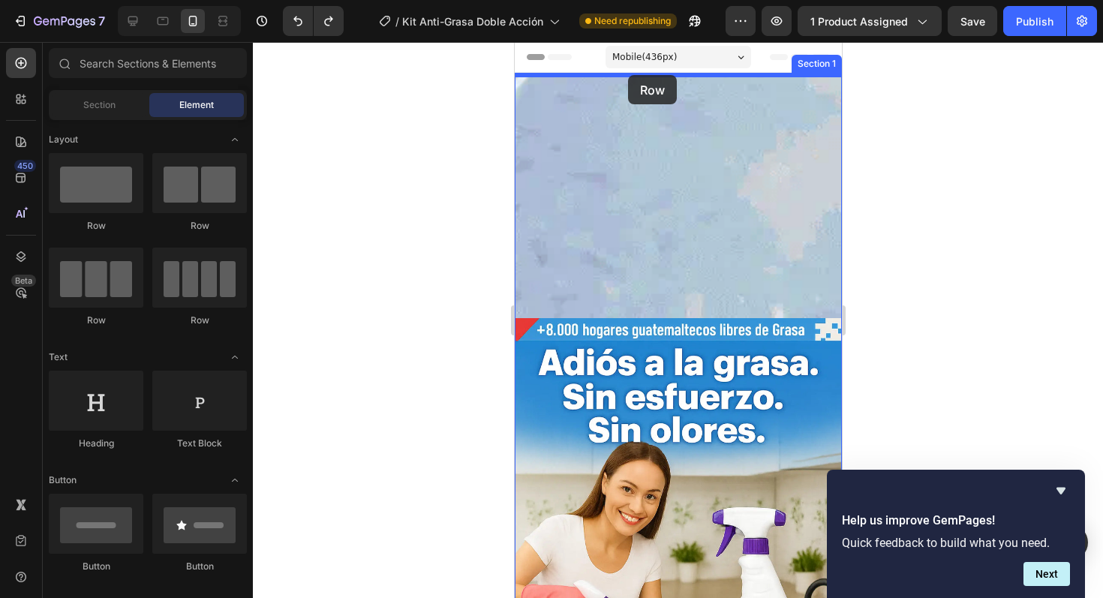
drag, startPoint x: 733, startPoint y: 235, endPoint x: 626, endPoint y: 76, distance: 192.0
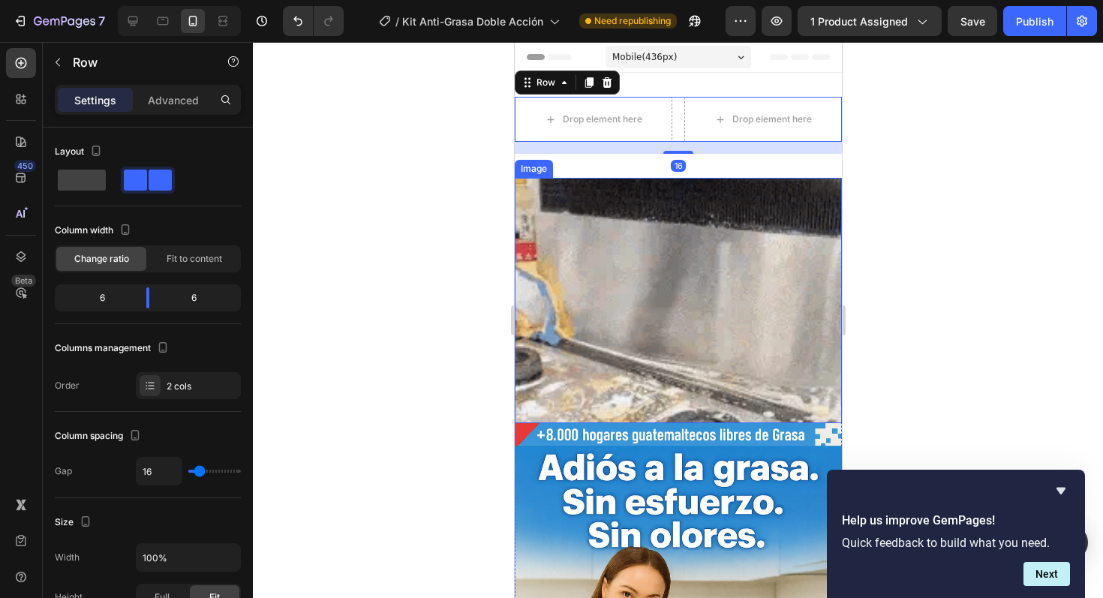
click at [605, 282] on img at bounding box center [677, 300] width 327 height 245
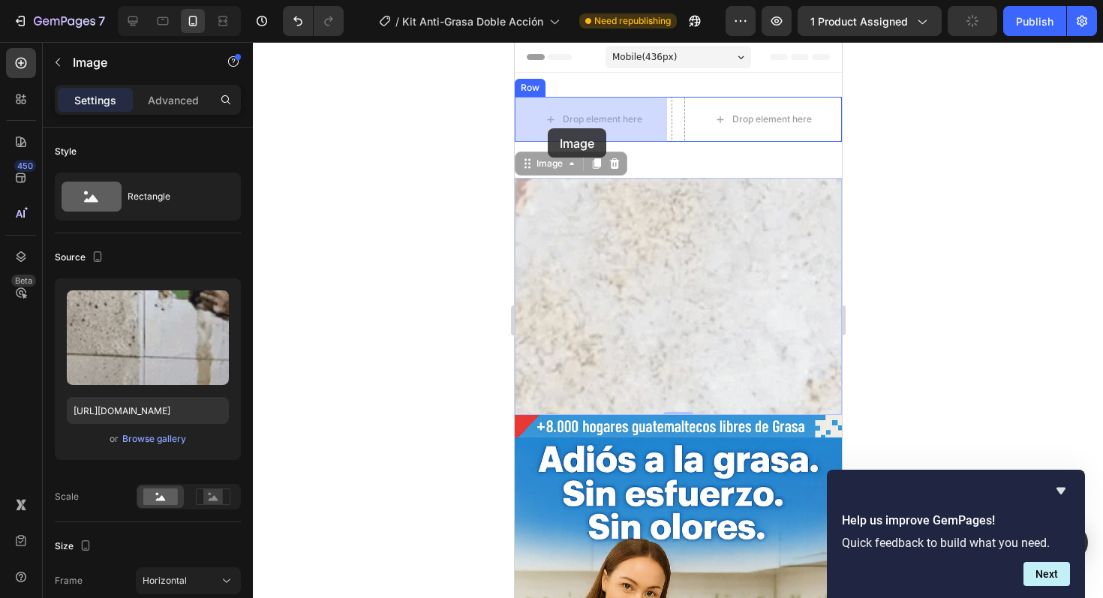
drag, startPoint x: 525, startPoint y: 165, endPoint x: 542, endPoint y: 138, distance: 31.7
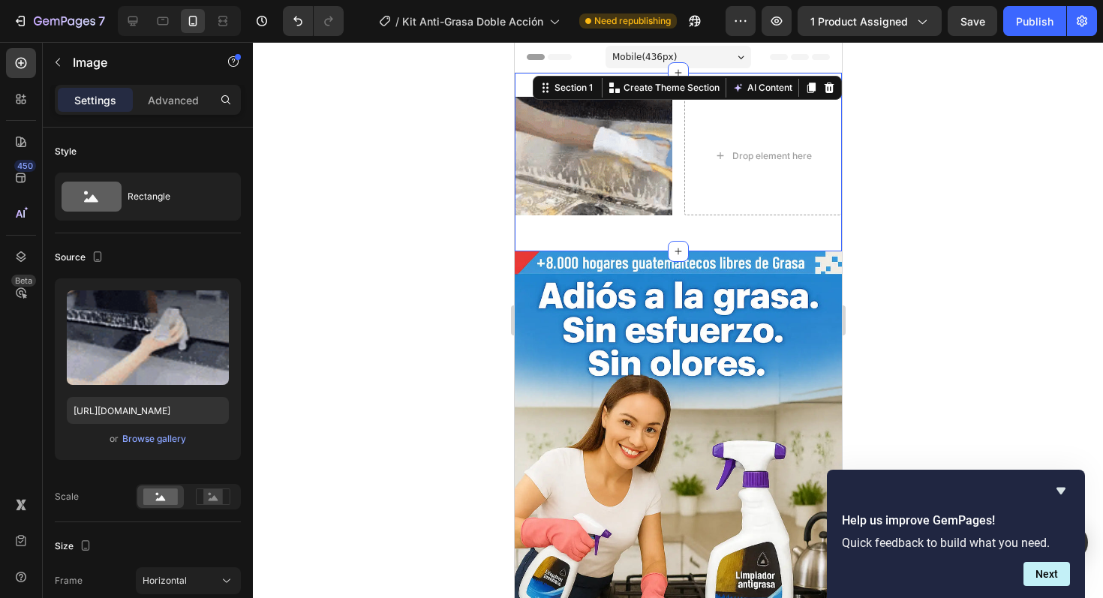
click at [682, 233] on div "Image Drop element here Row Section 1 Create Theme Section AI Content Write wit…" at bounding box center [677, 162] width 327 height 179
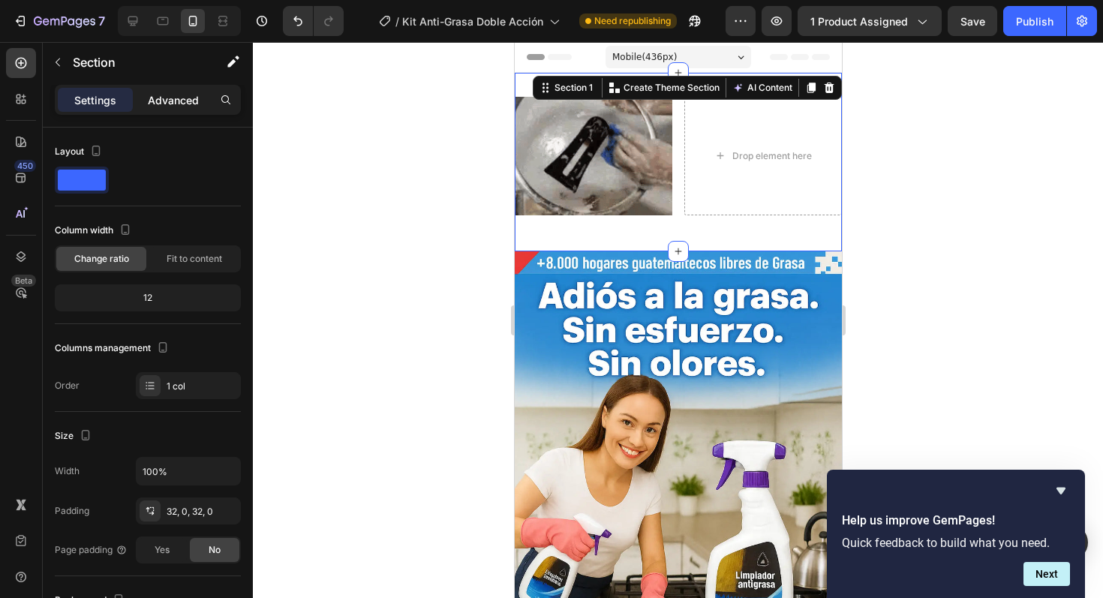
click at [153, 100] on p "Advanced" at bounding box center [173, 100] width 51 height 16
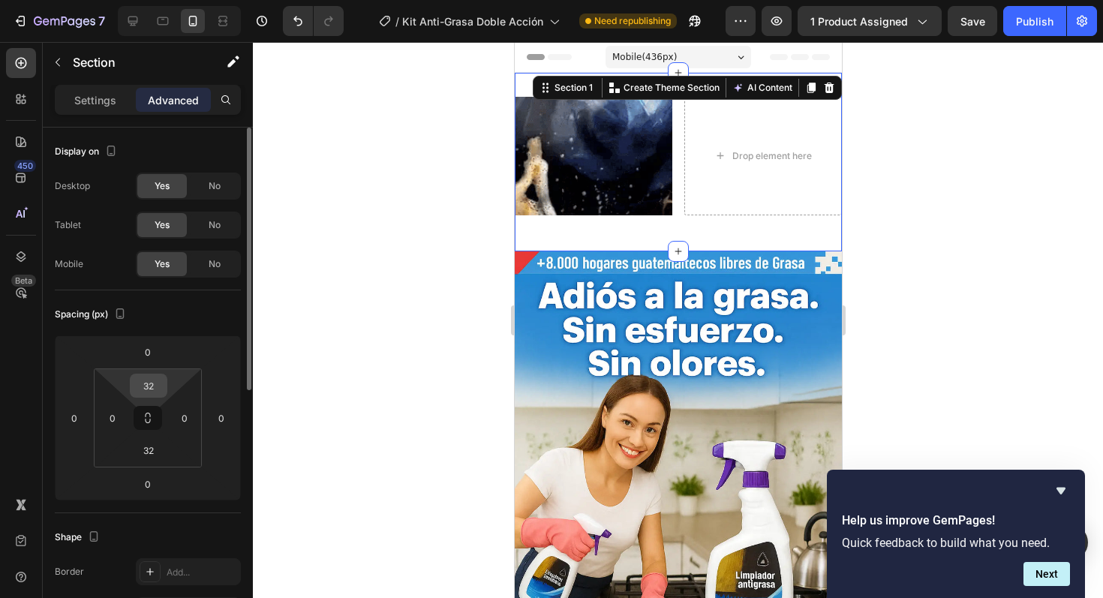
click at [154, 388] on input "32" at bounding box center [149, 386] width 30 height 23
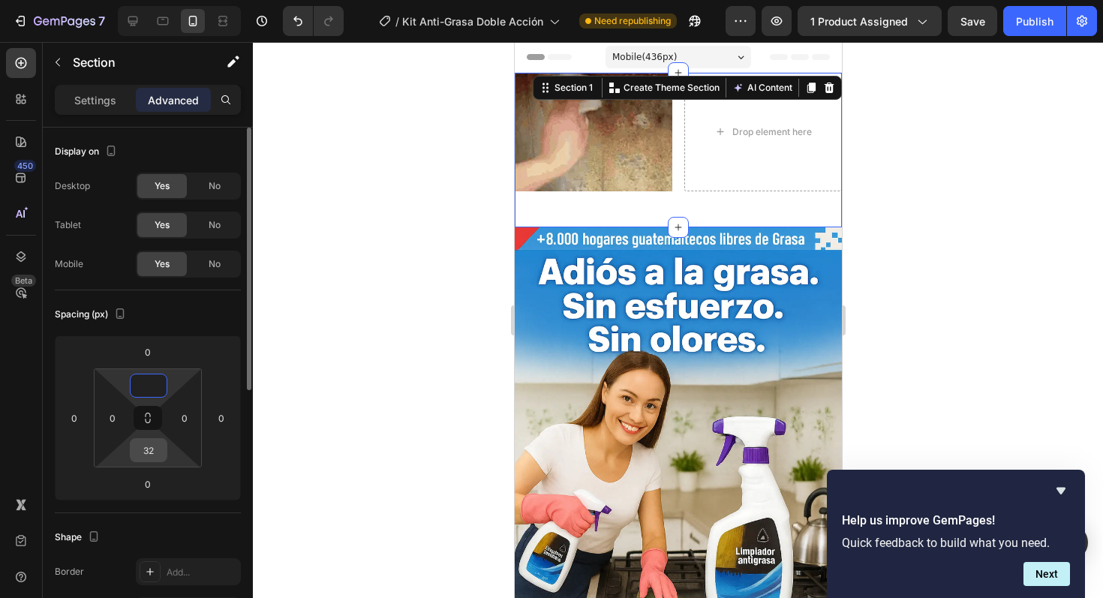
type input "0"
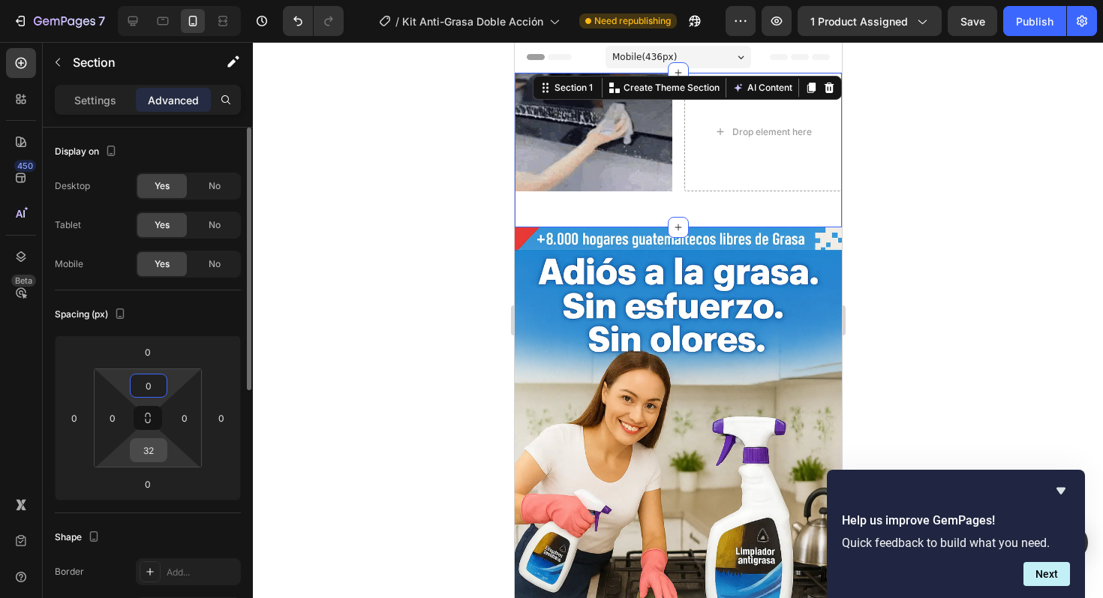
click at [149, 450] on input "32" at bounding box center [149, 450] width 30 height 23
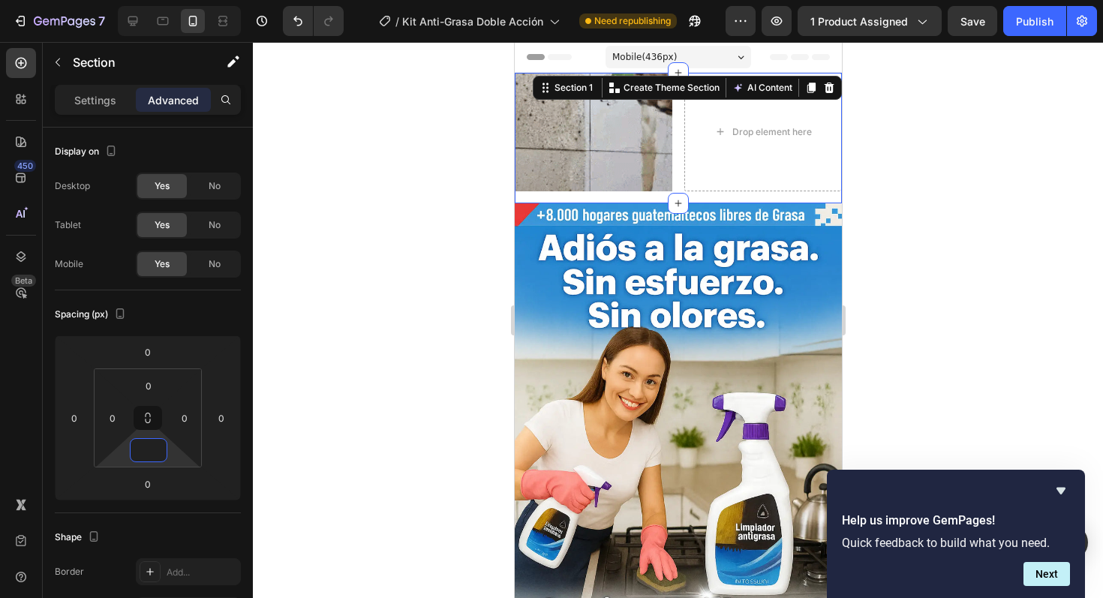
type input "0"
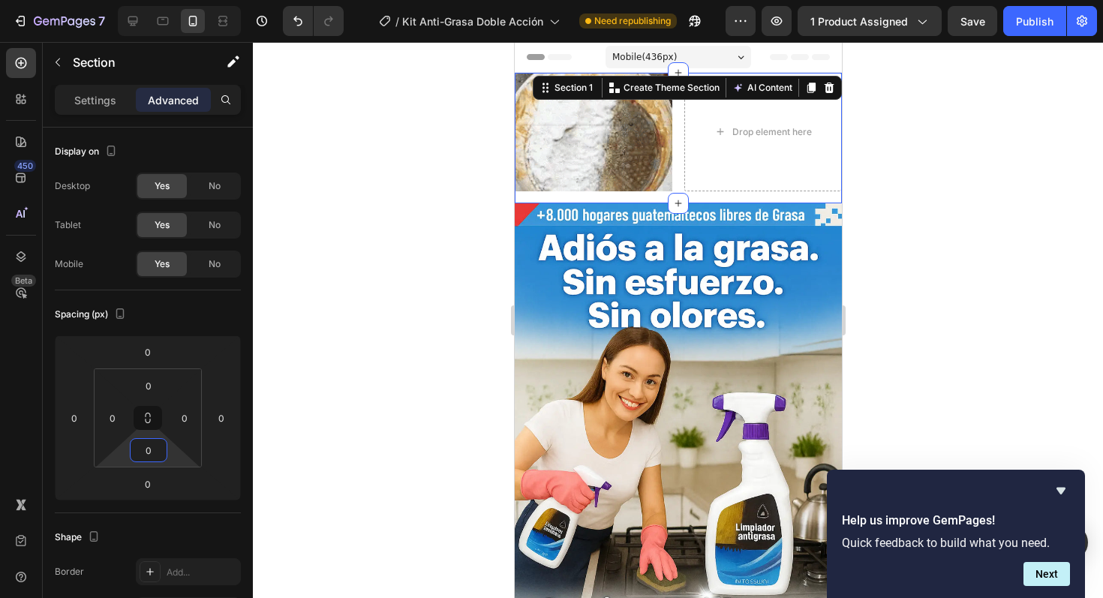
click at [402, 364] on div at bounding box center [678, 320] width 850 height 556
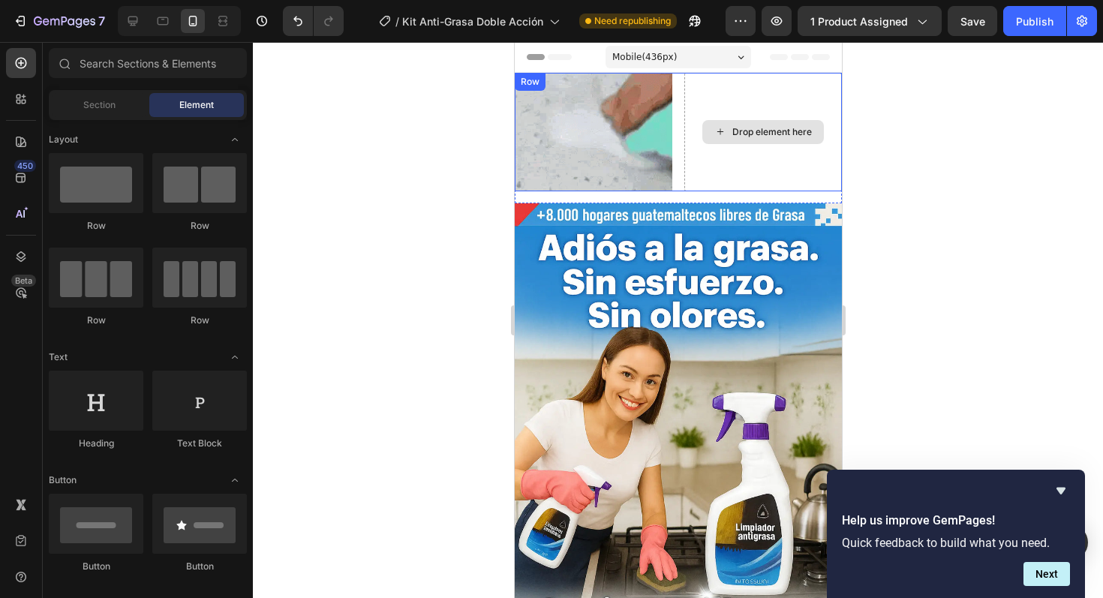
click at [754, 95] on div "Drop element here" at bounding box center [763, 132] width 158 height 119
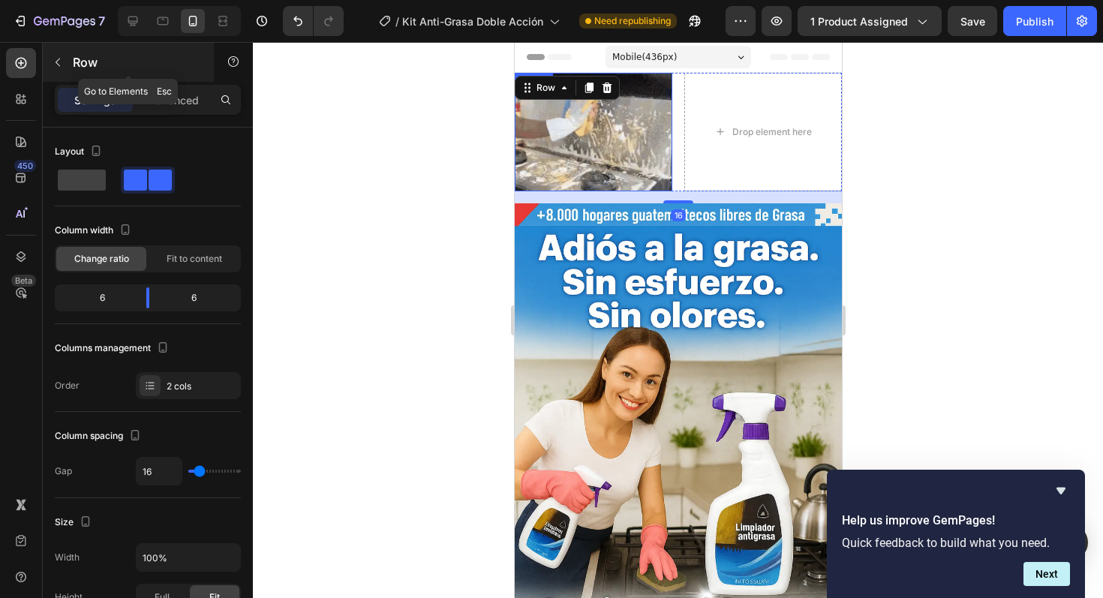
click at [56, 51] on button "button" at bounding box center [58, 62] width 24 height 24
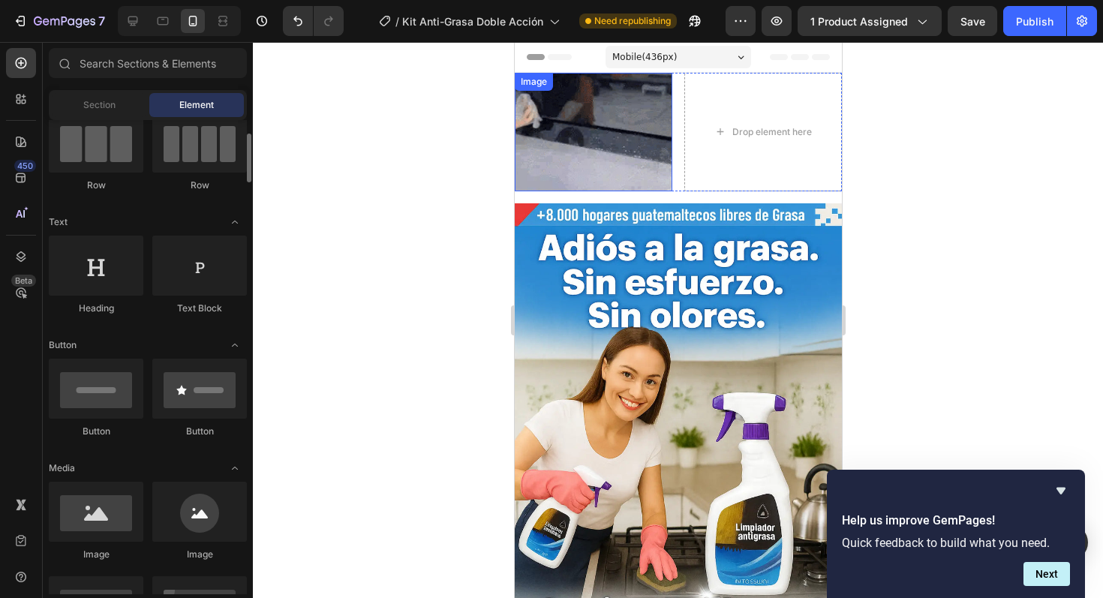
scroll to position [417, 0]
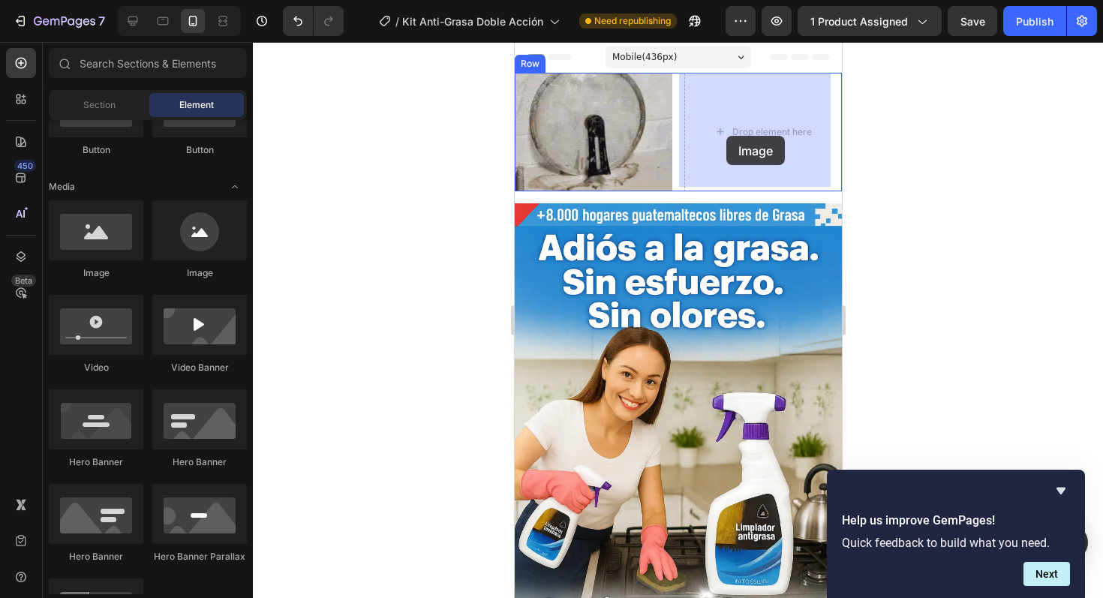
drag, startPoint x: 616, startPoint y: 265, endPoint x: 730, endPoint y: 128, distance: 178.5
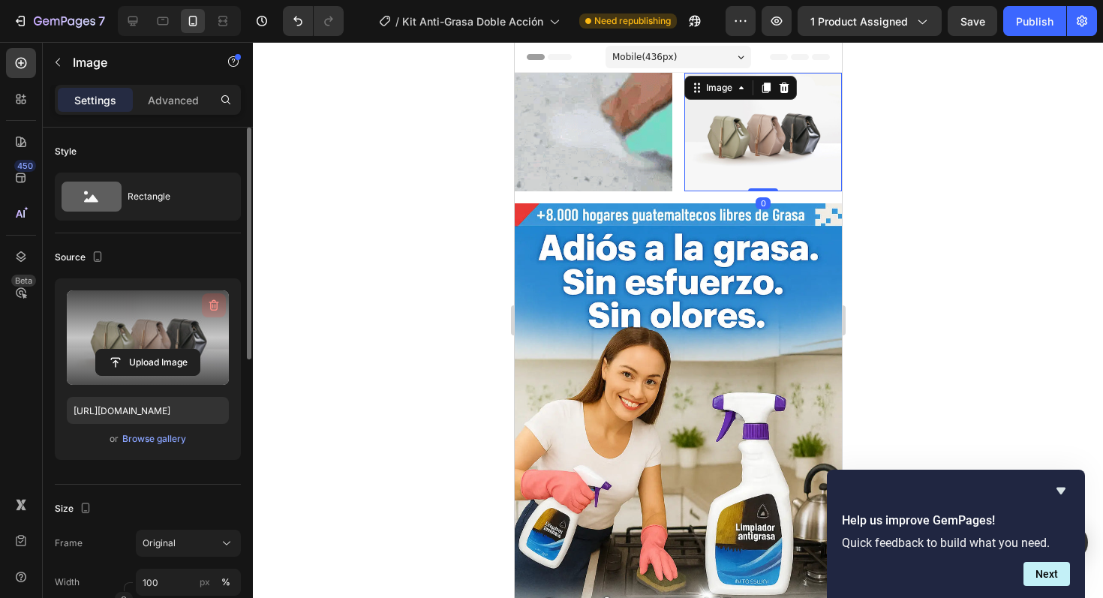
click at [212, 305] on icon "button" at bounding box center [213, 306] width 2 height 5
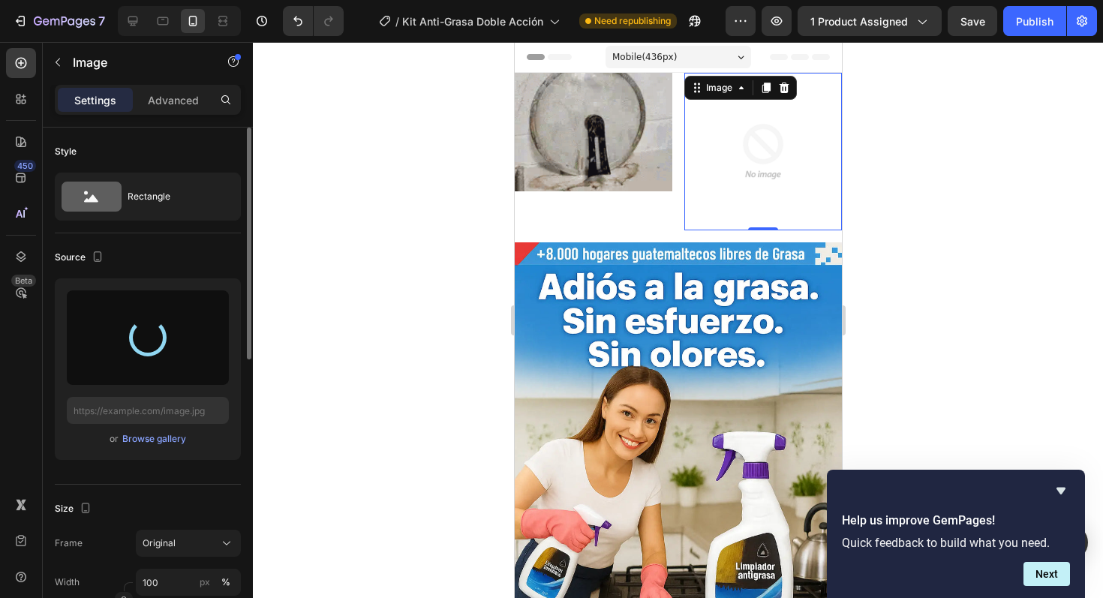
type input "[URL][DOMAIN_NAME]"
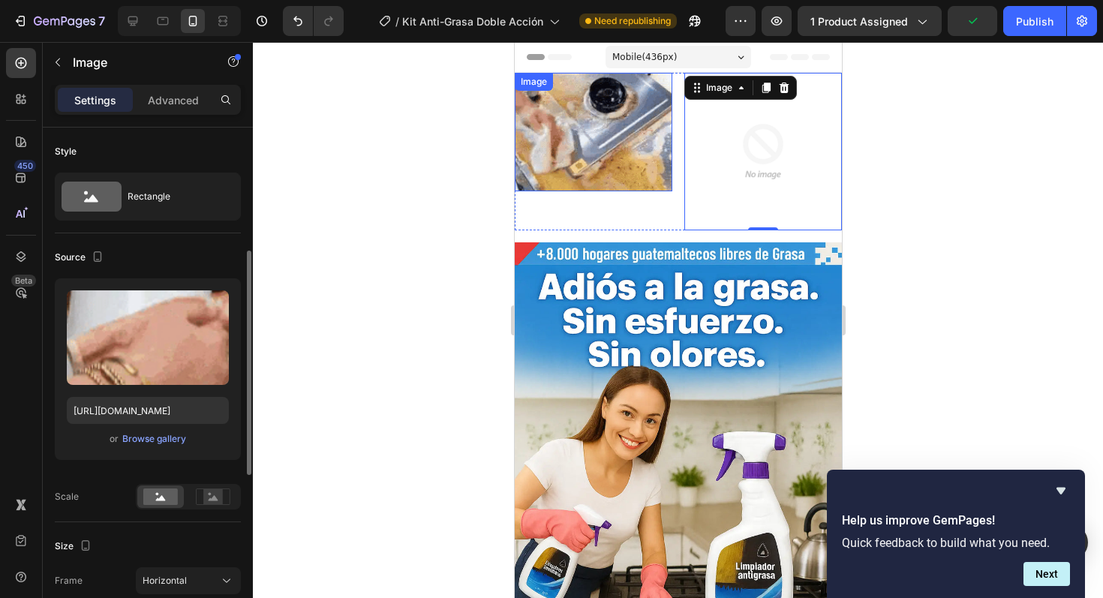
click at [577, 154] on img at bounding box center [593, 132] width 158 height 119
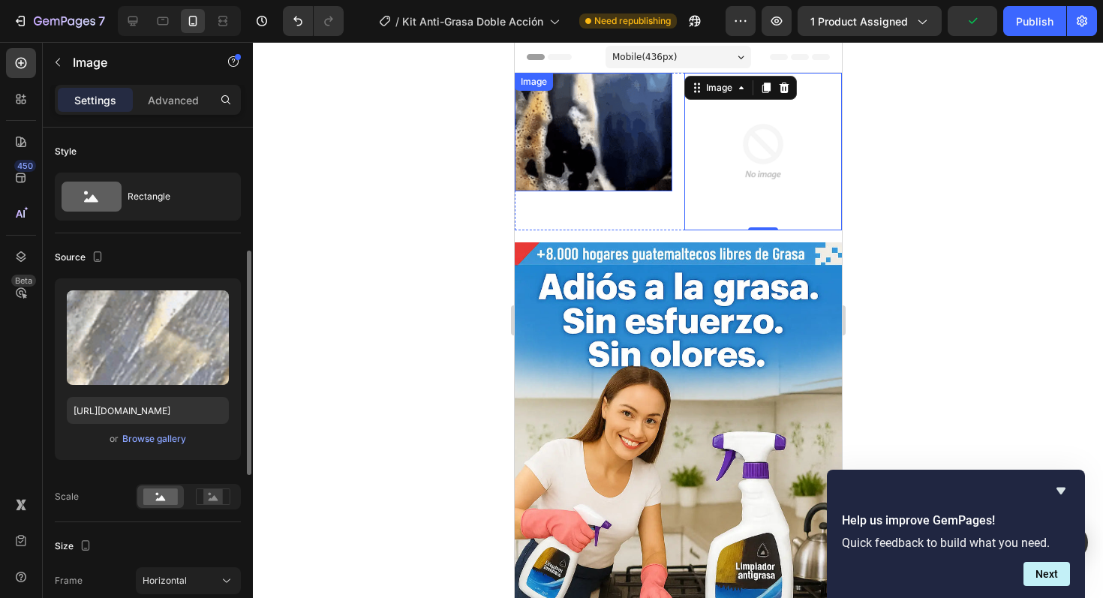
scroll to position [86, 0]
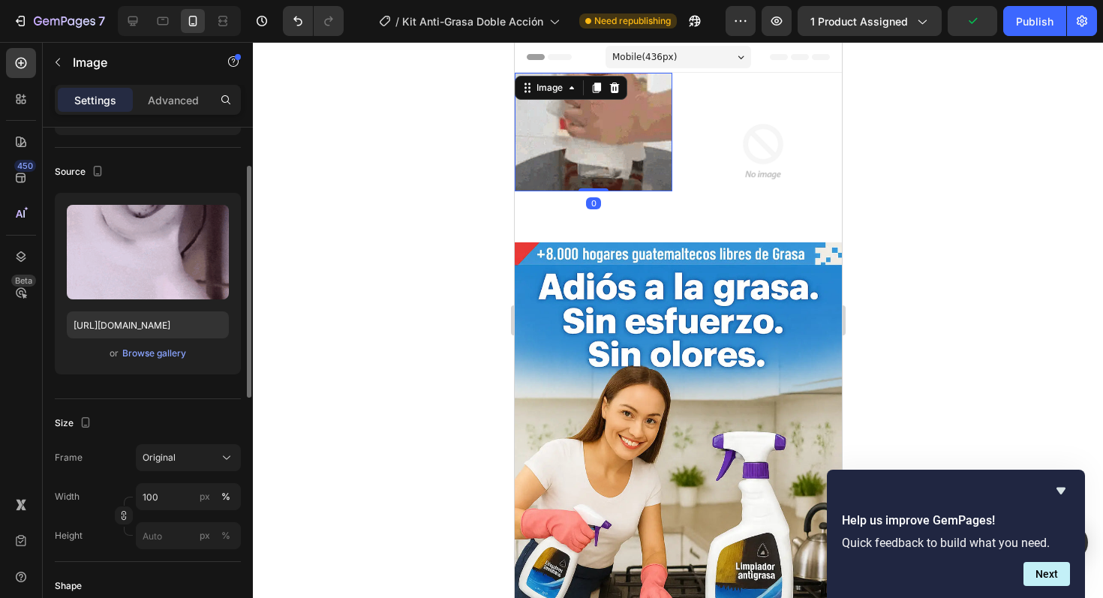
click at [767, 135] on img at bounding box center [763, 149] width 158 height 152
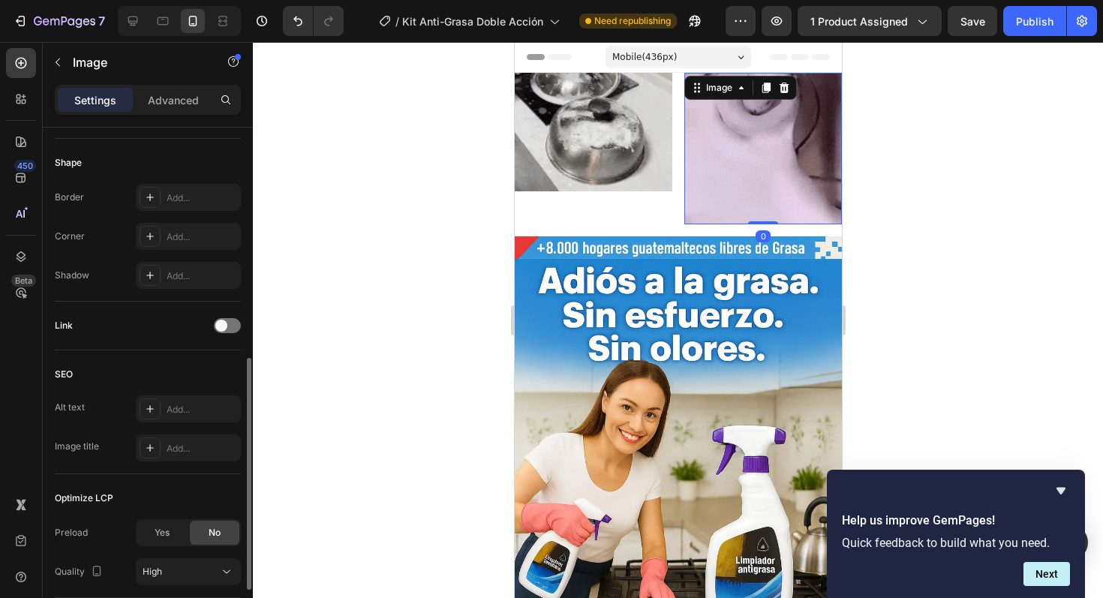
scroll to position [182, 0]
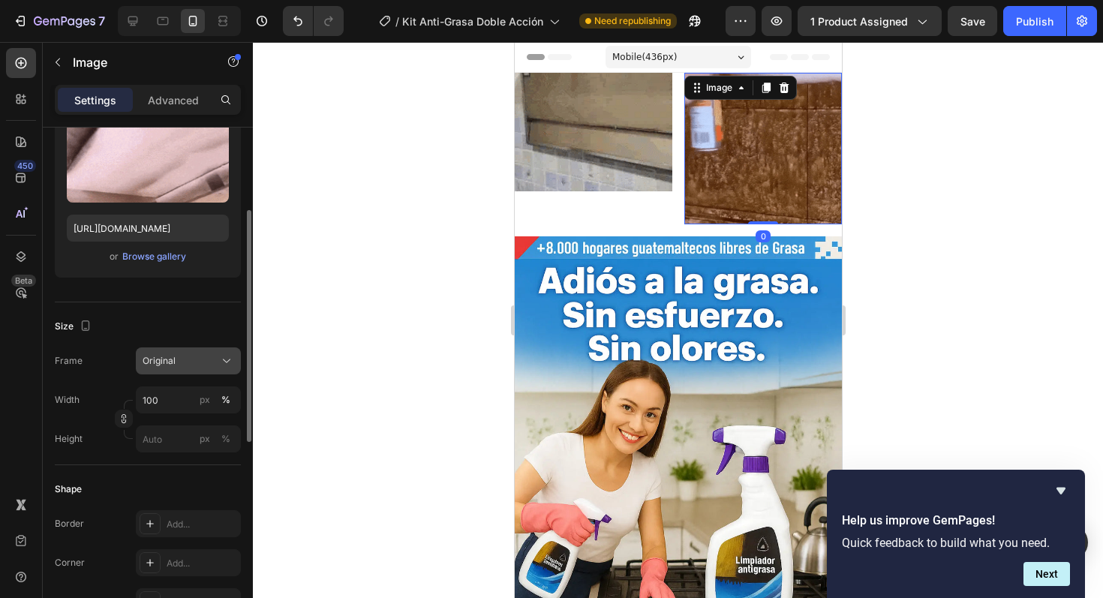
click at [161, 365] on span "Original" at bounding box center [159, 361] width 33 height 14
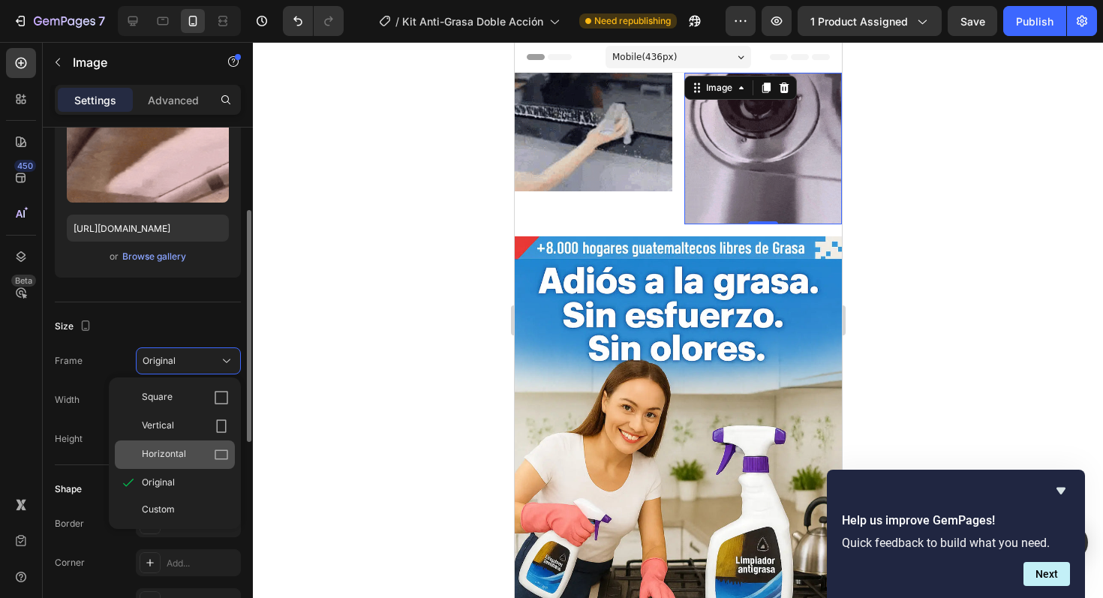
click at [189, 445] on div "Horizontal" at bounding box center [175, 455] width 120 height 29
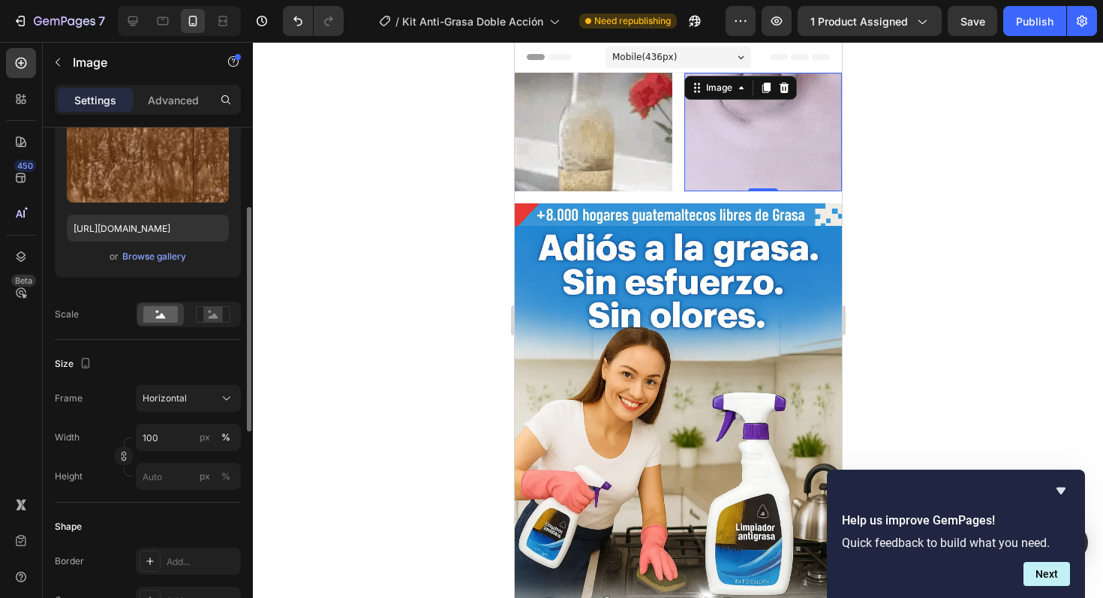
click at [408, 366] on div at bounding box center [678, 320] width 850 height 556
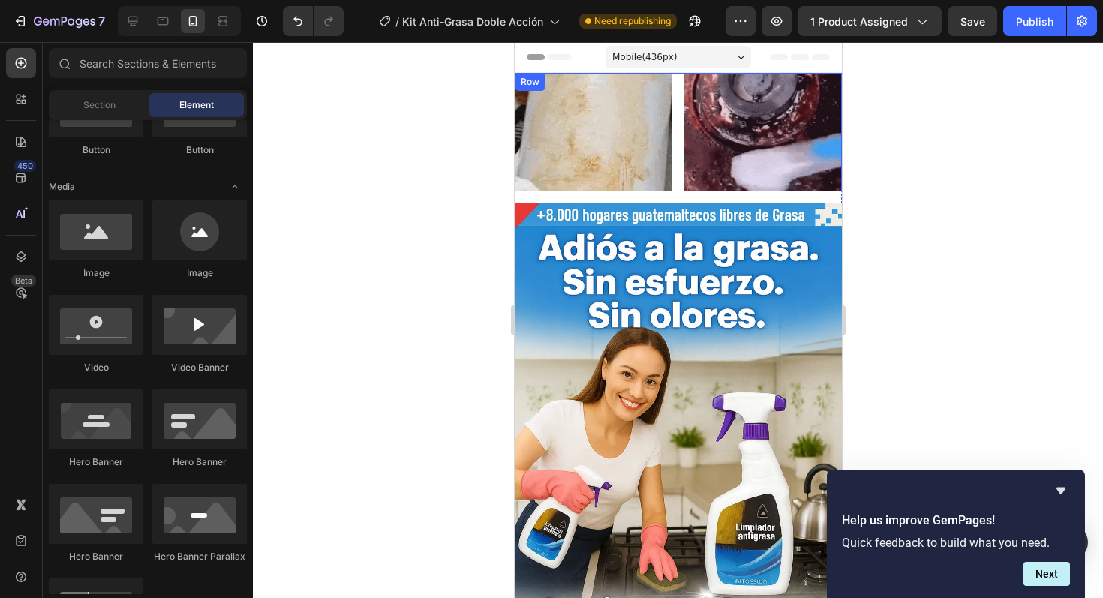
click at [673, 124] on div "Image Image Row" at bounding box center [677, 132] width 327 height 119
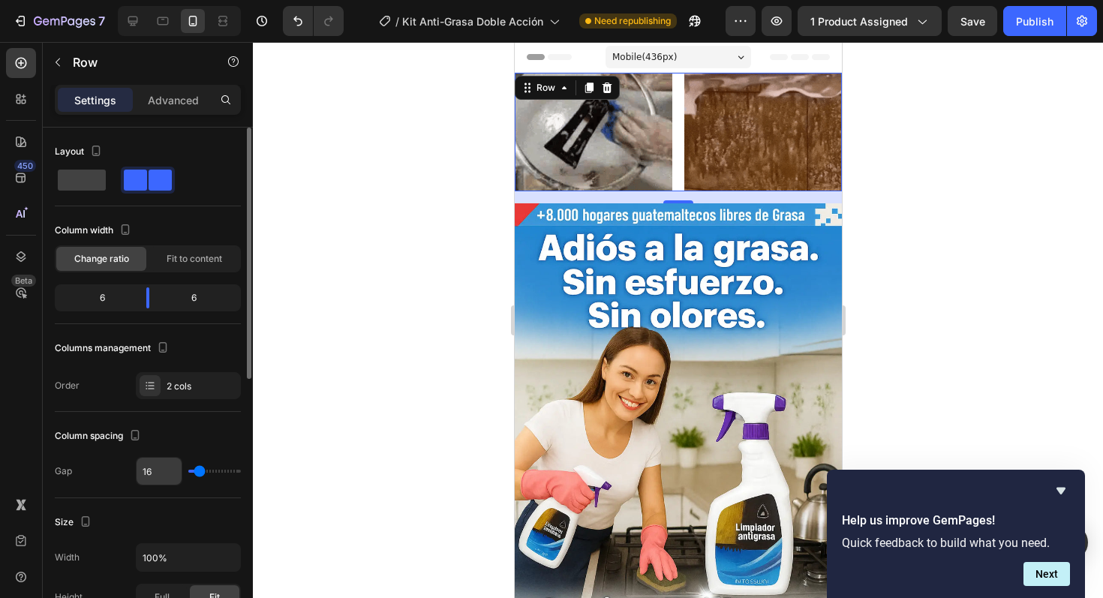
drag, startPoint x: 185, startPoint y: 469, endPoint x: 167, endPoint y: 468, distance: 18.8
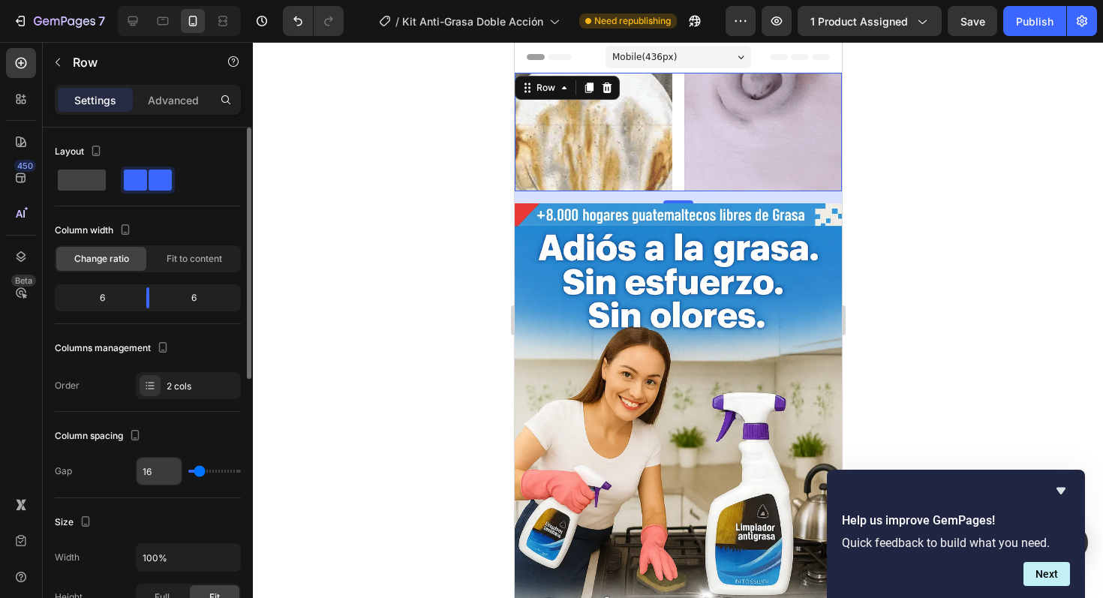
click at [167, 468] on div "16" at bounding box center [188, 471] width 105 height 29
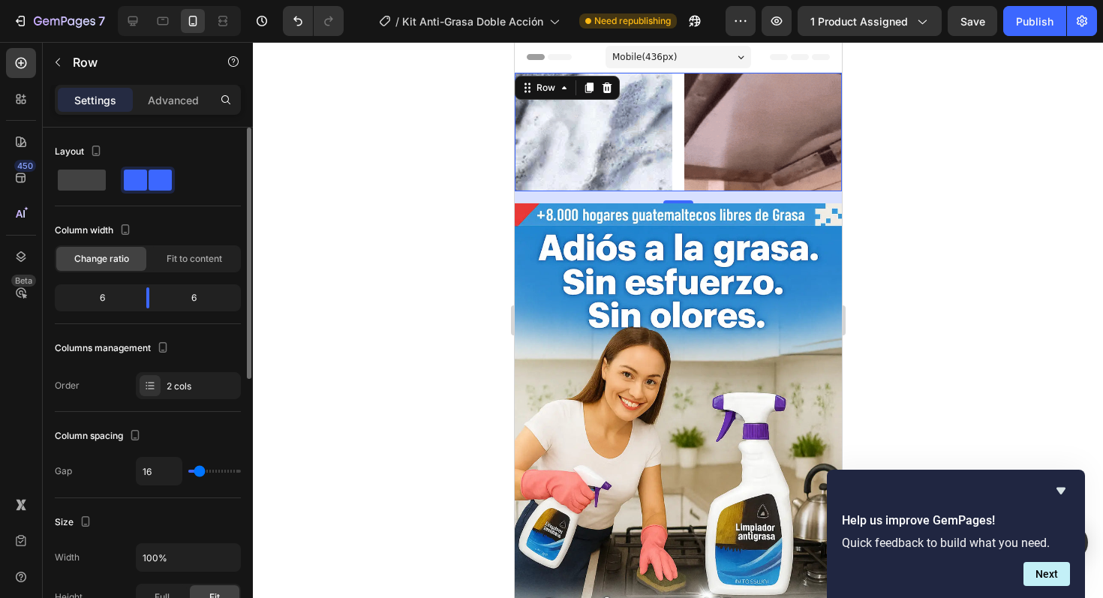
type input "3"
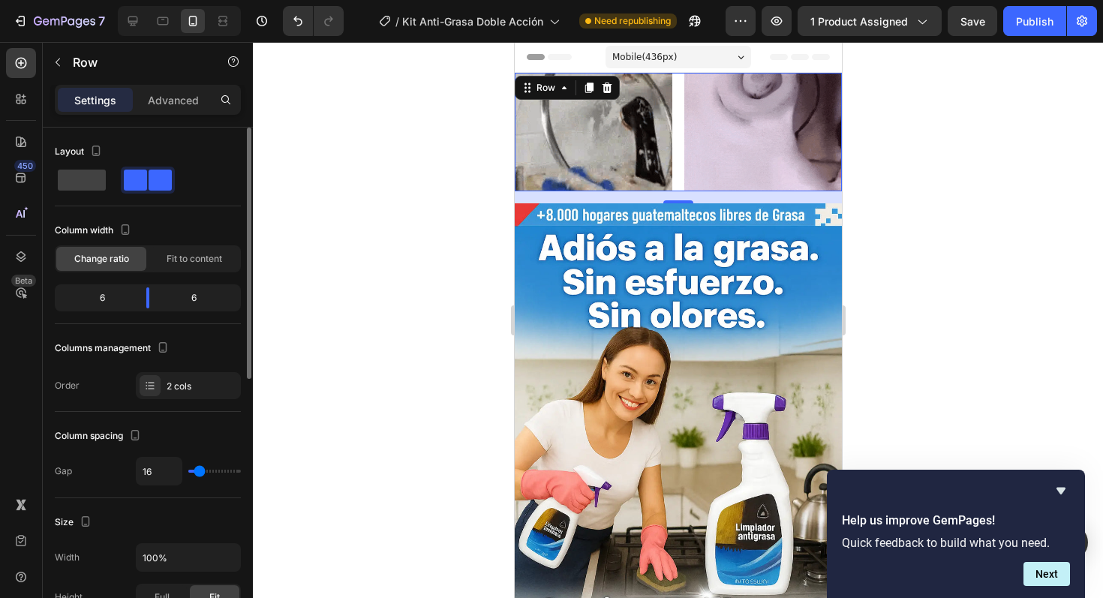
type input "3"
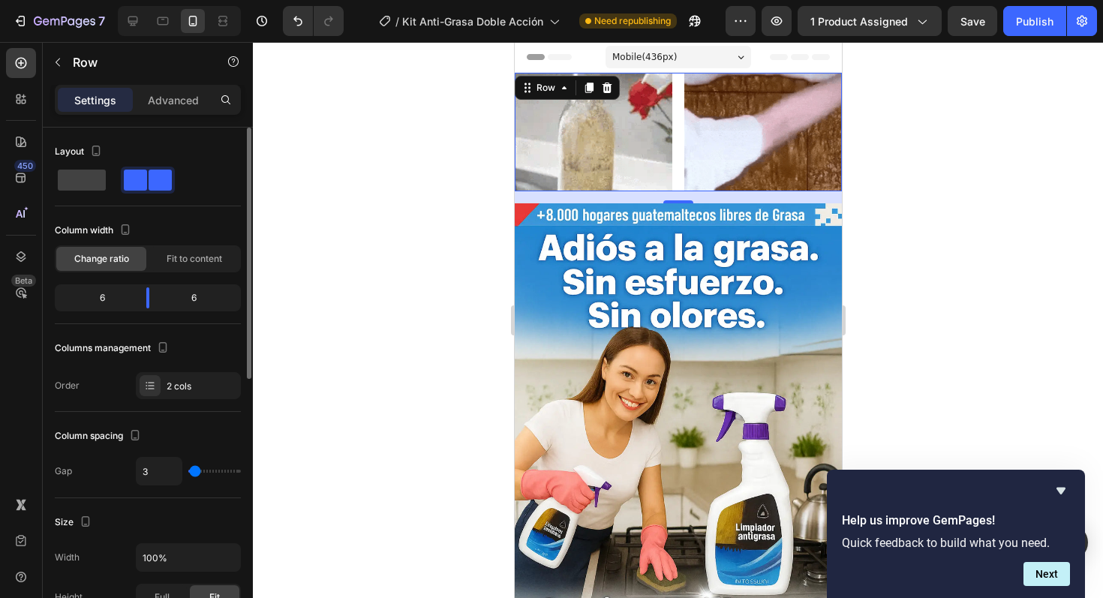
type input "0"
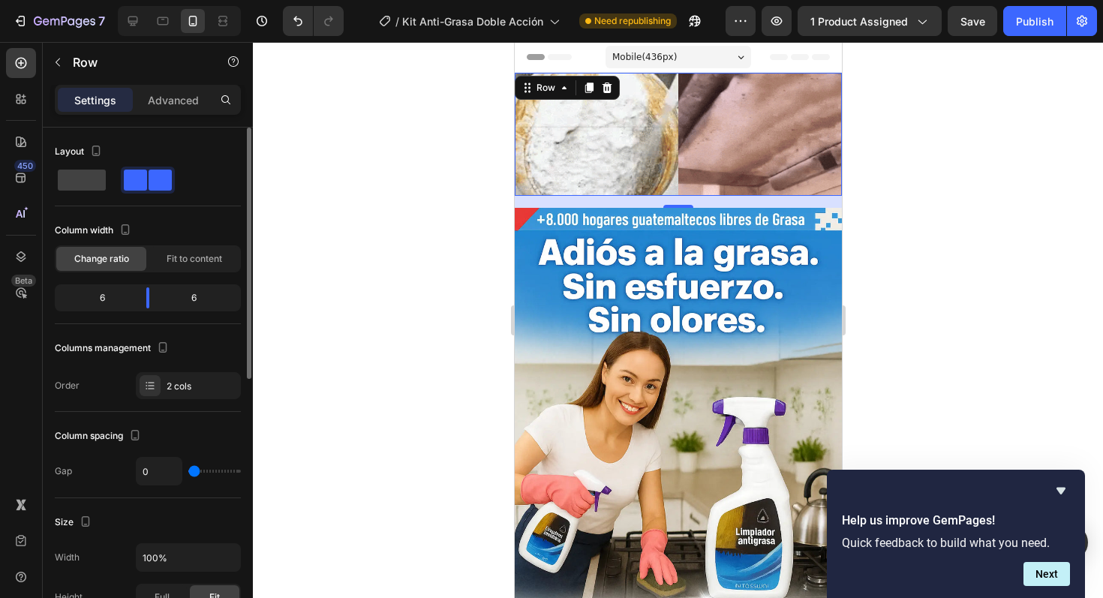
drag, startPoint x: 196, startPoint y: 471, endPoint x: 173, endPoint y: 471, distance: 22.5
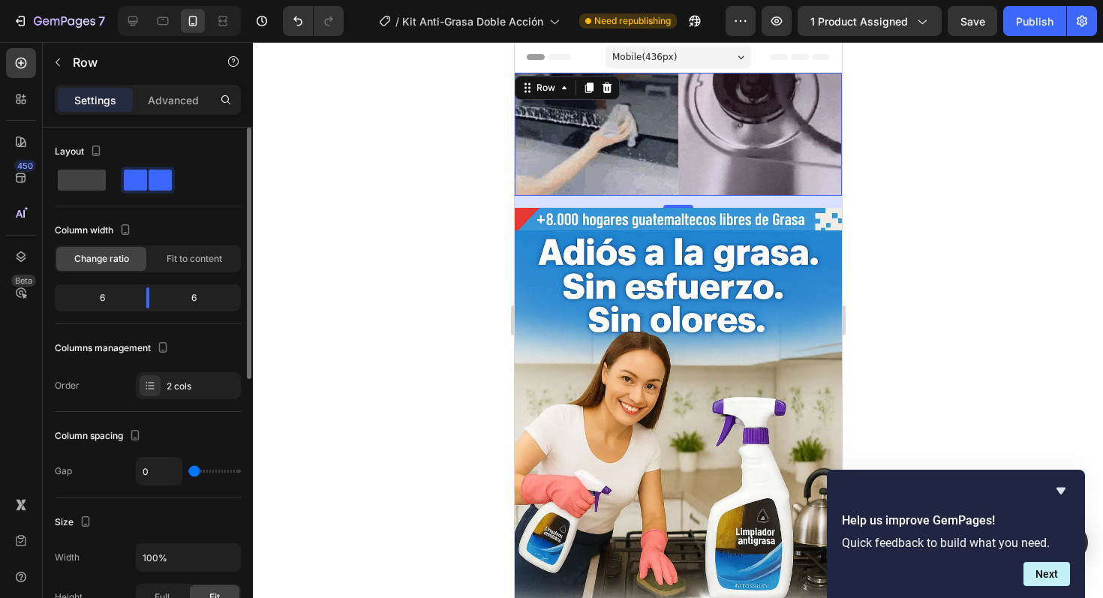
type input "0"
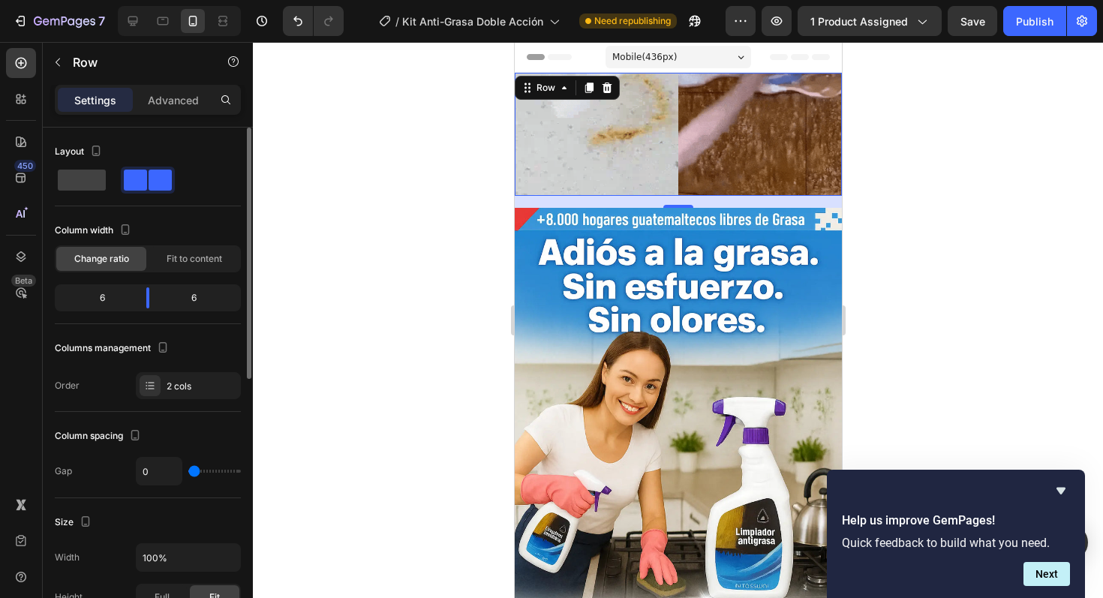
click at [188, 471] on input "range" at bounding box center [214, 471] width 53 height 3
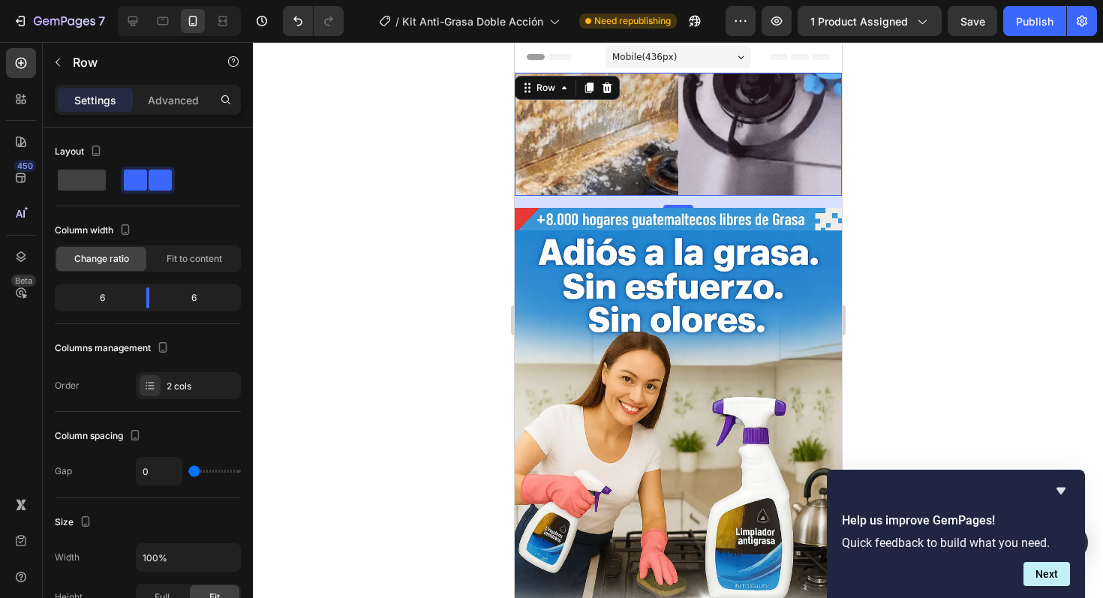
click at [421, 372] on div at bounding box center [678, 320] width 850 height 556
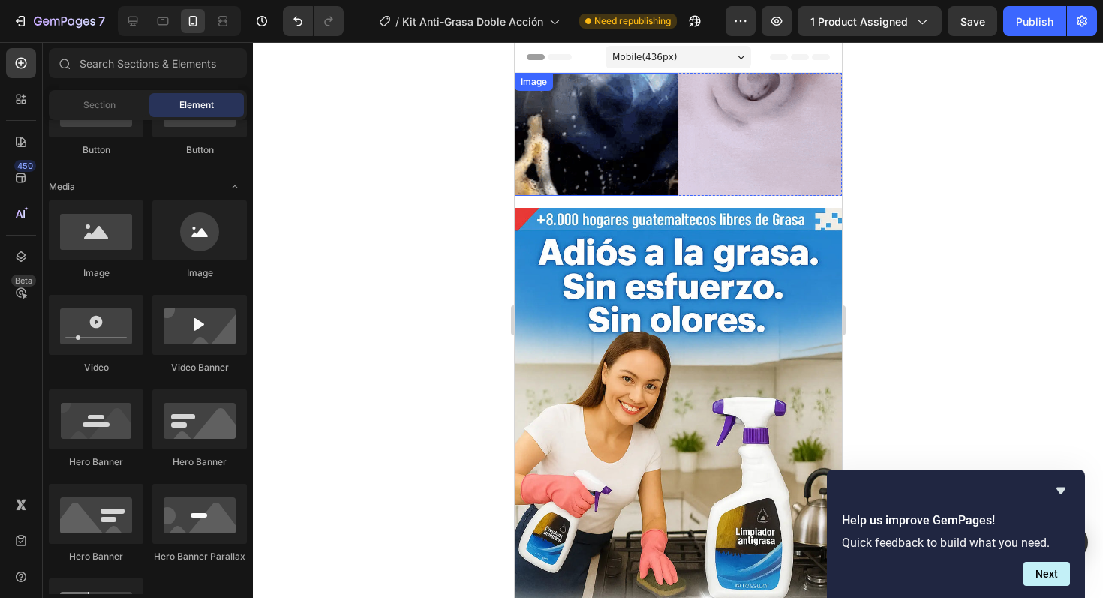
click at [657, 163] on img at bounding box center [596, 134] width 164 height 123
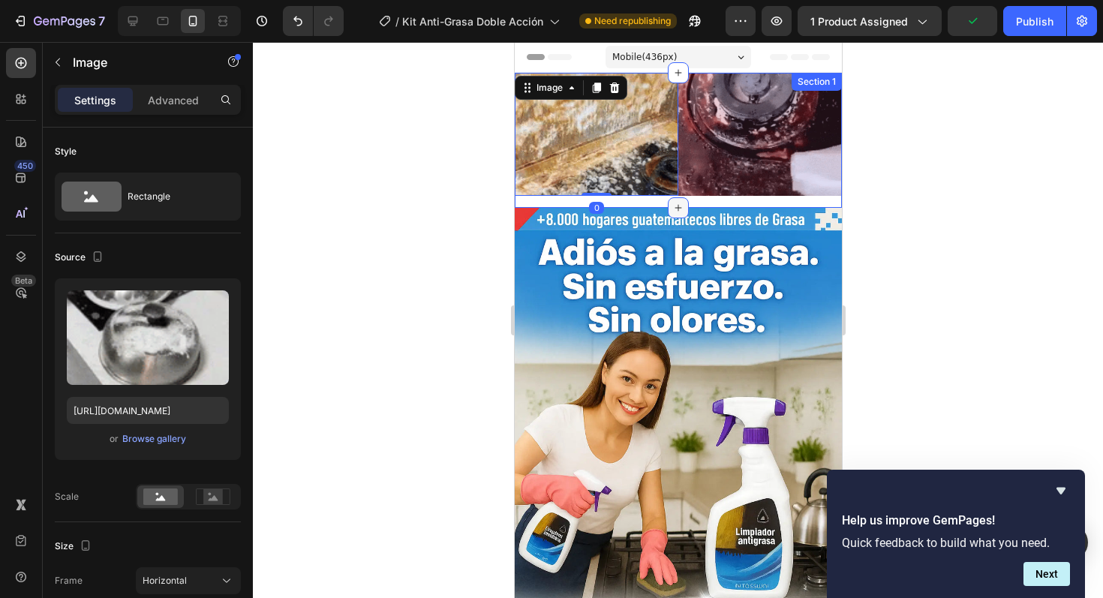
click at [679, 212] on div at bounding box center [677, 207] width 21 height 21
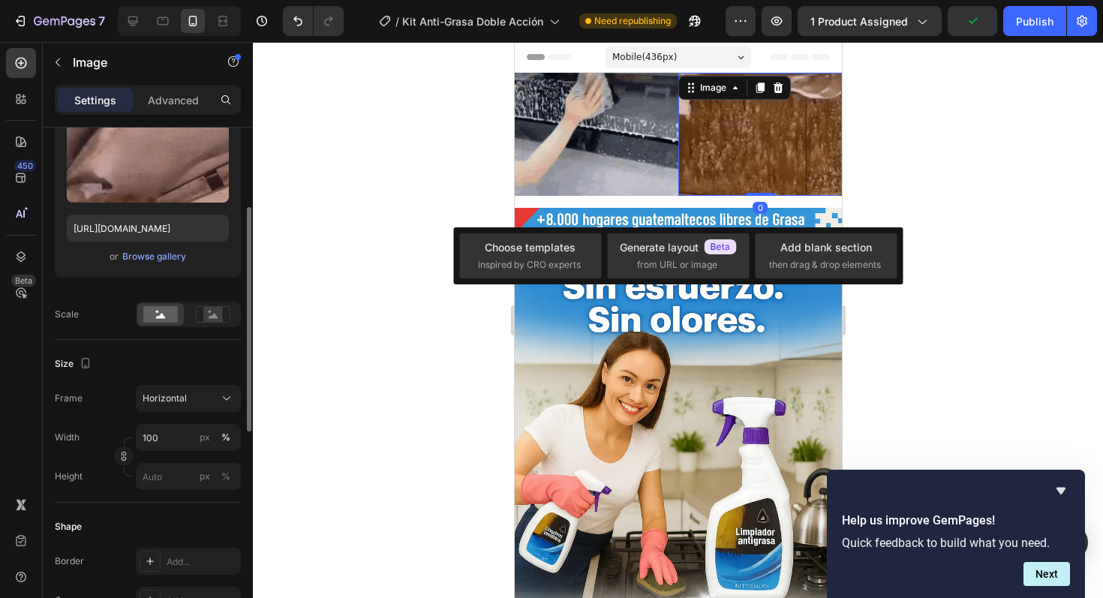
click at [720, 184] on img at bounding box center [760, 134] width 164 height 123
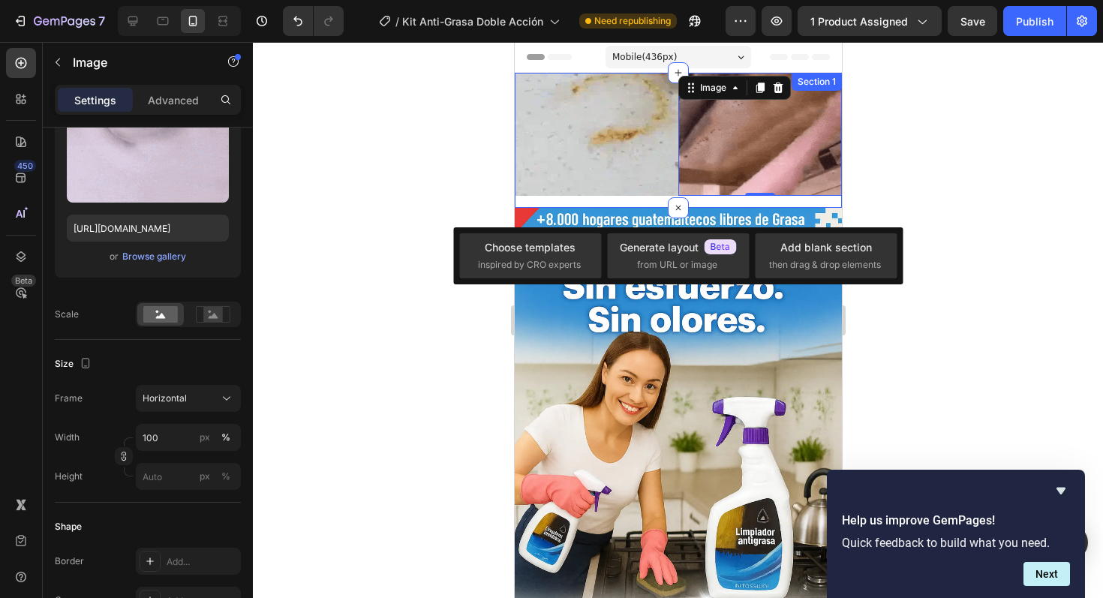
click at [618, 197] on div "Image Image 0 Row" at bounding box center [677, 140] width 327 height 135
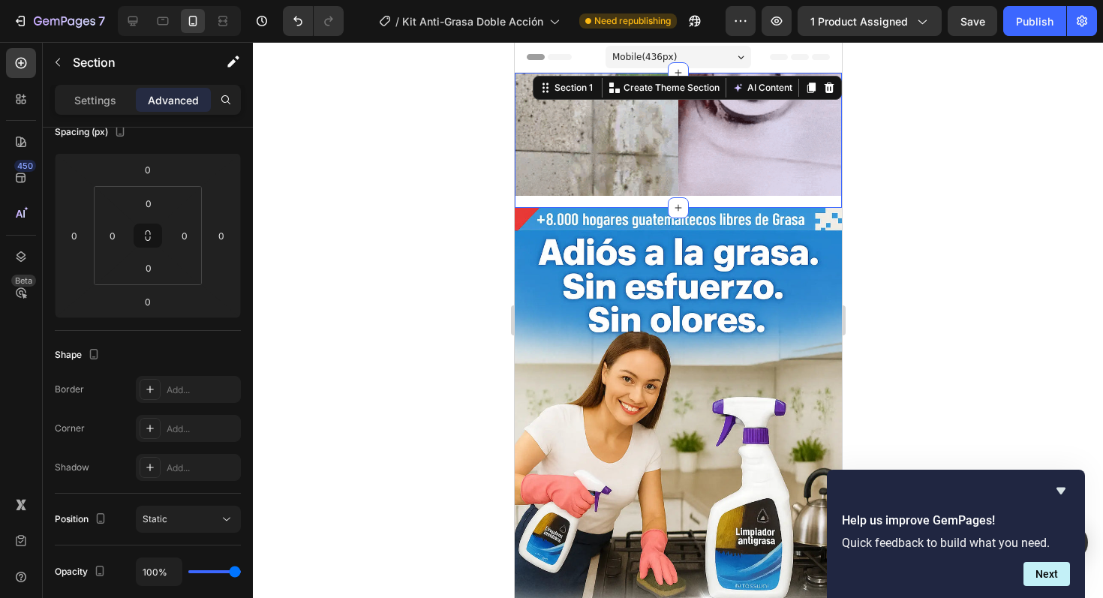
scroll to position [0, 0]
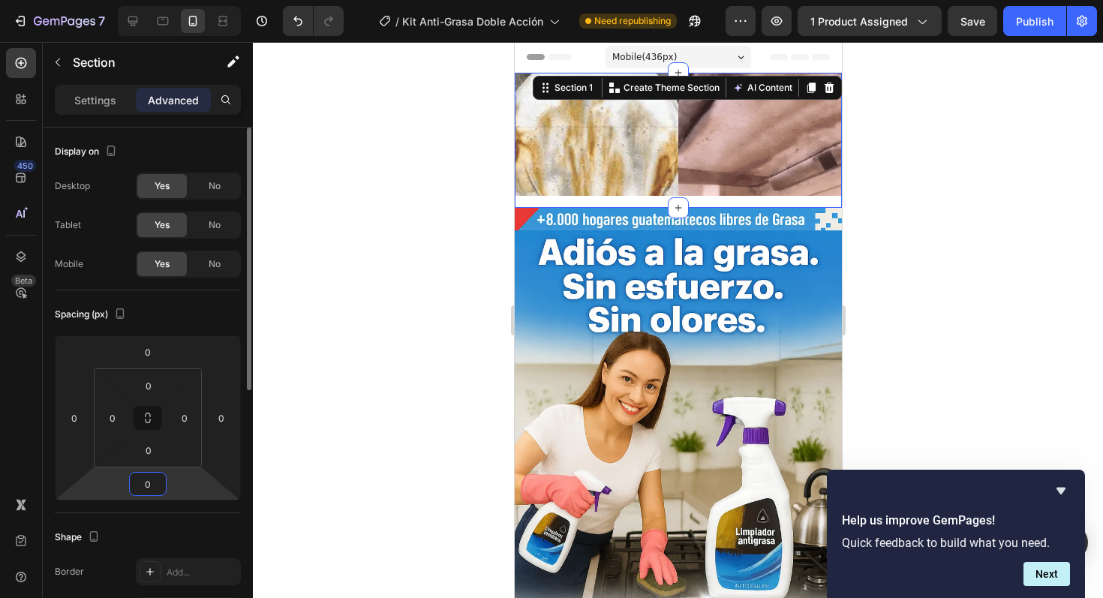
click at [145, 490] on input "0" at bounding box center [148, 484] width 30 height 23
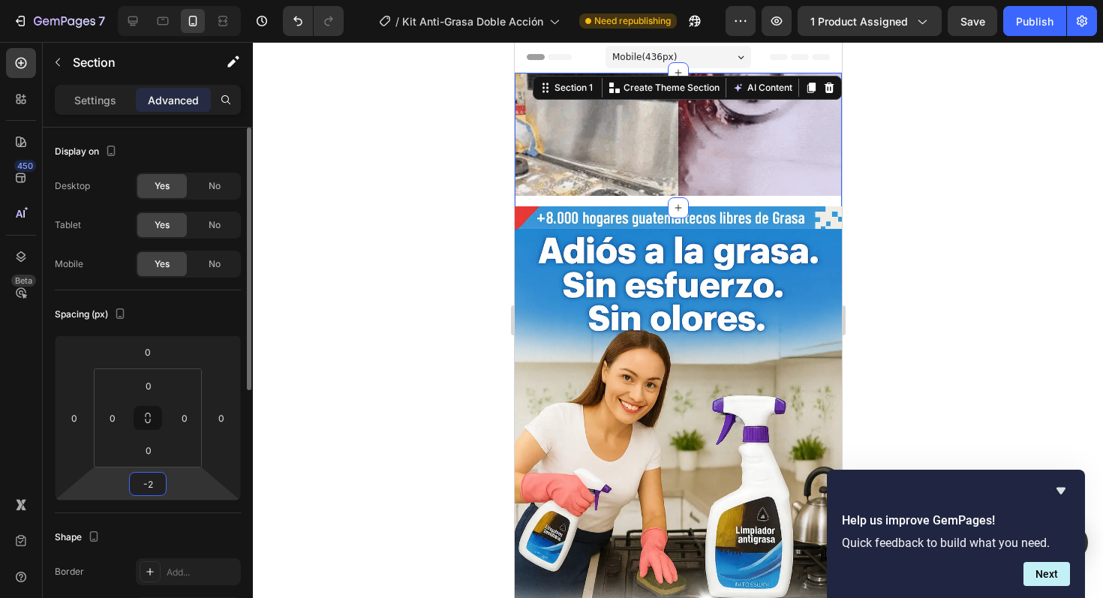
type input "-20"
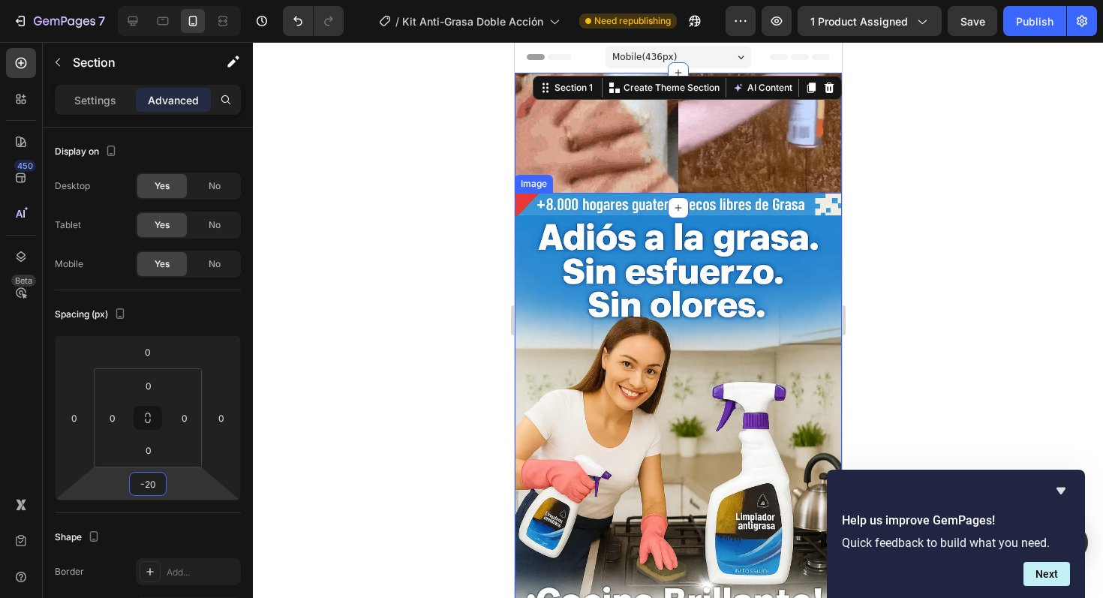
click at [667, 445] on img at bounding box center [677, 438] width 327 height 491
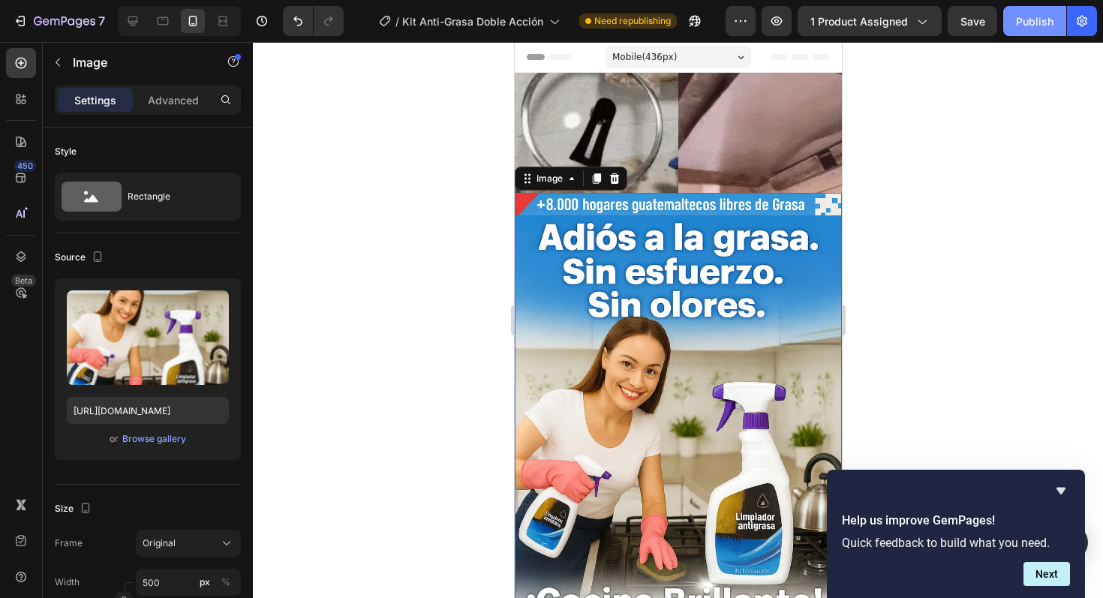
click at [1049, 18] on div "Publish" at bounding box center [1035, 22] width 38 height 16
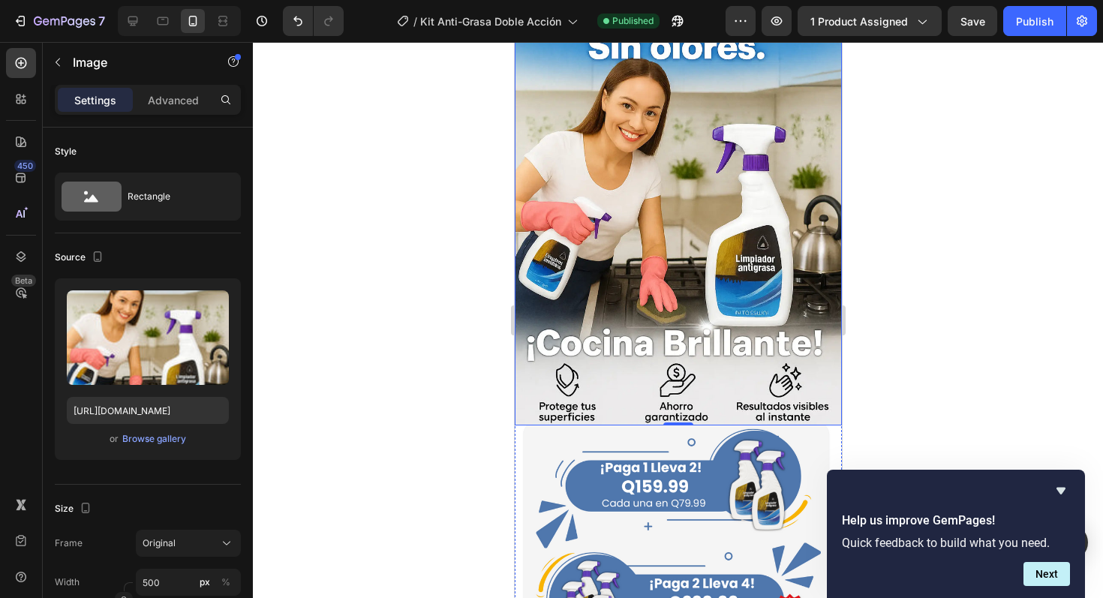
scroll to position [275, 0]
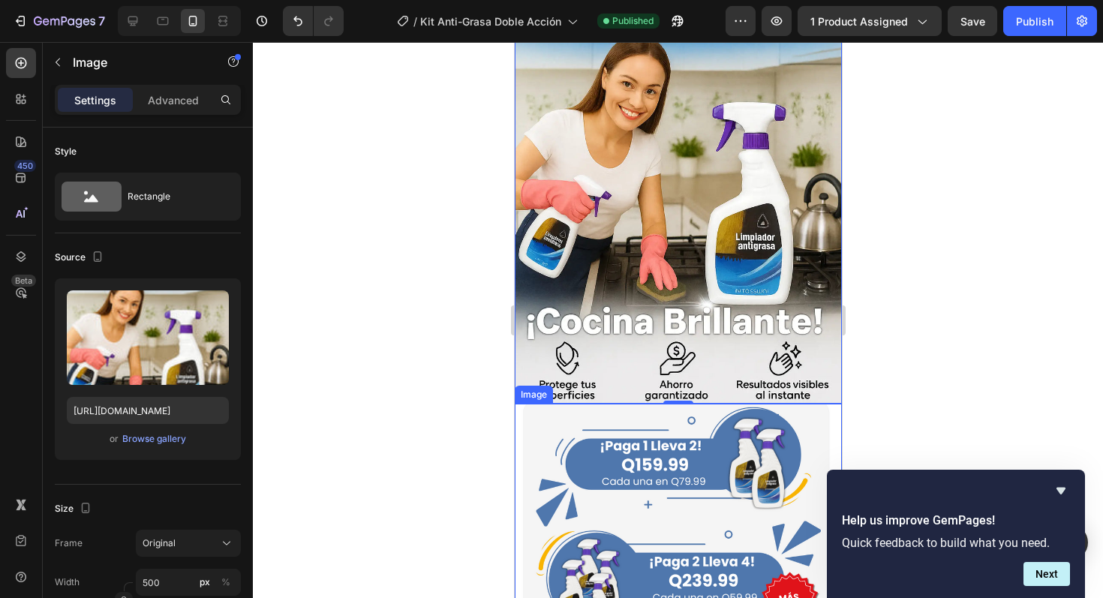
click at [625, 474] on img at bounding box center [677, 588] width 327 height 369
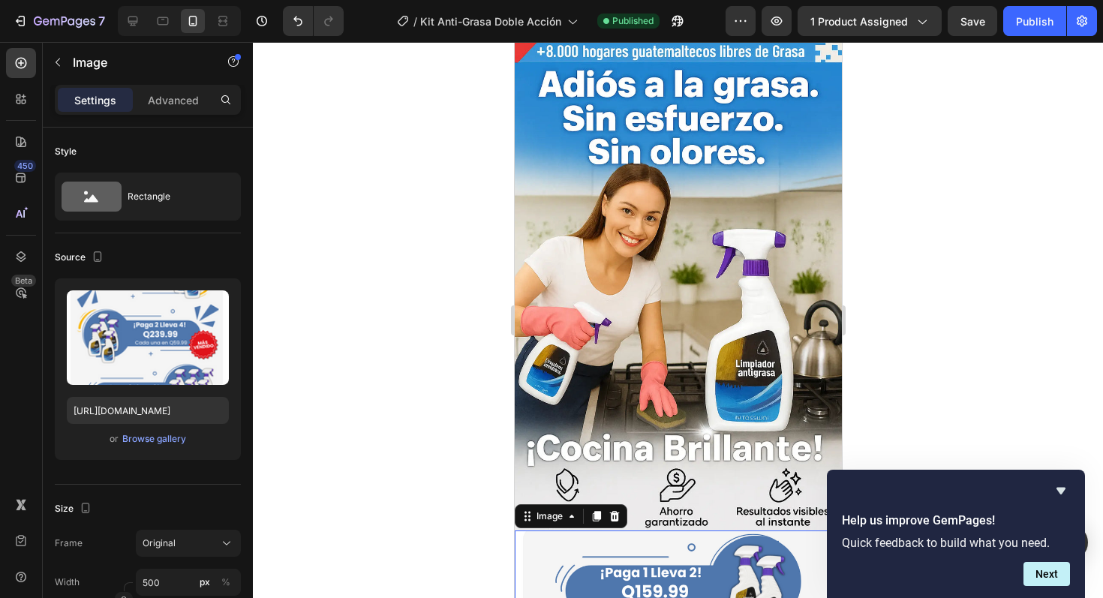
scroll to position [0, 0]
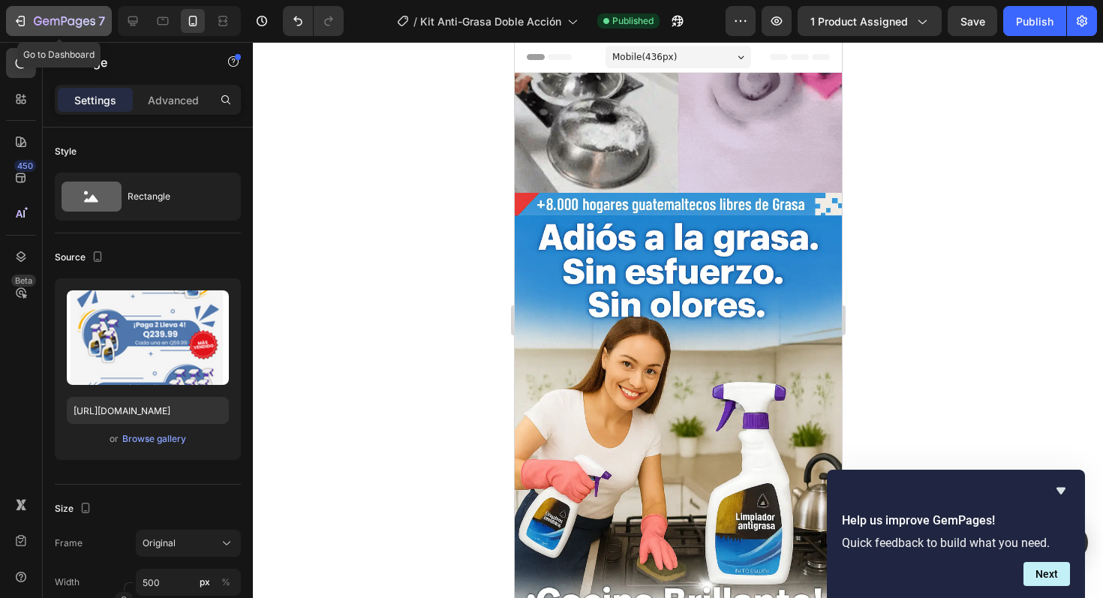
click at [14, 27] on icon "button" at bounding box center [20, 21] width 15 height 15
